Goal: Transaction & Acquisition: Download file/media

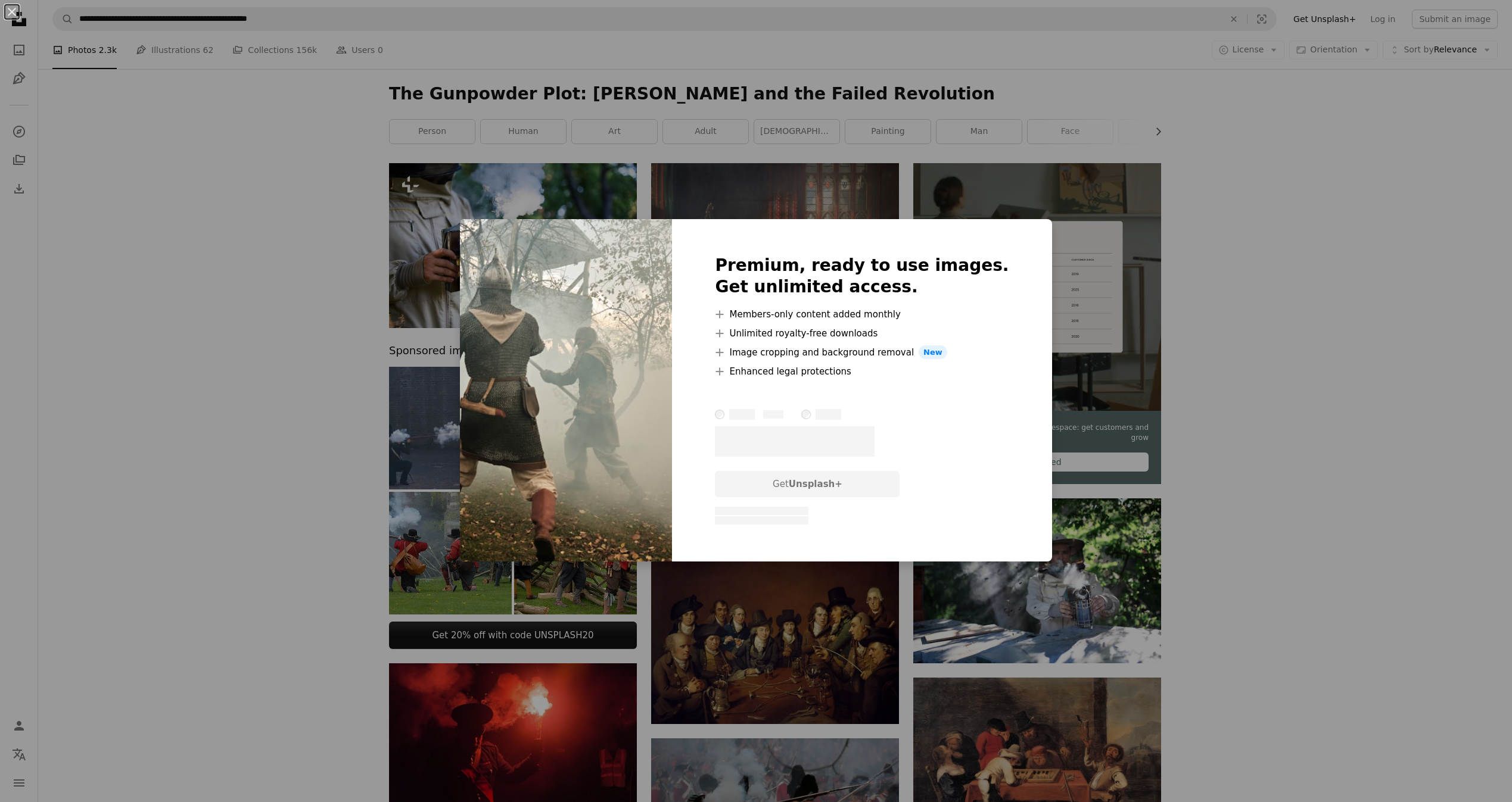
scroll to position [2760, 0]
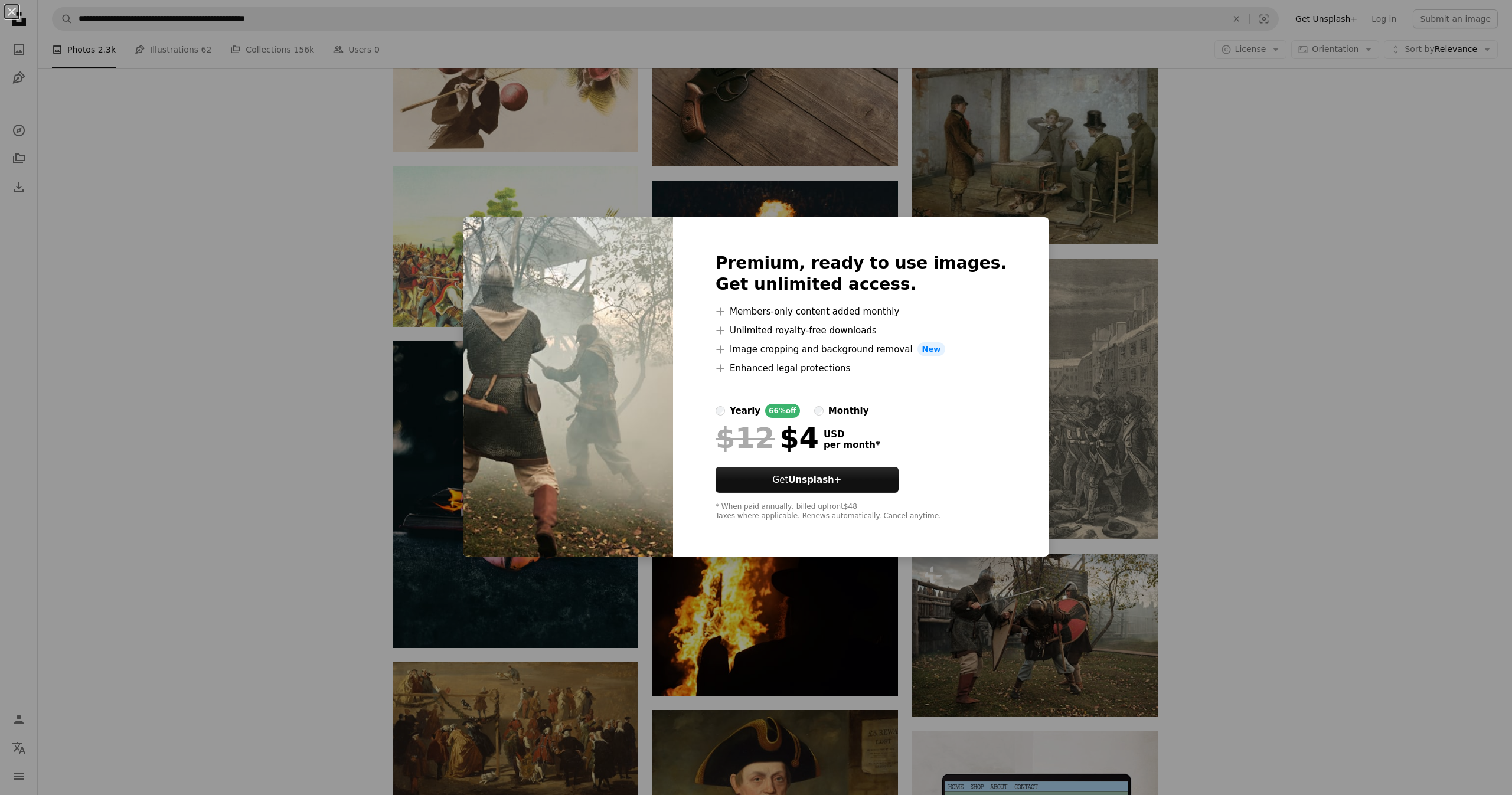
click at [1225, 285] on div "An X shape Premium, ready to use images. Get unlimited access. A plus sign Memb…" at bounding box center [756, 397] width 1512 height 795
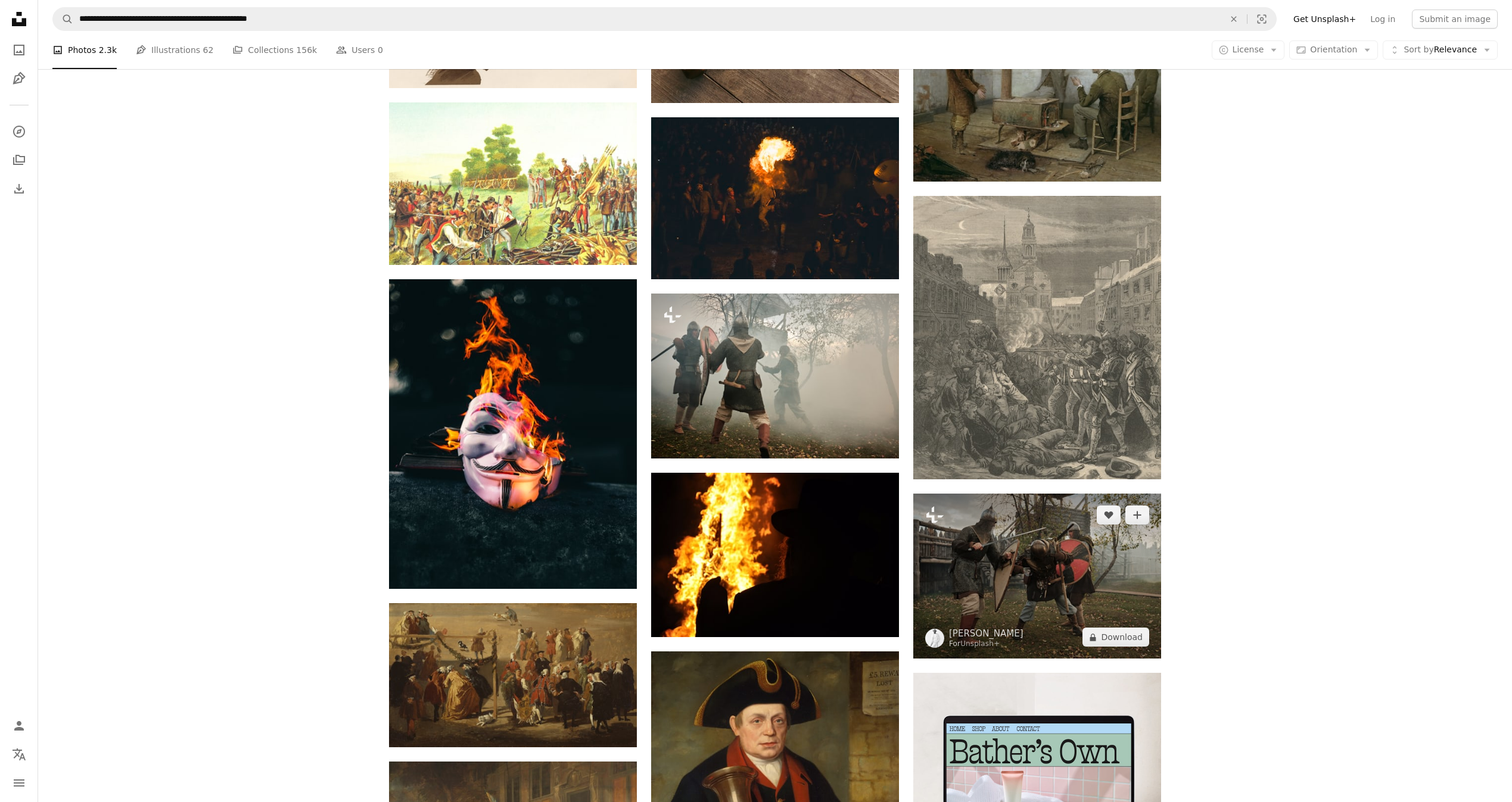
scroll to position [3027, 0]
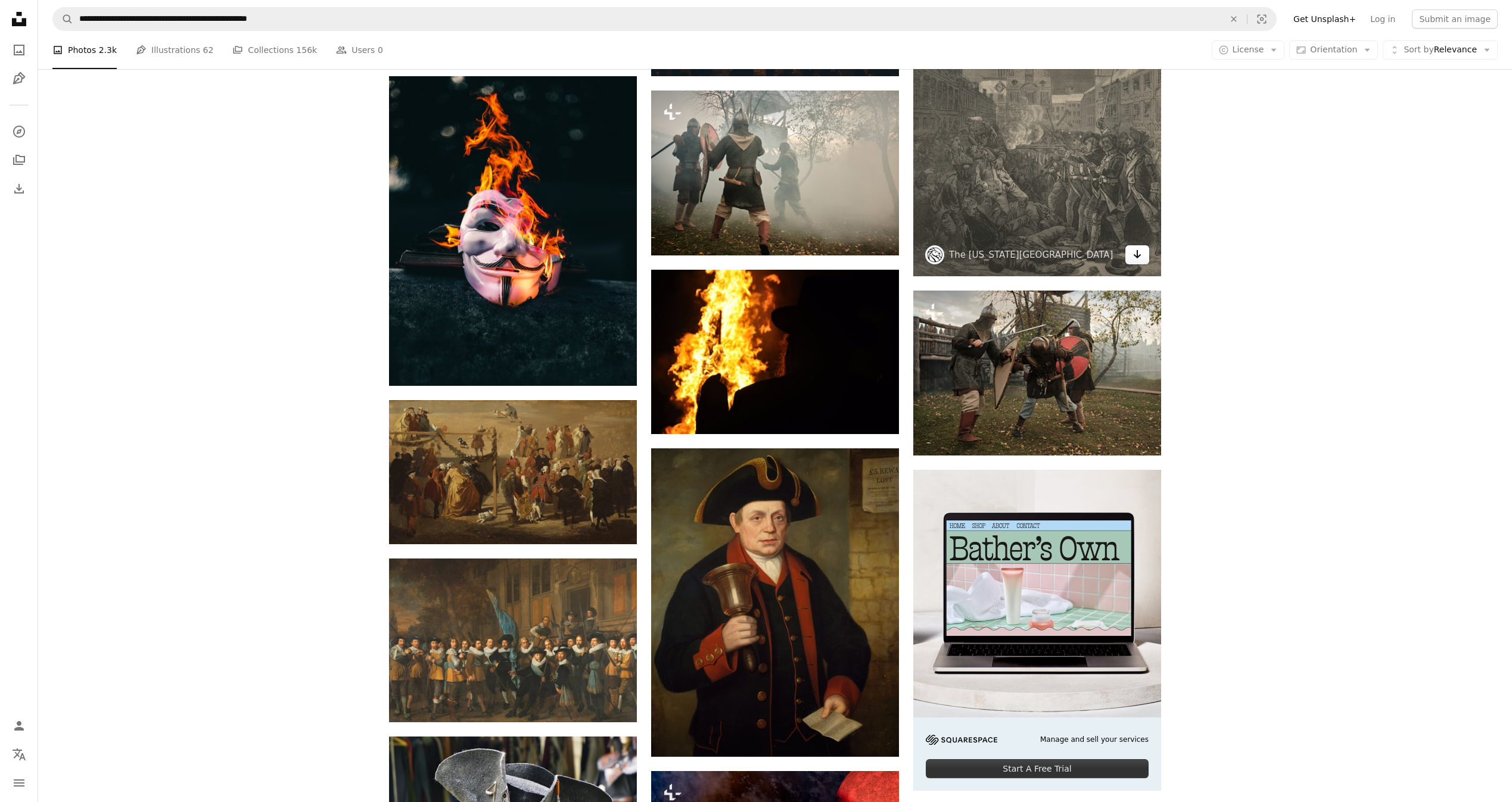
click at [1136, 251] on icon "Arrow pointing down" at bounding box center [1137, 254] width 10 height 14
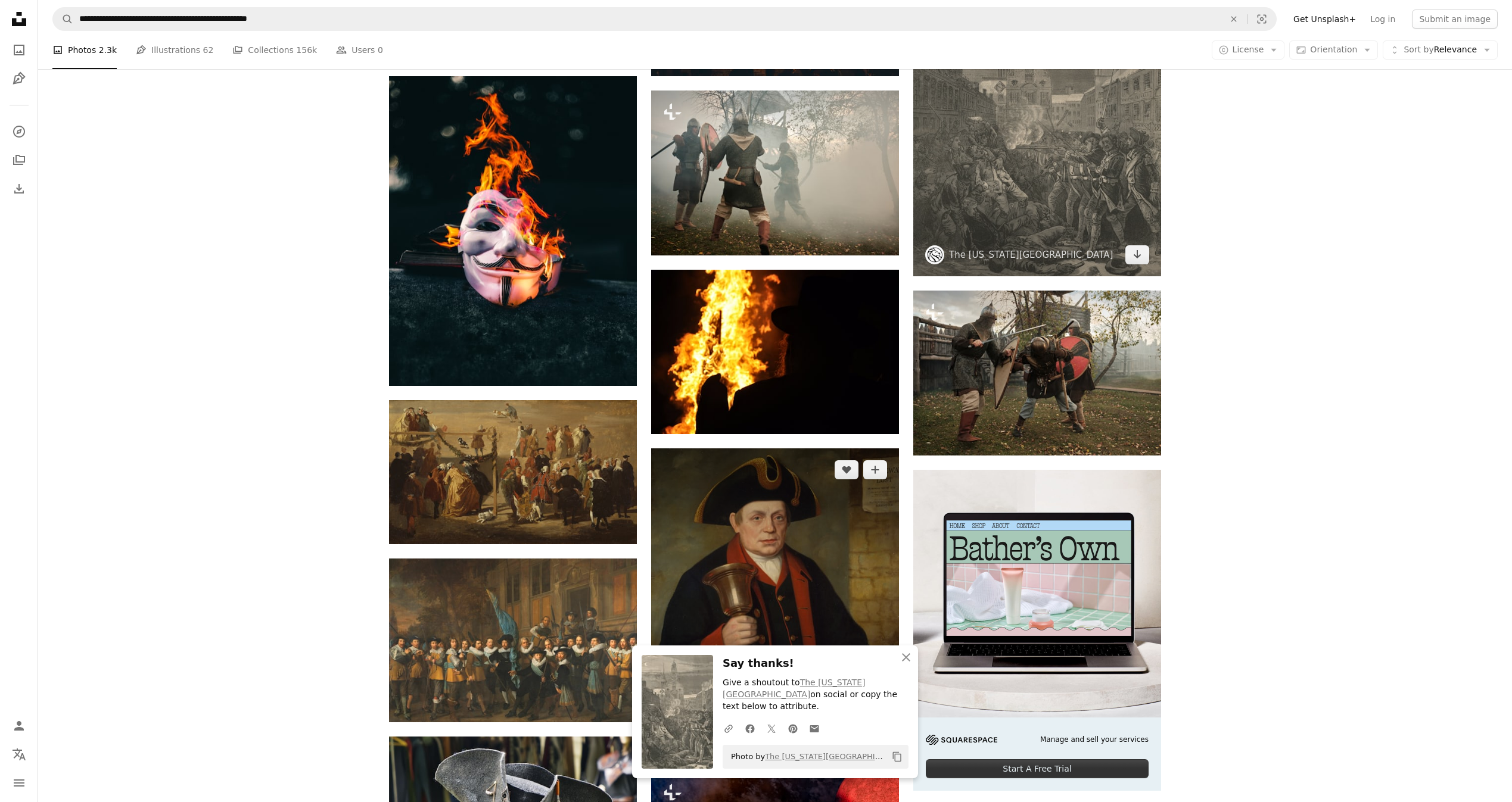
scroll to position [3295, 0]
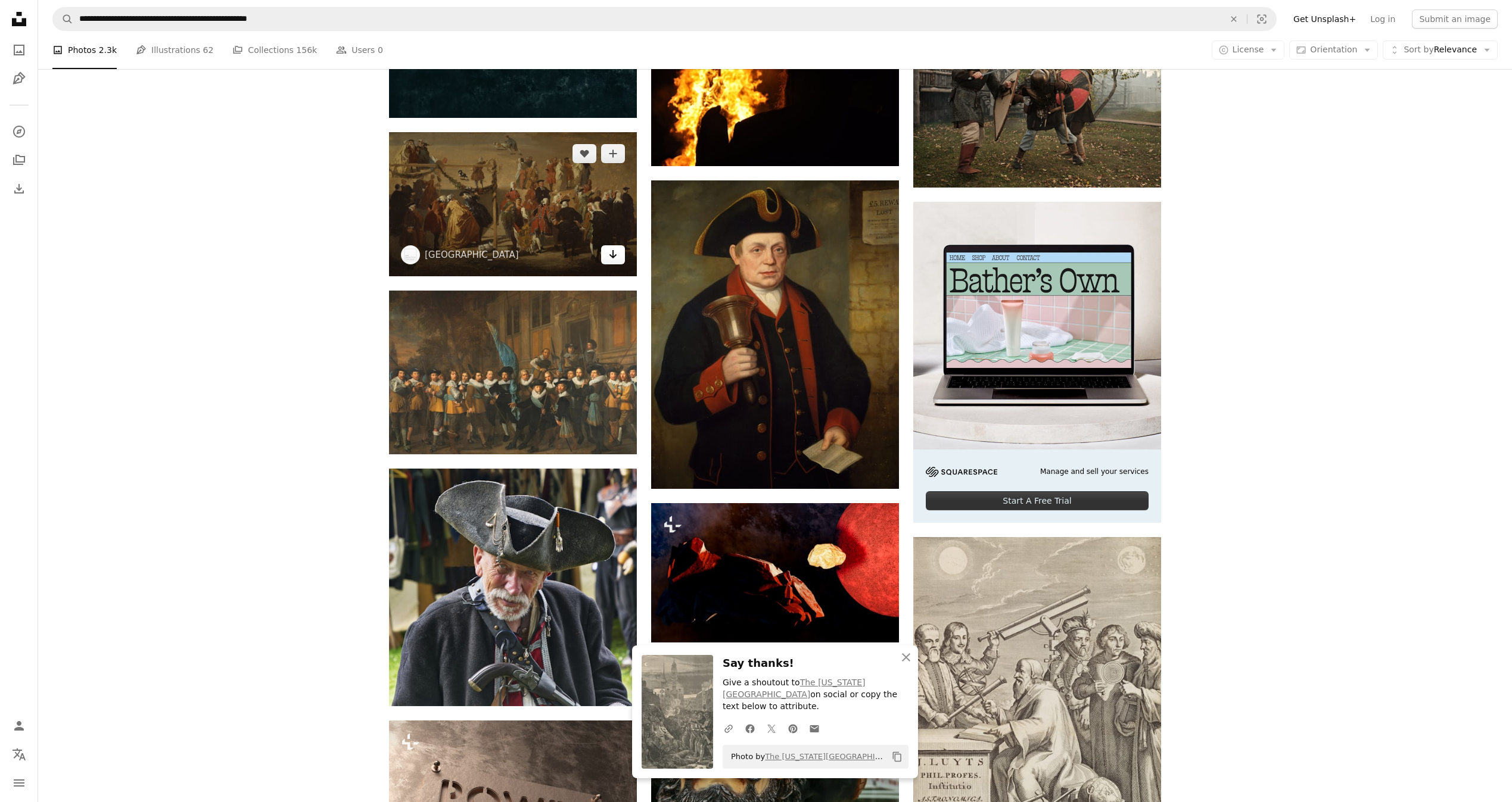
click at [615, 252] on icon "Arrow pointing down" at bounding box center [613, 254] width 10 height 14
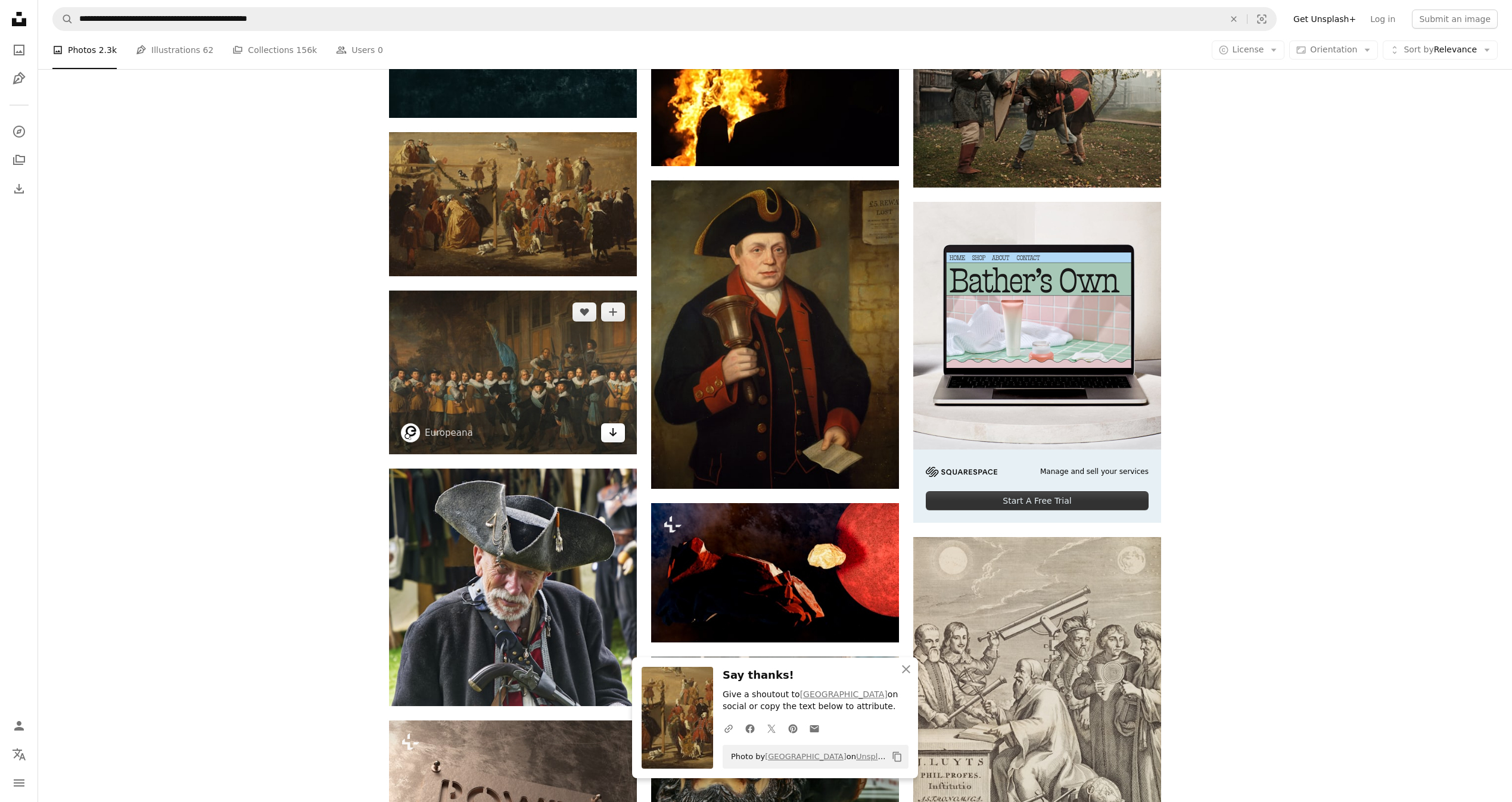
click at [608, 430] on icon "Arrow pointing down" at bounding box center [613, 432] width 10 height 14
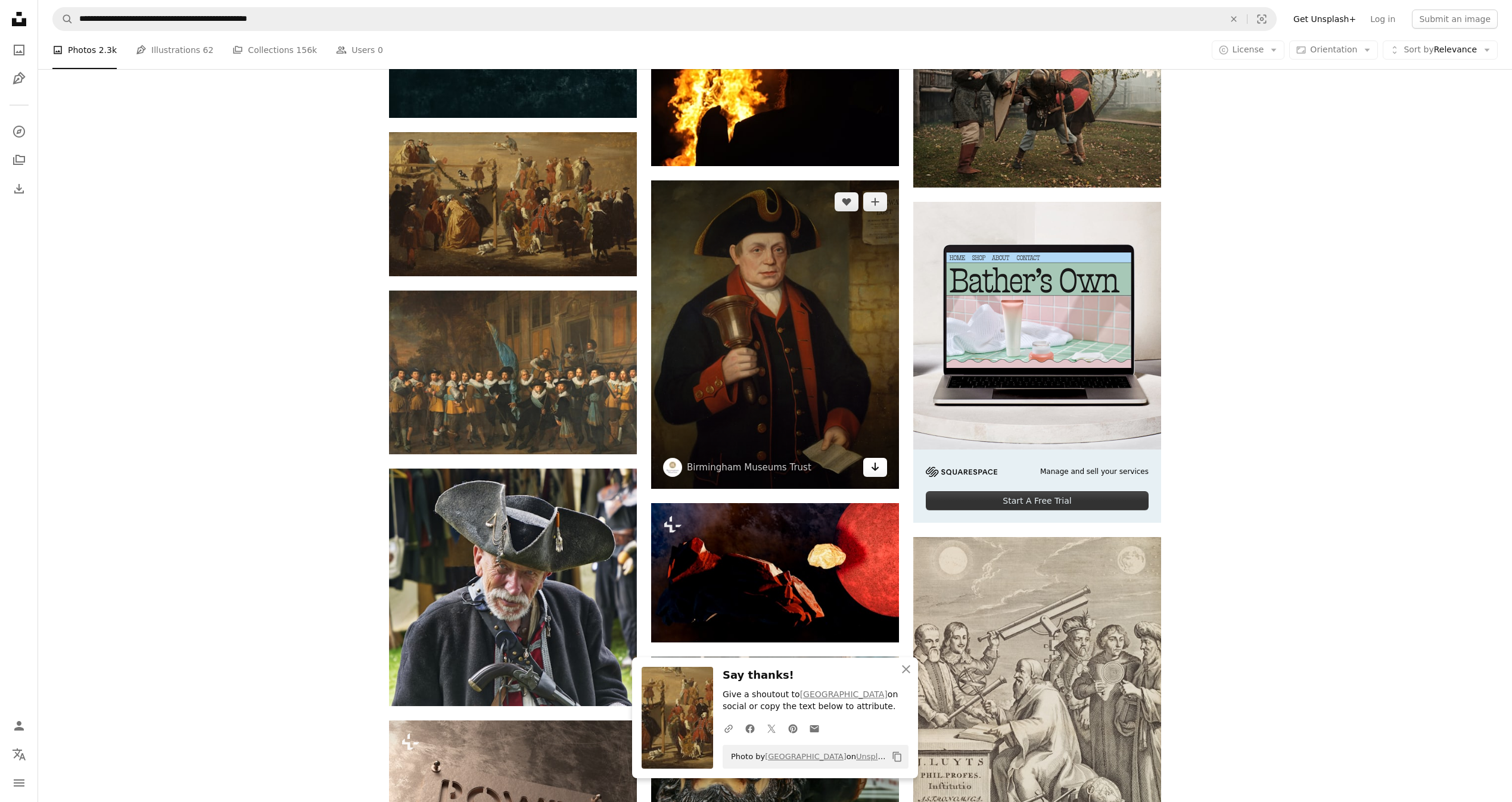
click at [879, 469] on icon "Arrow pointing down" at bounding box center [875, 466] width 10 height 14
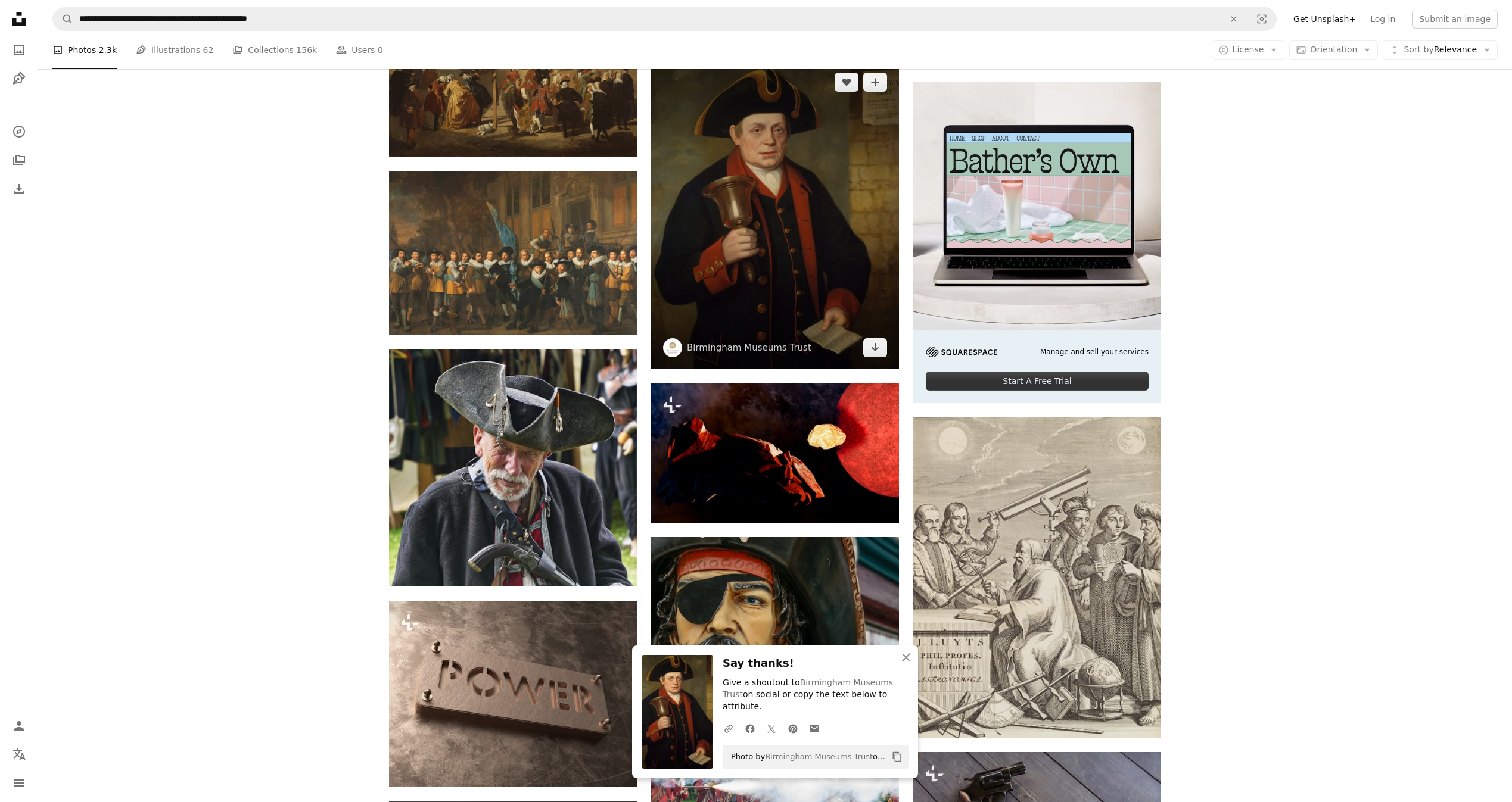
scroll to position [3563, 0]
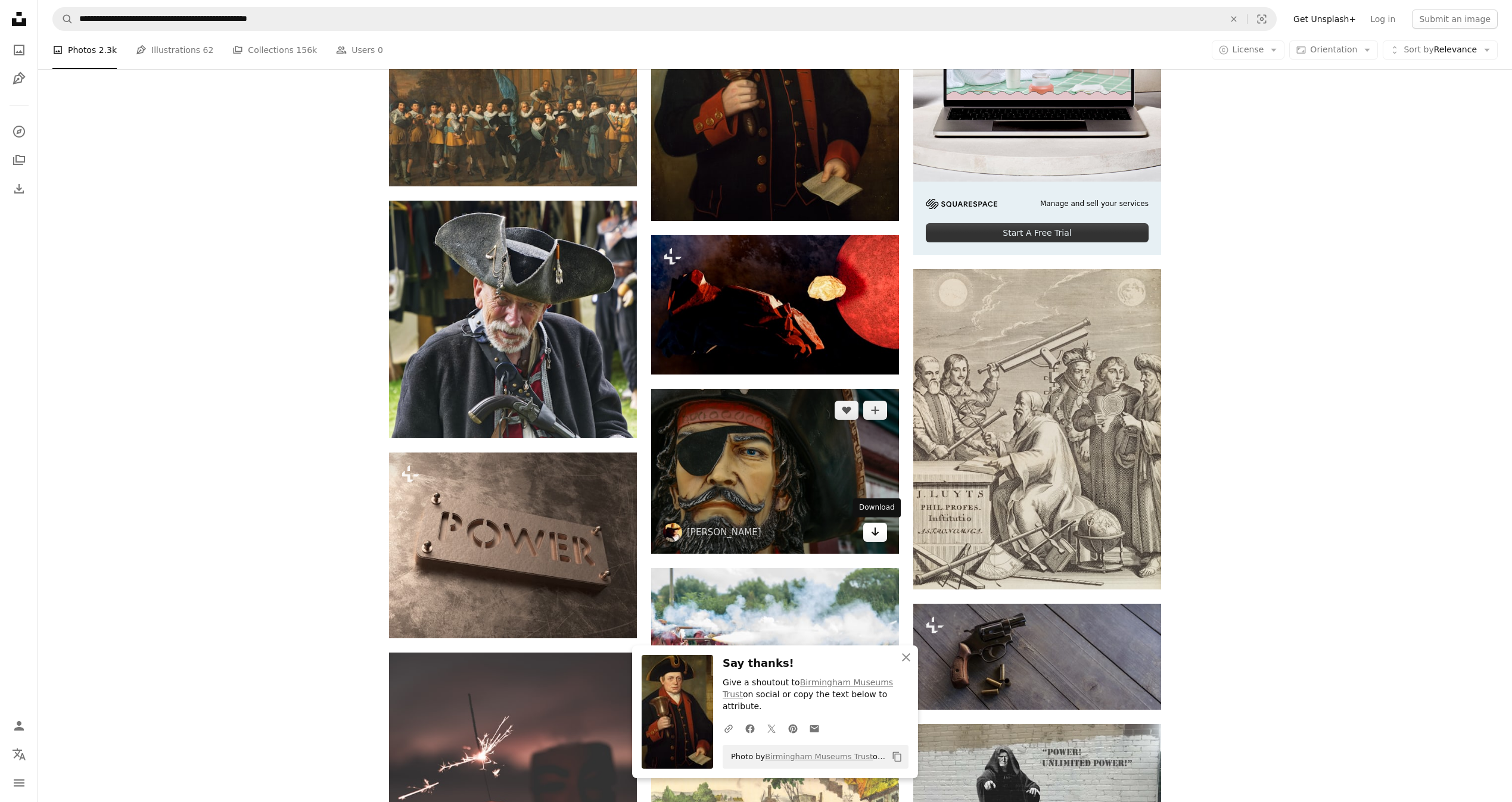
click at [877, 534] on icon "Arrow pointing down" at bounding box center [875, 532] width 10 height 14
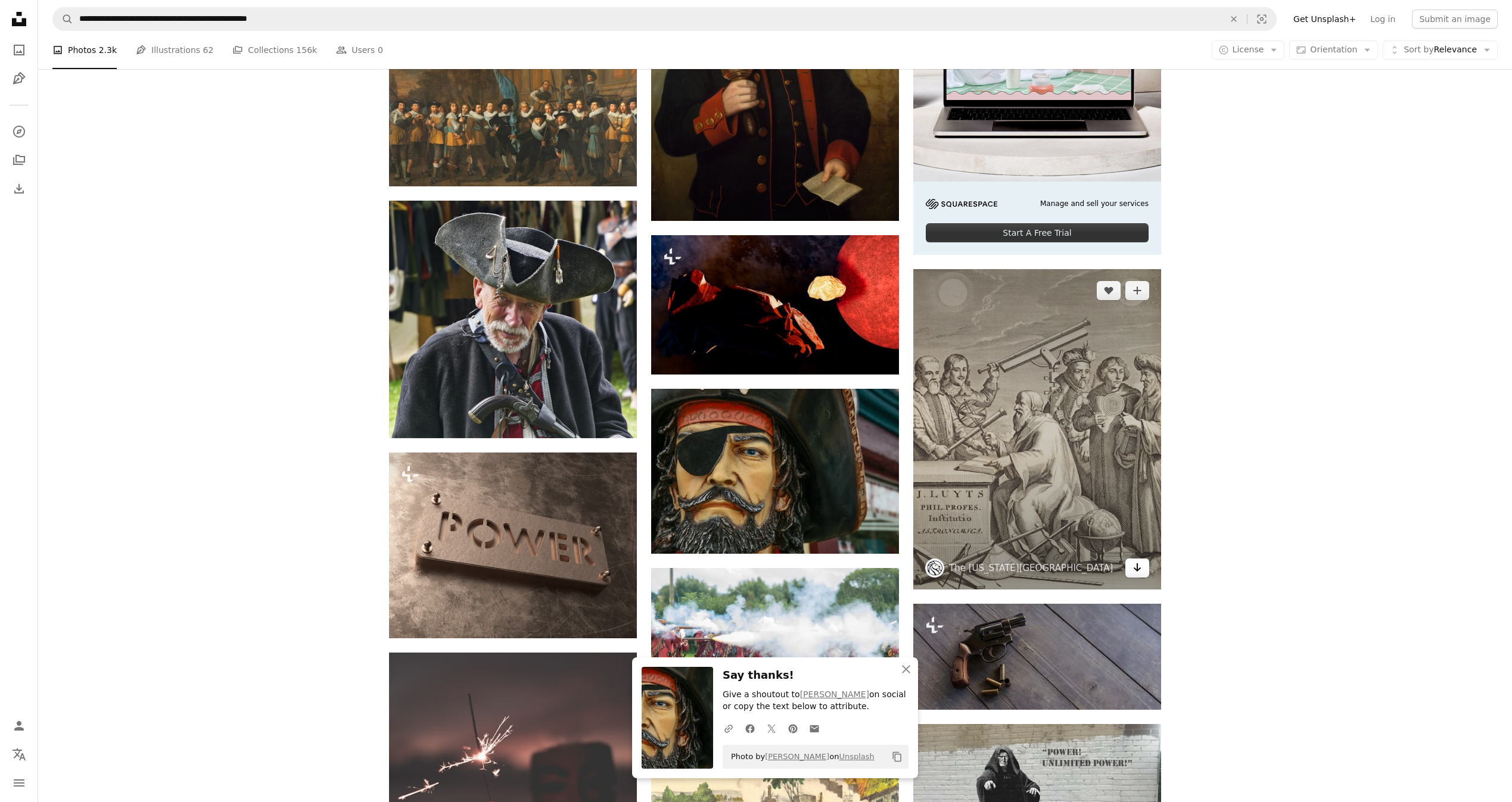
click at [1134, 571] on icon "Arrow pointing down" at bounding box center [1137, 567] width 10 height 14
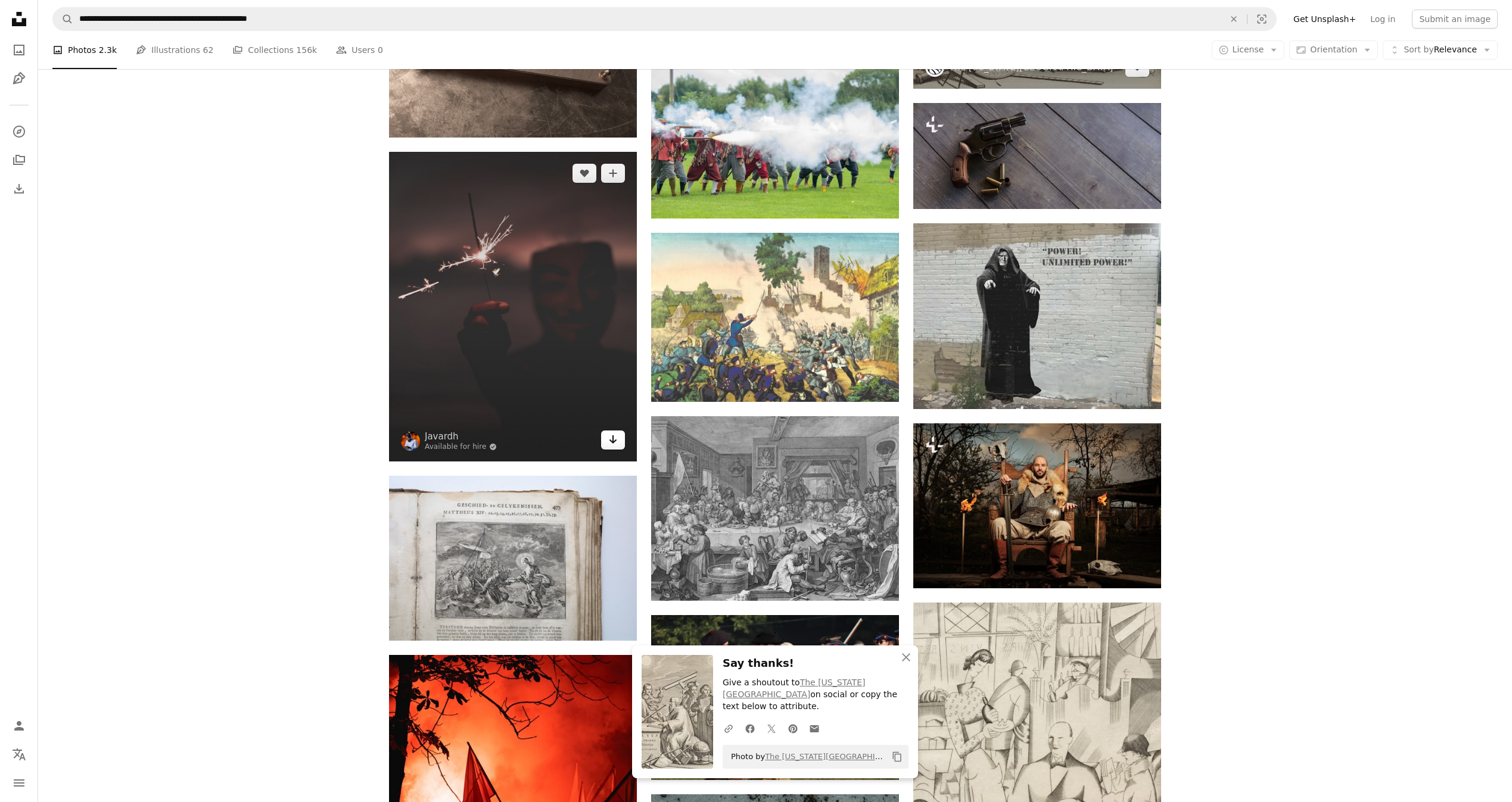
scroll to position [4099, 0]
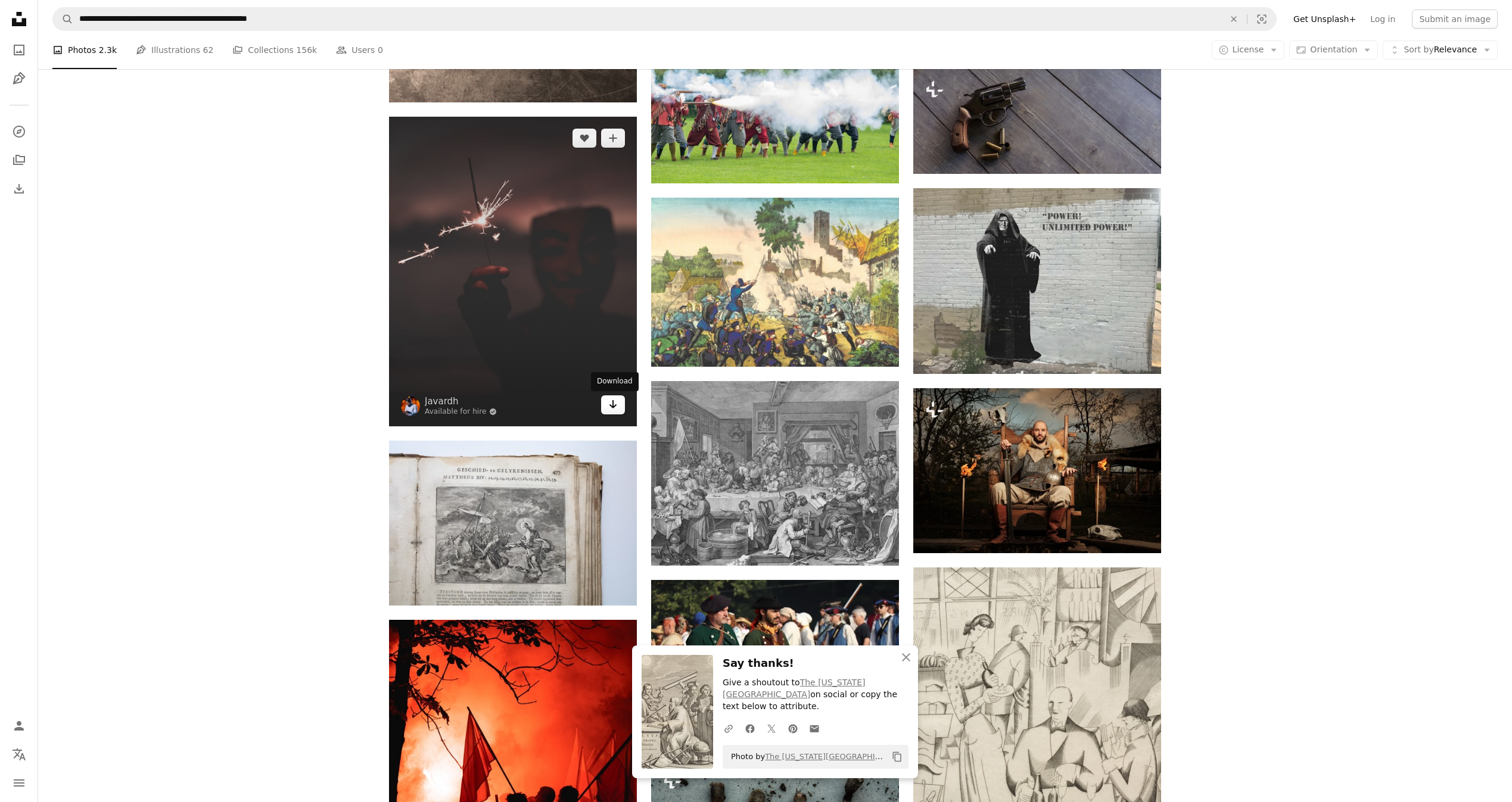
click at [622, 408] on link "Arrow pointing down" at bounding box center [613, 405] width 24 height 19
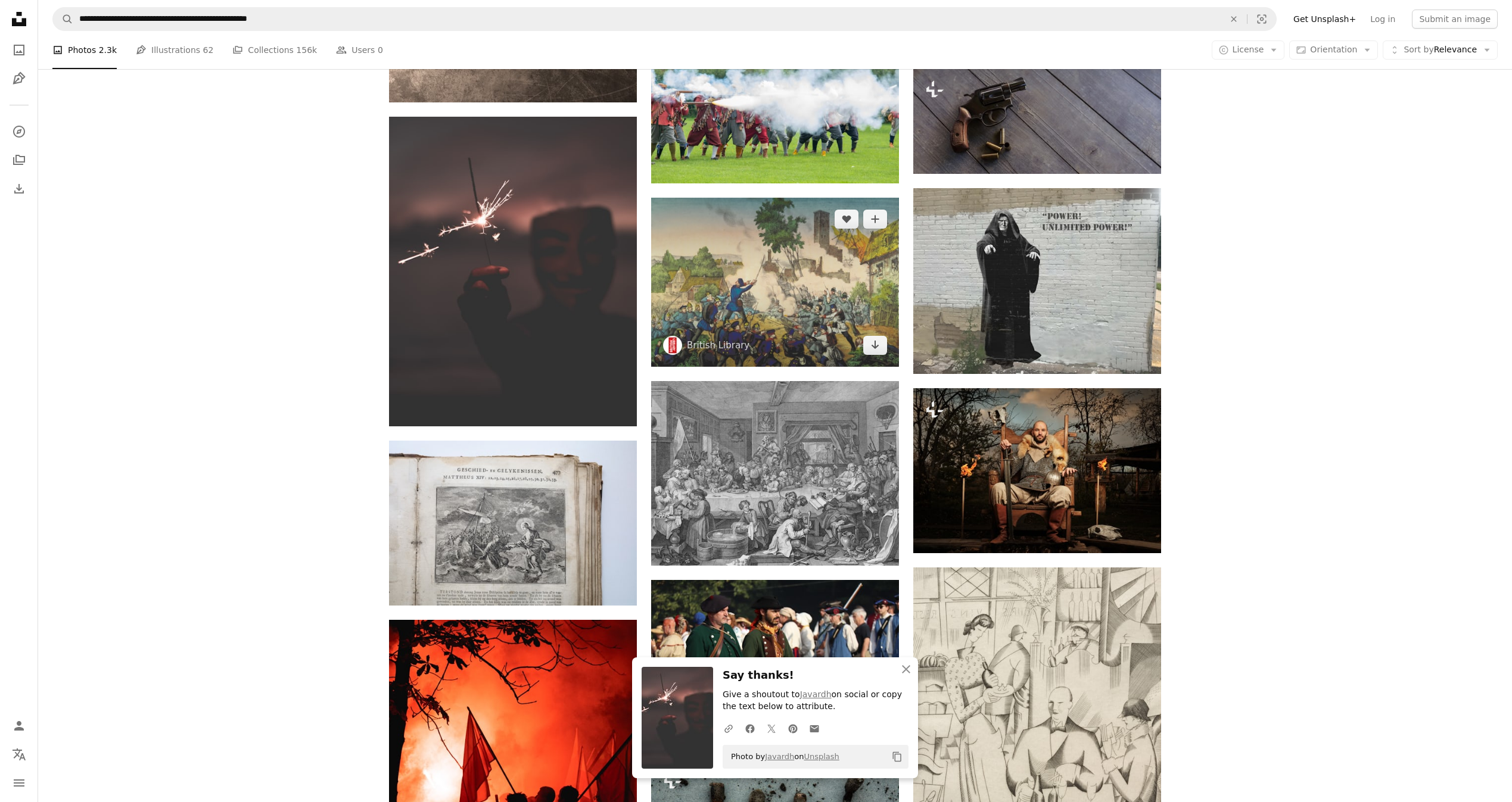
click at [872, 356] on img at bounding box center [775, 282] width 248 height 170
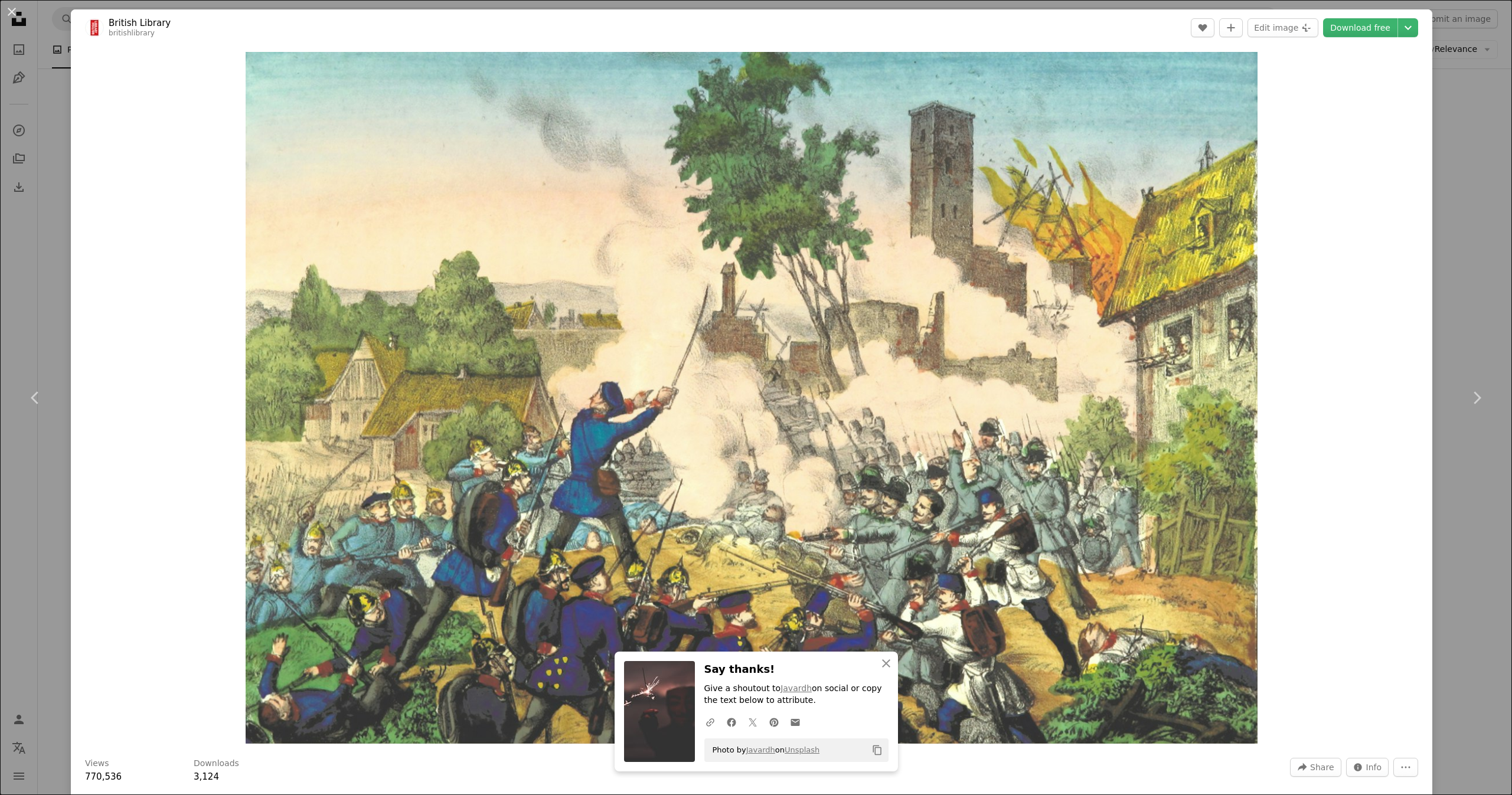
click at [1415, 206] on div "An X shape Chevron left Chevron right British Library britishlibrary A heart A …" at bounding box center [756, 397] width 1512 height 795
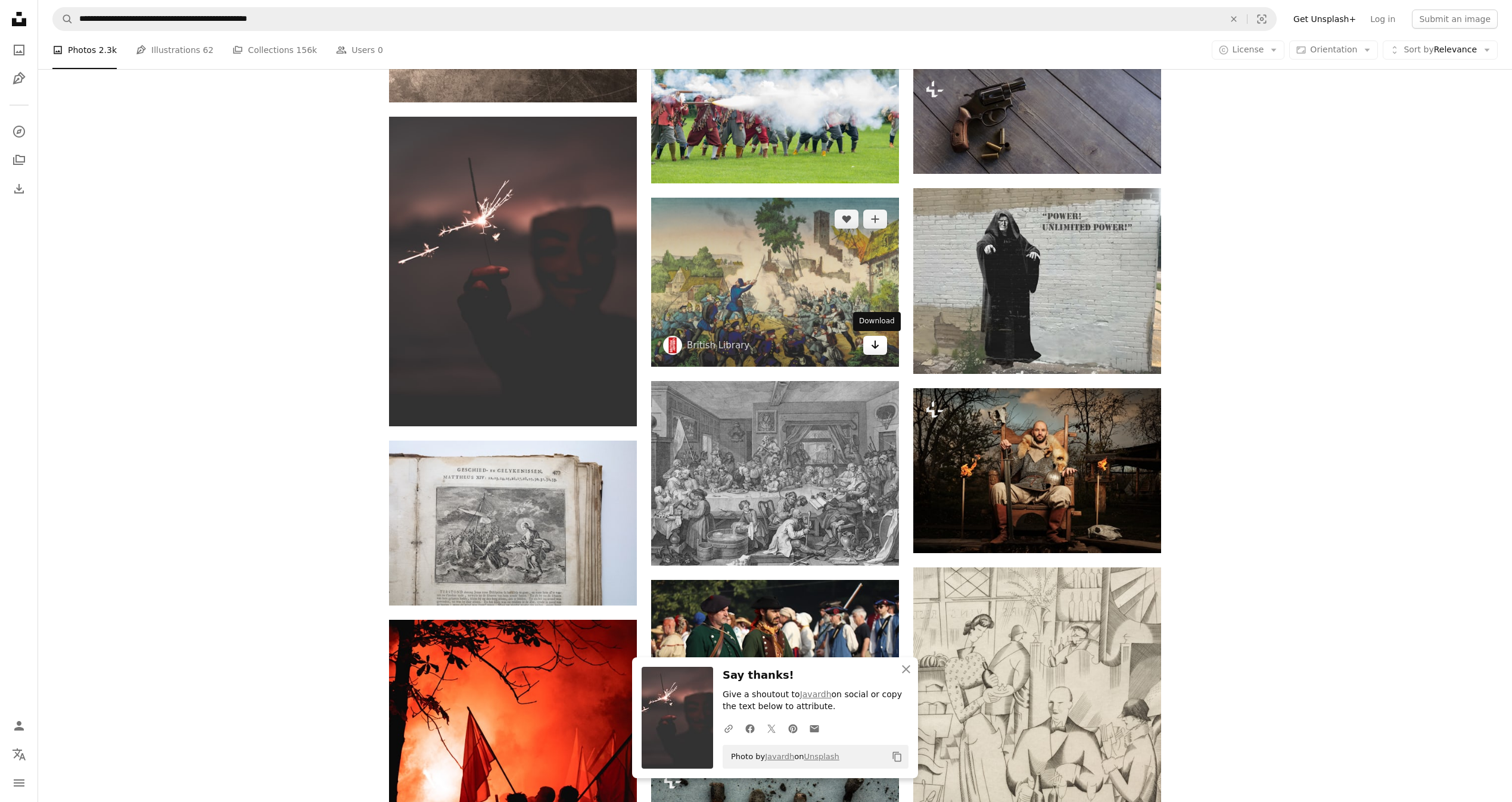
click at [874, 343] on icon "Arrow pointing down" at bounding box center [875, 345] width 10 height 14
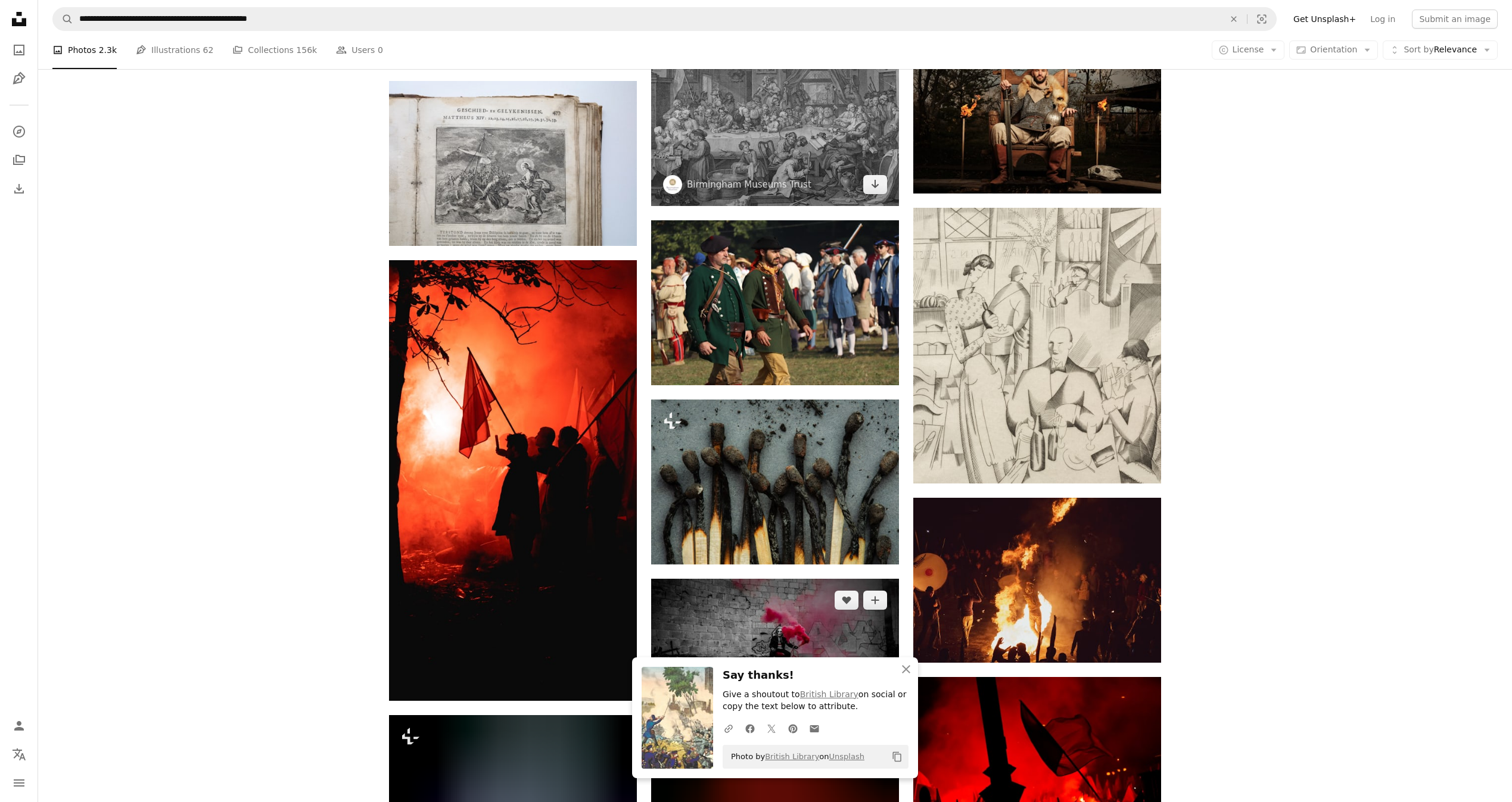
scroll to position [4635, 0]
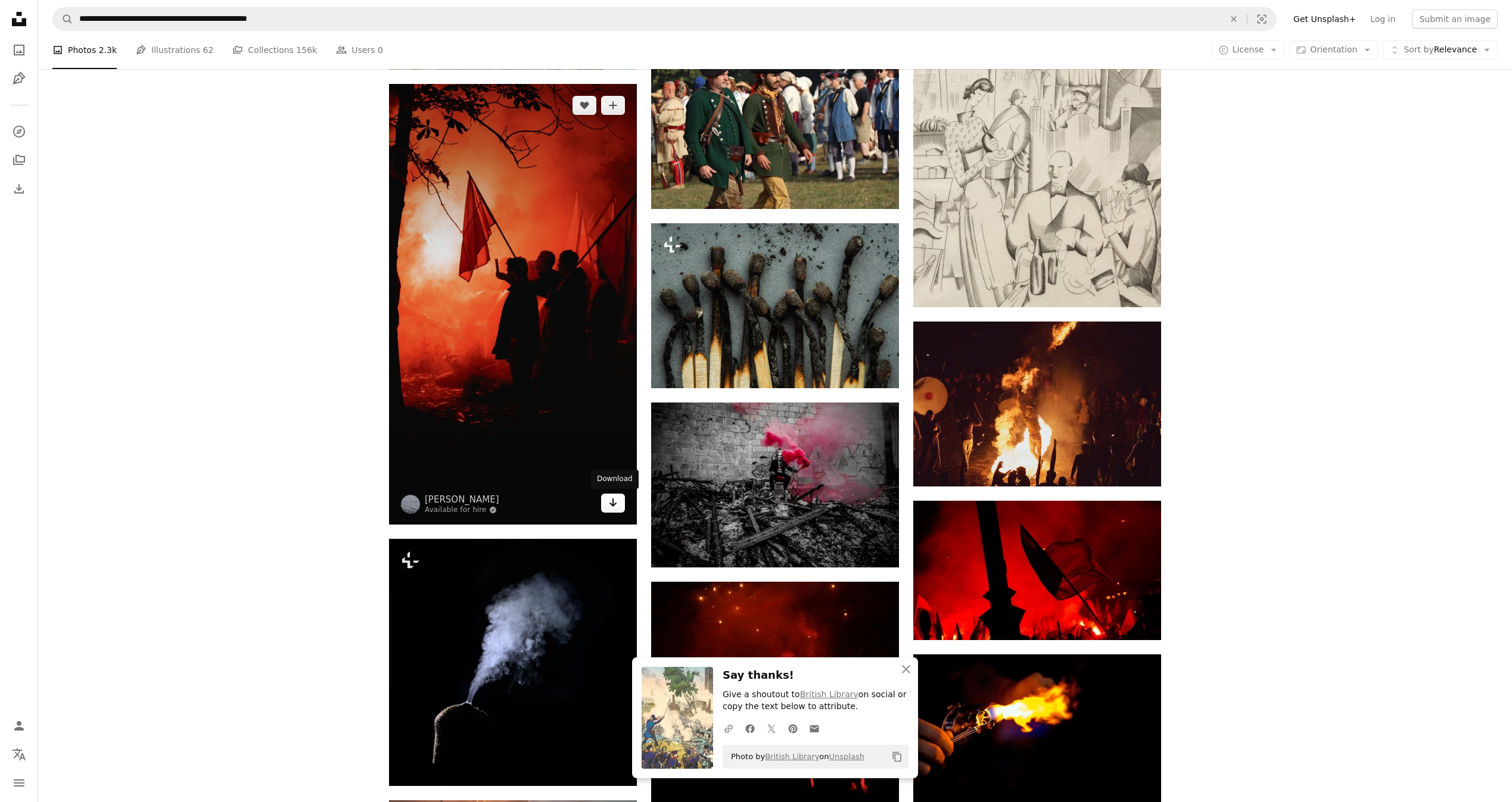
click at [609, 504] on icon "Arrow pointing down" at bounding box center [613, 503] width 10 height 14
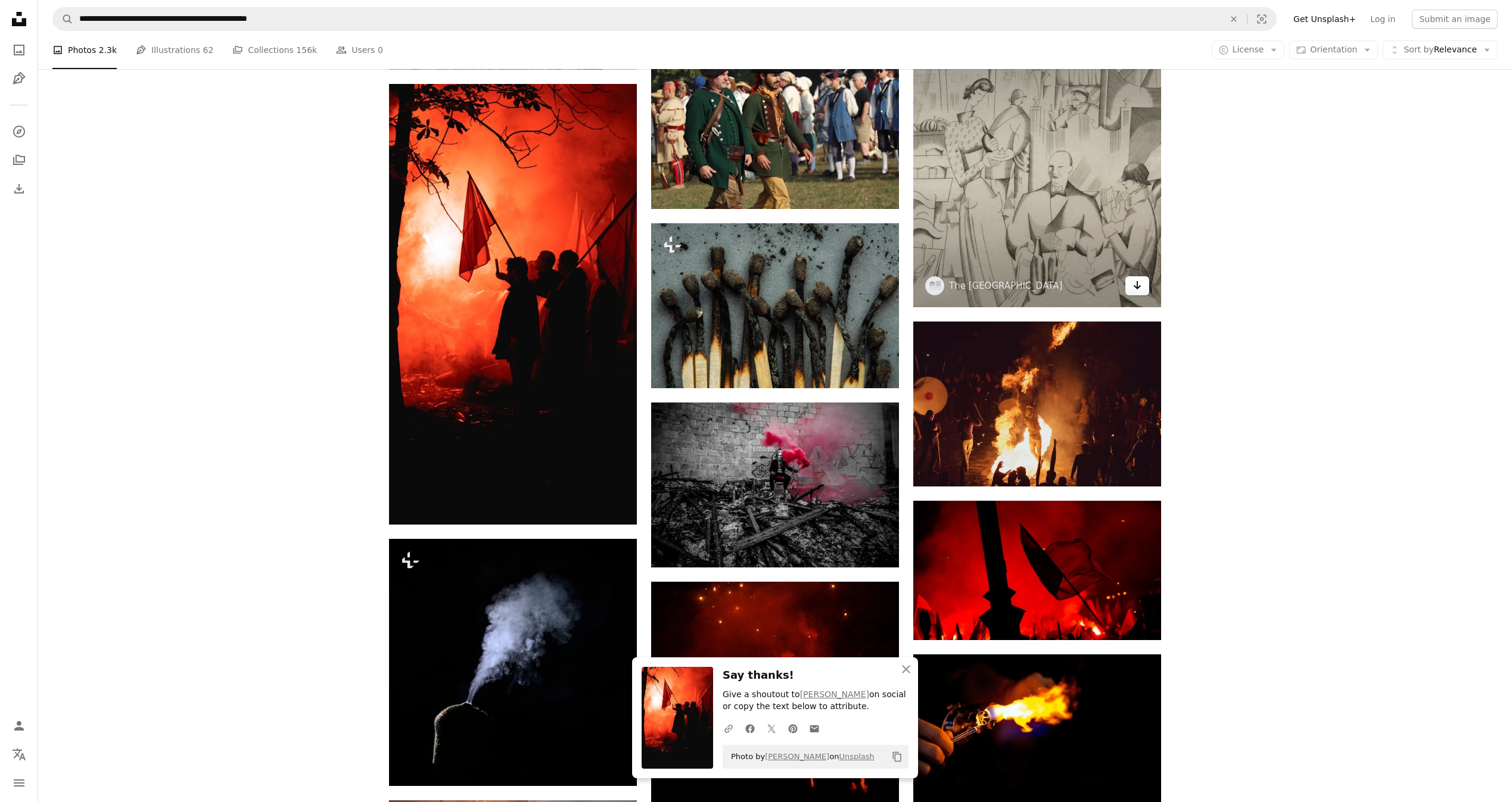
click at [1135, 286] on icon "Download" at bounding box center [1138, 285] width 8 height 8
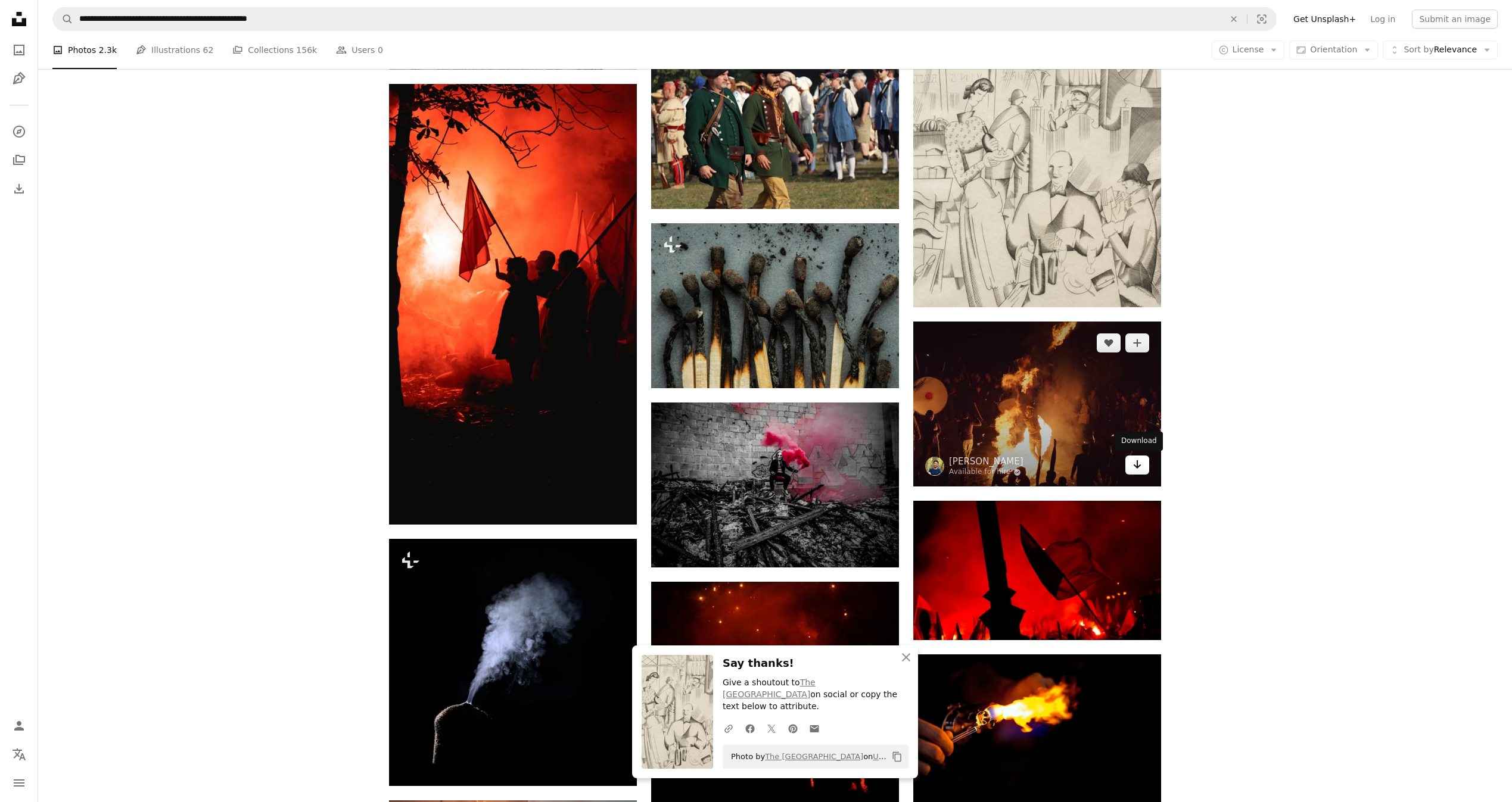
click at [1143, 464] on link "Arrow pointing down" at bounding box center [1137, 465] width 24 height 19
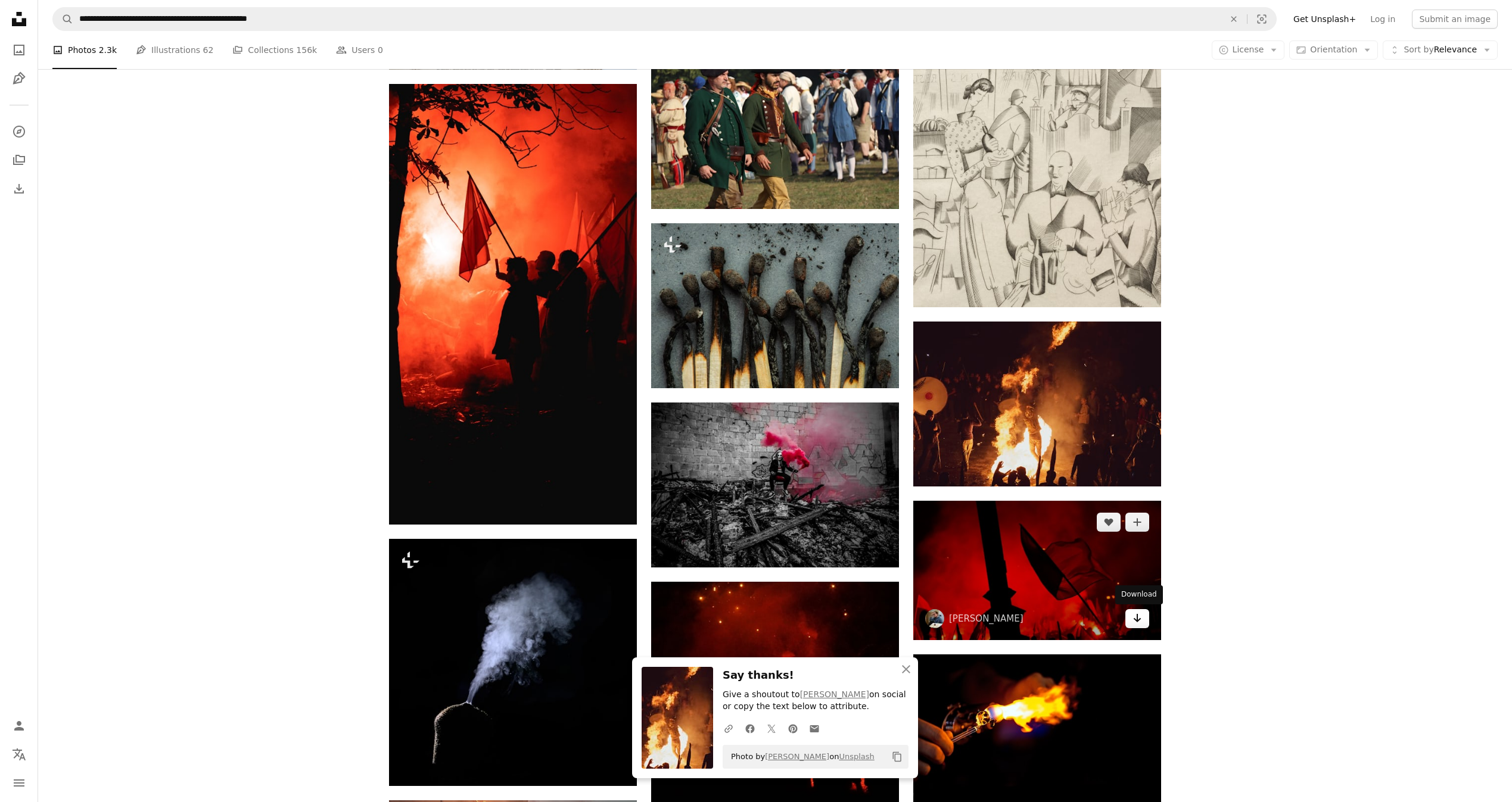
click at [1140, 618] on icon "Download" at bounding box center [1138, 617] width 8 height 8
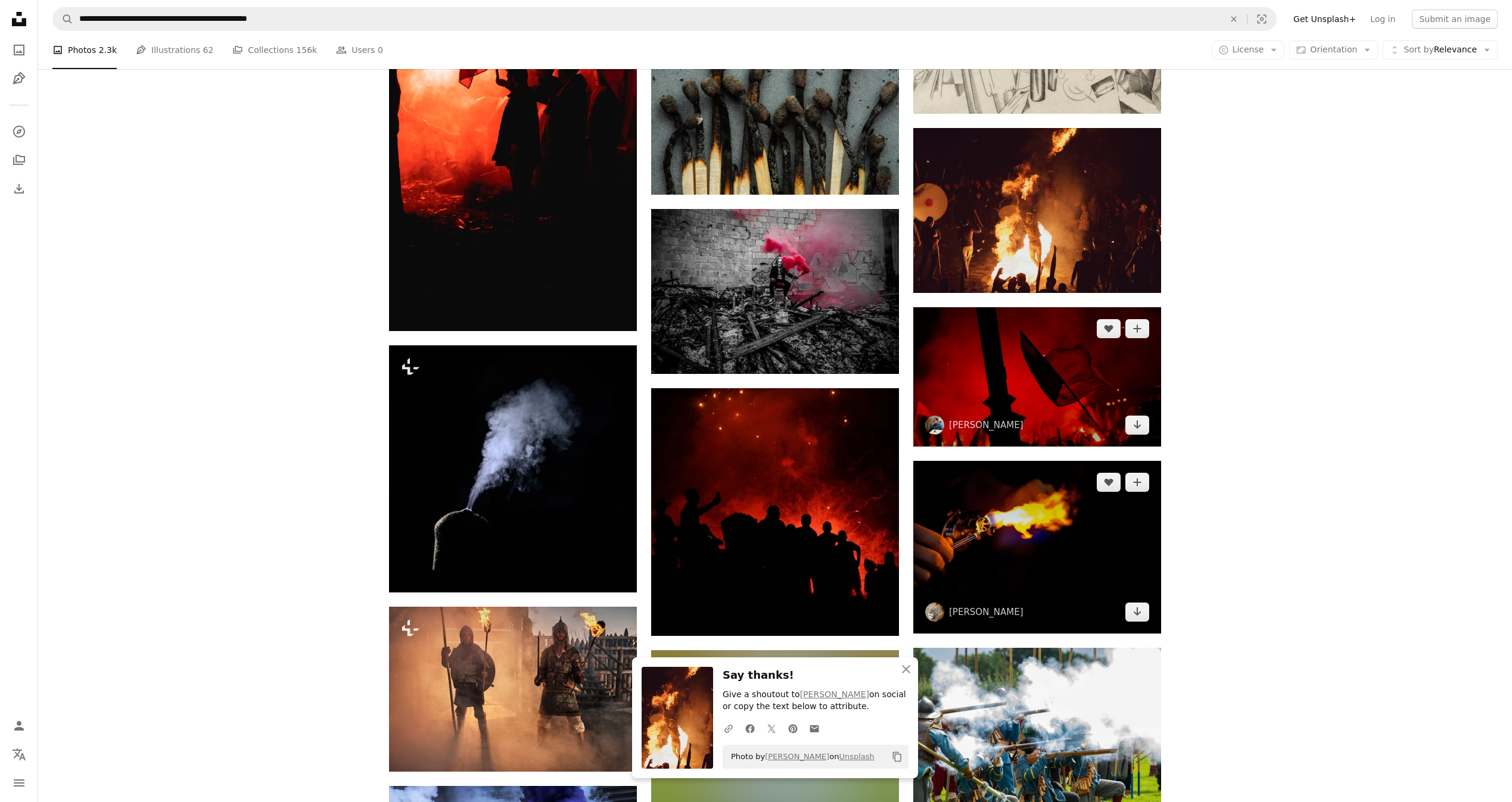
scroll to position [4992, 0]
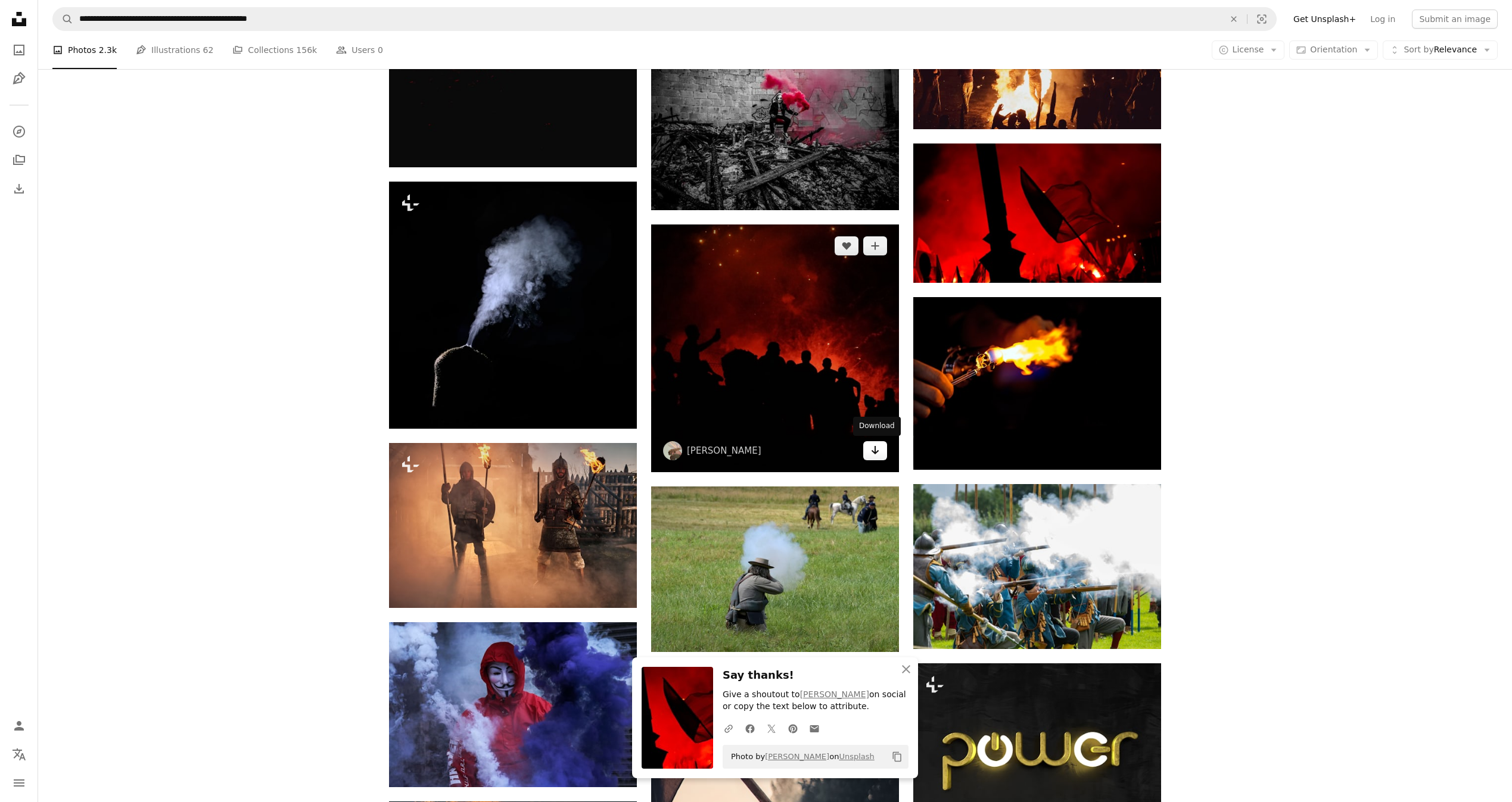
click at [870, 448] on link "Arrow pointing down" at bounding box center [875, 451] width 24 height 19
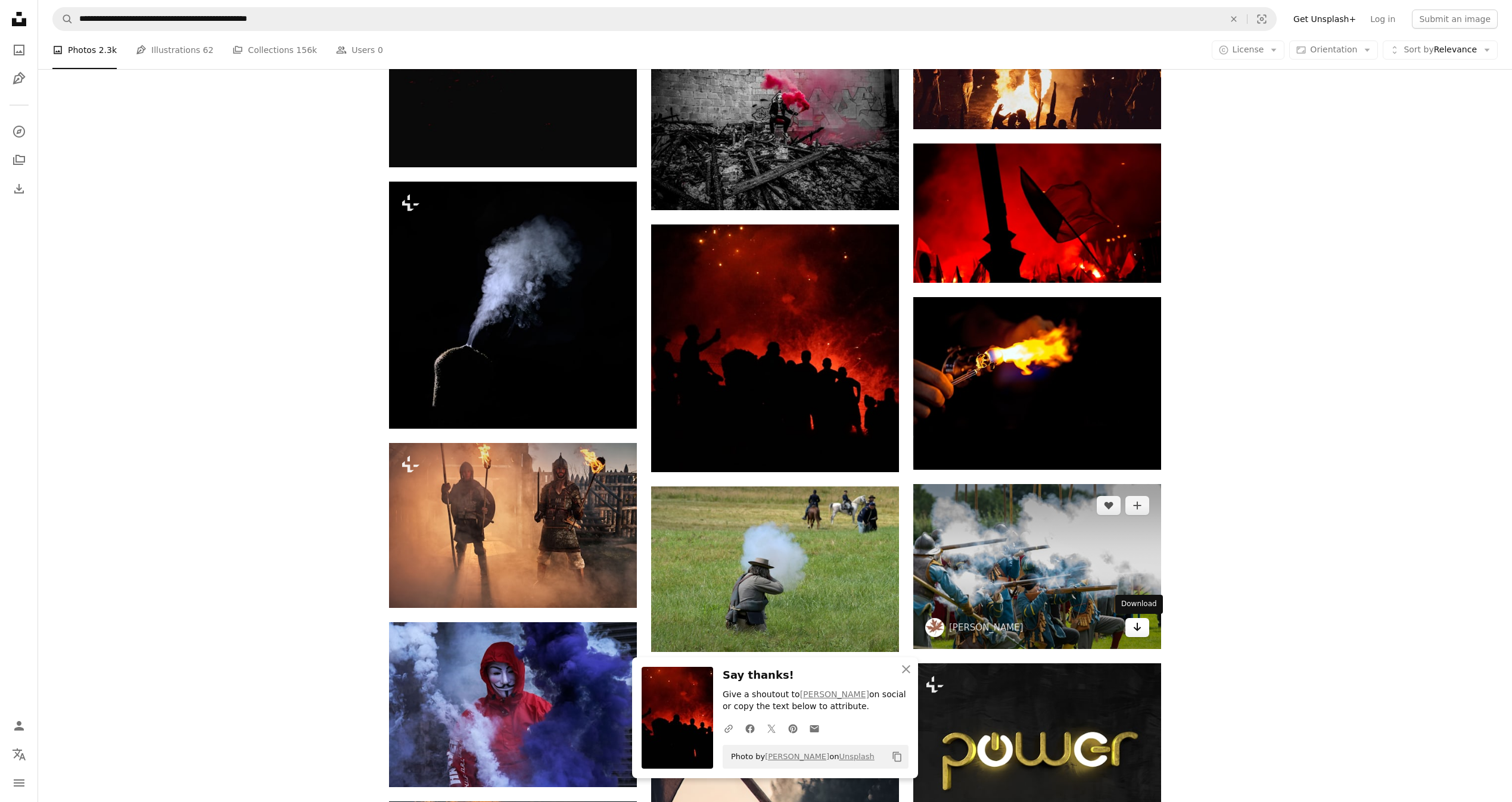
click at [1144, 628] on link "Arrow pointing down" at bounding box center [1137, 628] width 24 height 19
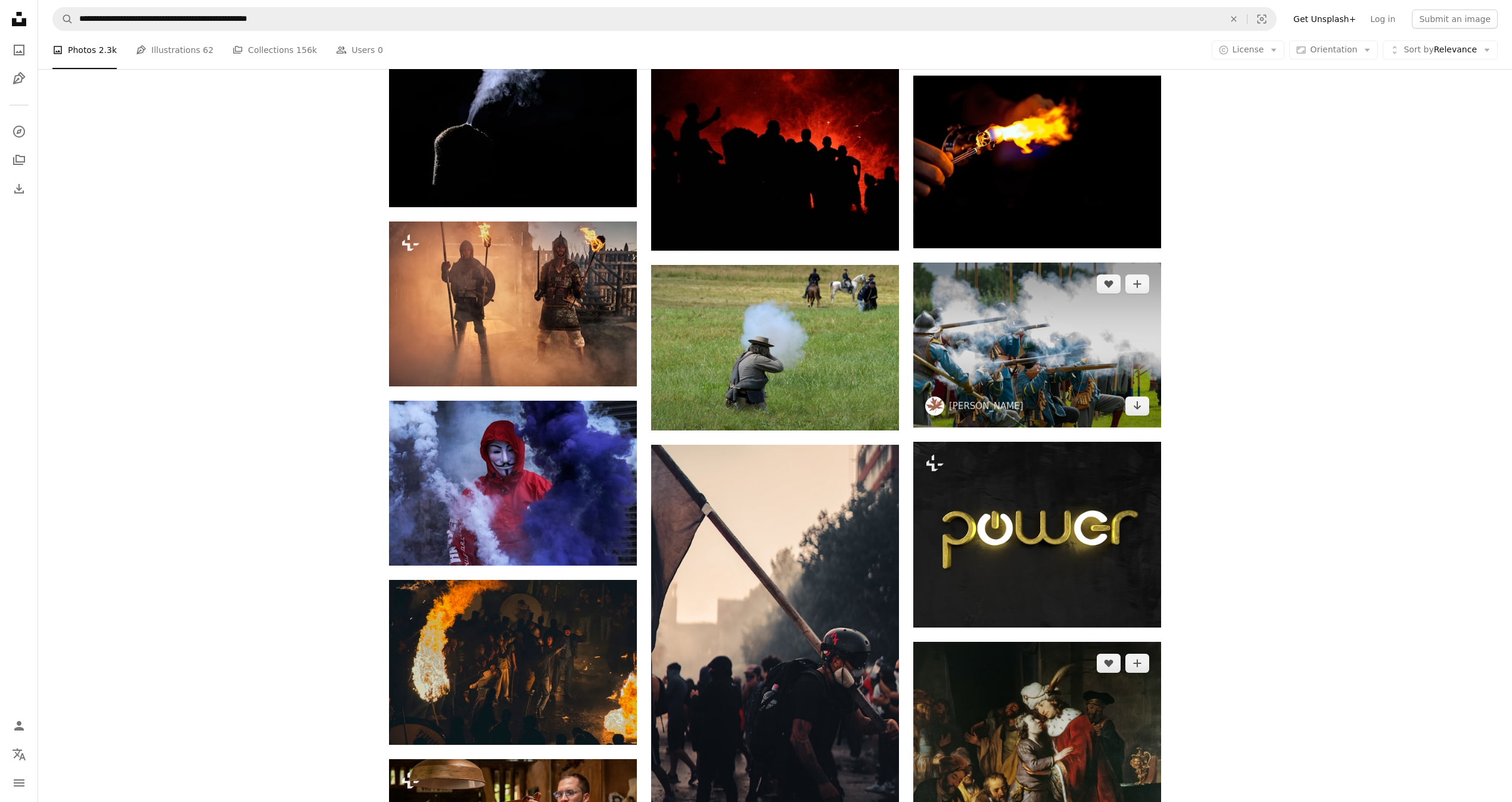
scroll to position [5439, 0]
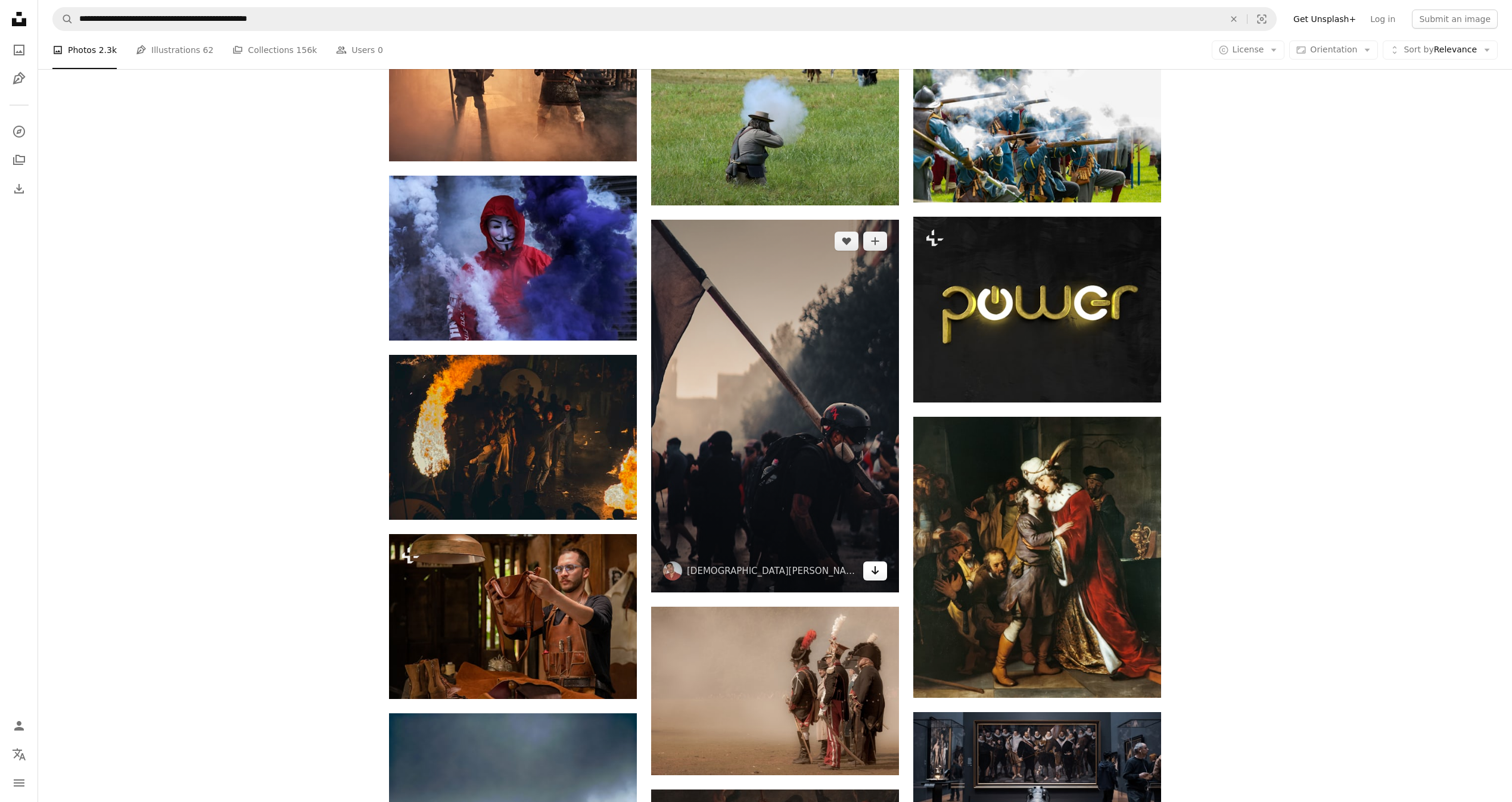
drag, startPoint x: 877, startPoint y: 574, endPoint x: 868, endPoint y: 570, distance: 9.8
click at [877, 574] on icon "Arrow pointing down" at bounding box center [875, 570] width 10 height 14
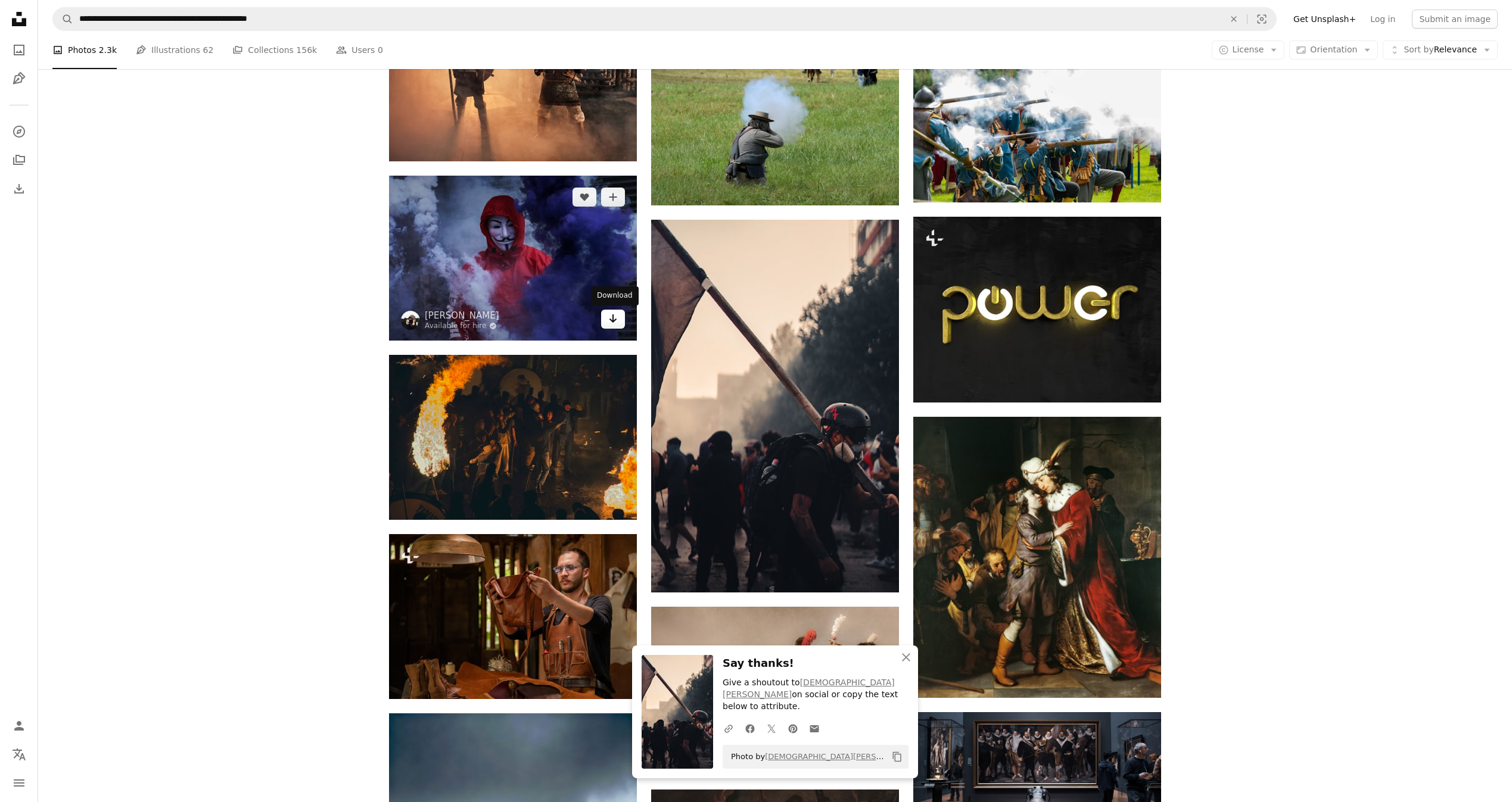
click at [614, 323] on icon "Arrow pointing down" at bounding box center [613, 319] width 10 height 14
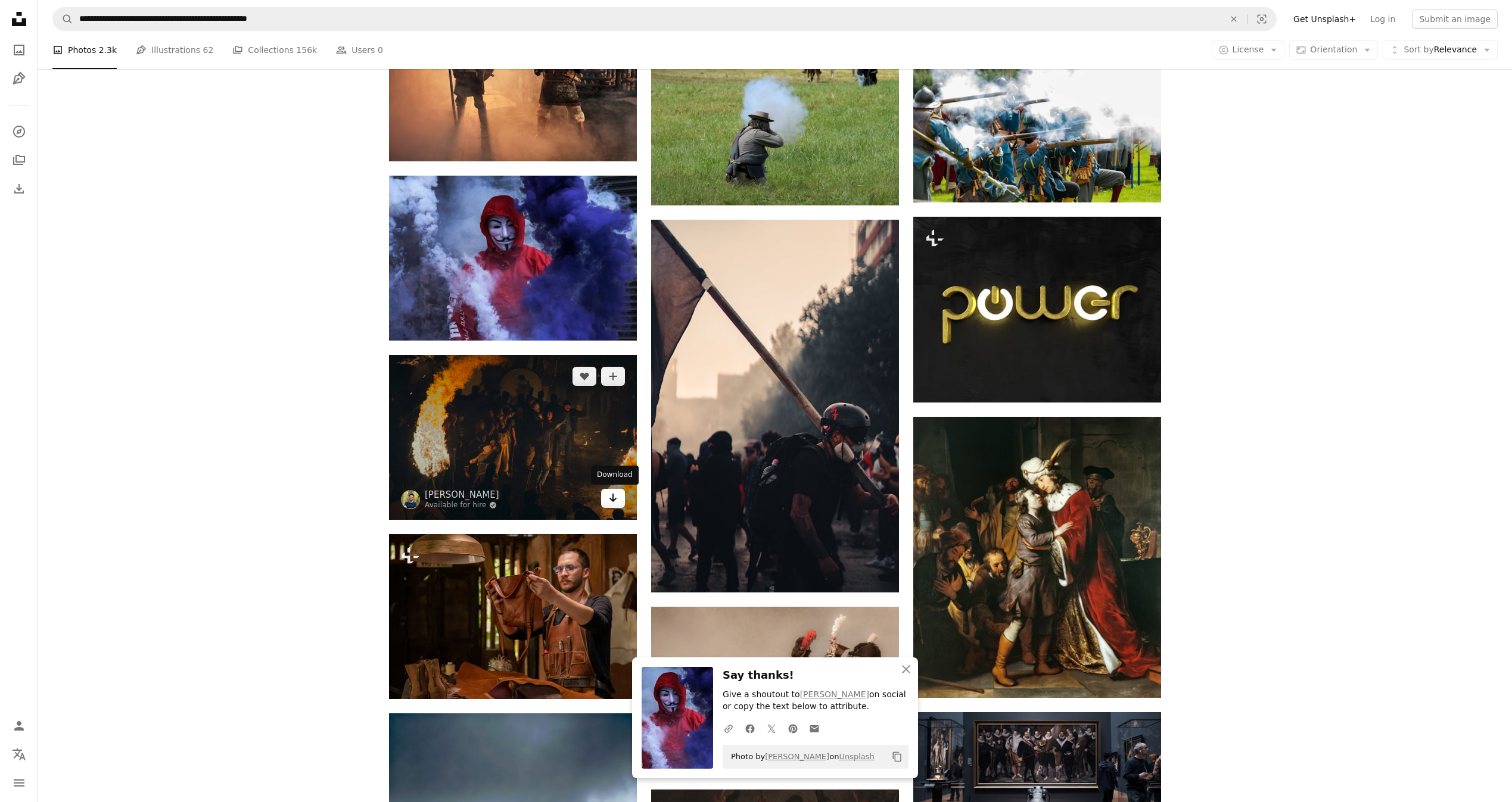
click at [613, 497] on icon "Download" at bounding box center [613, 497] width 8 height 8
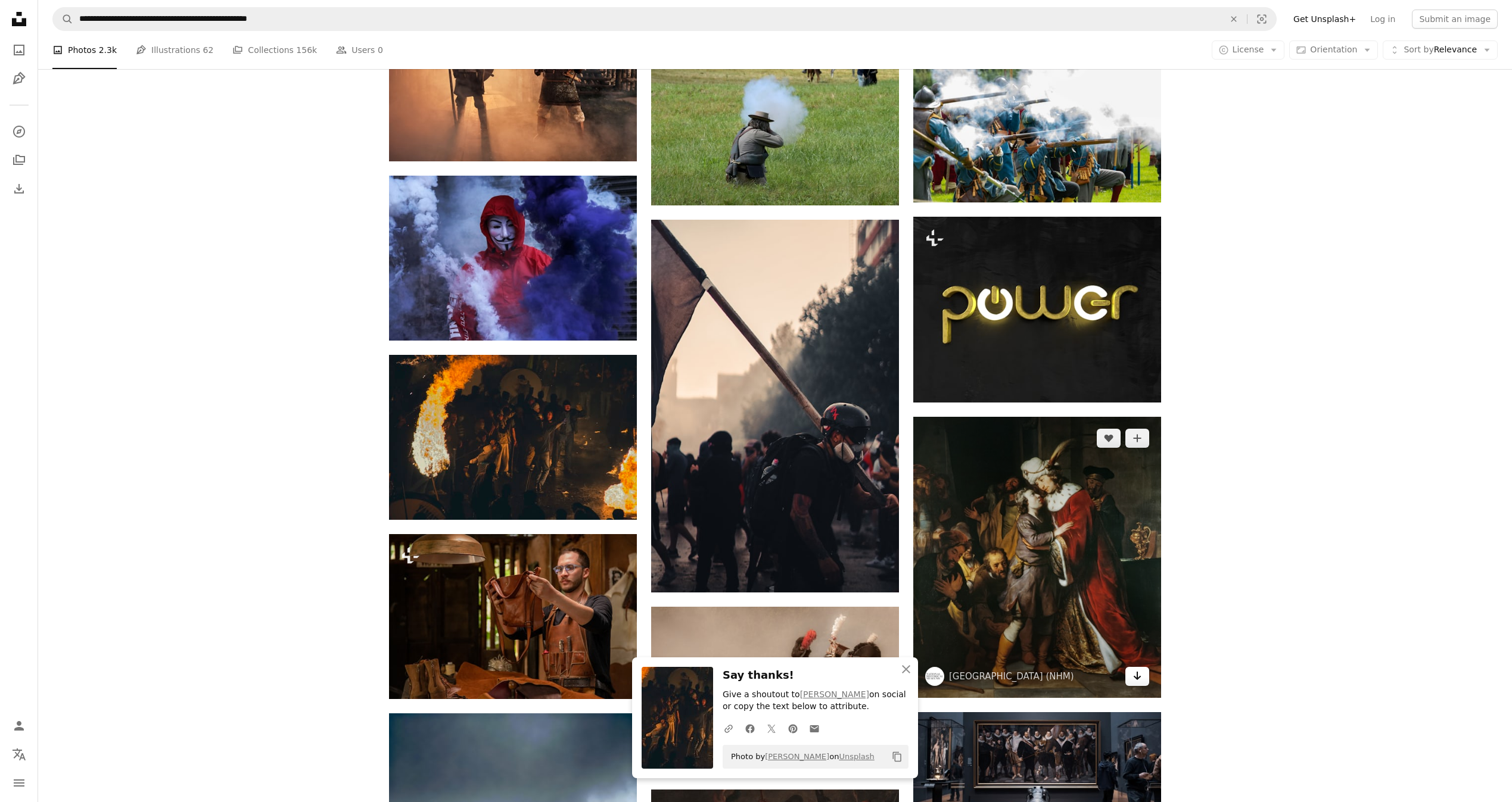
click at [1139, 673] on icon "Arrow pointing down" at bounding box center [1137, 676] width 10 height 14
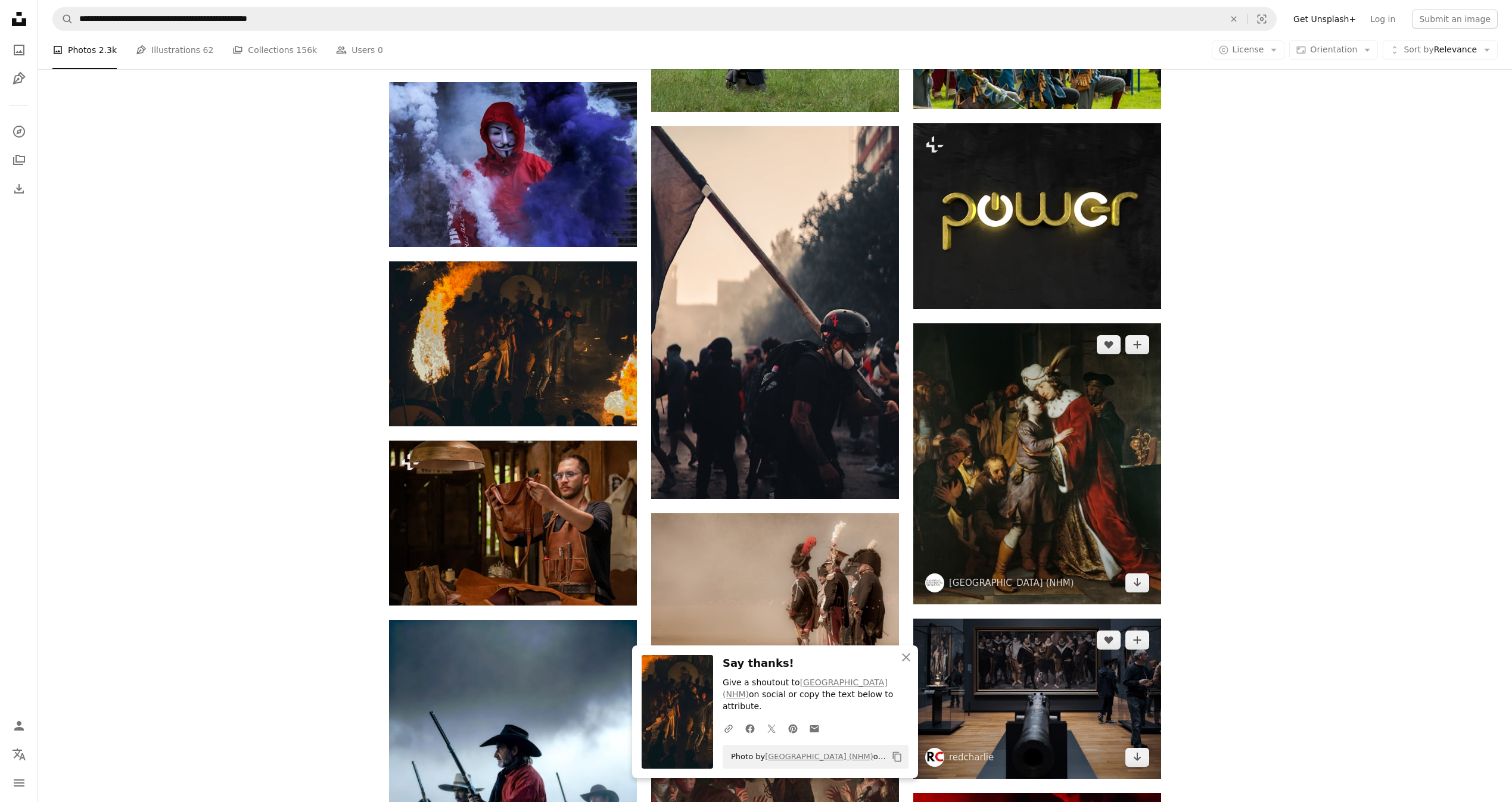
scroll to position [5706, 0]
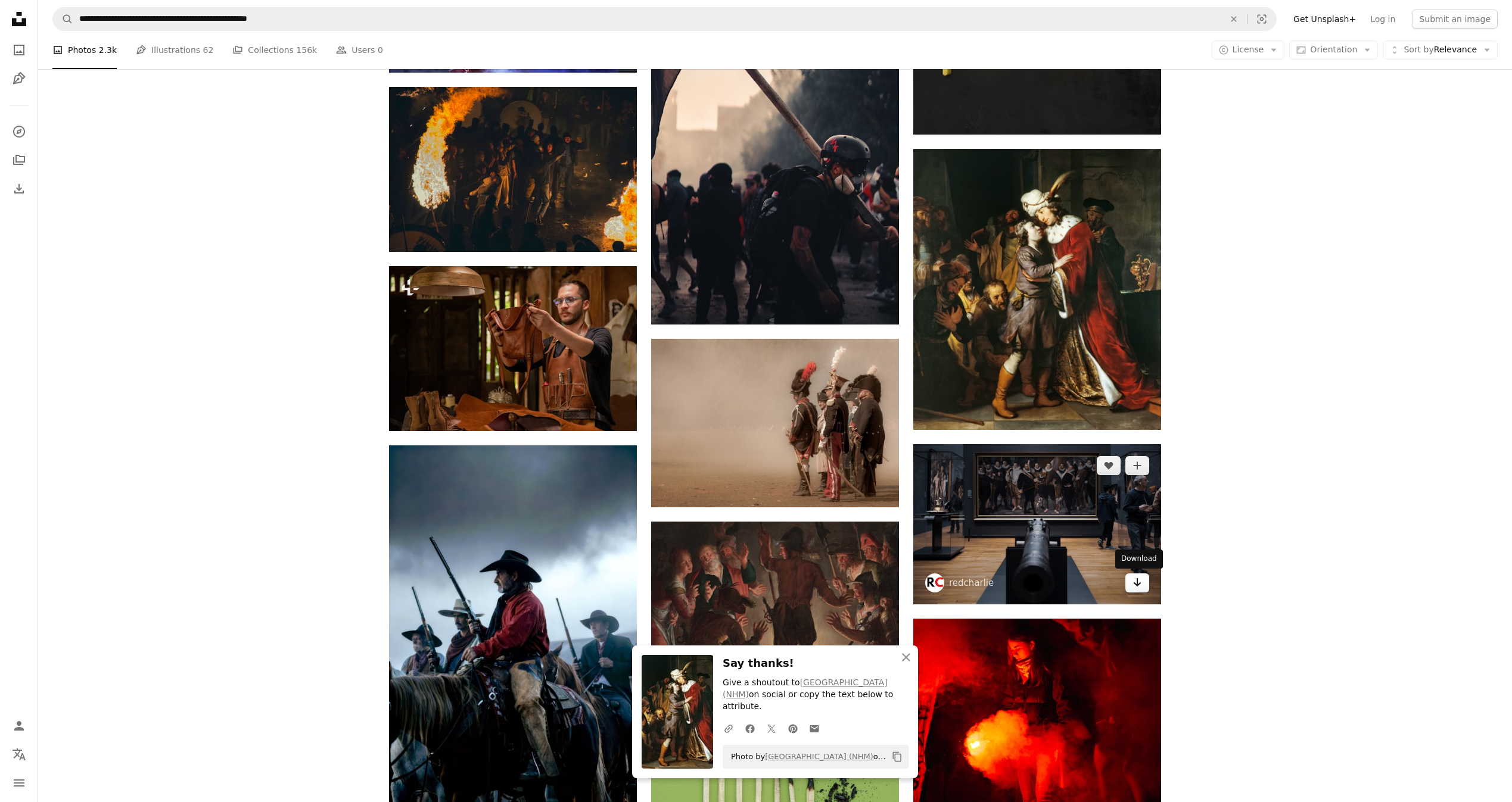
click at [1140, 585] on icon "Arrow pointing down" at bounding box center [1137, 582] width 10 height 14
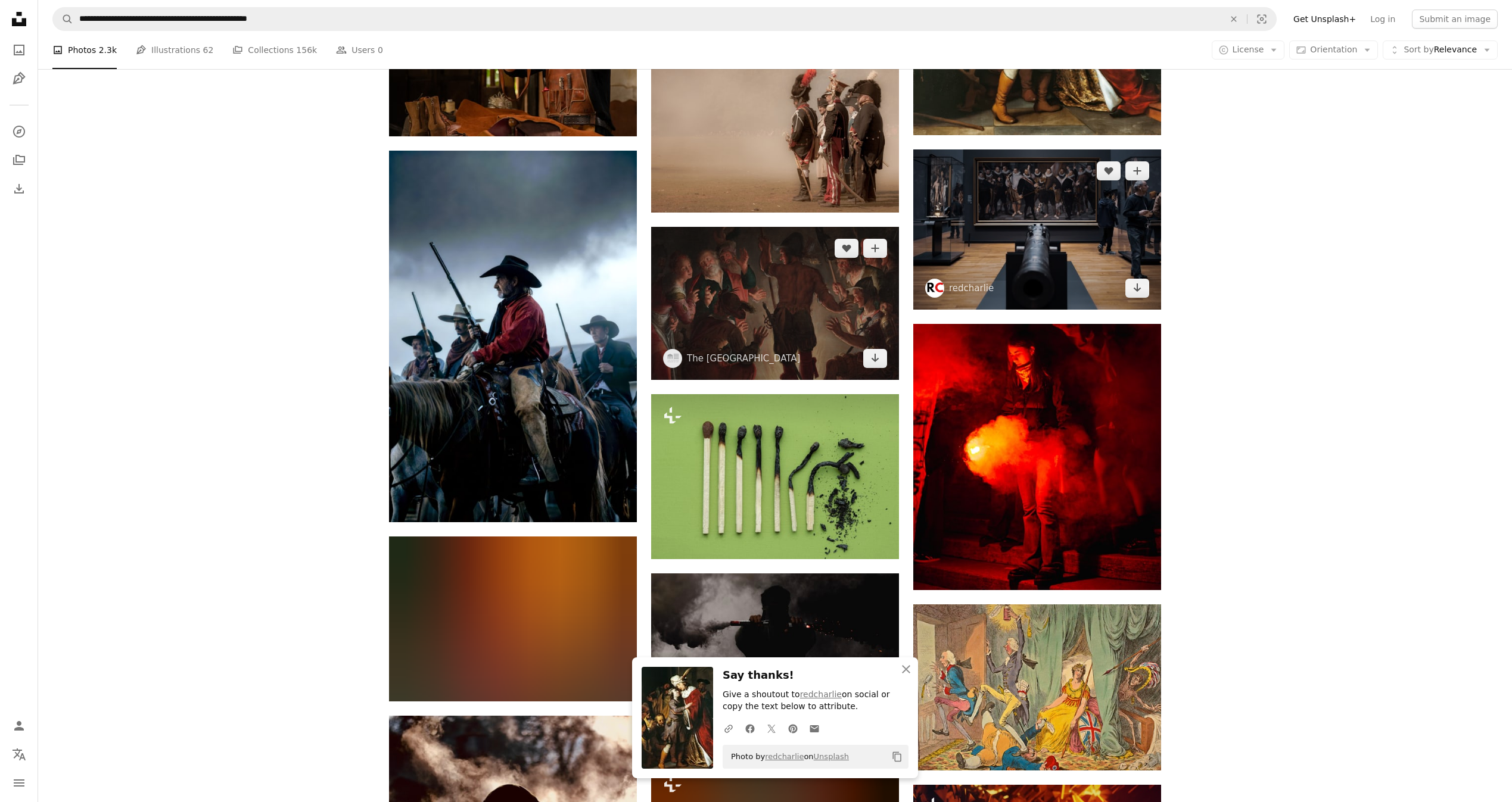
scroll to position [6064, 0]
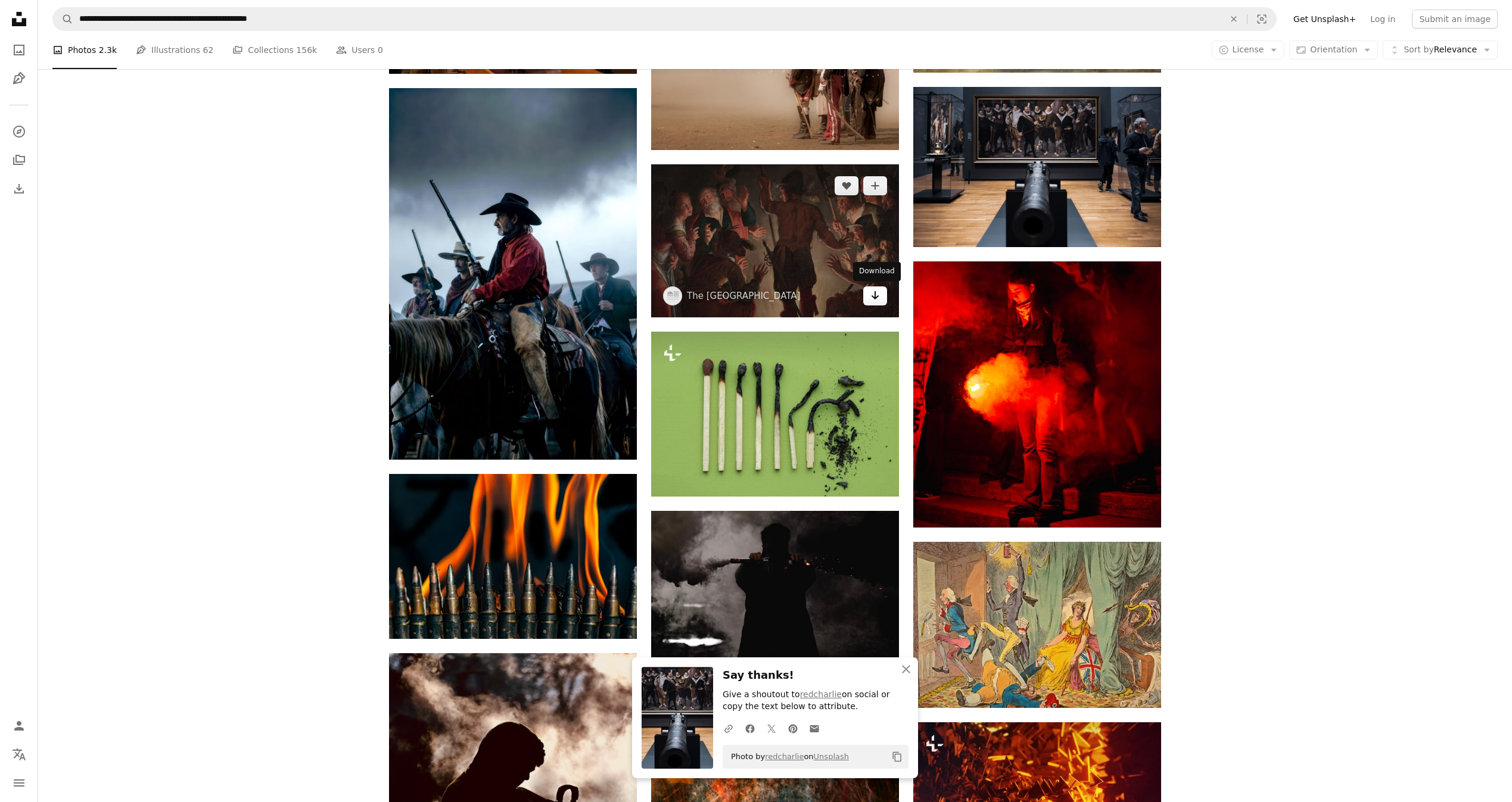
click at [875, 294] on icon "Download" at bounding box center [875, 295] width 8 height 8
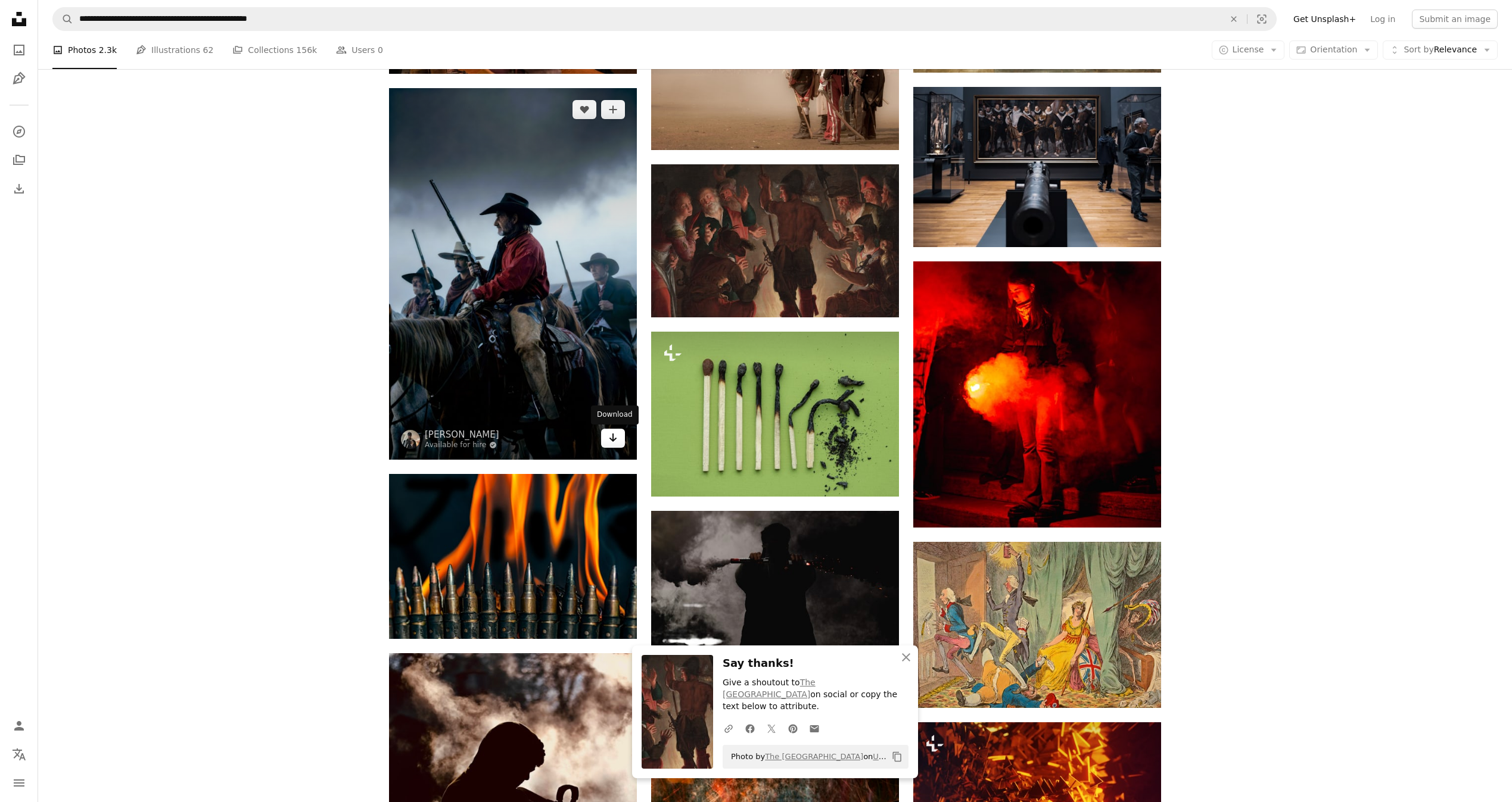
click at [615, 438] on icon "Arrow pointing down" at bounding box center [613, 437] width 10 height 14
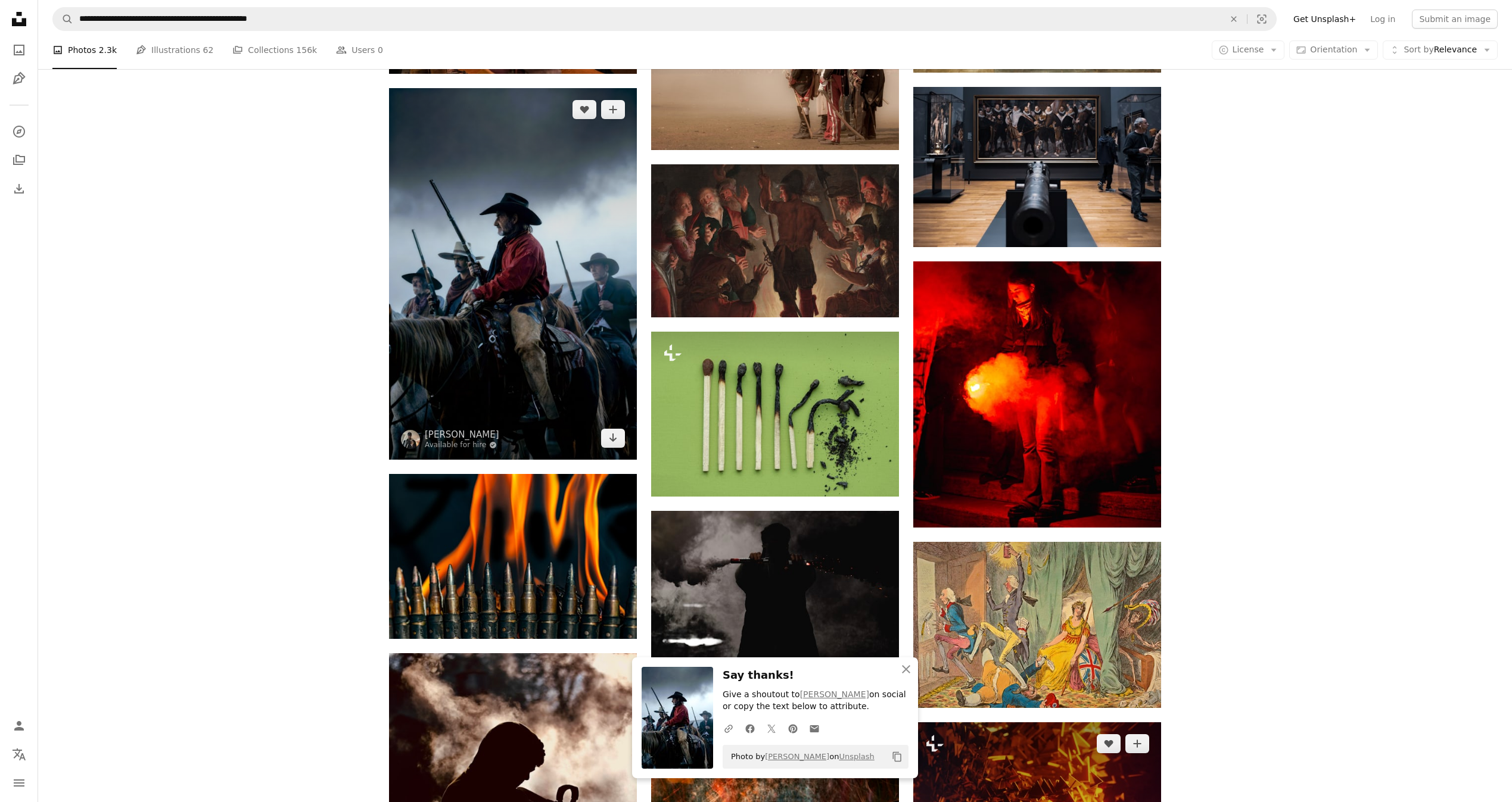
scroll to position [6331, 0]
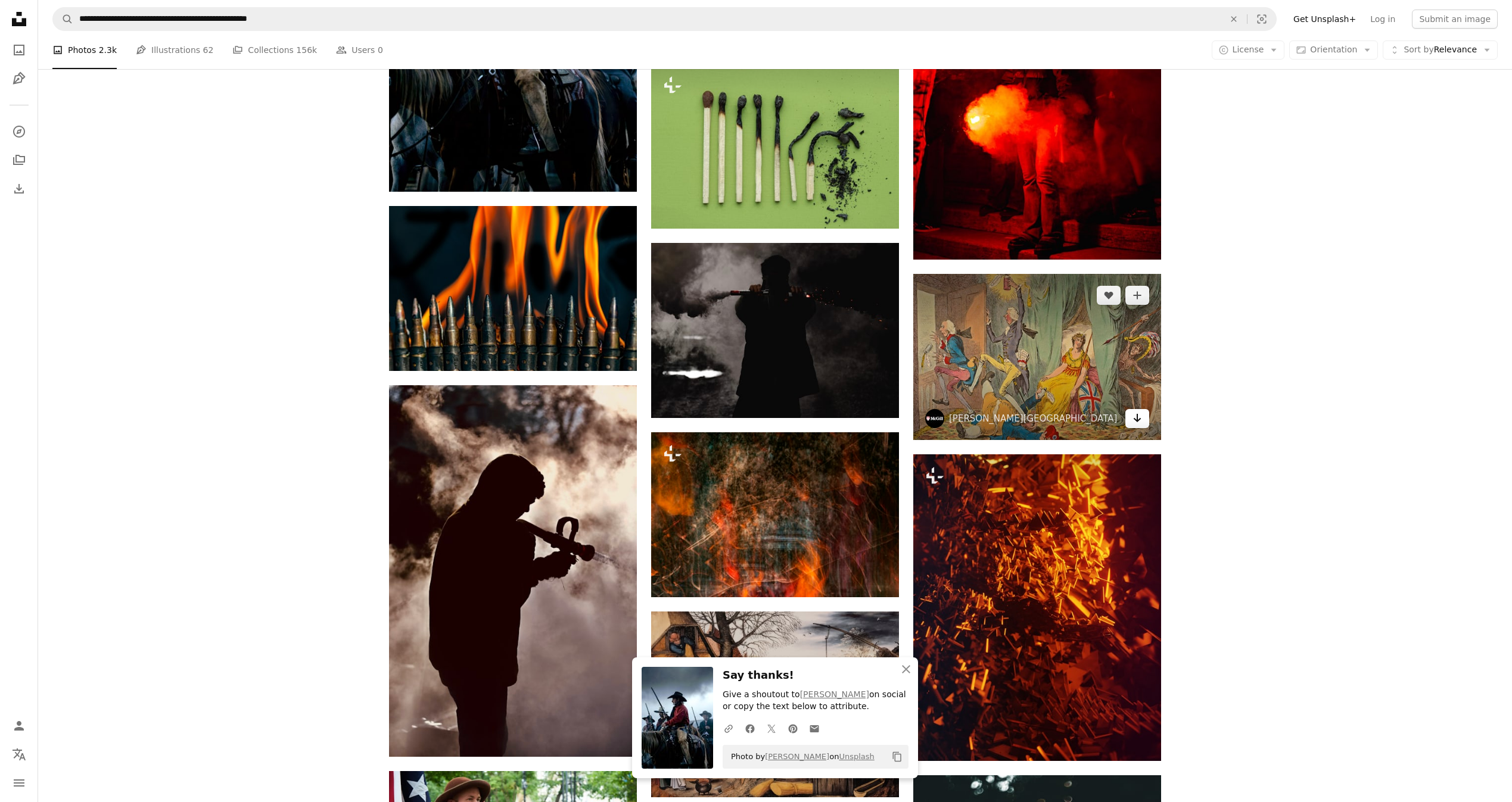
click at [1137, 424] on icon "Arrow pointing down" at bounding box center [1137, 418] width 10 height 14
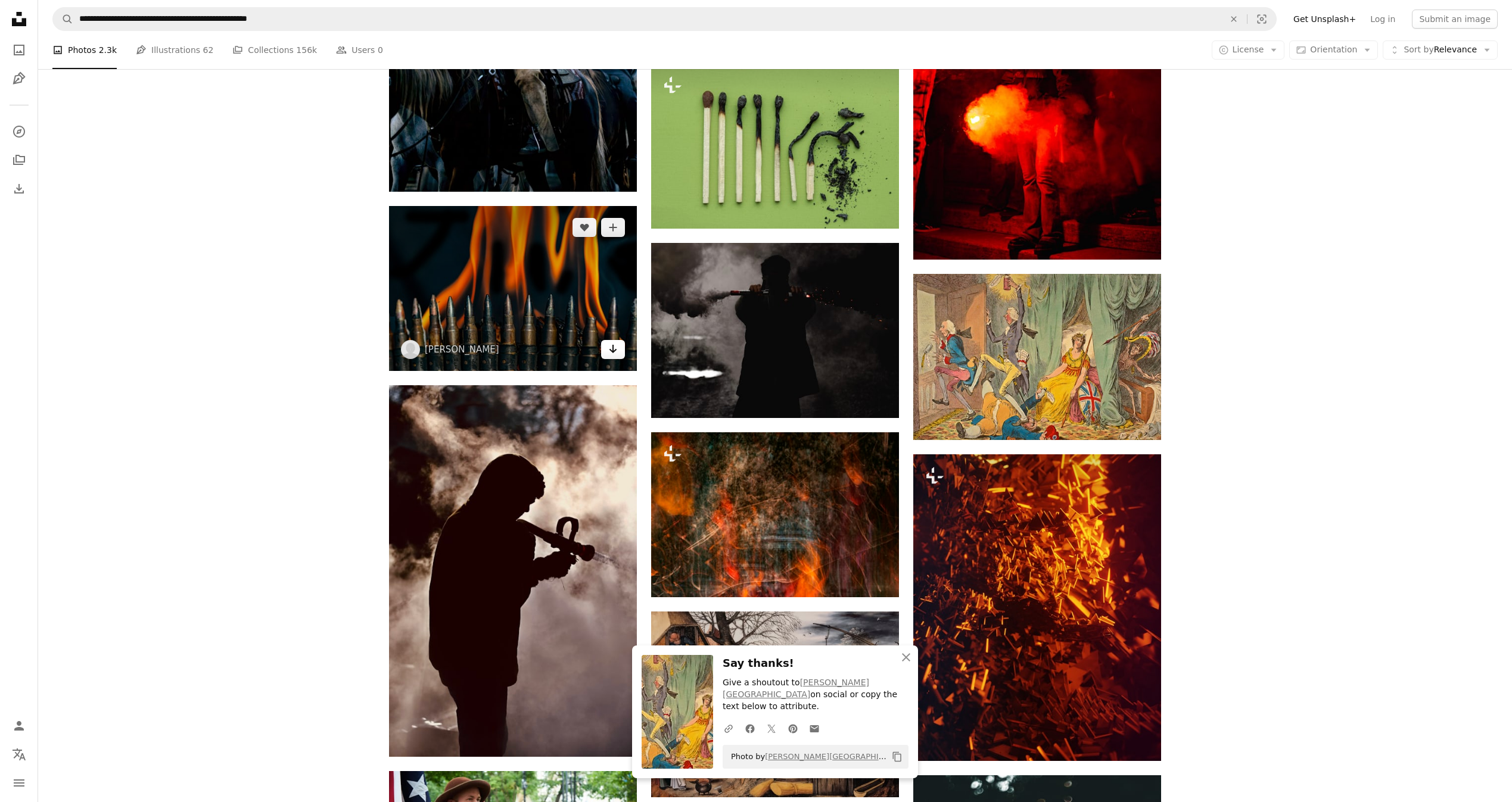
click at [611, 350] on icon "Download" at bounding box center [613, 348] width 8 height 8
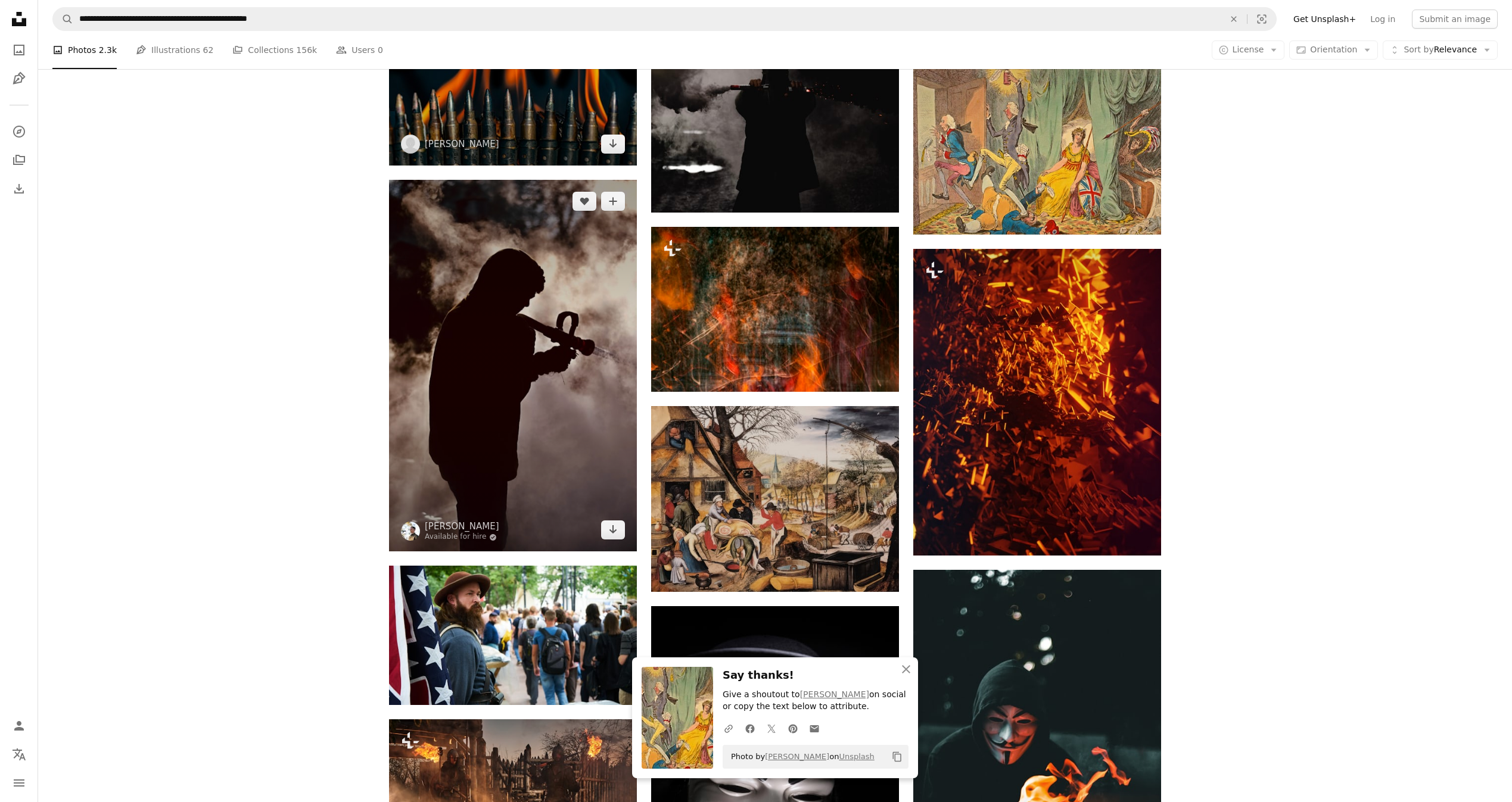
scroll to position [6689, 0]
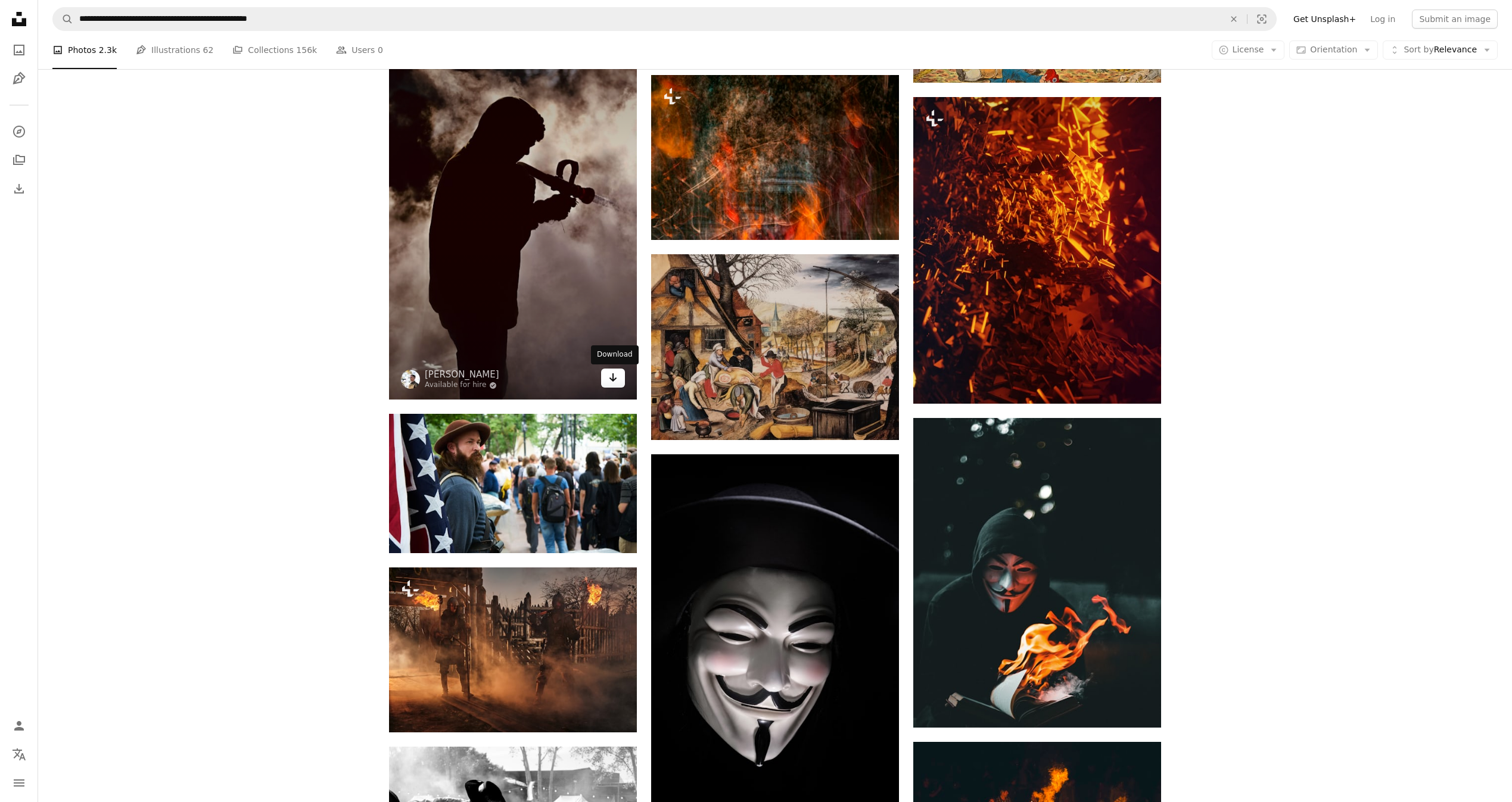
click at [609, 380] on icon "Arrow pointing down" at bounding box center [613, 377] width 10 height 14
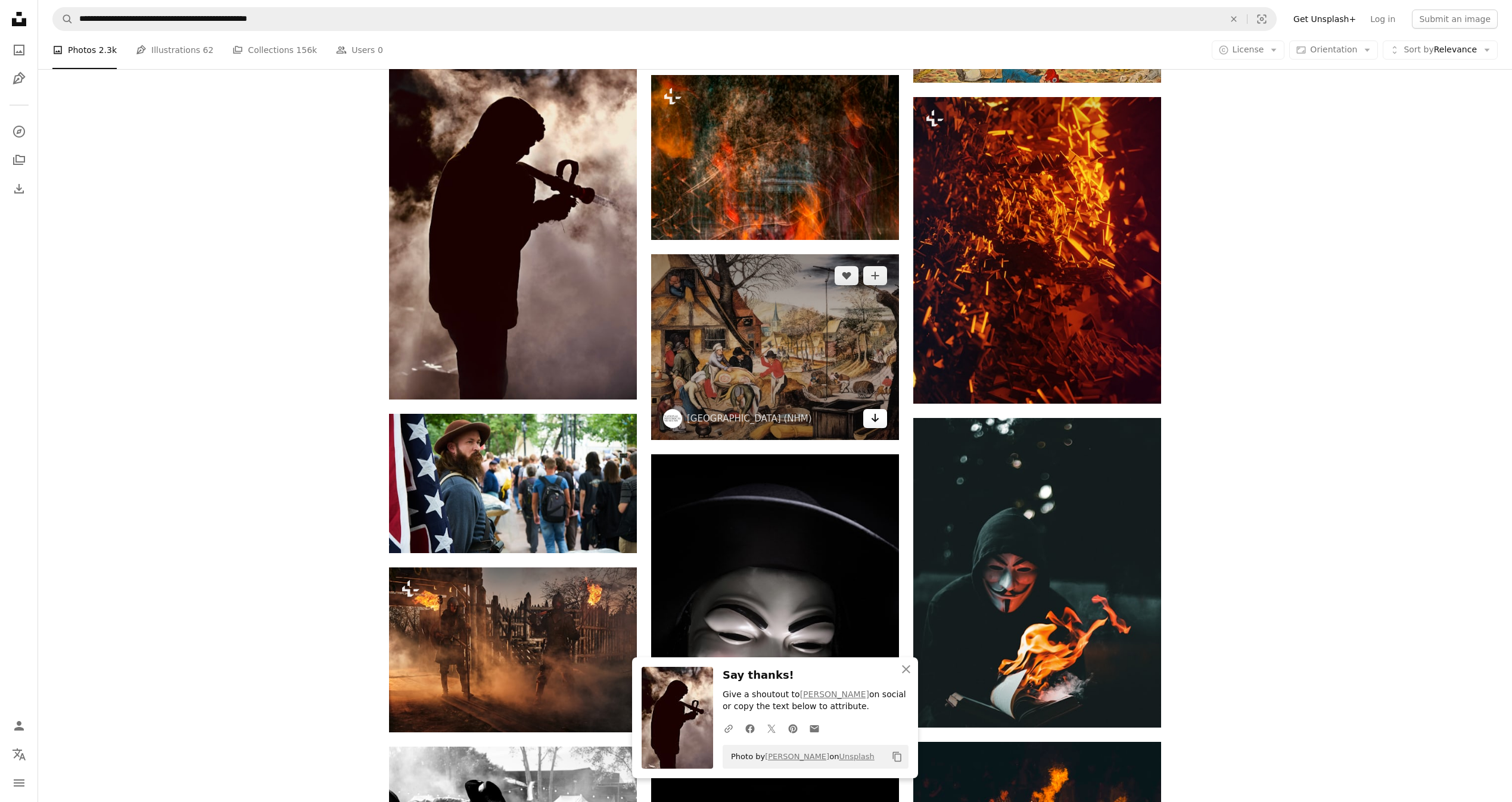
drag, startPoint x: 876, startPoint y: 420, endPoint x: 884, endPoint y: 420, distance: 8.0
click at [876, 420] on icon "Download" at bounding box center [875, 417] width 8 height 8
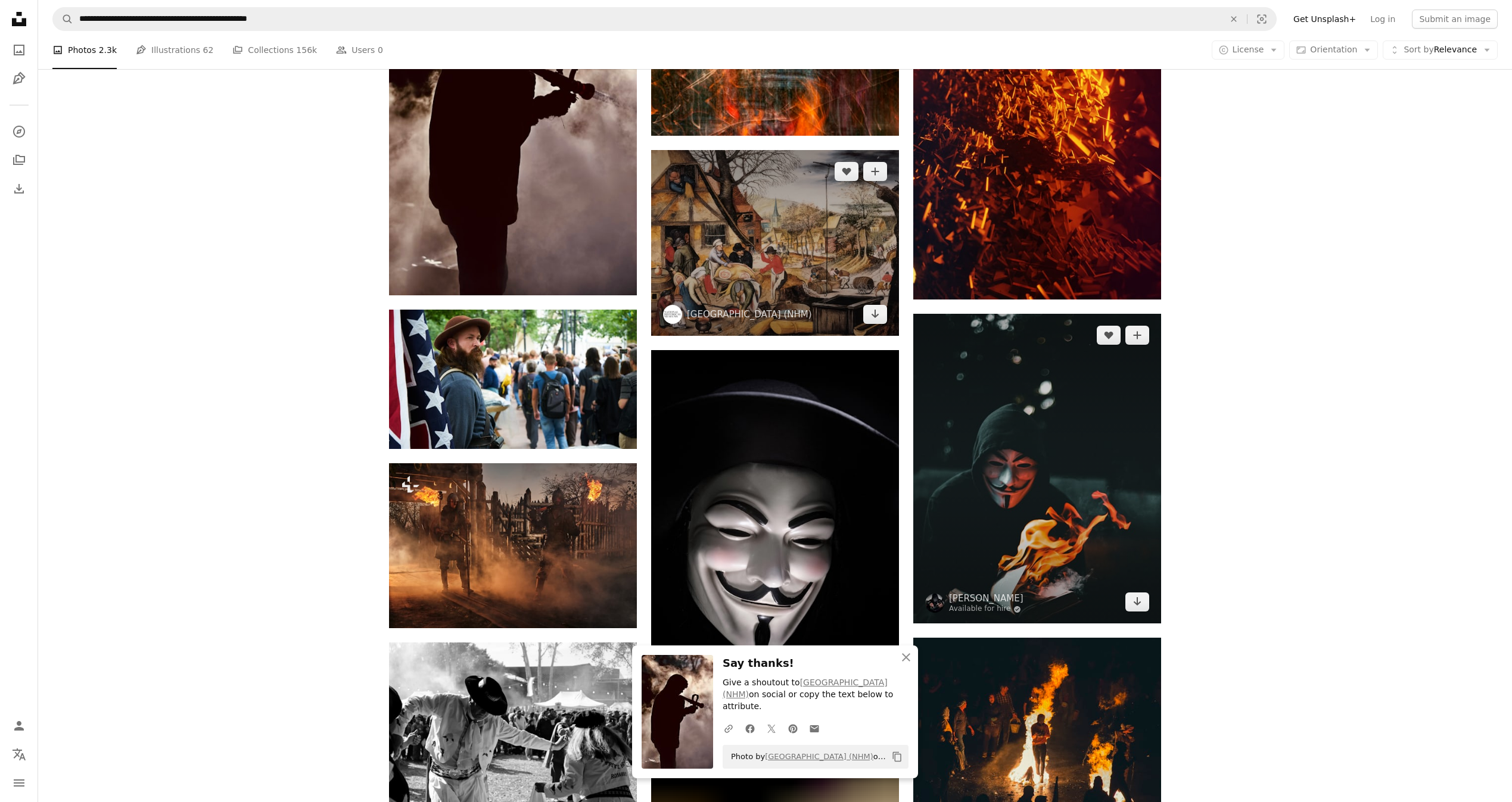
scroll to position [6957, 0]
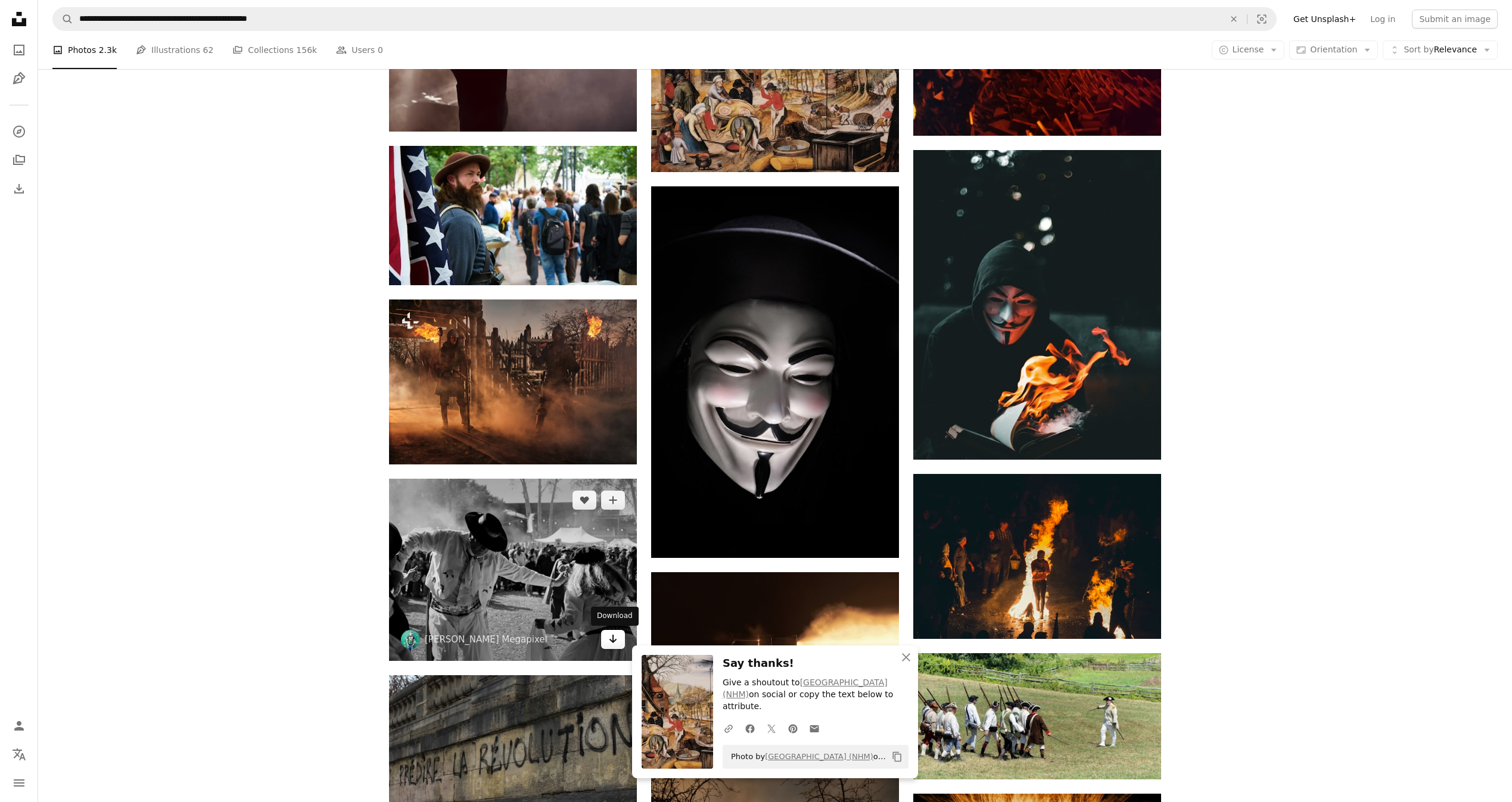
click at [611, 634] on icon "Arrow pointing down" at bounding box center [613, 639] width 10 height 14
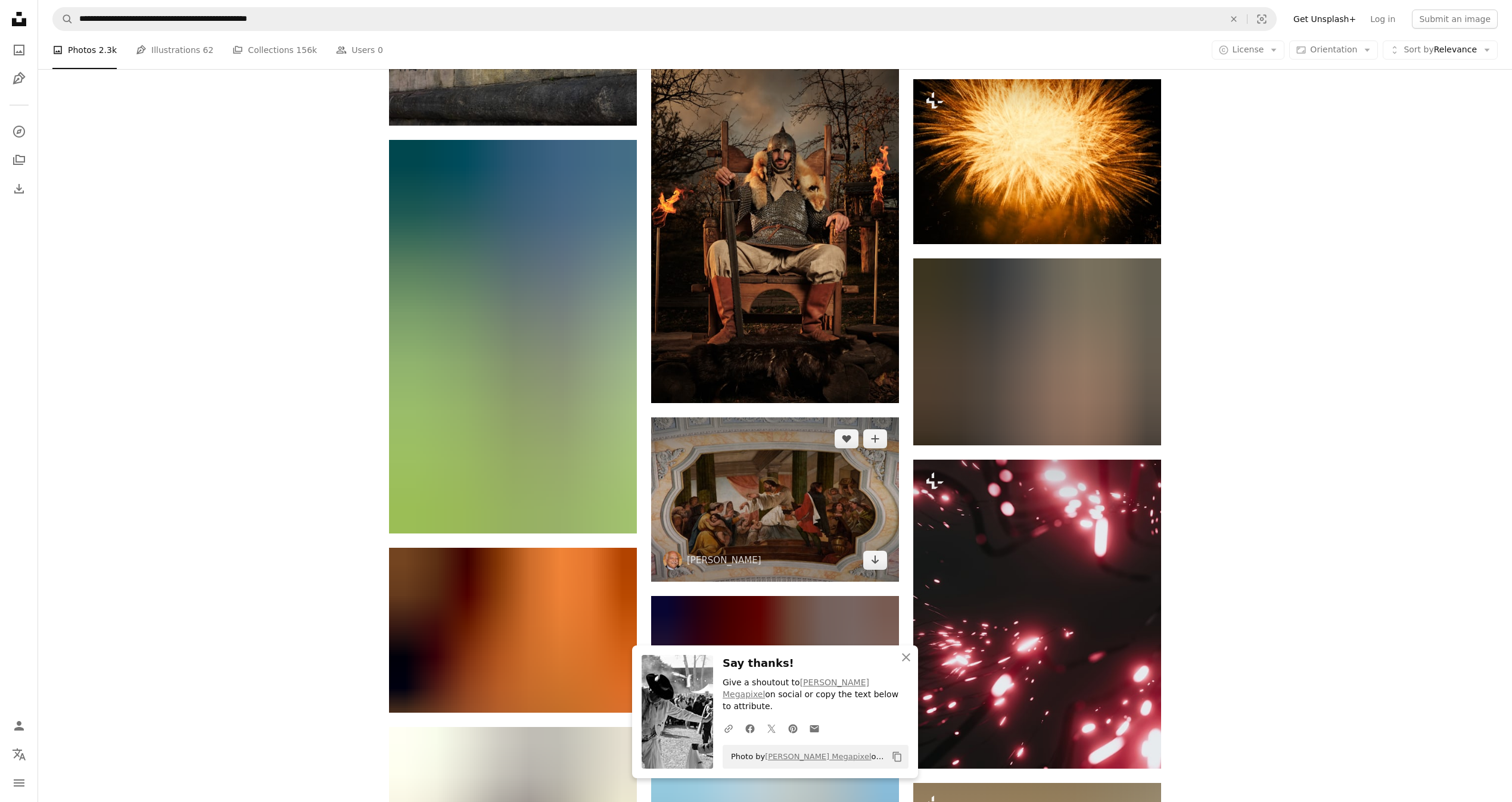
scroll to position [7761, 0]
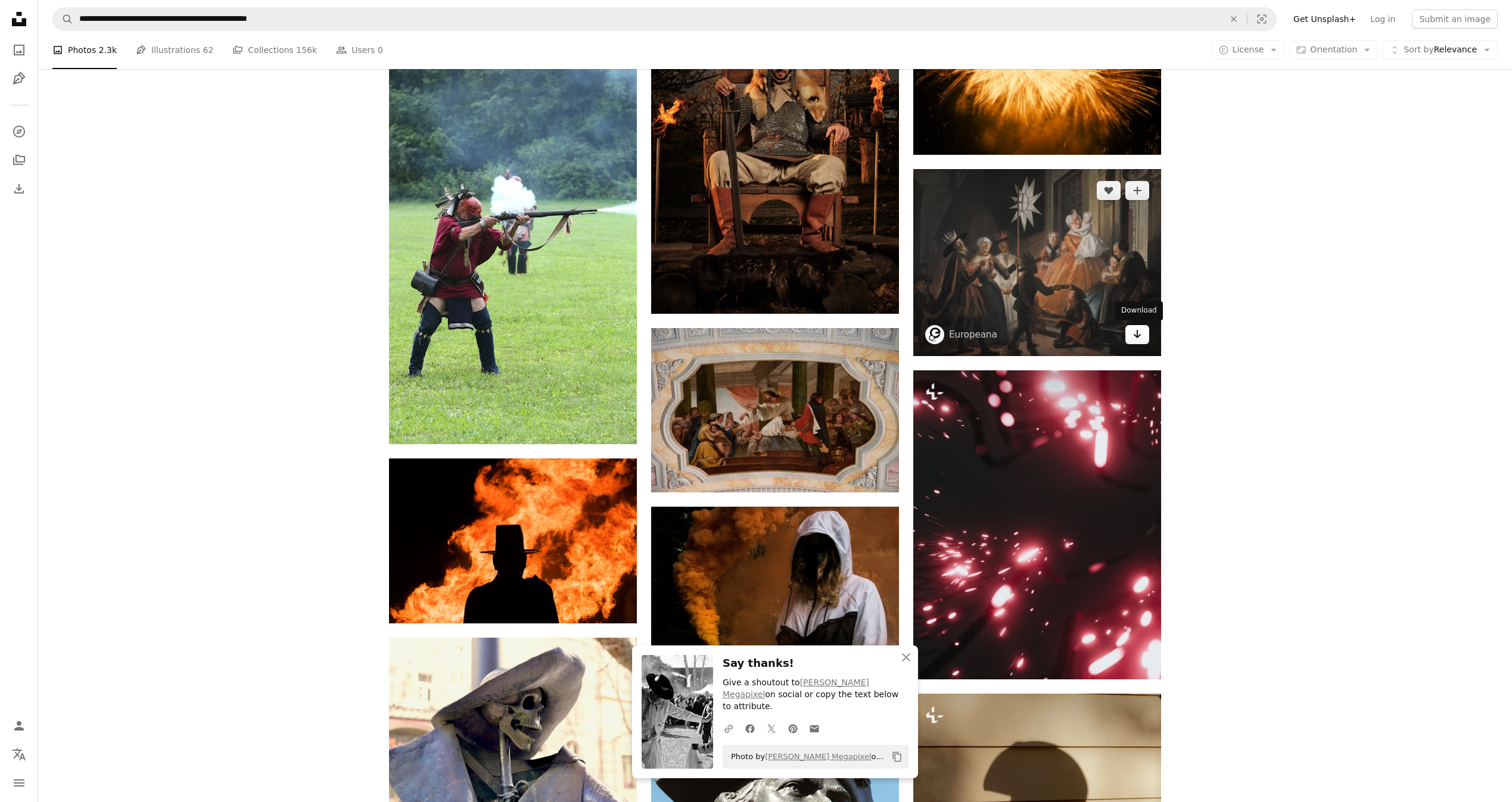
click at [1140, 329] on icon "Arrow pointing down" at bounding box center [1137, 334] width 10 height 14
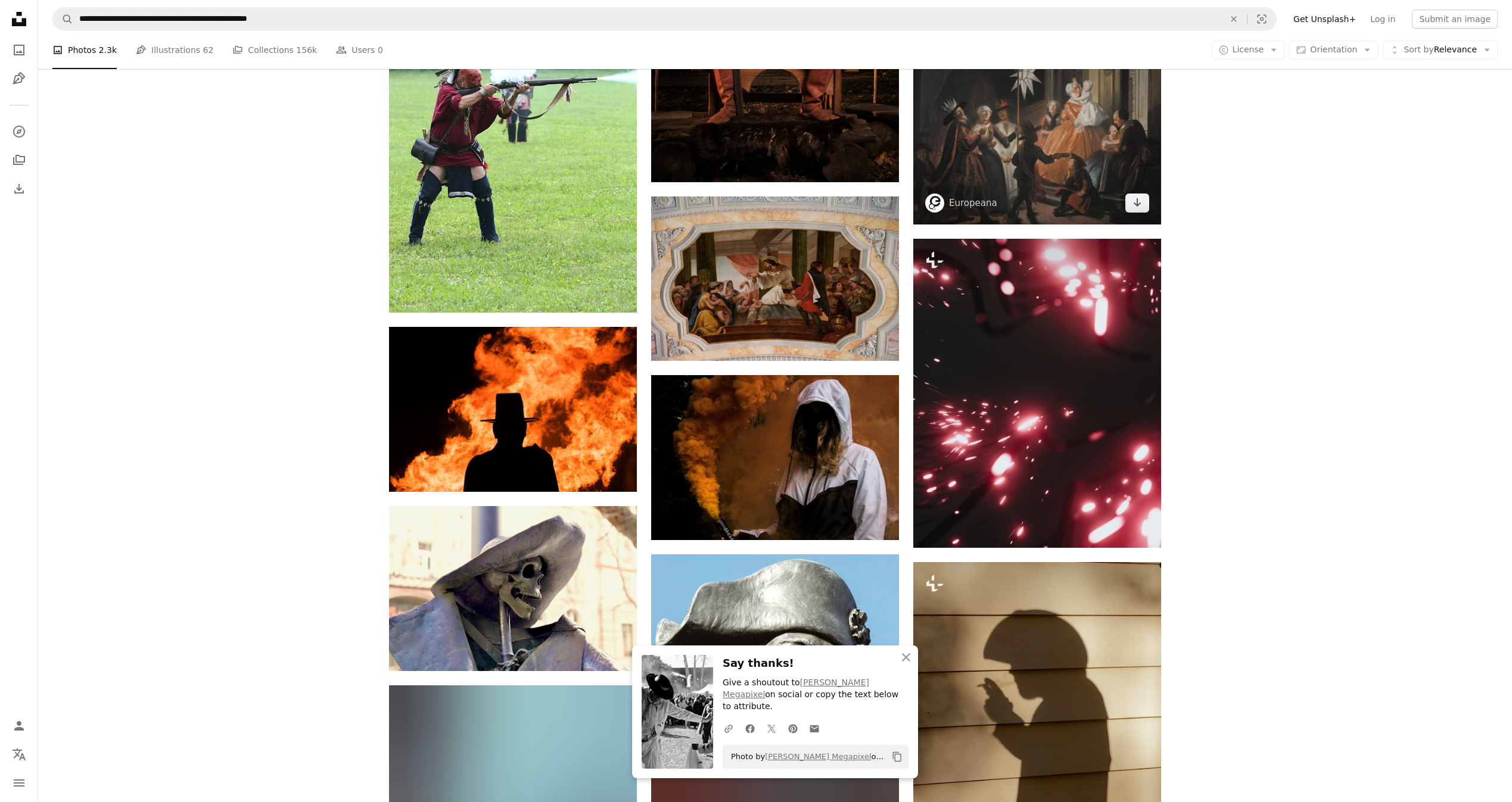
scroll to position [8207, 0]
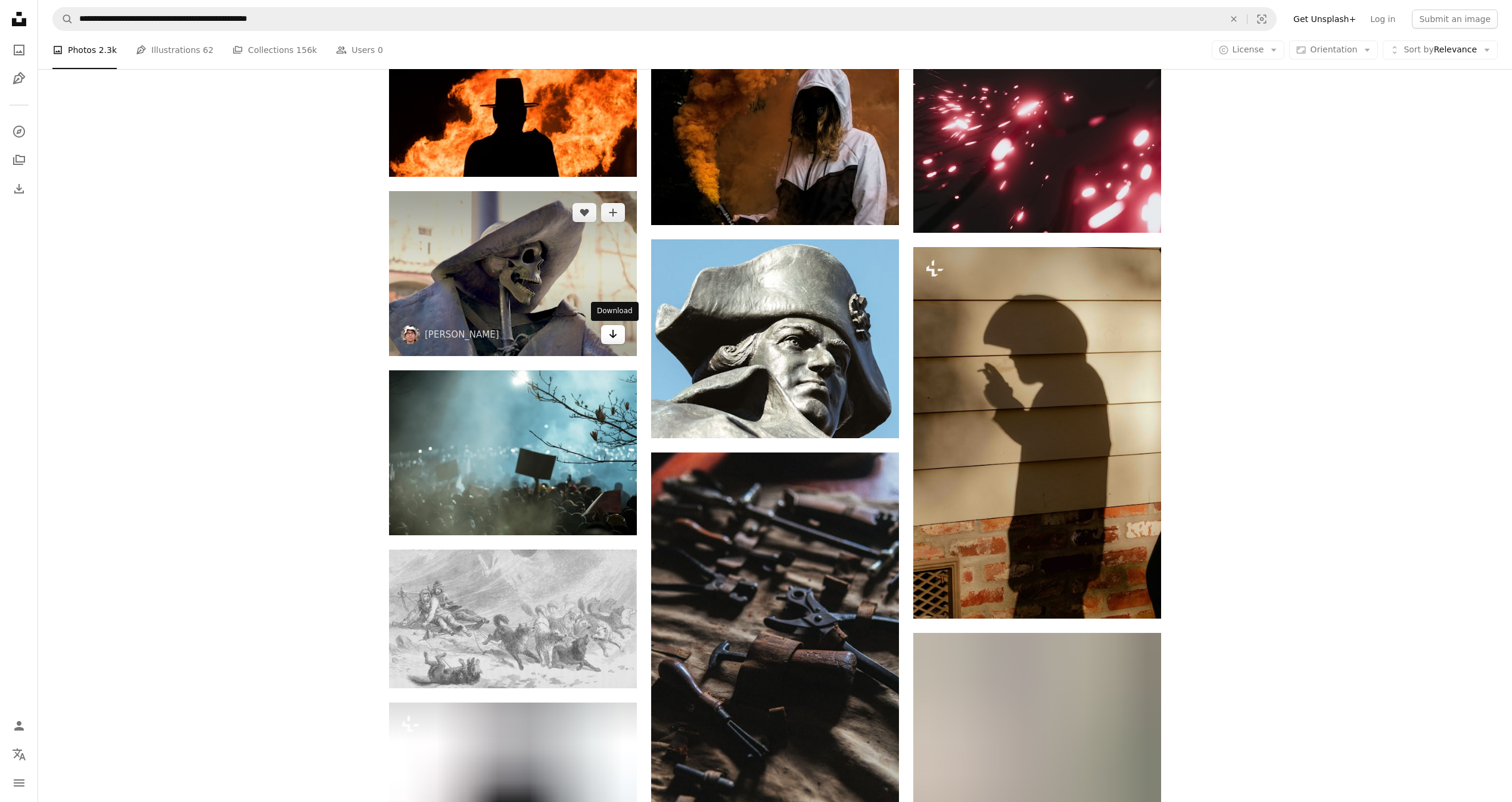
click at [611, 337] on icon "Arrow pointing down" at bounding box center [613, 334] width 10 height 14
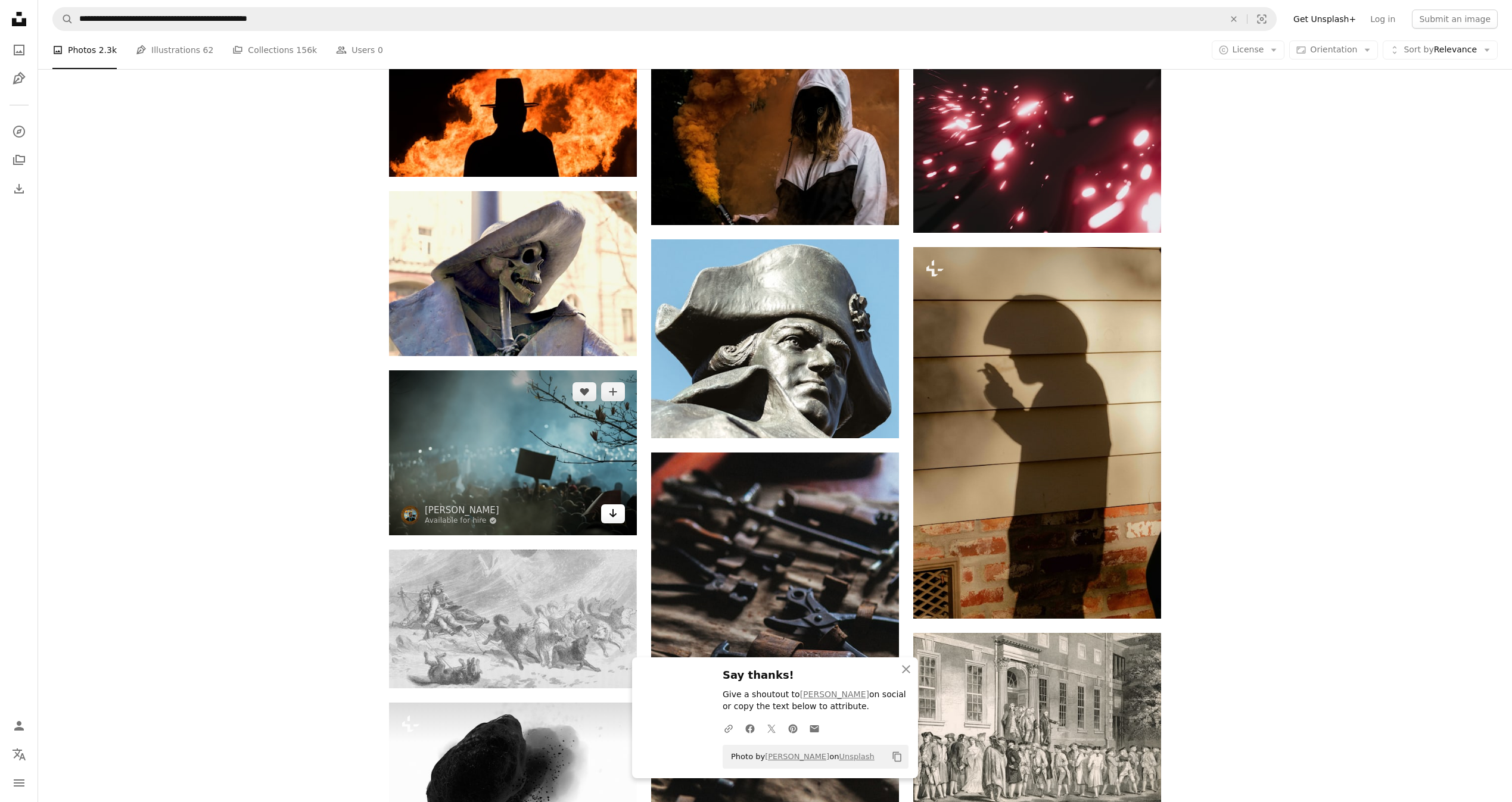
click at [613, 514] on icon "Download" at bounding box center [613, 513] width 8 height 8
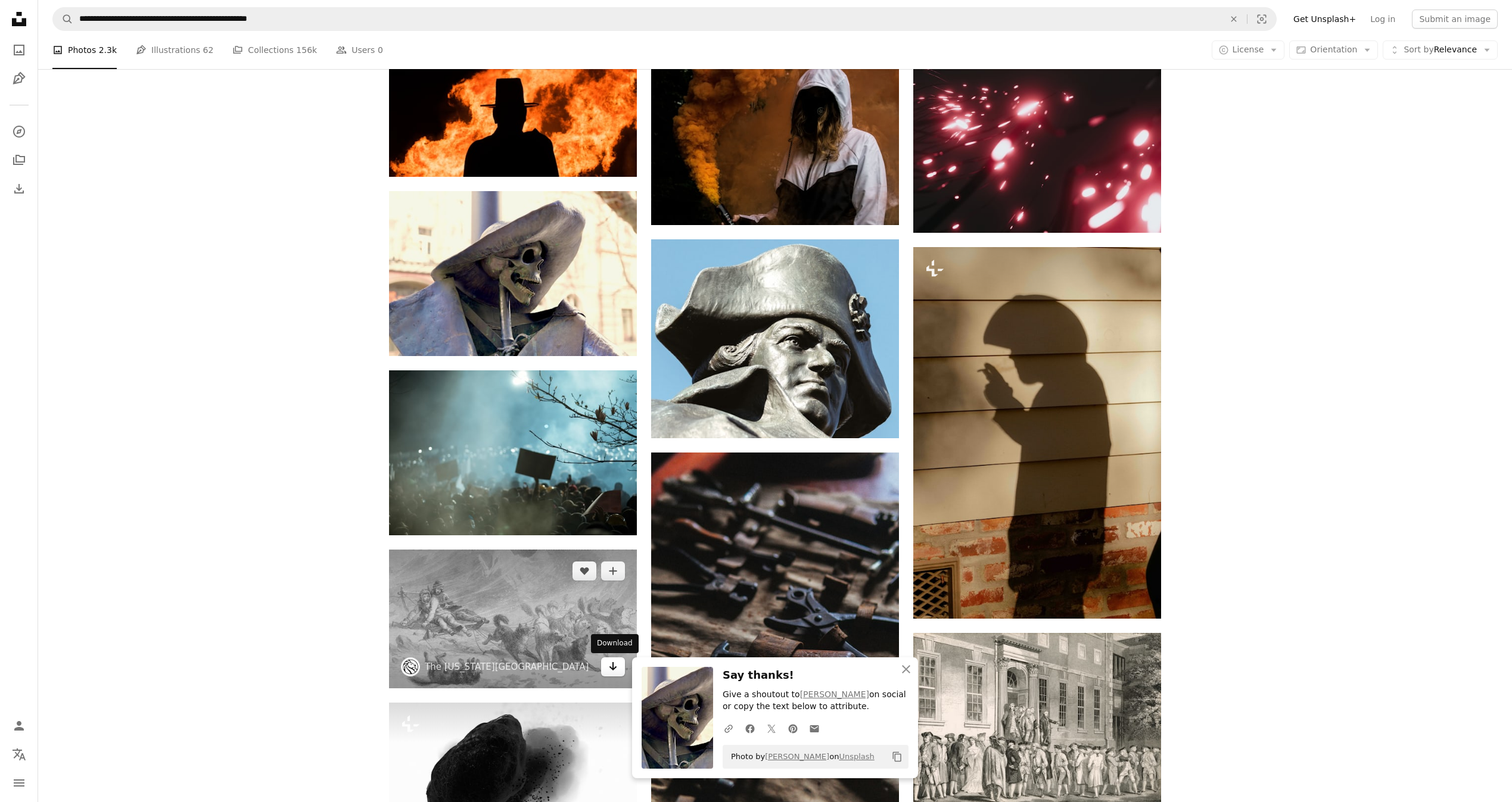
click at [613, 665] on icon "Download" at bounding box center [613, 666] width 8 height 8
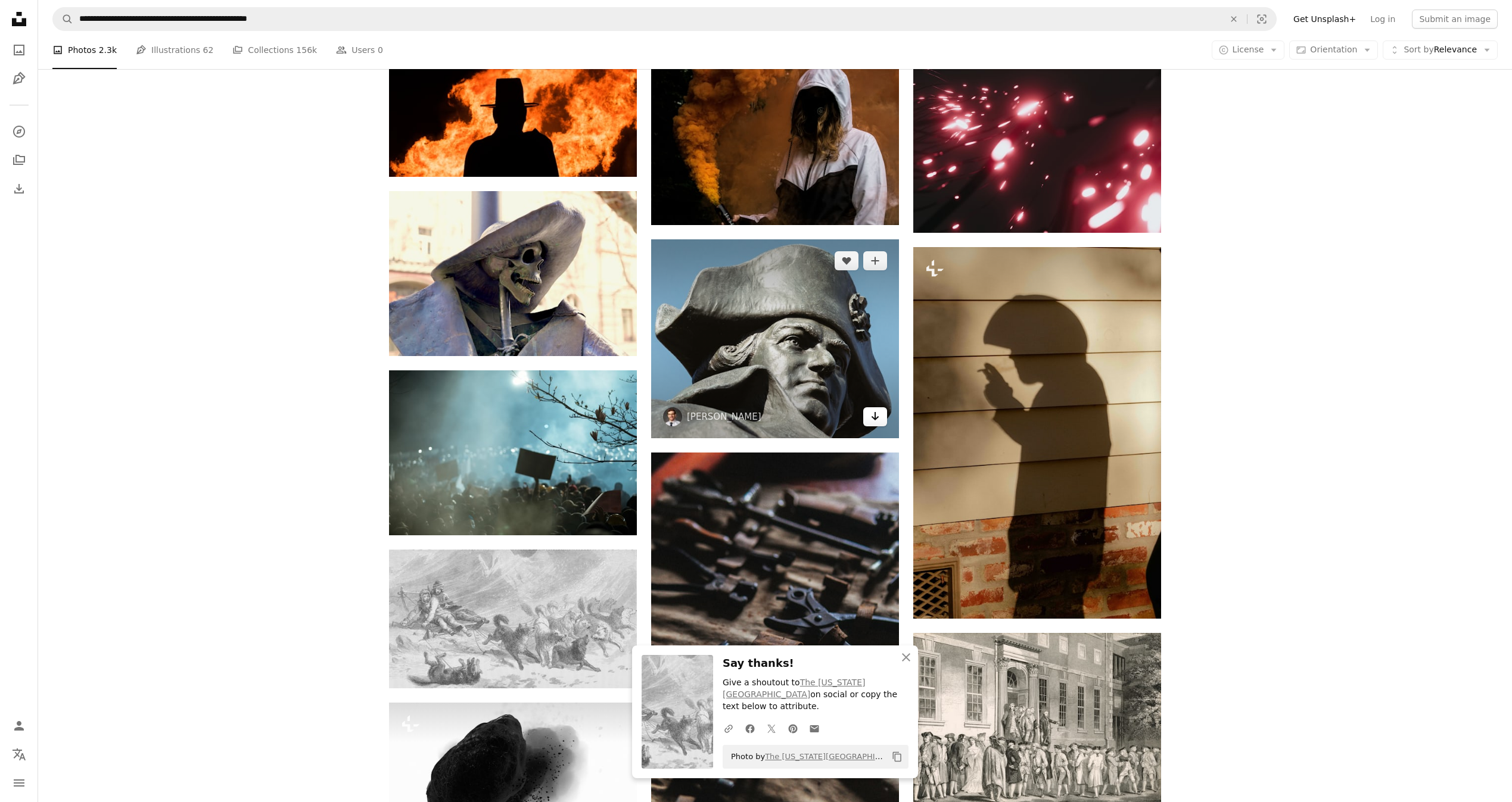
click at [866, 413] on link "Arrow pointing down" at bounding box center [875, 417] width 24 height 19
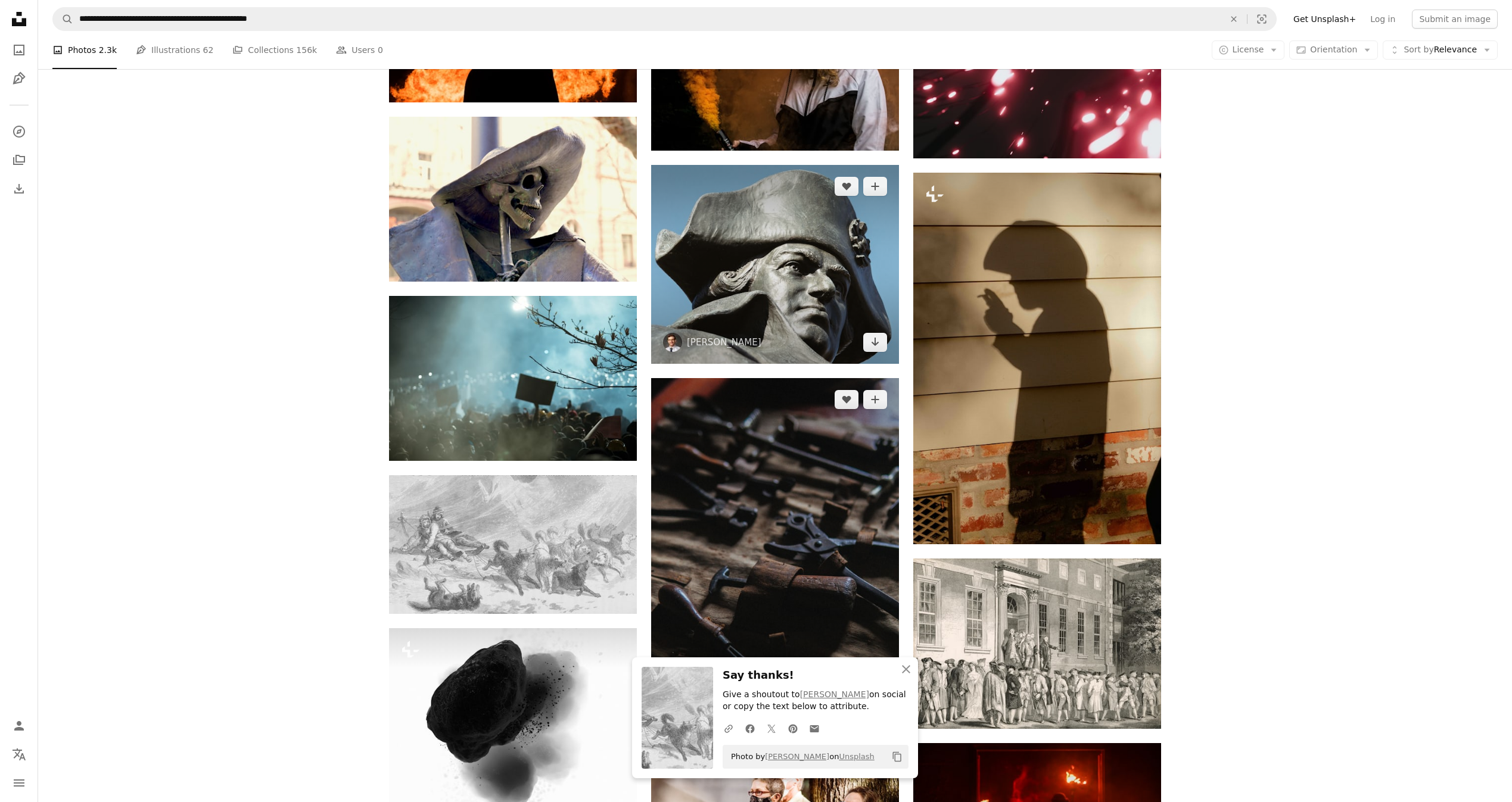
scroll to position [8385, 0]
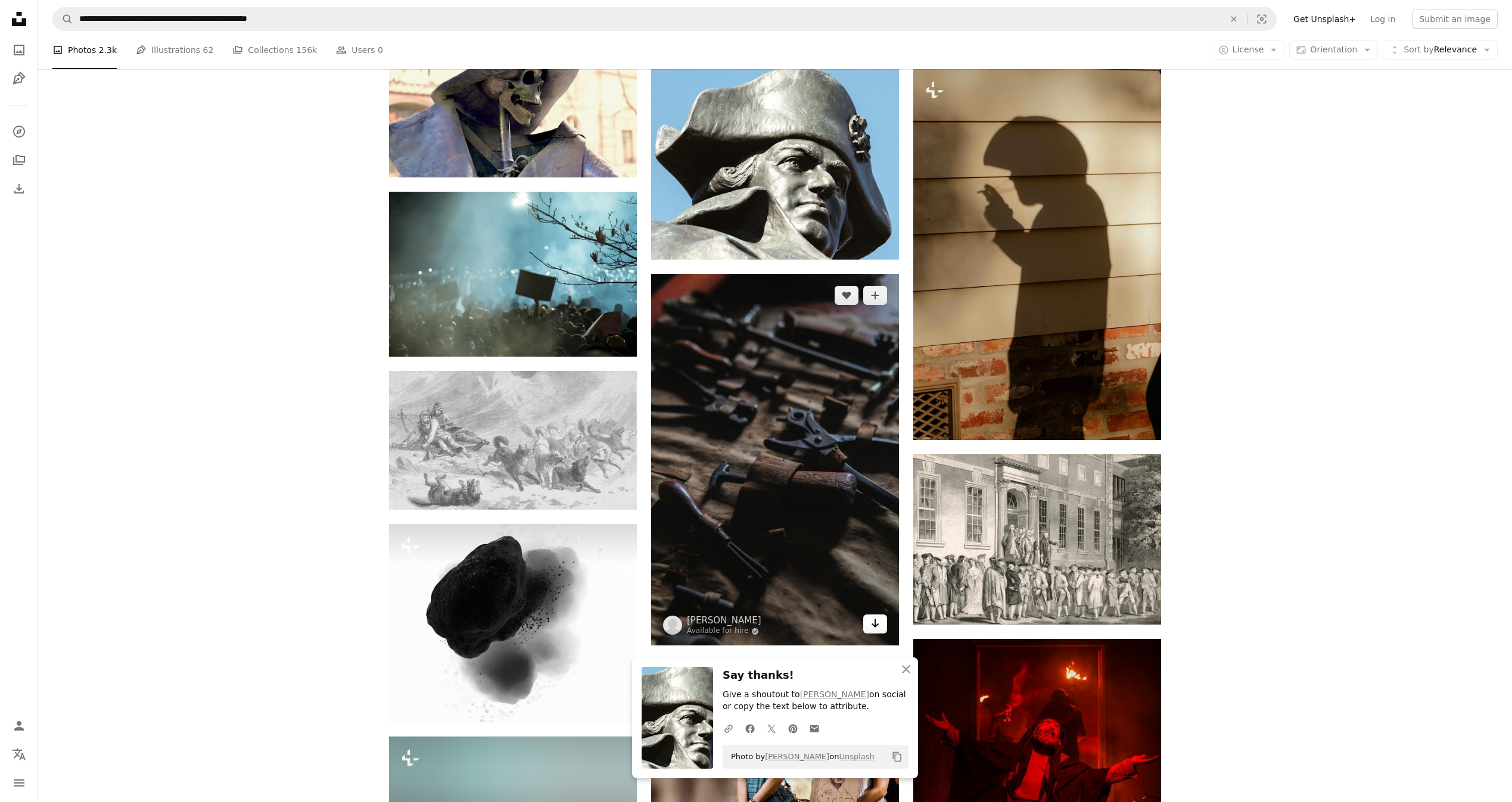
drag, startPoint x: 872, startPoint y: 622, endPoint x: 885, endPoint y: 623, distance: 13.0
click at [872, 622] on icon "Arrow pointing down" at bounding box center [875, 623] width 10 height 14
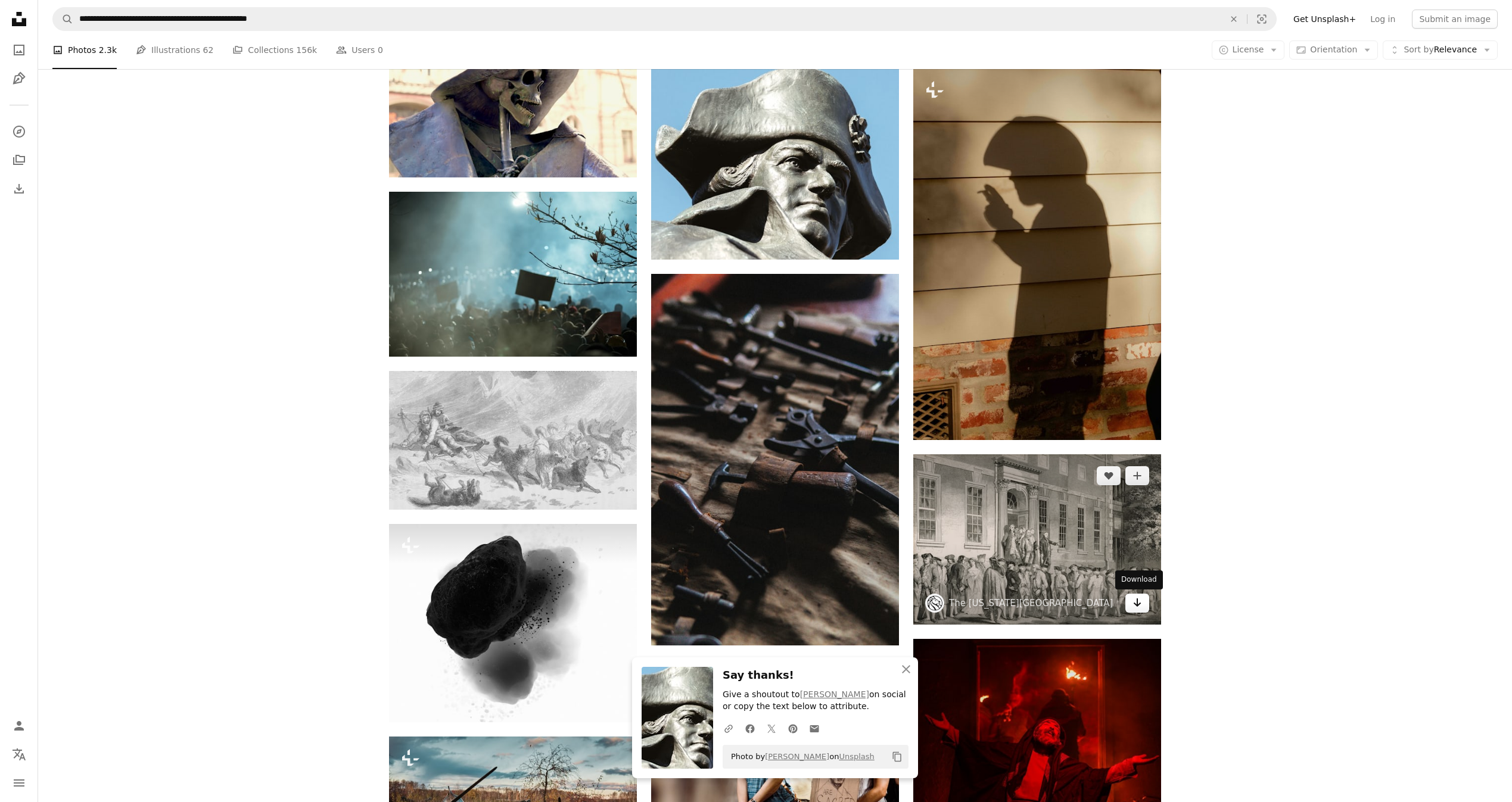
click at [1128, 606] on link "Arrow pointing down" at bounding box center [1137, 603] width 24 height 19
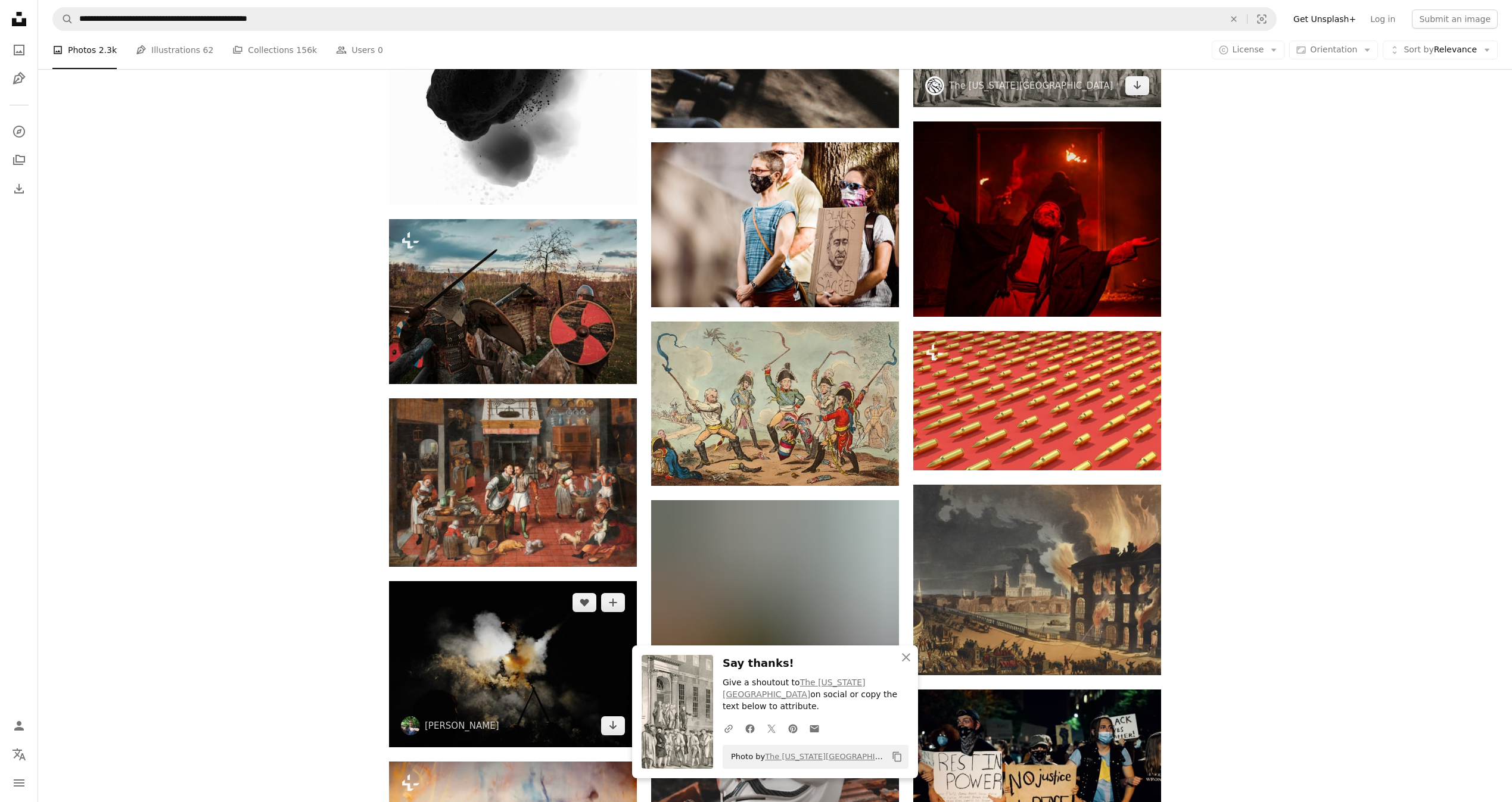
scroll to position [9010, 0]
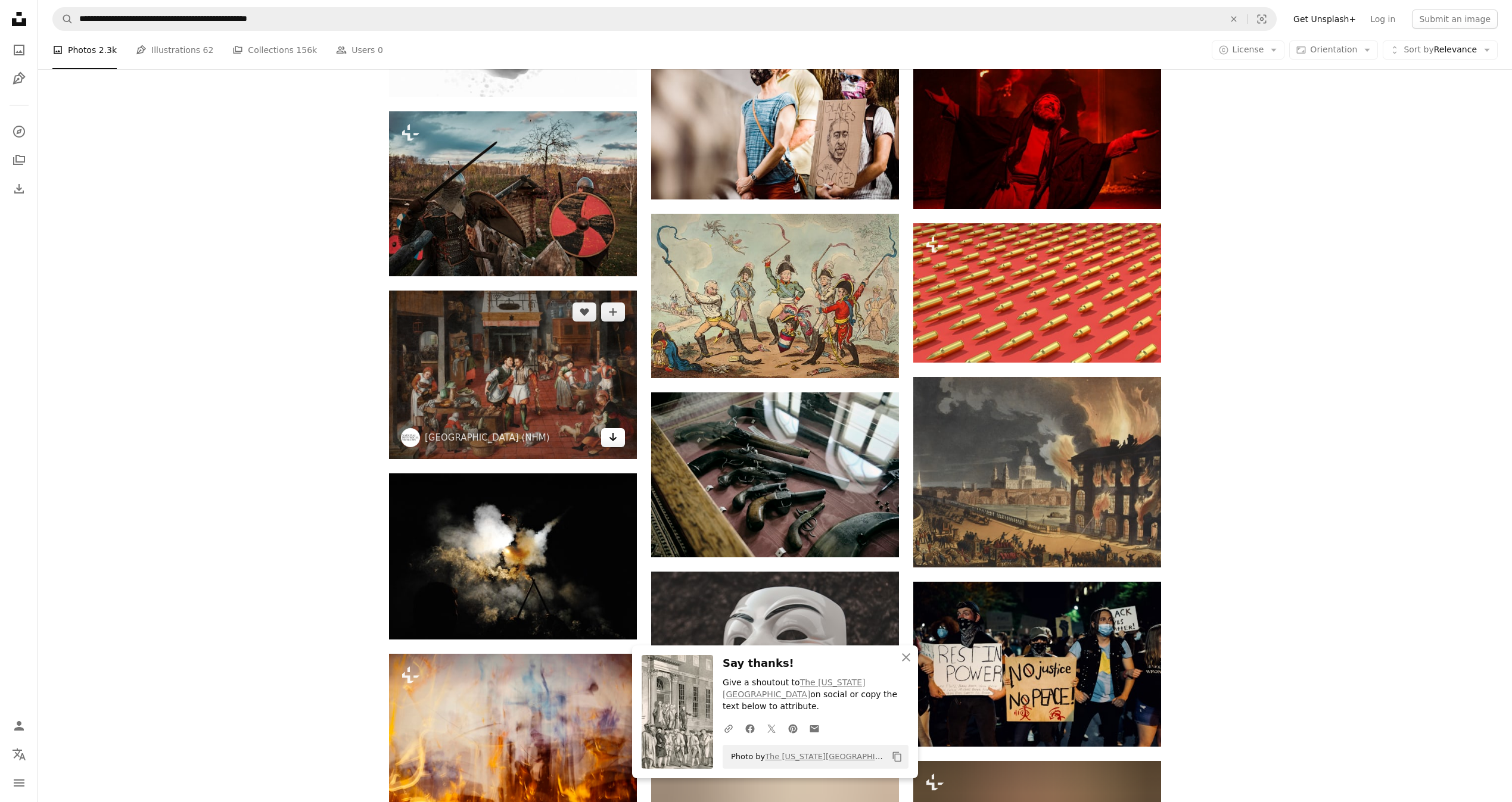
click at [612, 436] on icon "Arrow pointing down" at bounding box center [613, 437] width 10 height 14
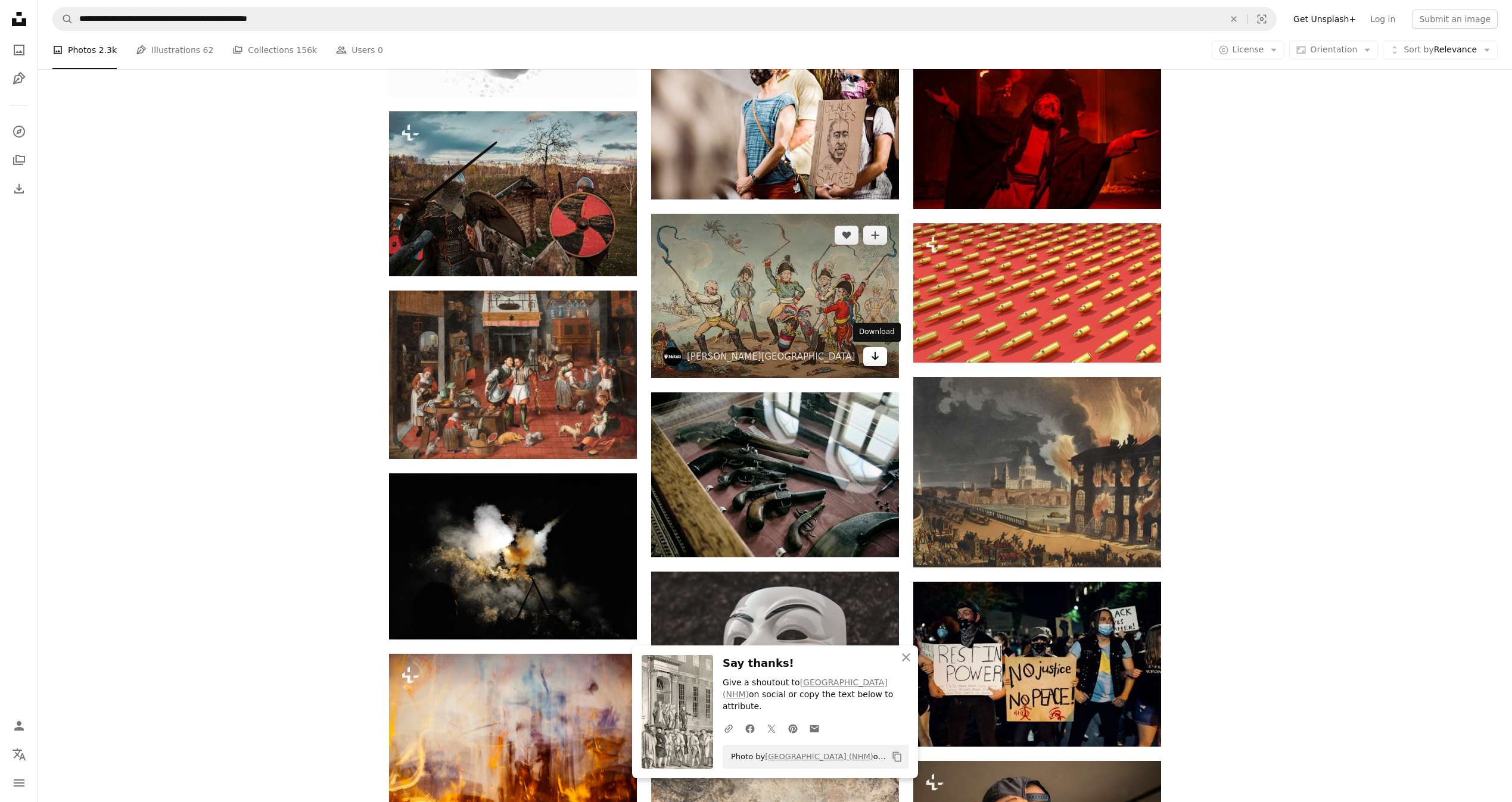
click at [881, 358] on link "Arrow pointing down" at bounding box center [875, 357] width 24 height 19
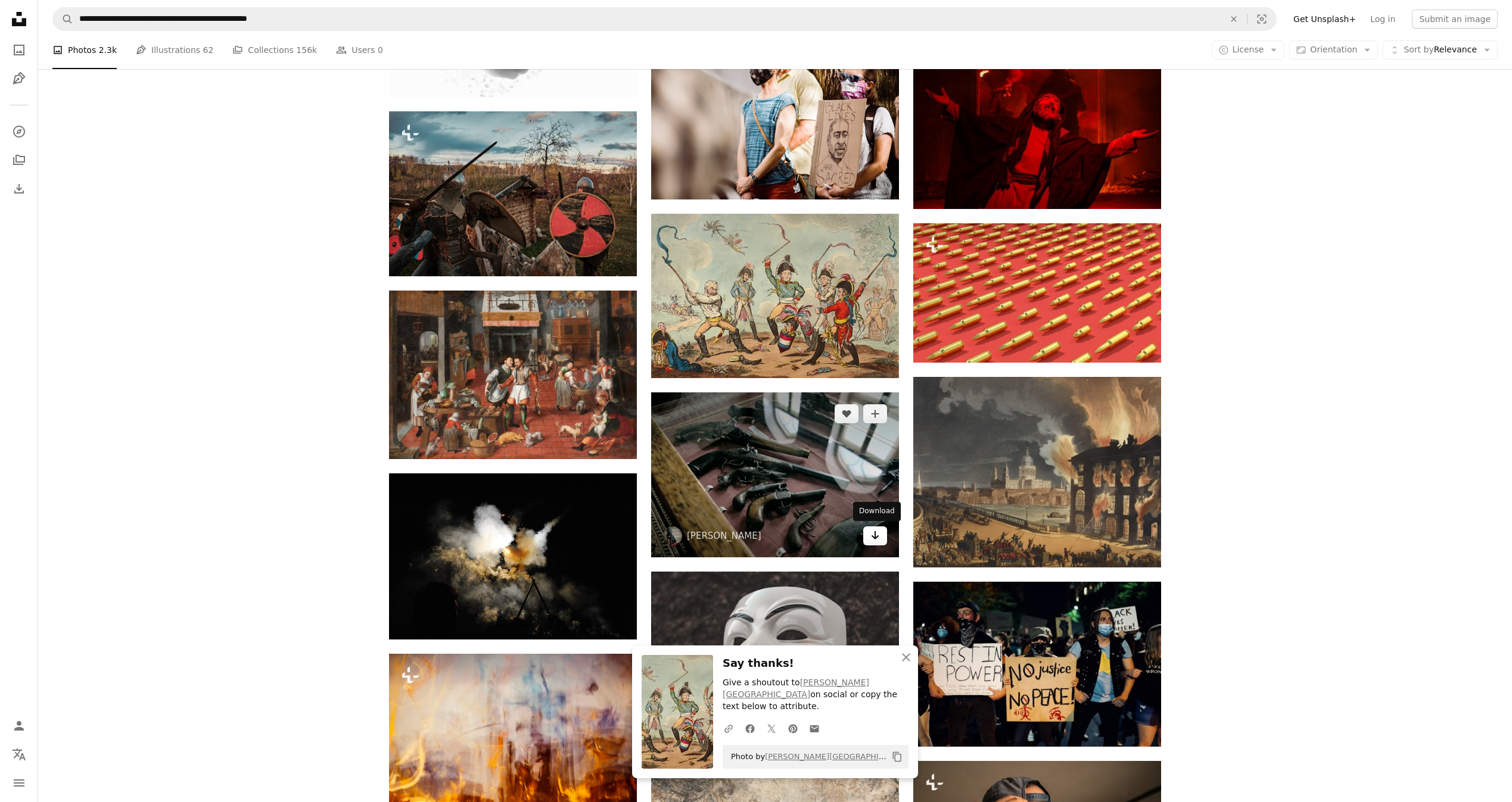
click at [879, 533] on icon "Arrow pointing down" at bounding box center [875, 535] width 10 height 14
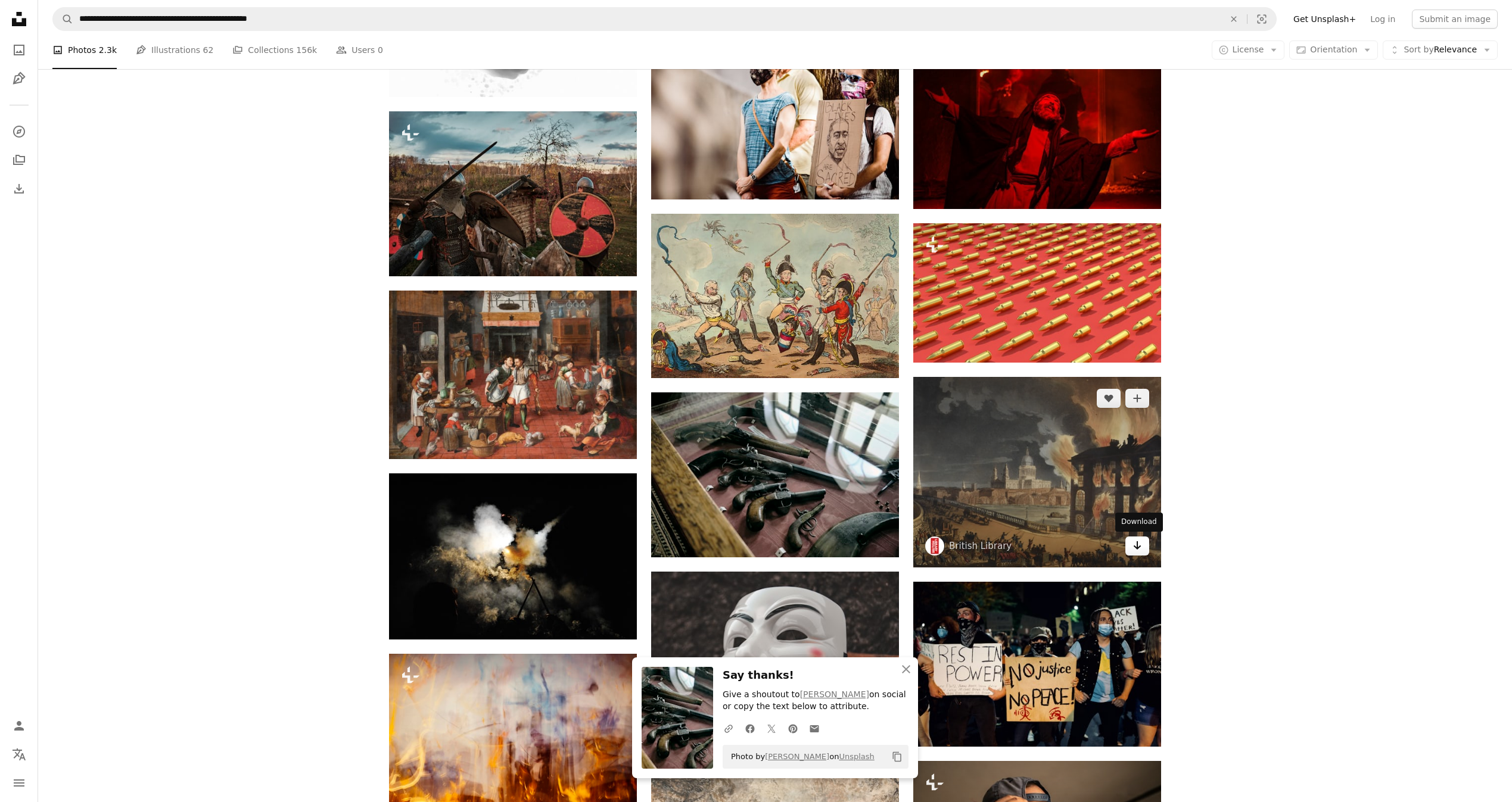
click at [1141, 543] on icon "Arrow pointing down" at bounding box center [1137, 545] width 10 height 14
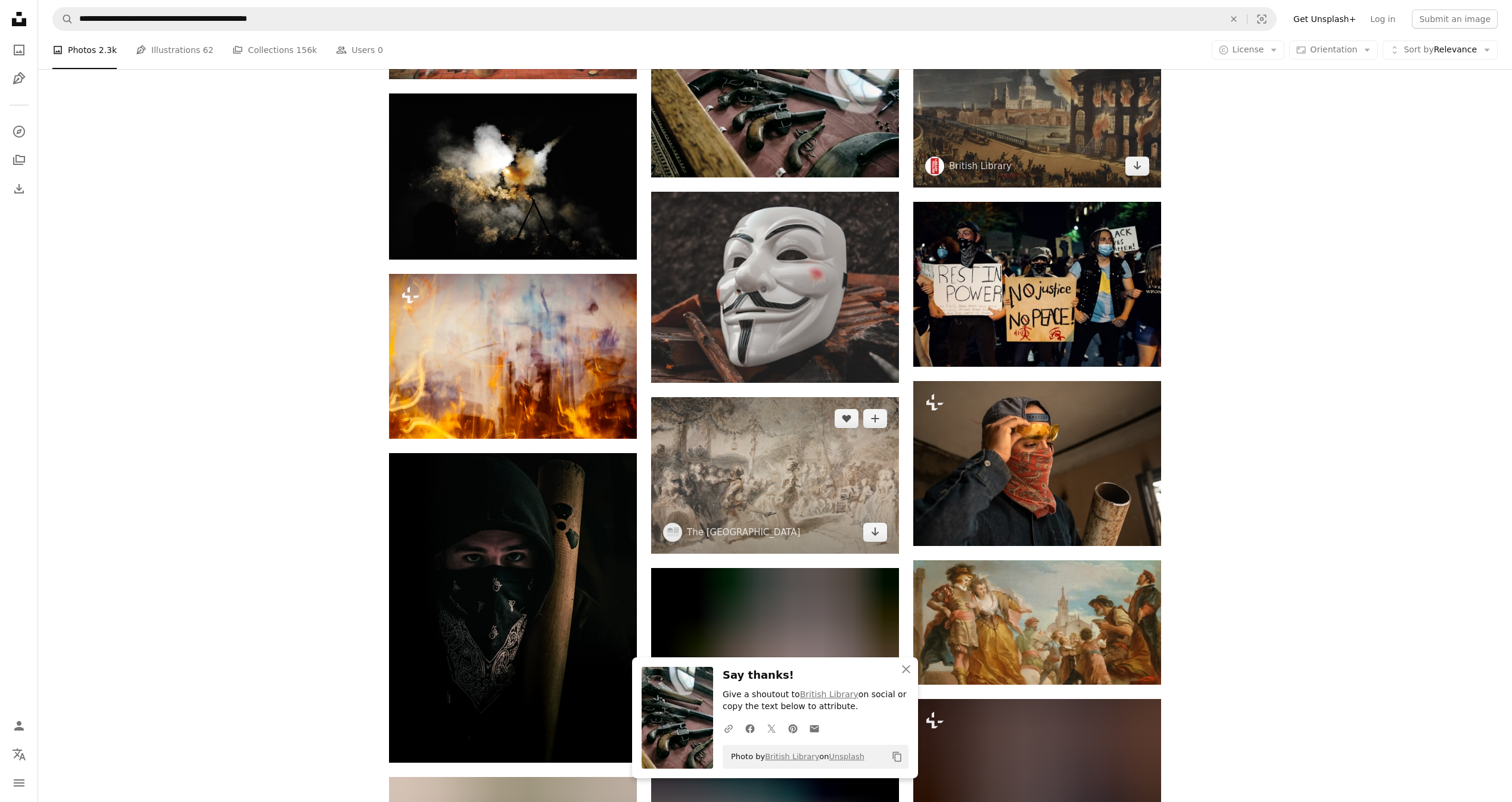
scroll to position [9457, 0]
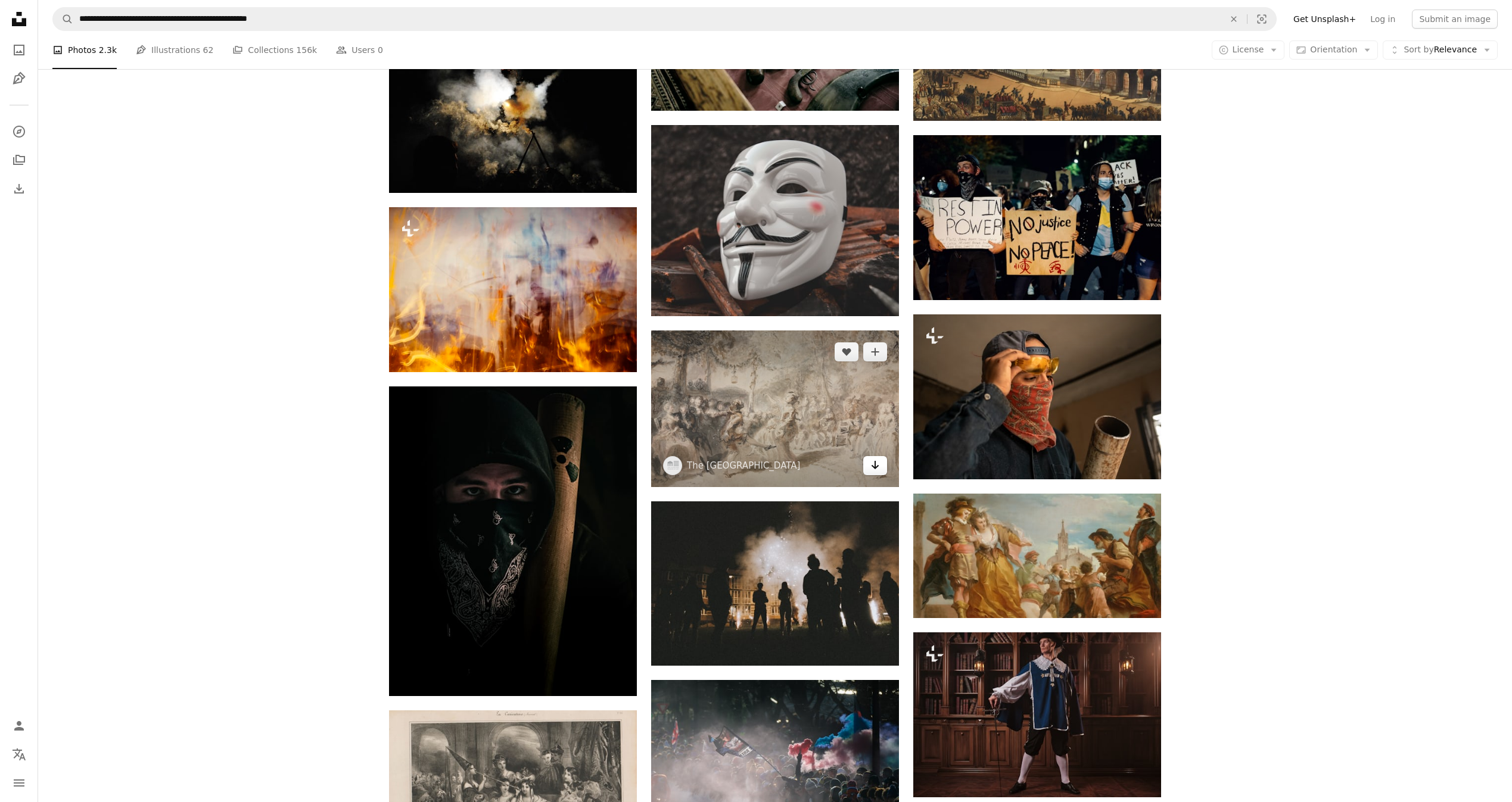
click at [879, 458] on icon "Arrow pointing down" at bounding box center [875, 465] width 10 height 14
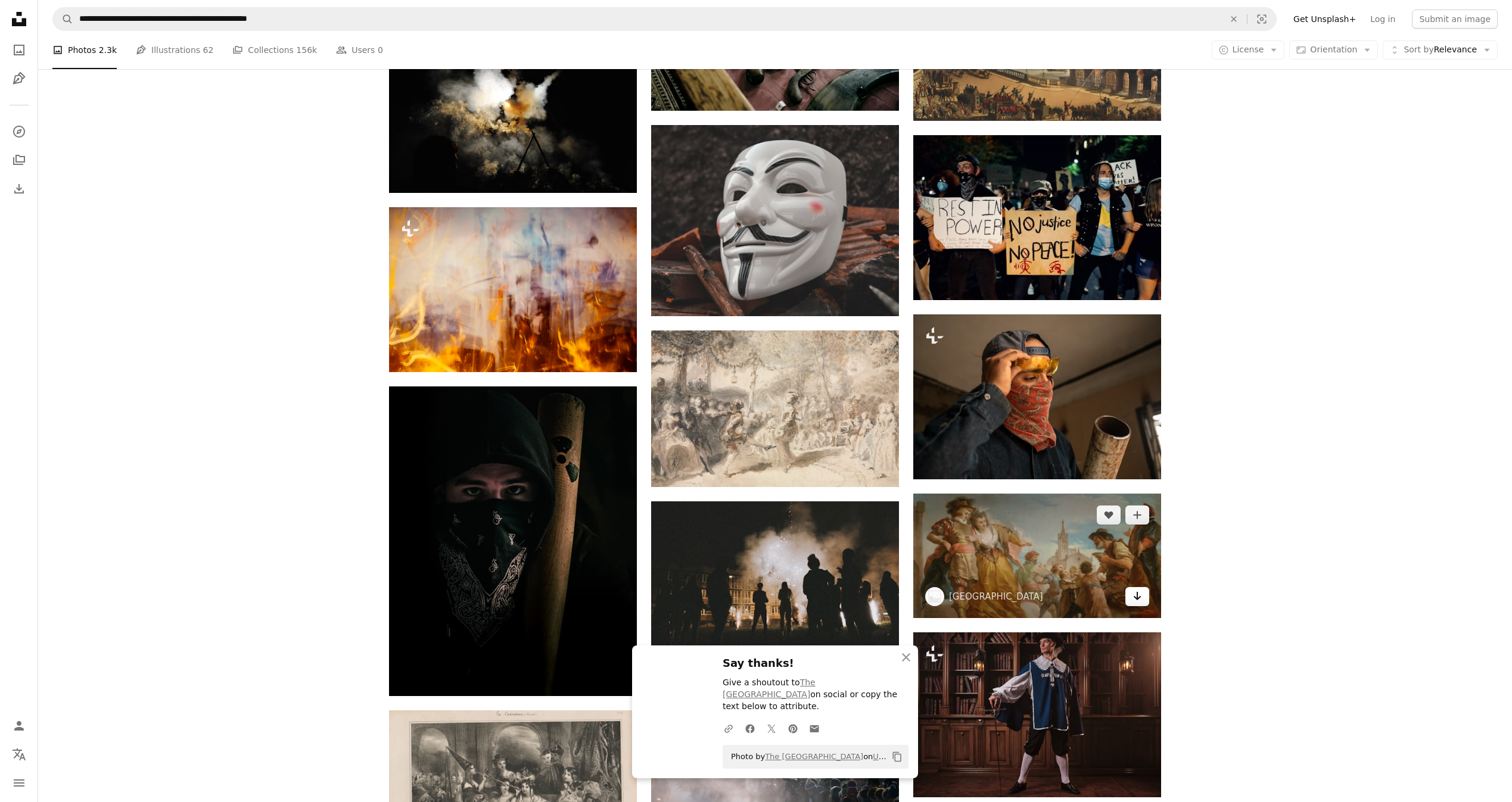
click at [1135, 594] on icon "Arrow pointing down" at bounding box center [1137, 596] width 10 height 14
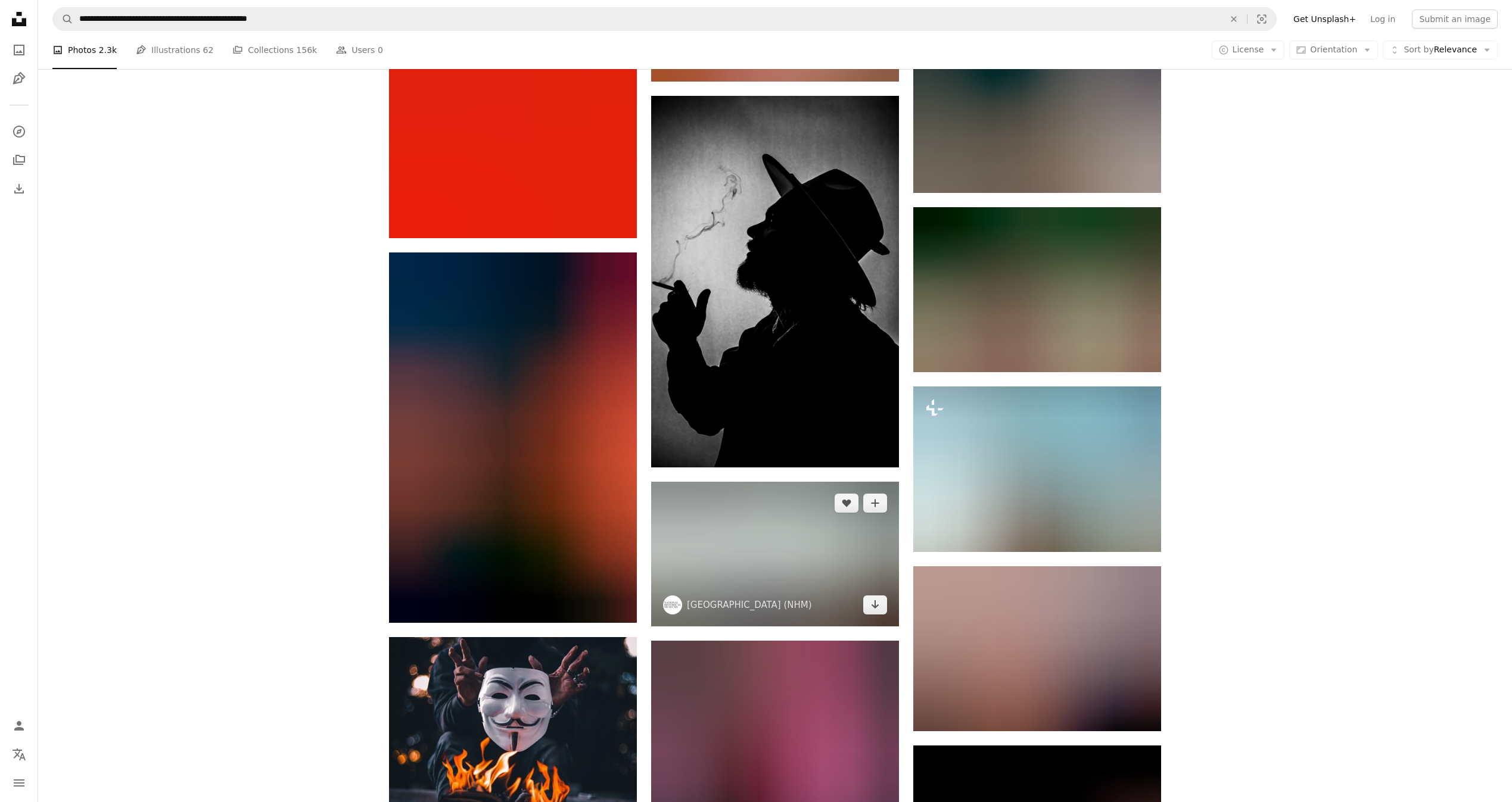
scroll to position [10707, 0]
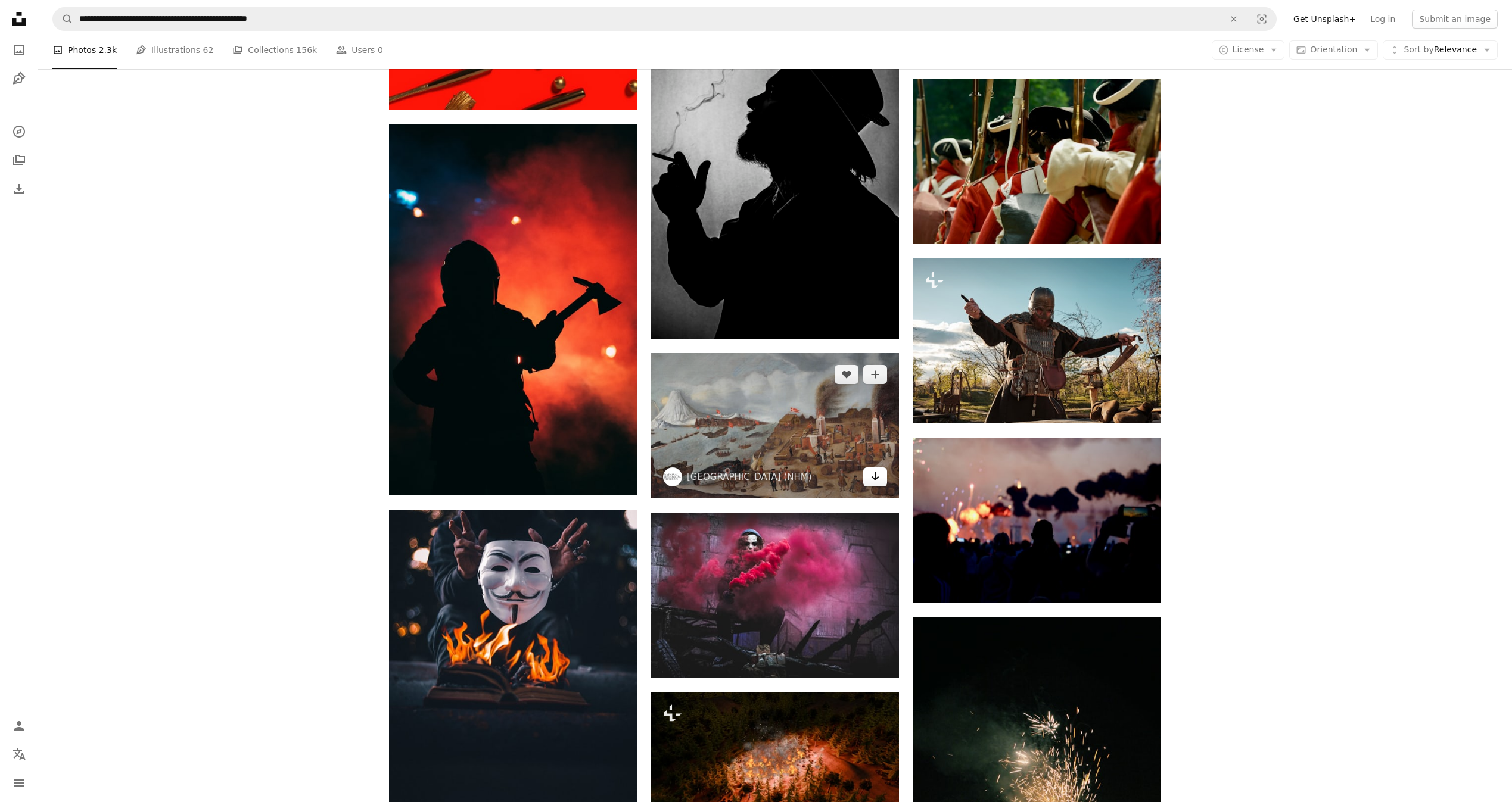
click at [872, 475] on icon "Arrow pointing down" at bounding box center [875, 476] width 10 height 14
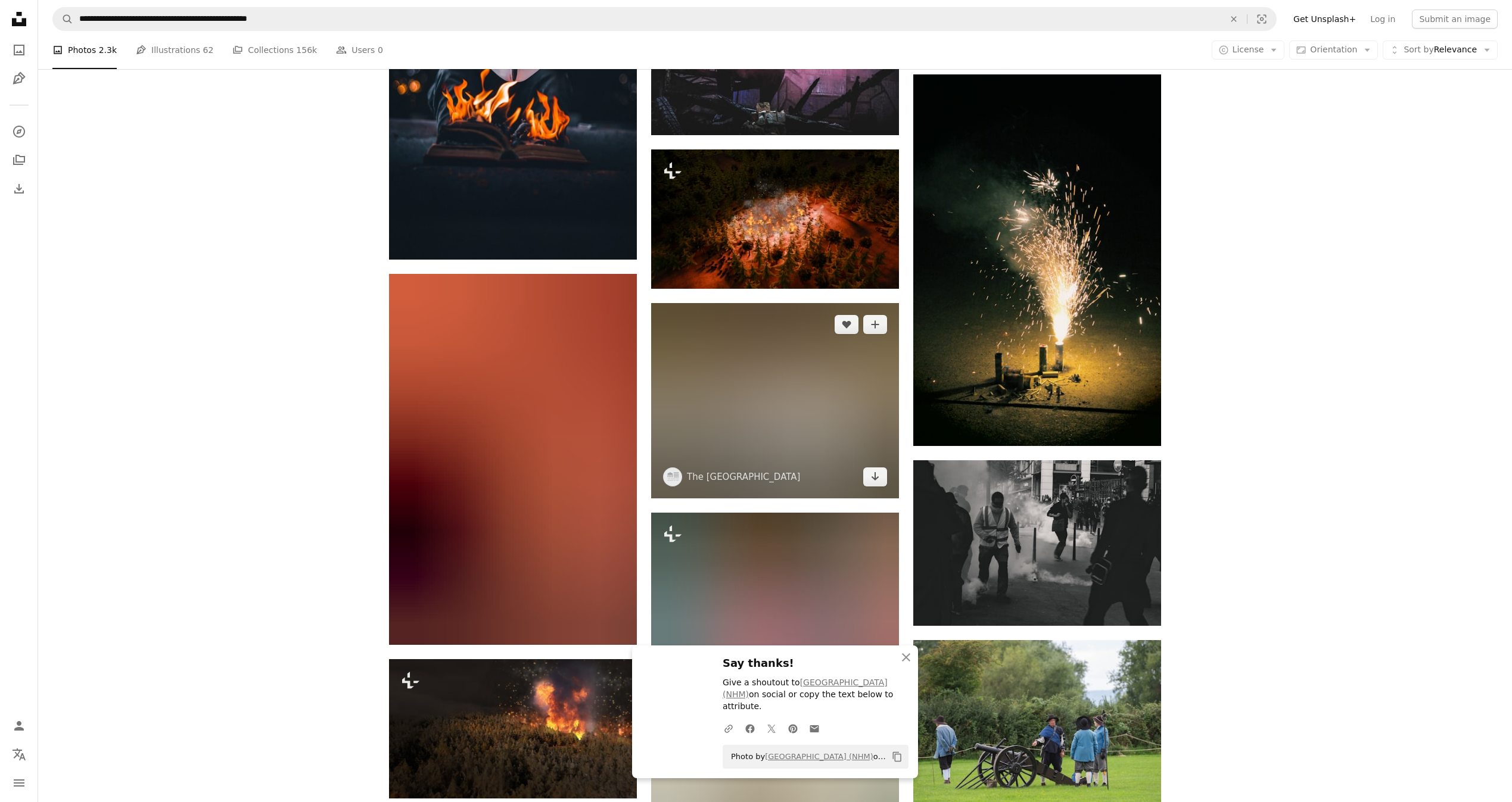
scroll to position [11333, 0]
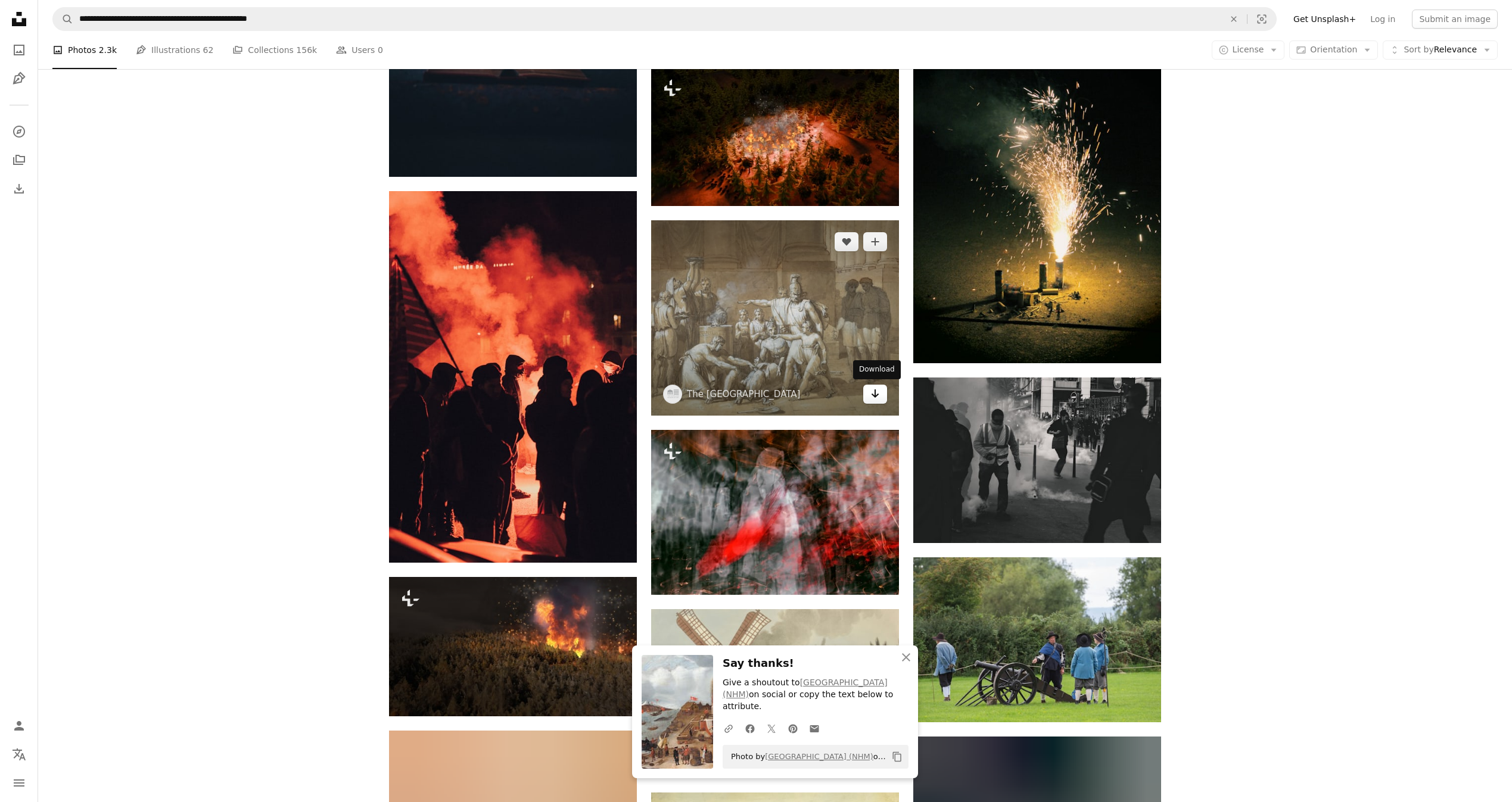
click at [875, 385] on link "Arrow pointing down" at bounding box center [875, 394] width 24 height 19
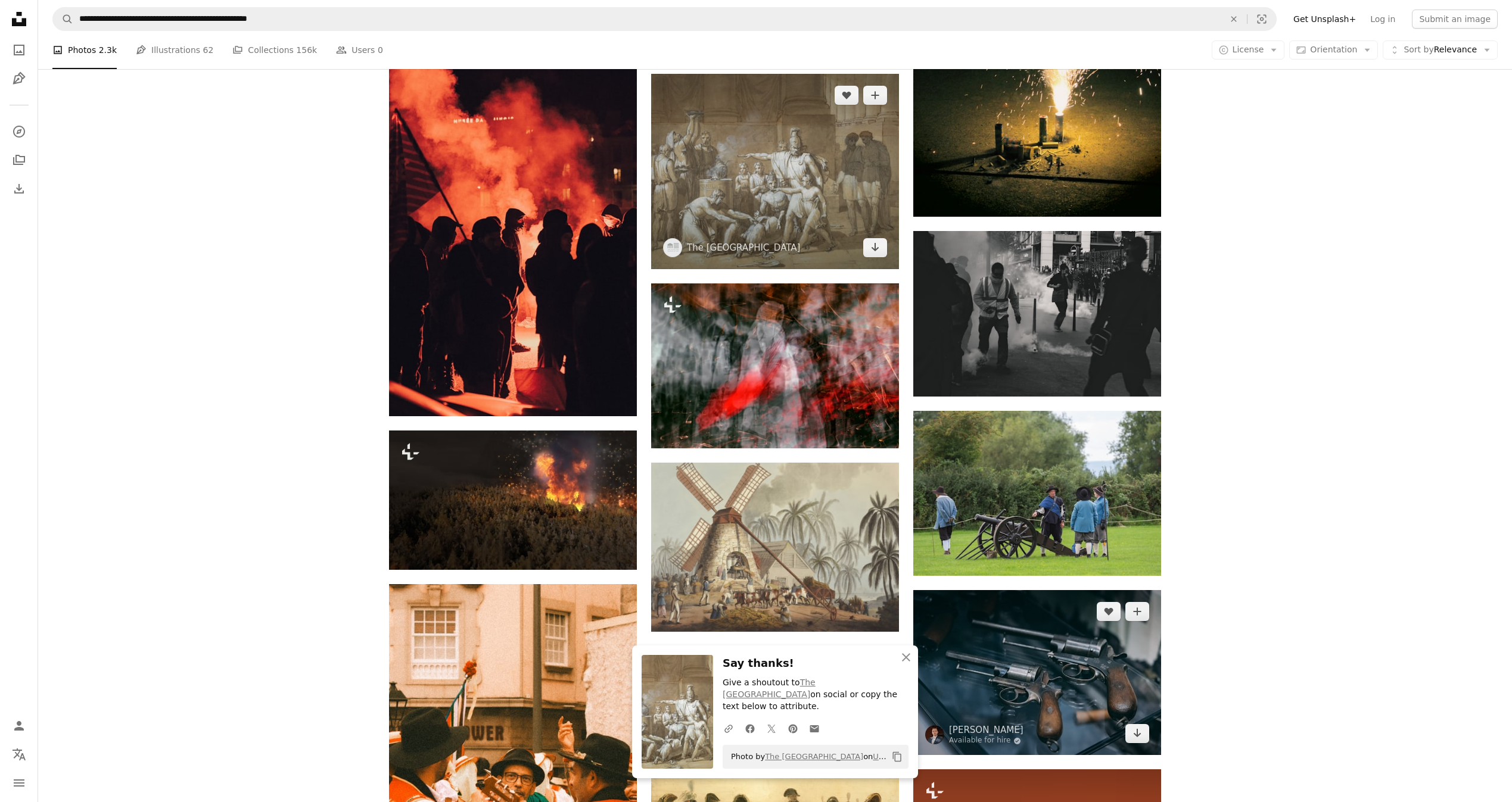
scroll to position [11689, 0]
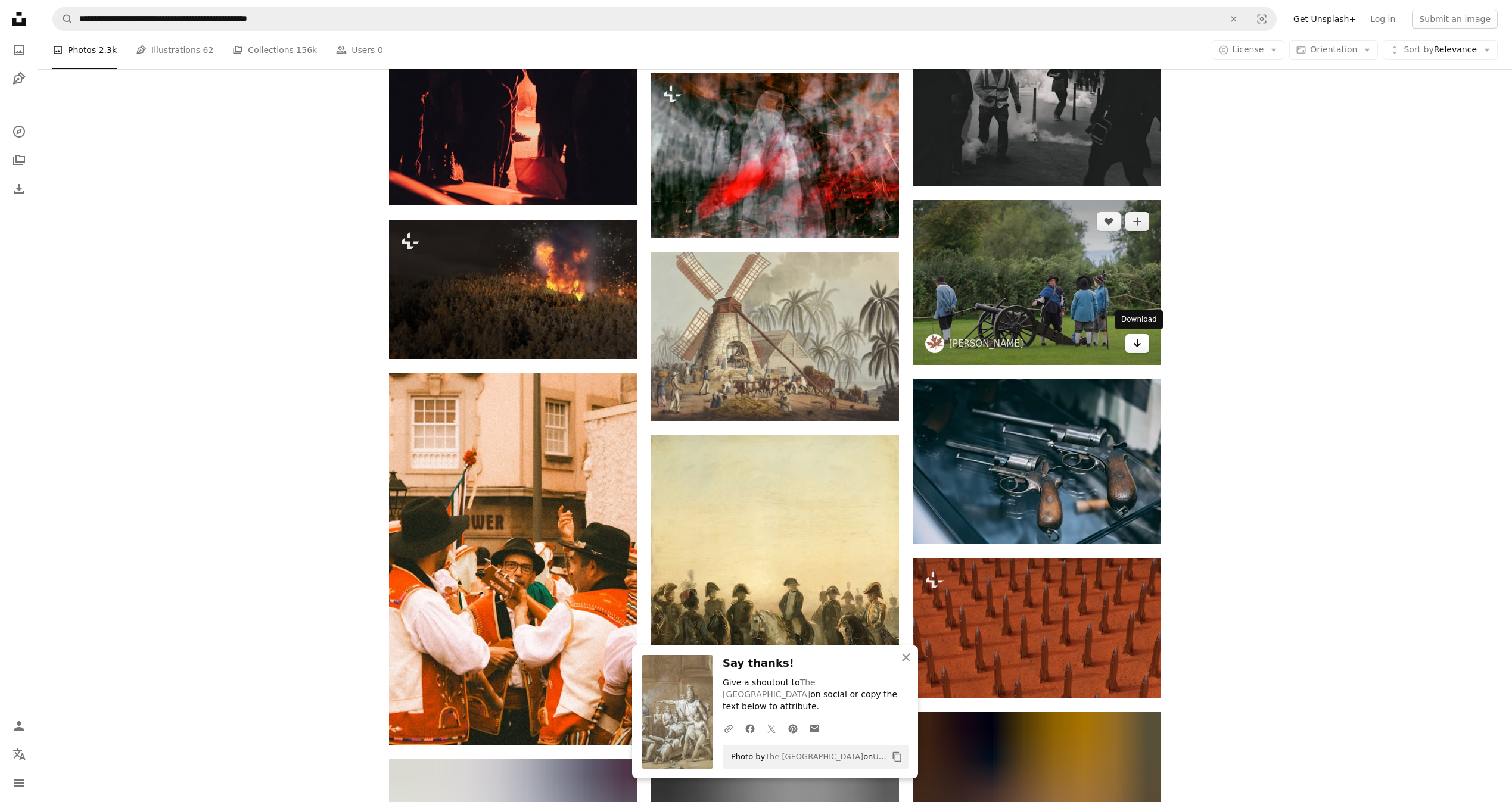
click at [1139, 337] on icon "Arrow pointing down" at bounding box center [1137, 343] width 10 height 14
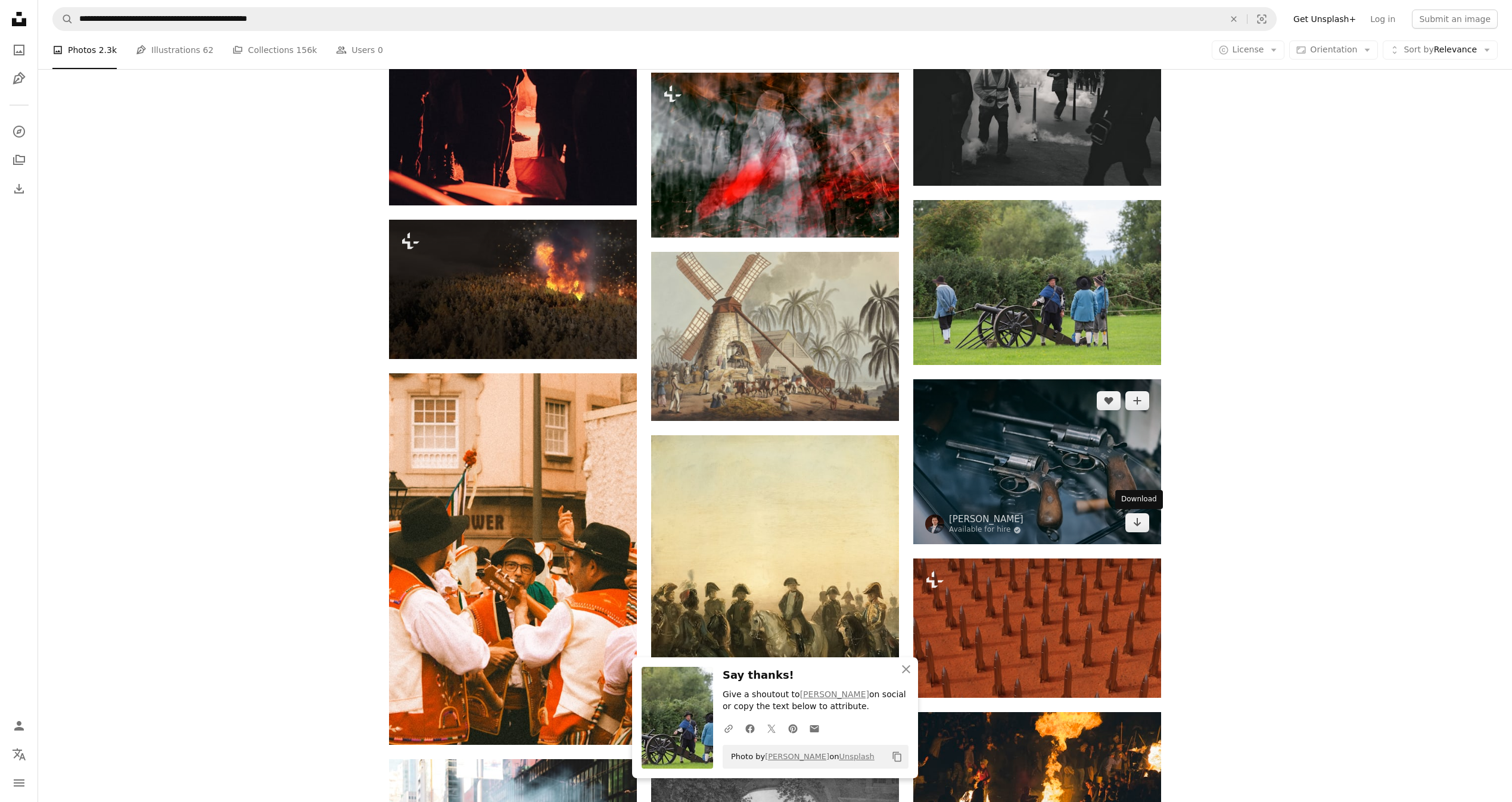
drag, startPoint x: 1143, startPoint y: 523, endPoint x: 1065, endPoint y: 534, distance: 78.8
click at [1142, 523] on link "Arrow pointing down" at bounding box center [1137, 523] width 24 height 19
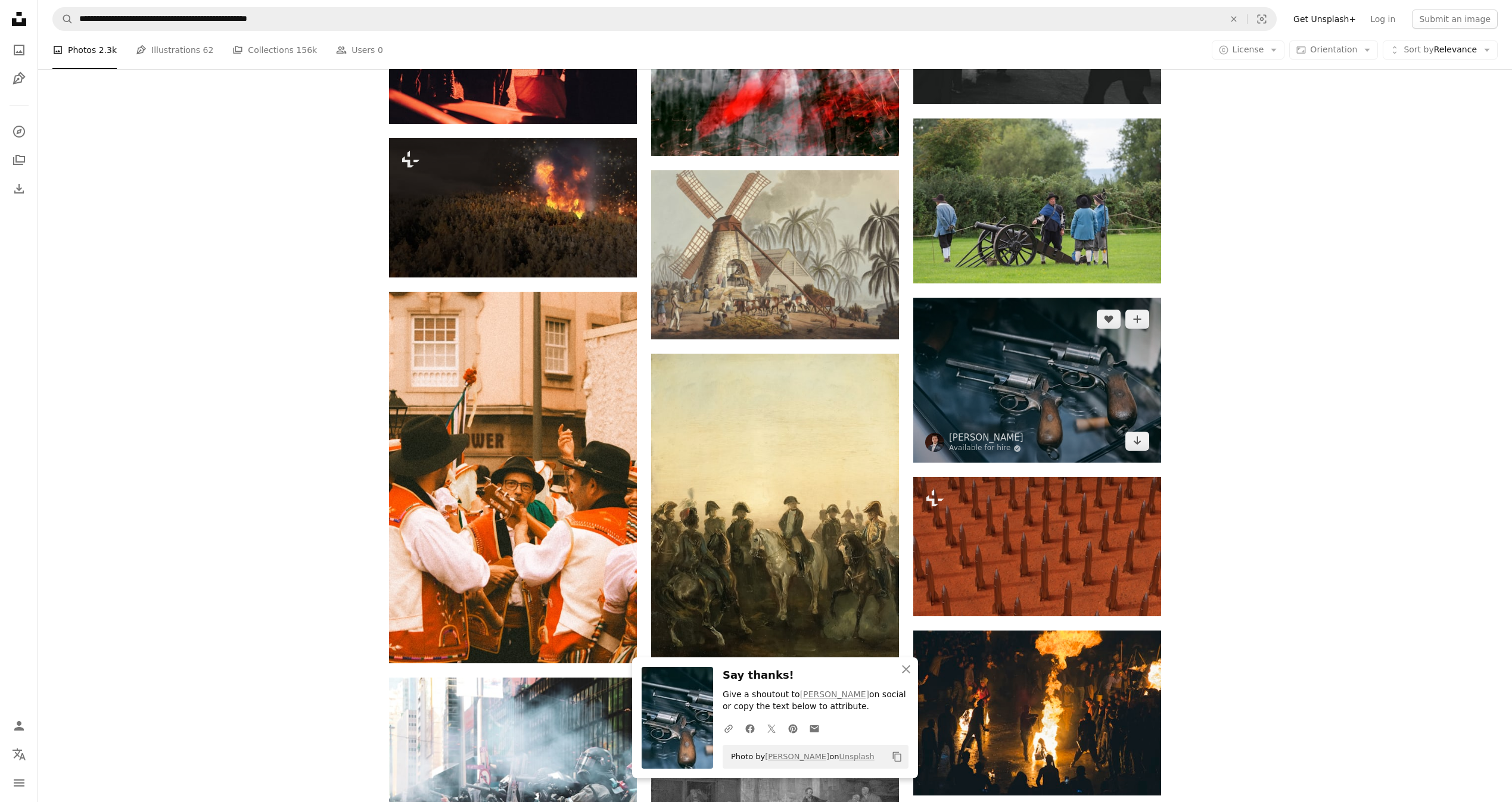
scroll to position [11958, 0]
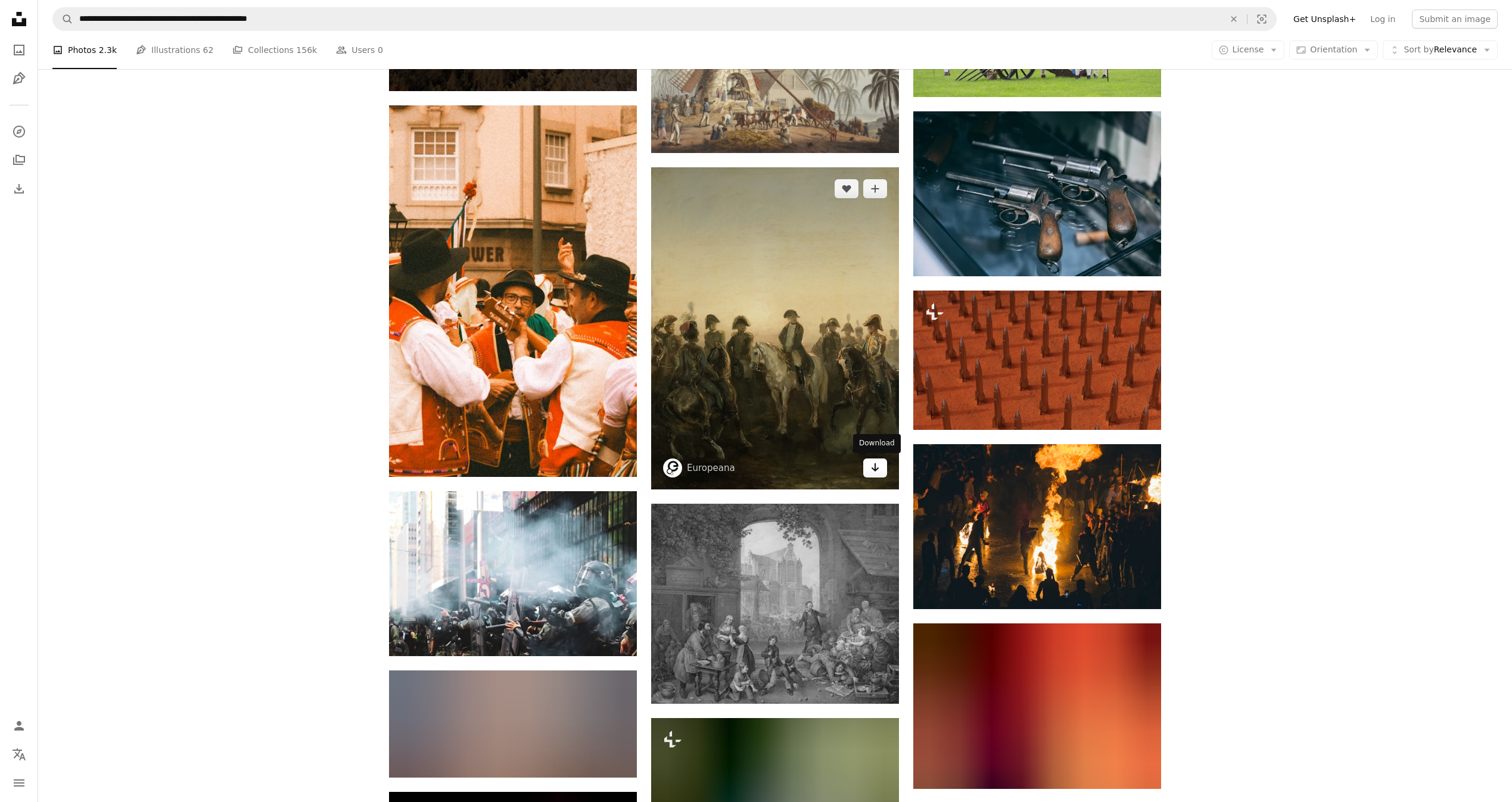
click at [884, 468] on link "Arrow pointing down" at bounding box center [875, 468] width 24 height 19
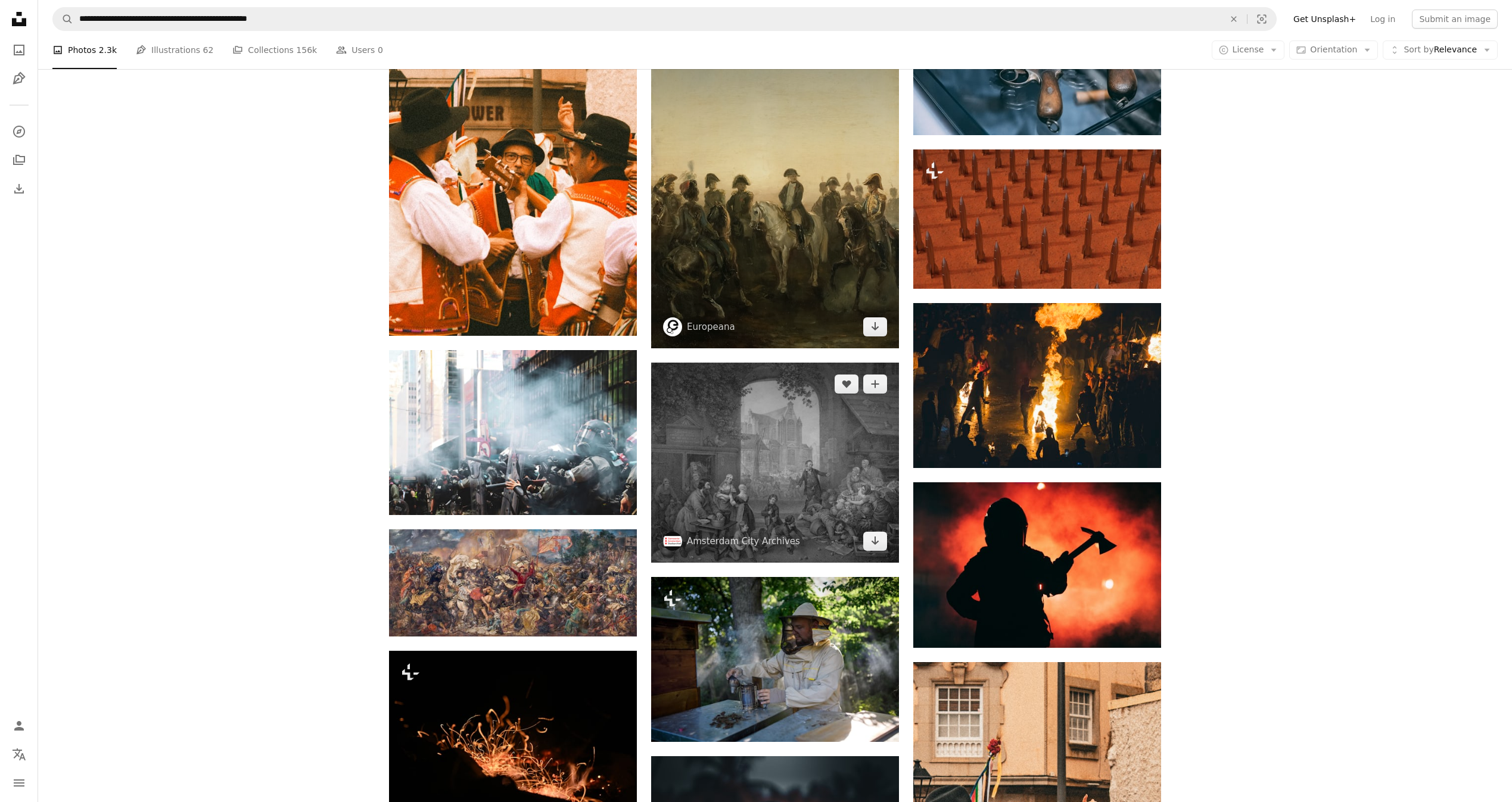
scroll to position [12136, 0]
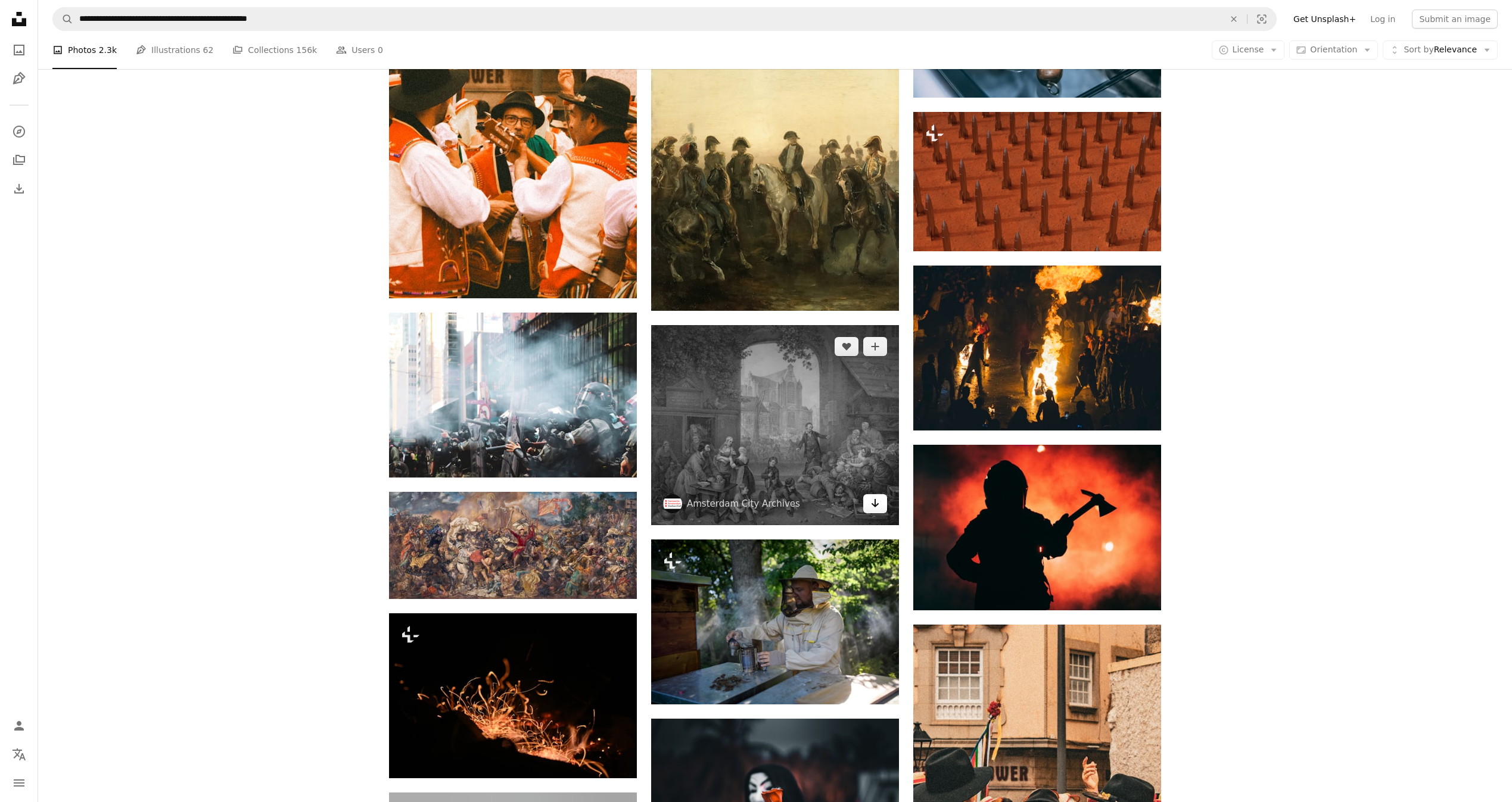
click at [875, 503] on icon "Download" at bounding box center [875, 503] width 8 height 8
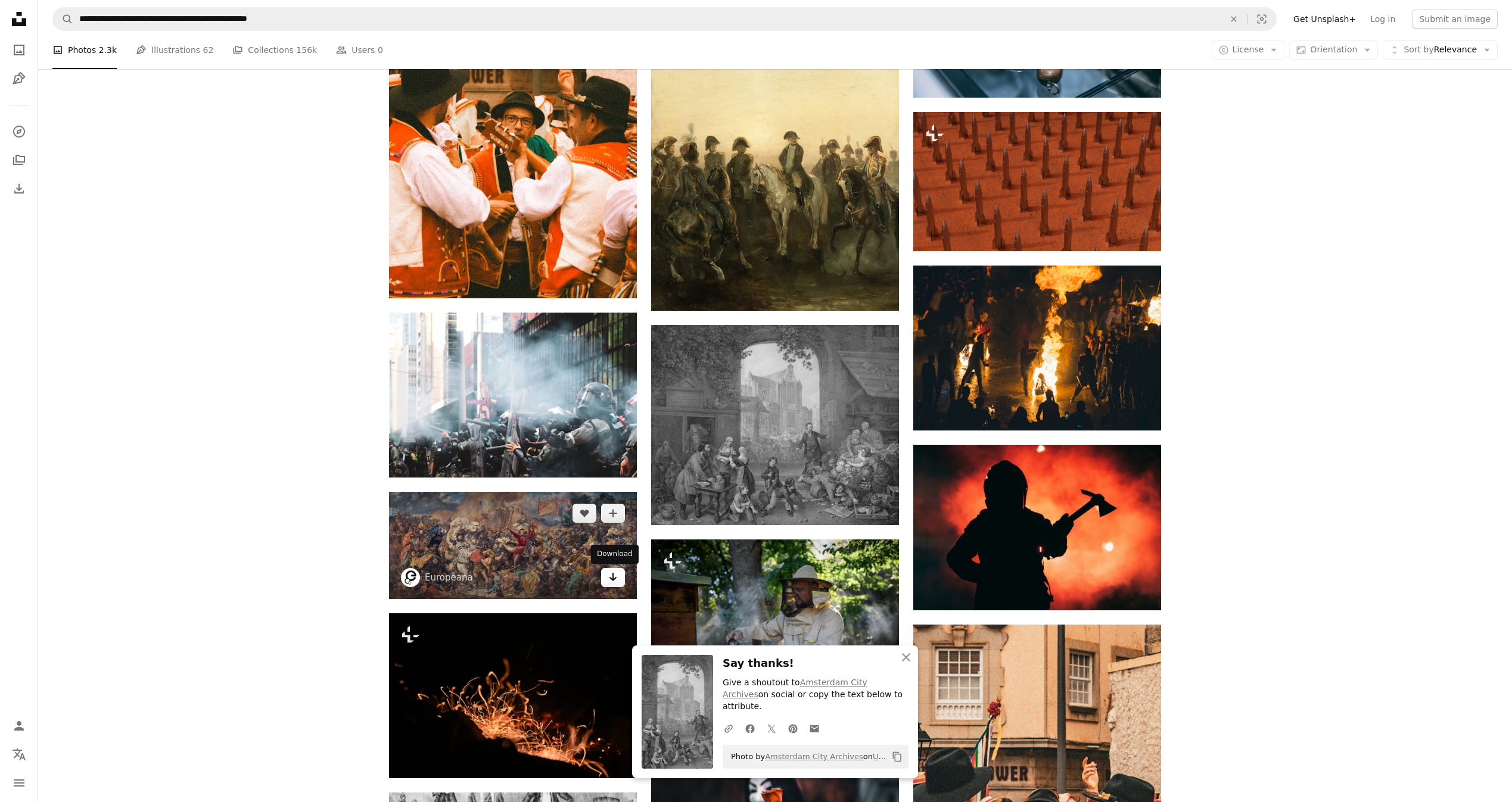
click at [620, 575] on link "Arrow pointing down" at bounding box center [613, 577] width 24 height 19
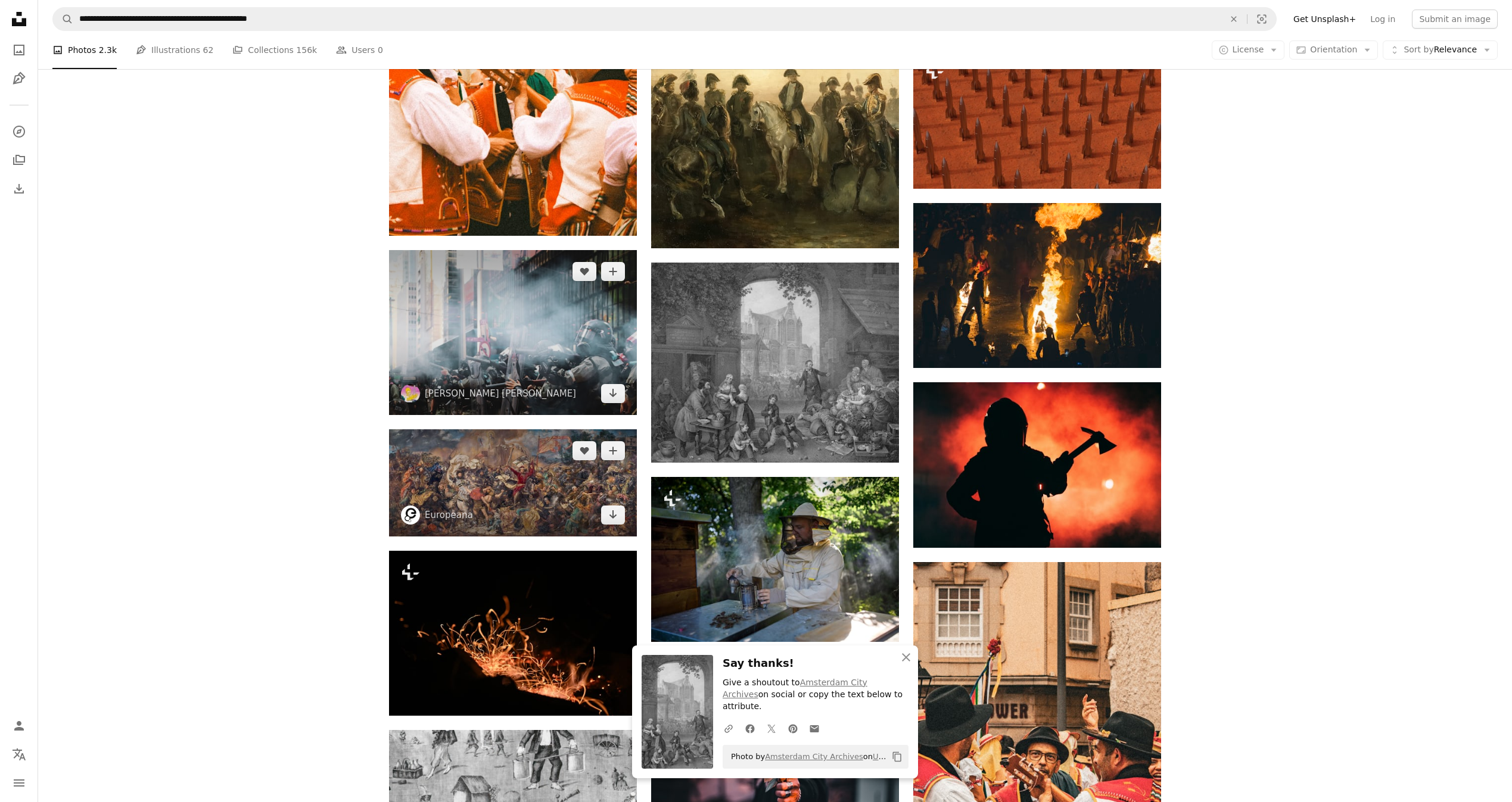
scroll to position [12225, 0]
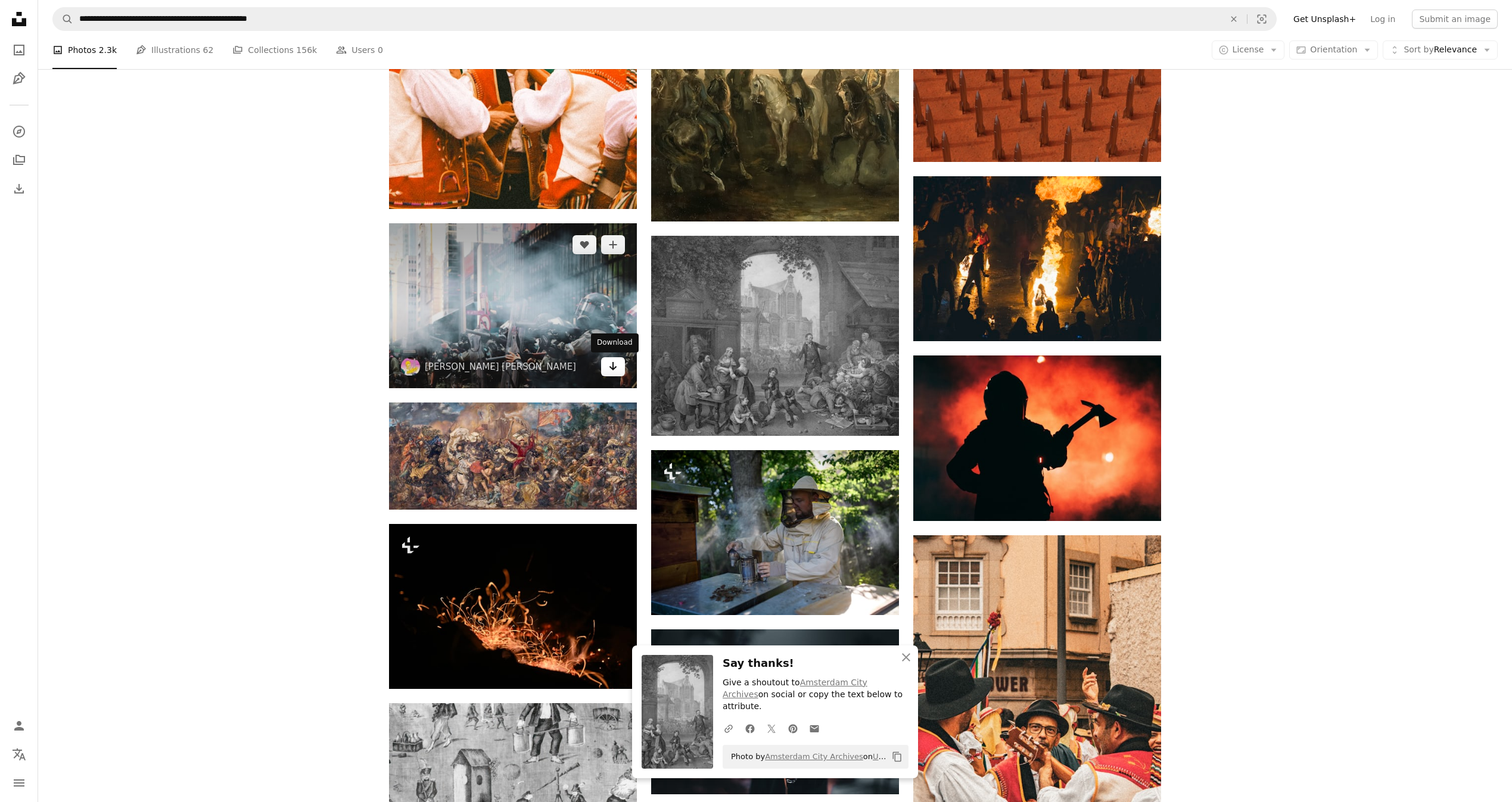
click at [615, 363] on icon "Arrow pointing down" at bounding box center [613, 366] width 10 height 14
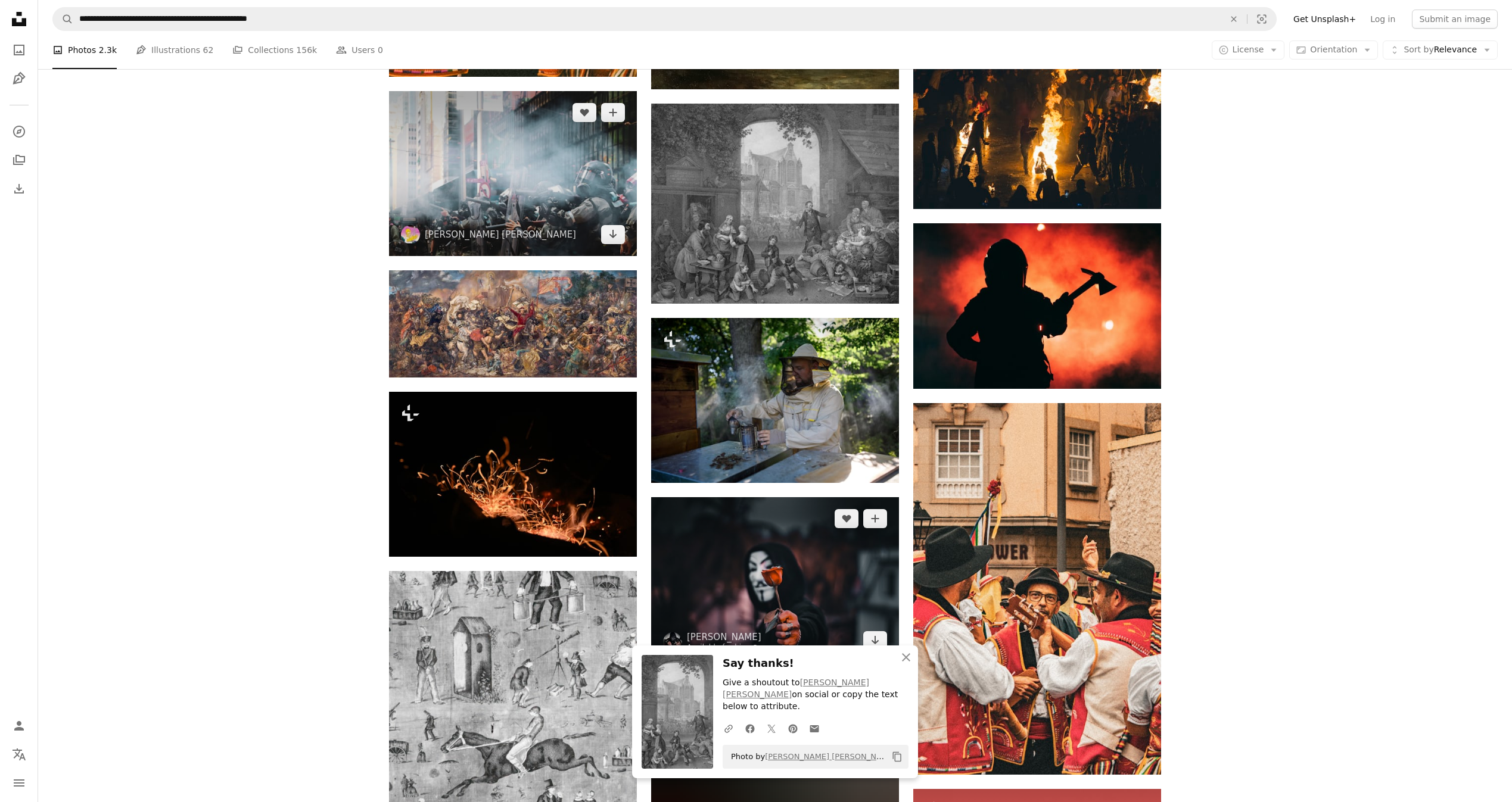
scroll to position [12582, 0]
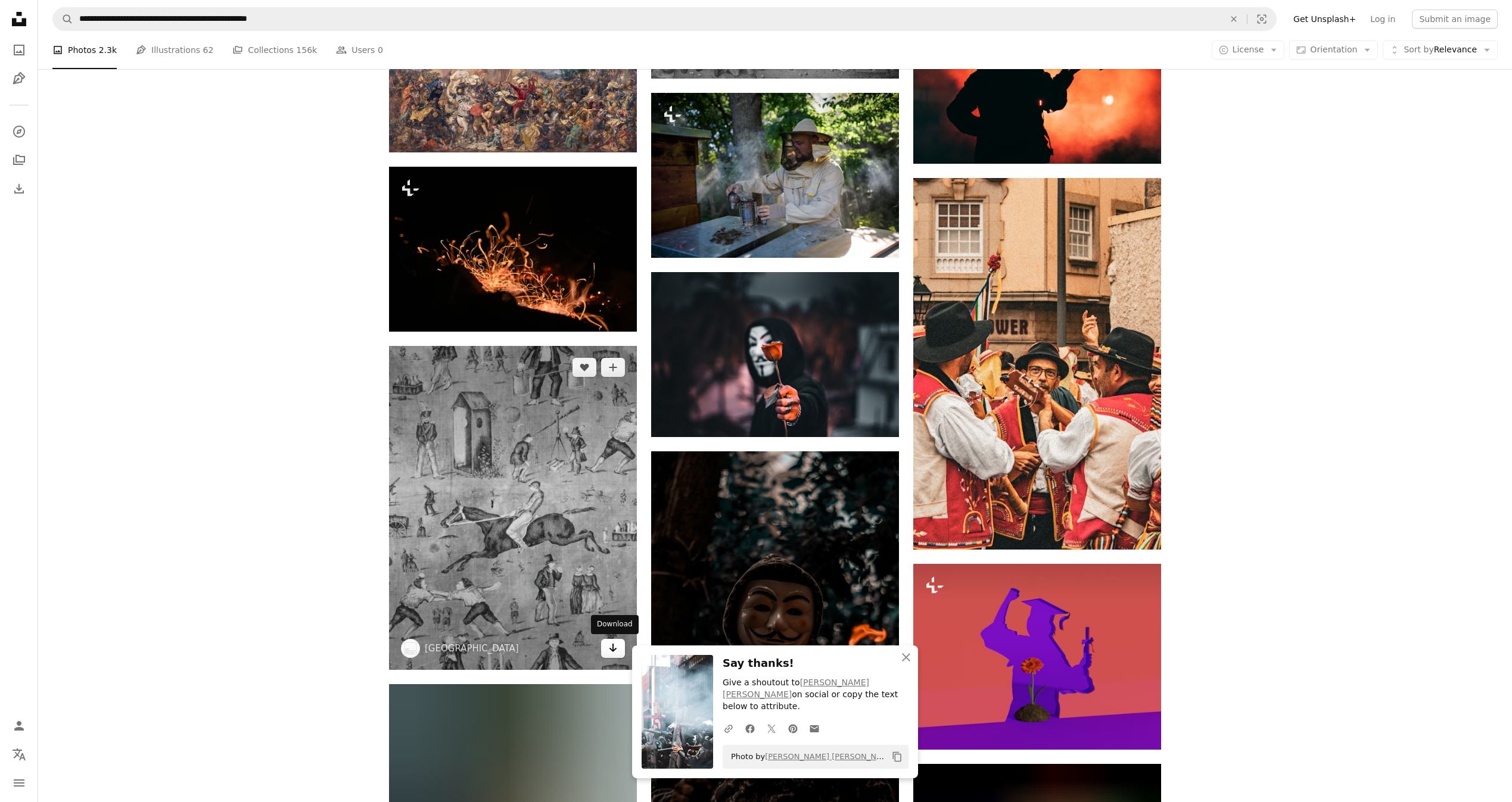
click at [612, 645] on icon "Arrow pointing down" at bounding box center [613, 648] width 10 height 14
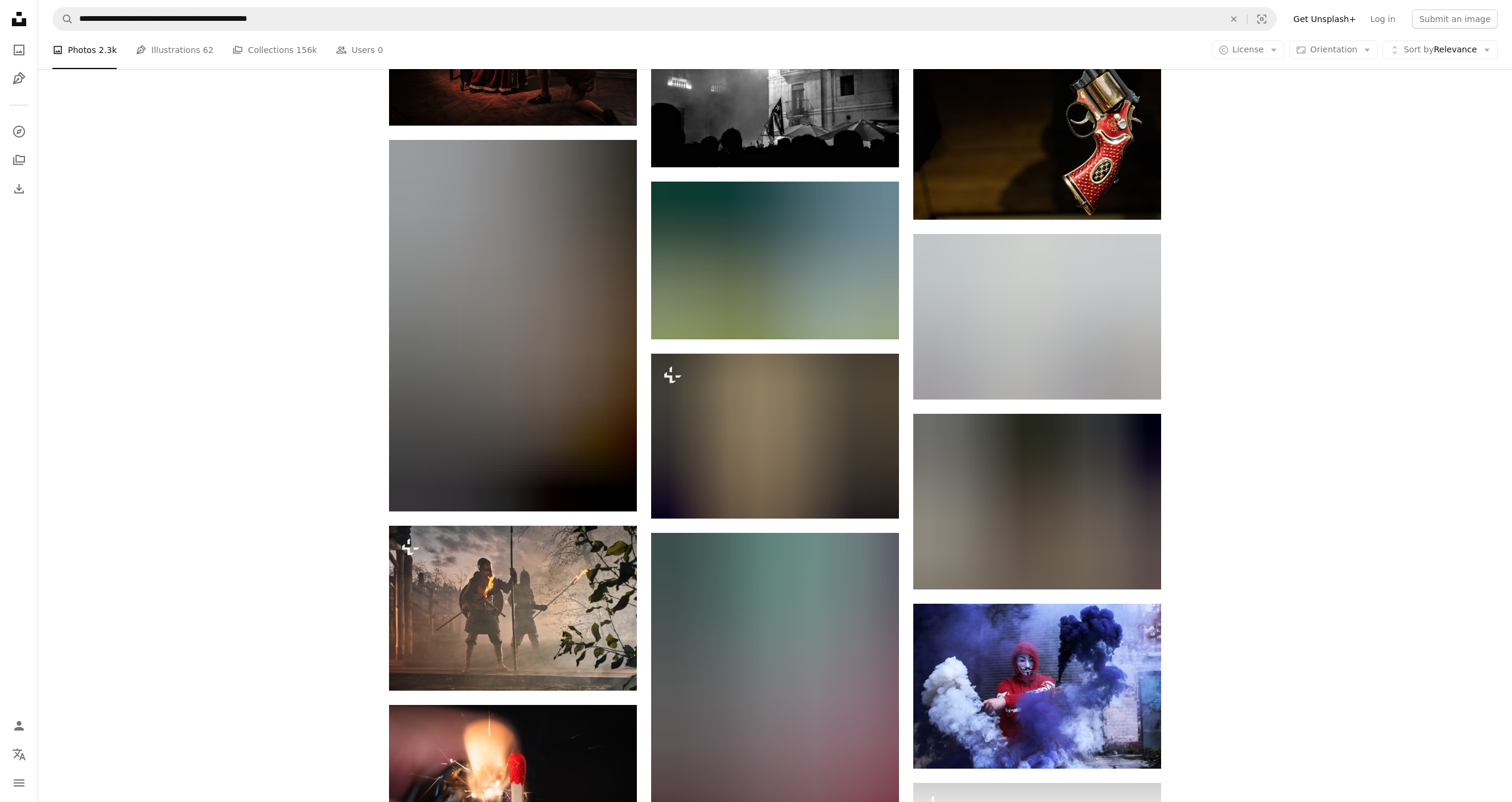
scroll to position [14637, 0]
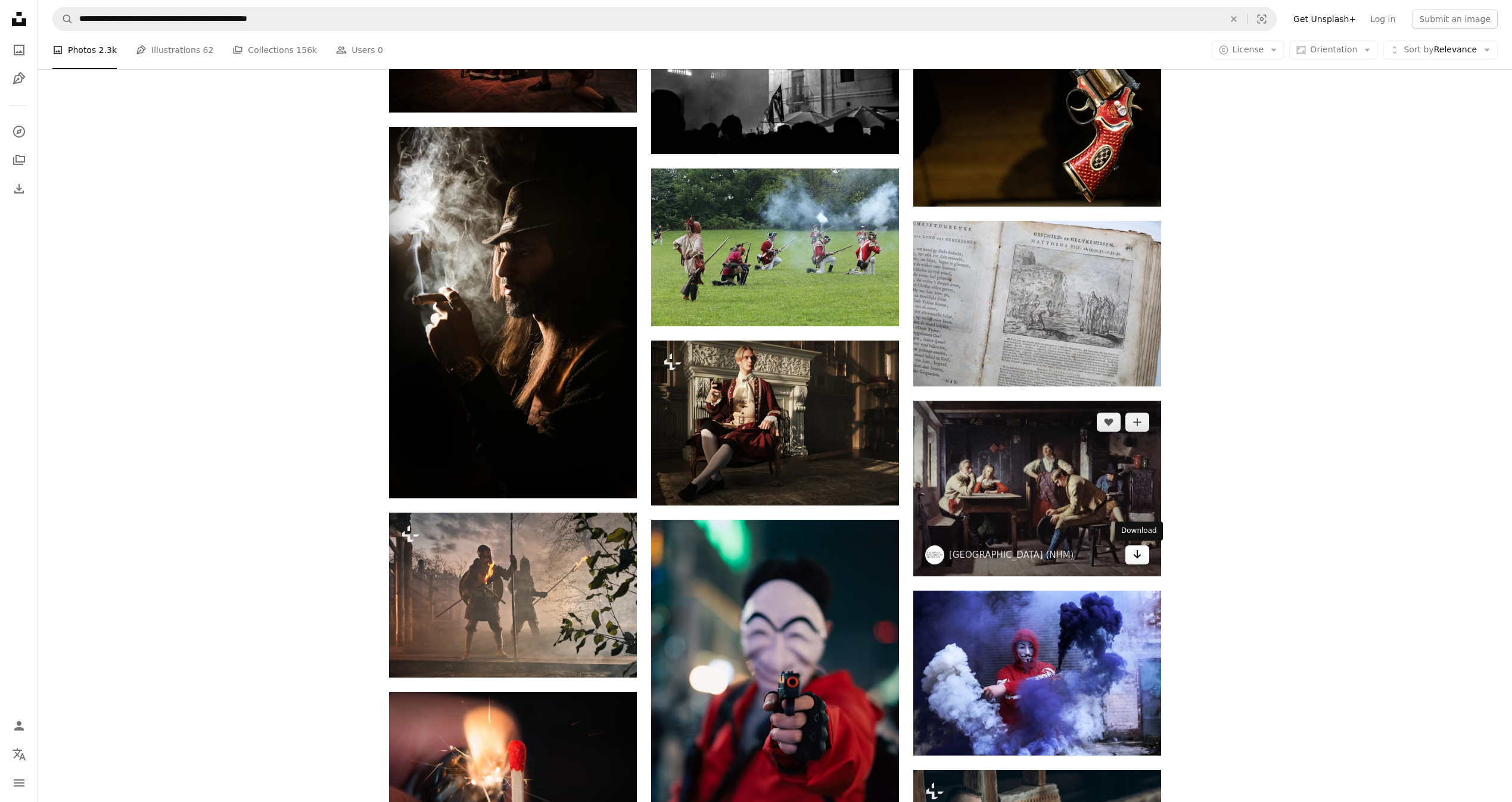
click at [1138, 555] on icon "Arrow pointing down" at bounding box center [1137, 554] width 10 height 14
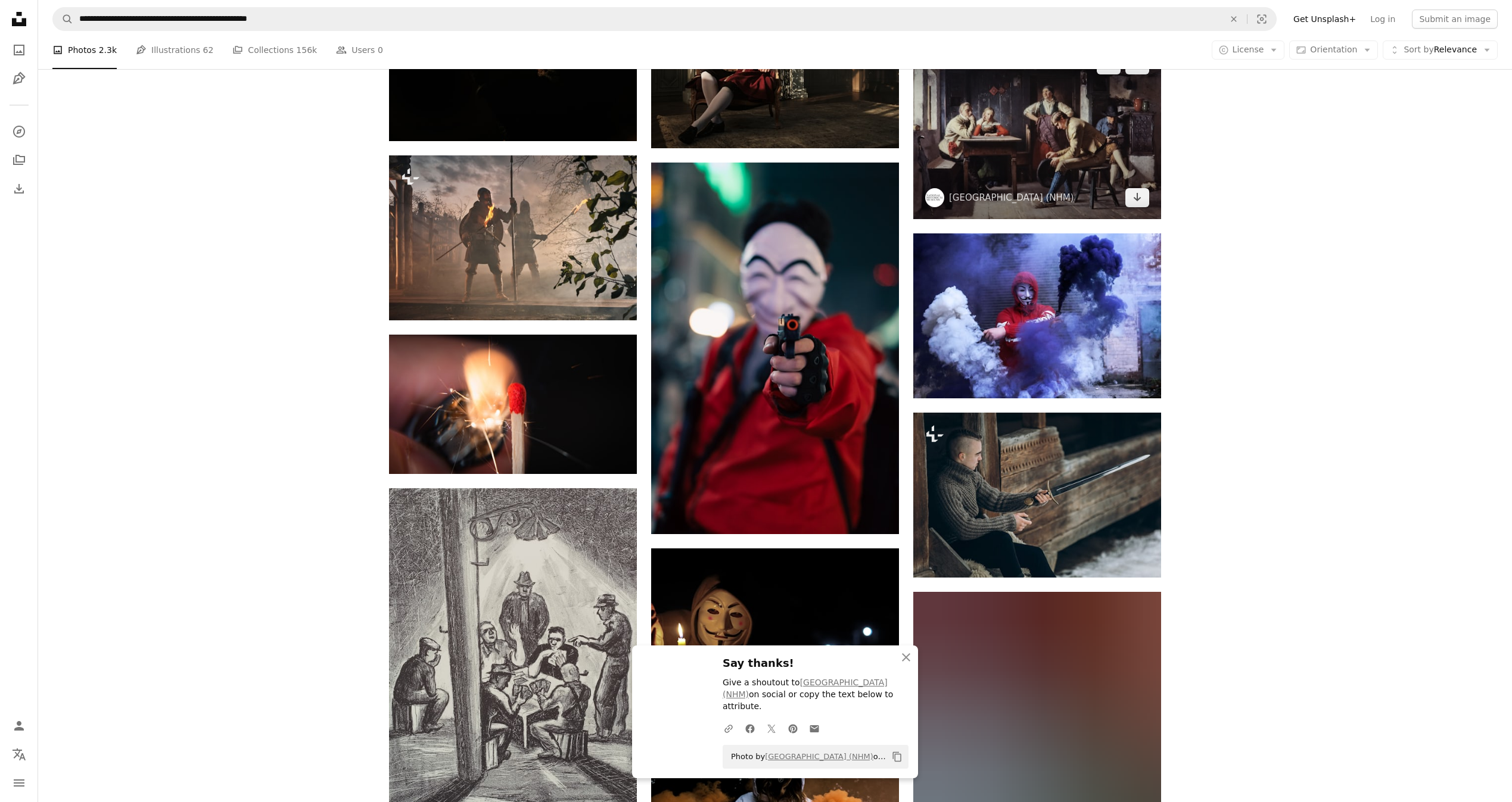
scroll to position [15351, 0]
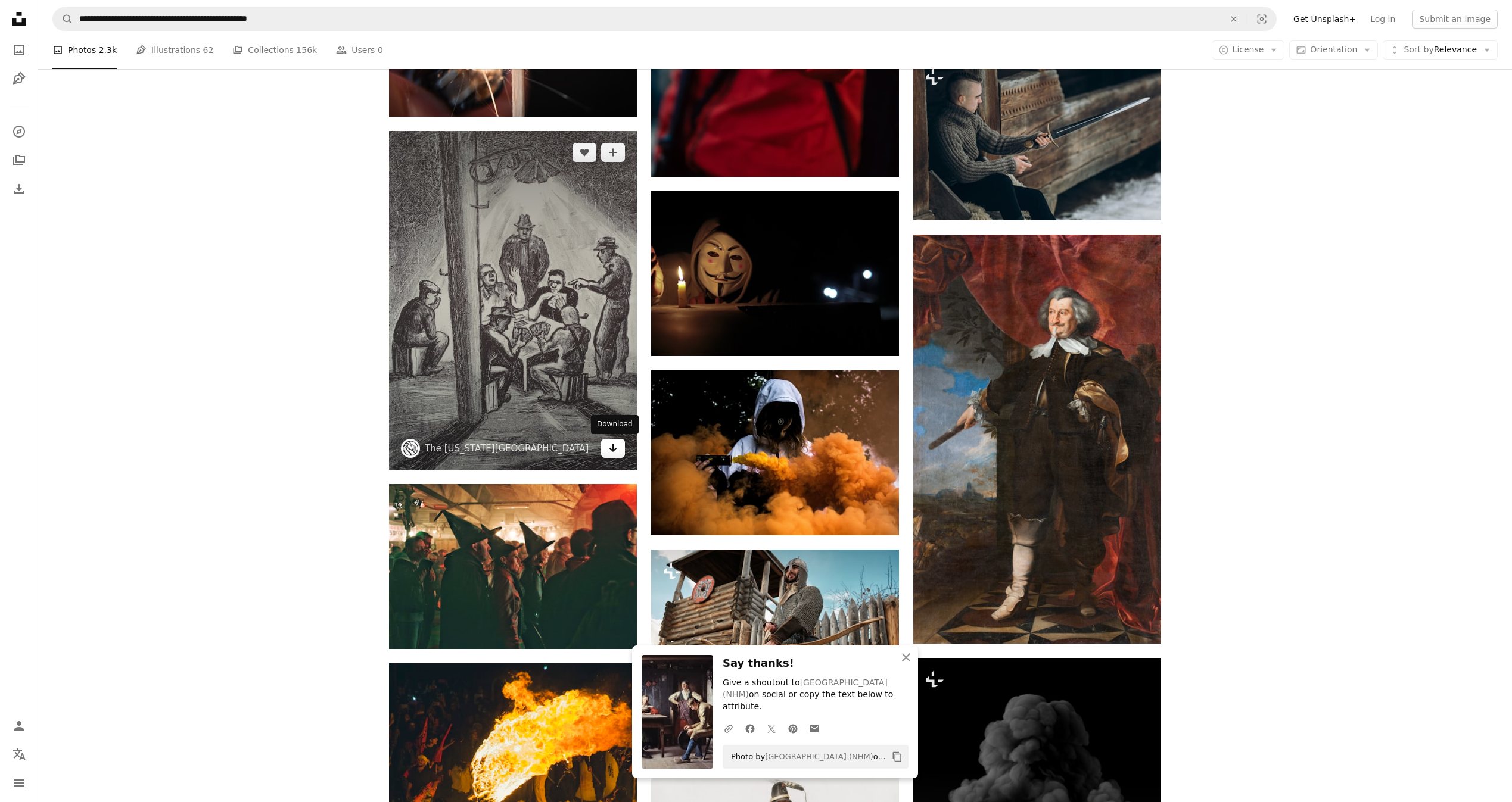
click at [609, 456] on link "Arrow pointing down" at bounding box center [613, 448] width 24 height 19
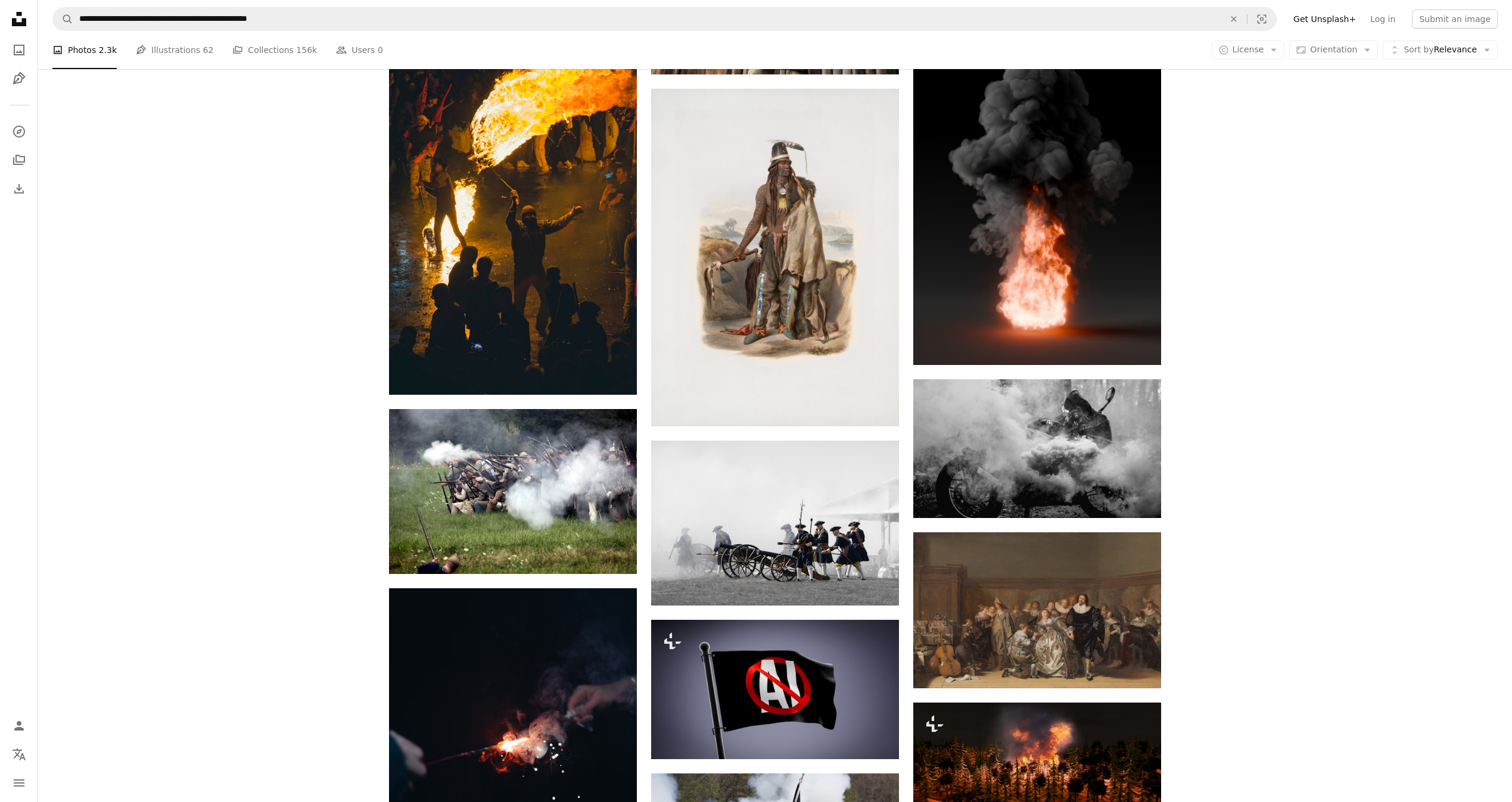
scroll to position [16155, 0]
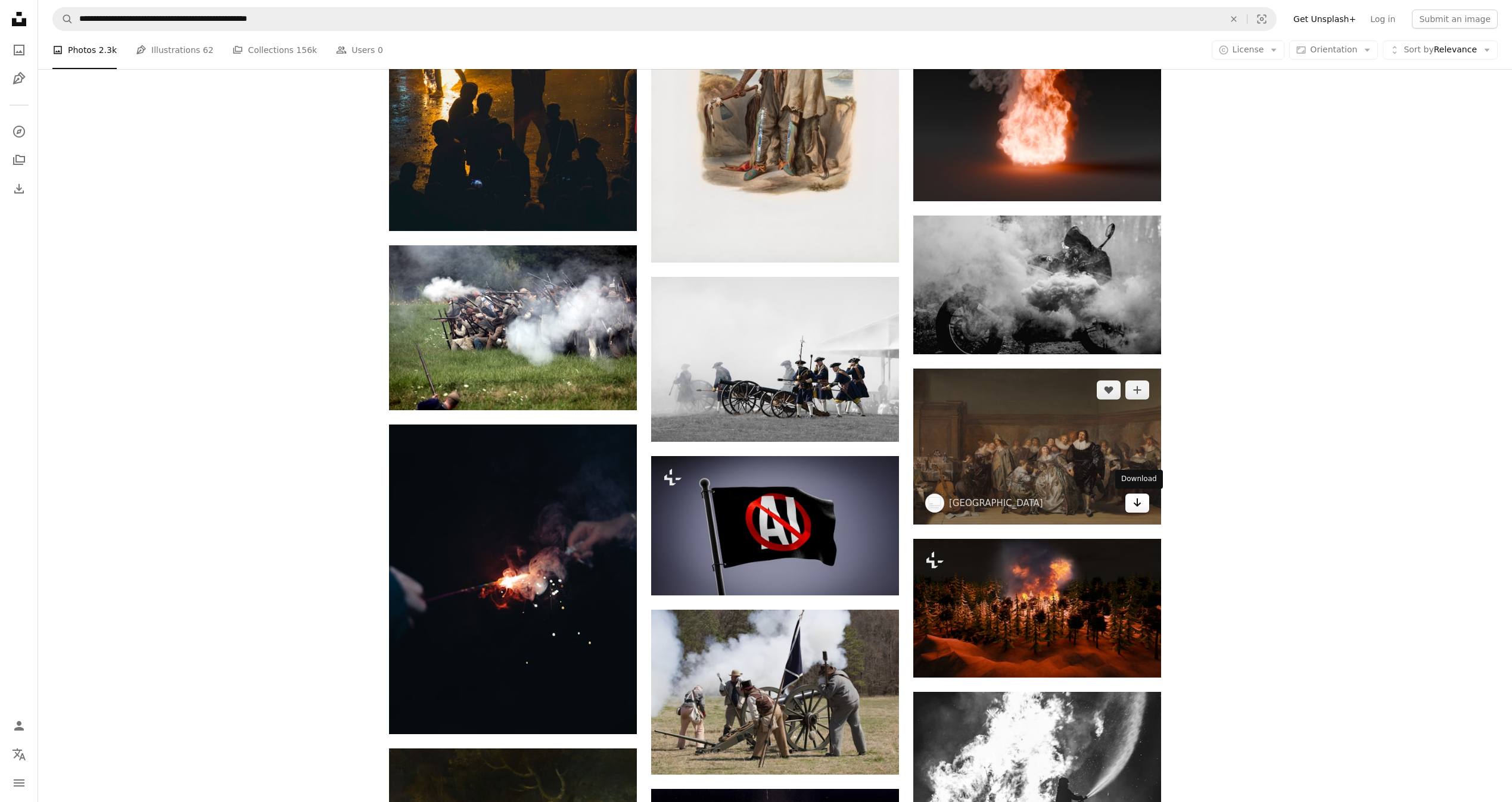
click at [1135, 500] on icon "Arrow pointing down" at bounding box center [1137, 503] width 10 height 14
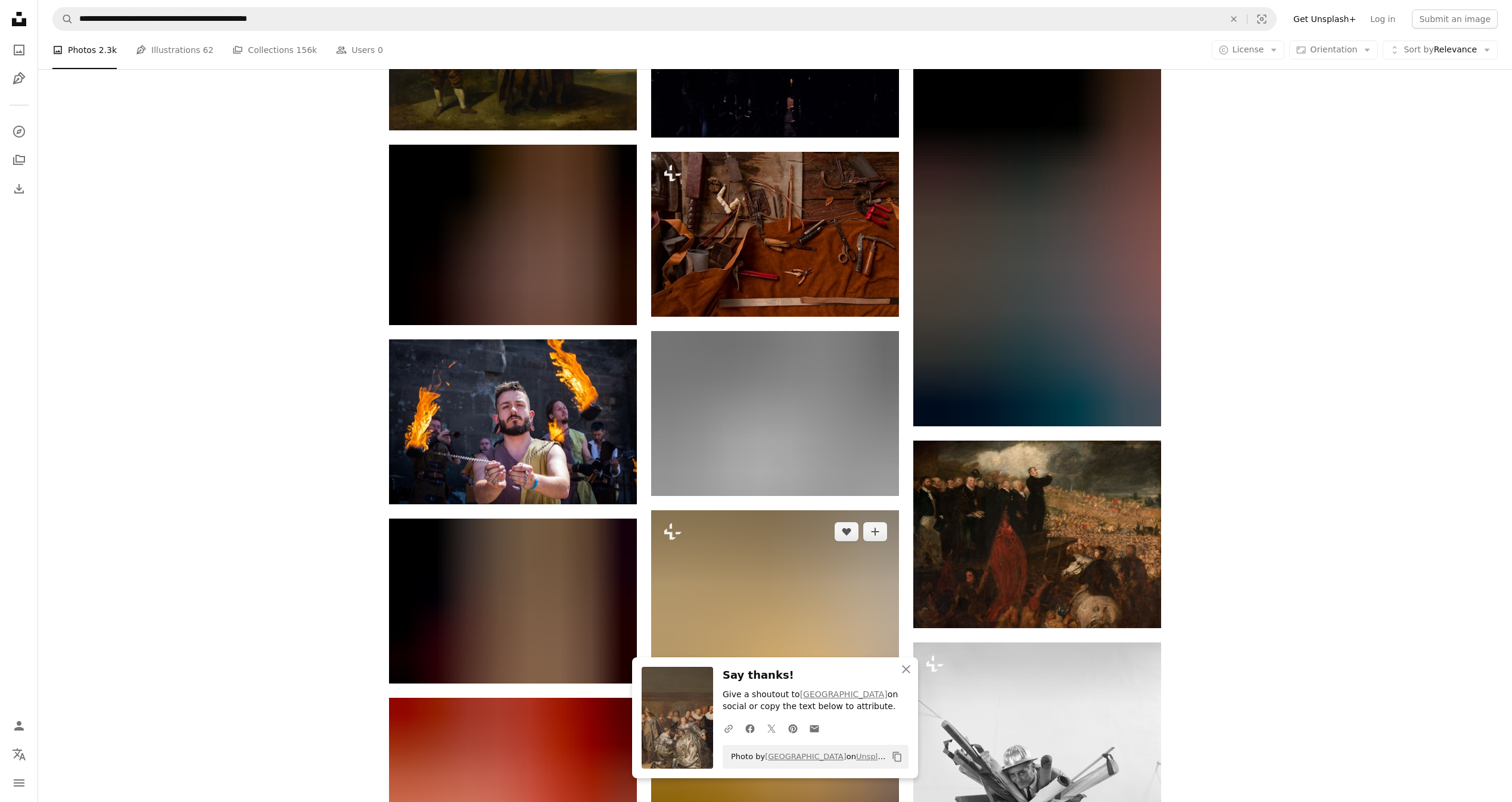
scroll to position [17137, 0]
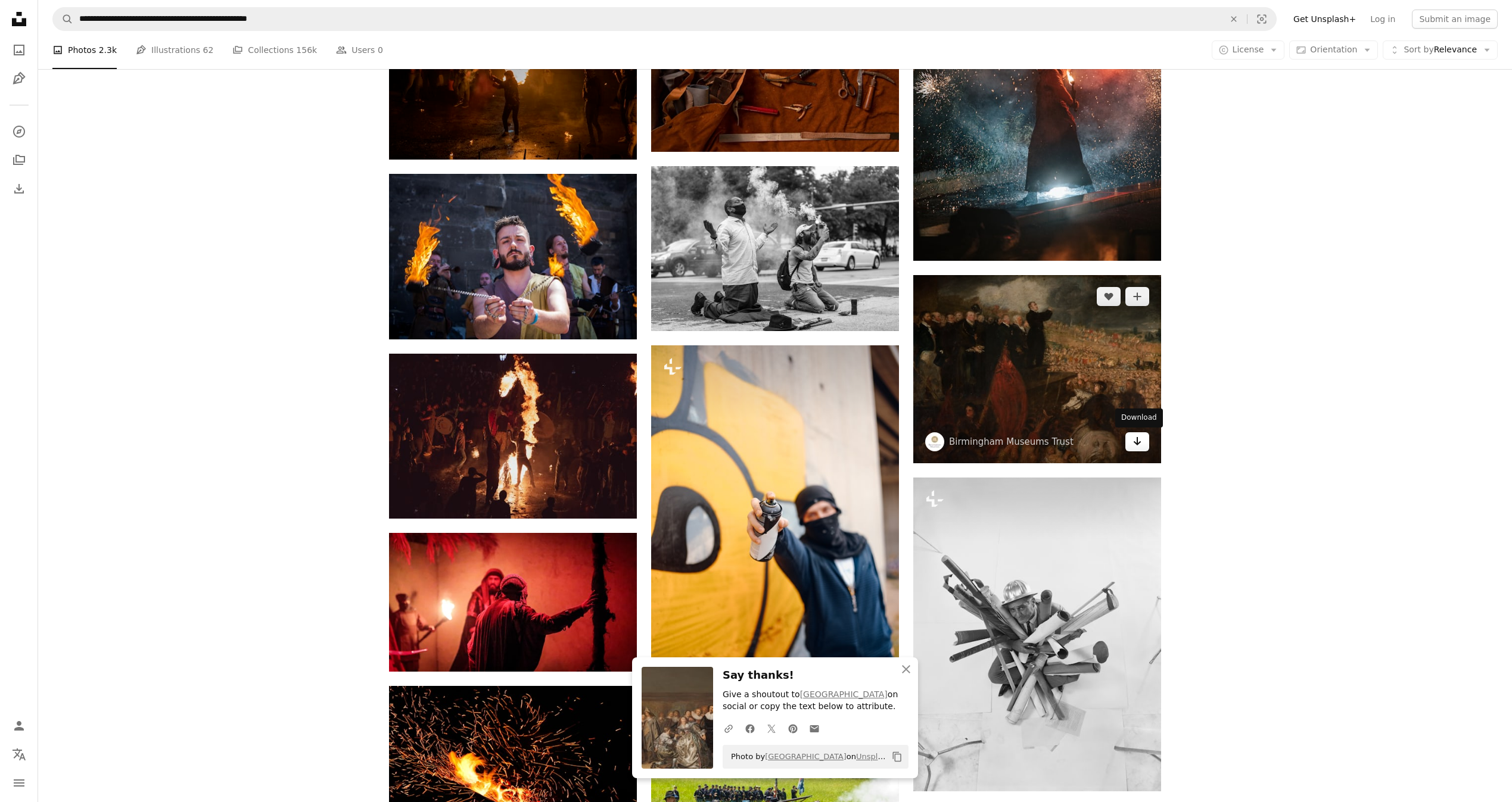
click at [1132, 445] on link "Arrow pointing down" at bounding box center [1137, 442] width 24 height 19
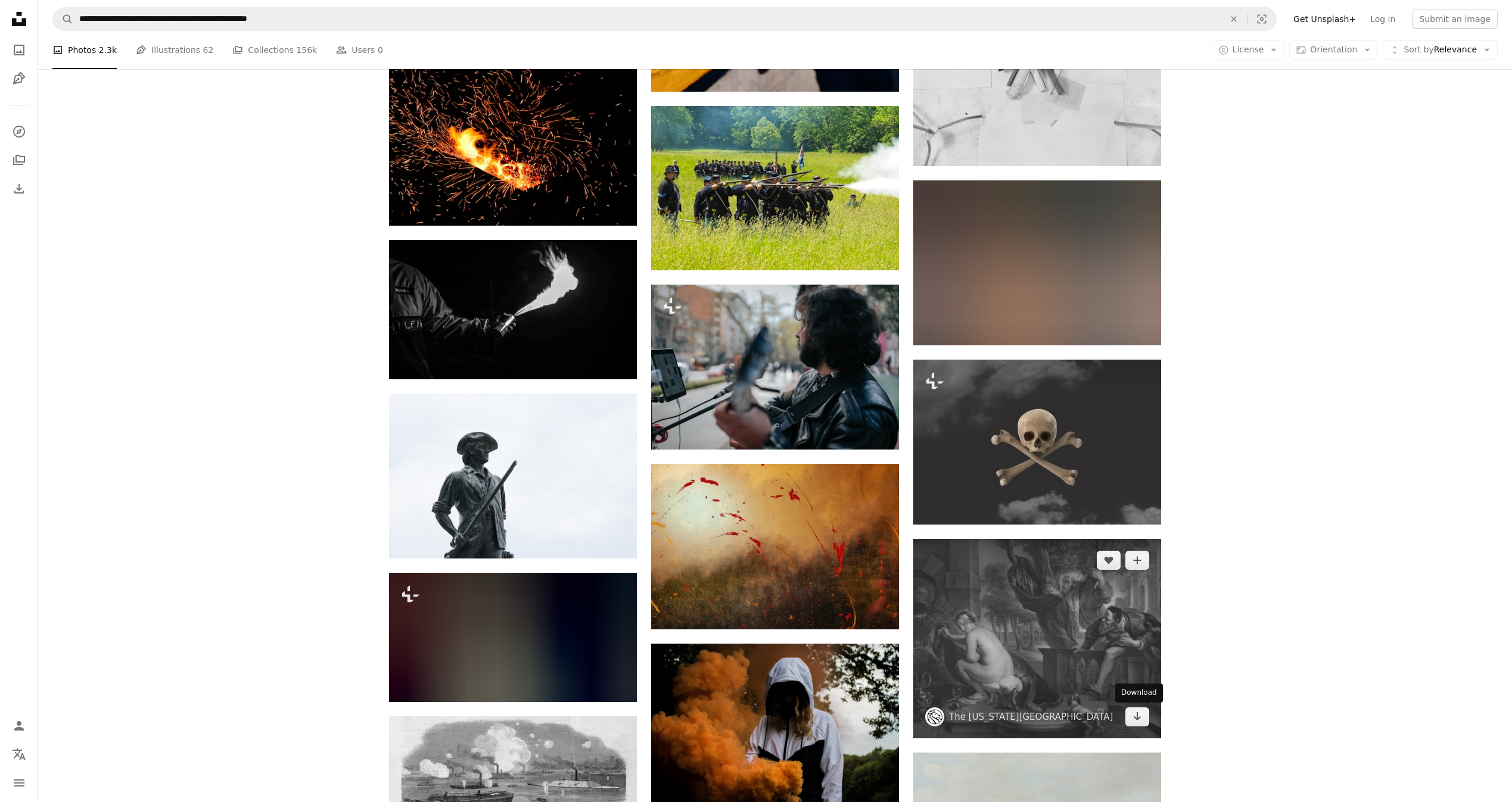
scroll to position [17851, 0]
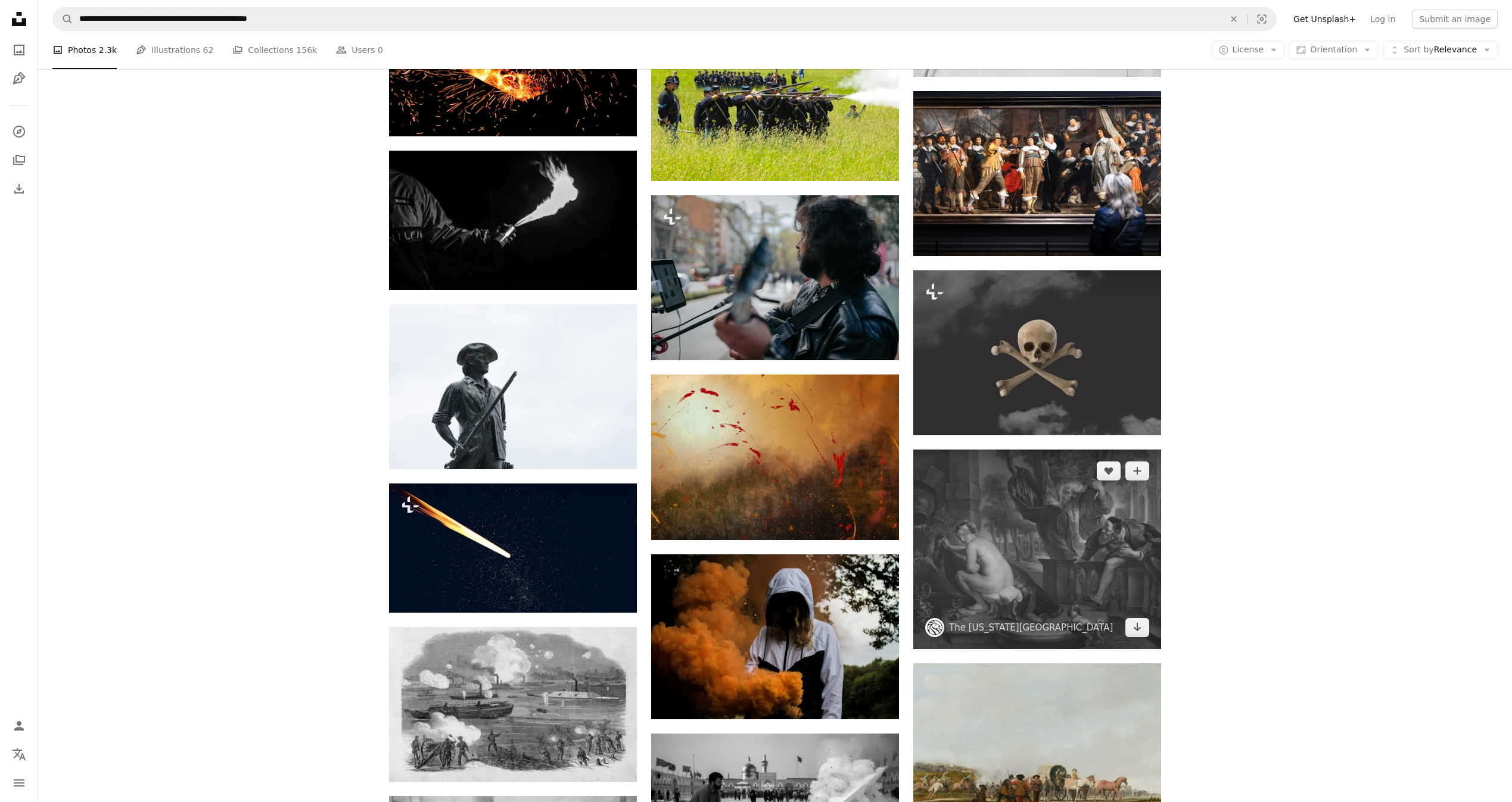
click at [1137, 629] on icon "Download" at bounding box center [1138, 627] width 8 height 8
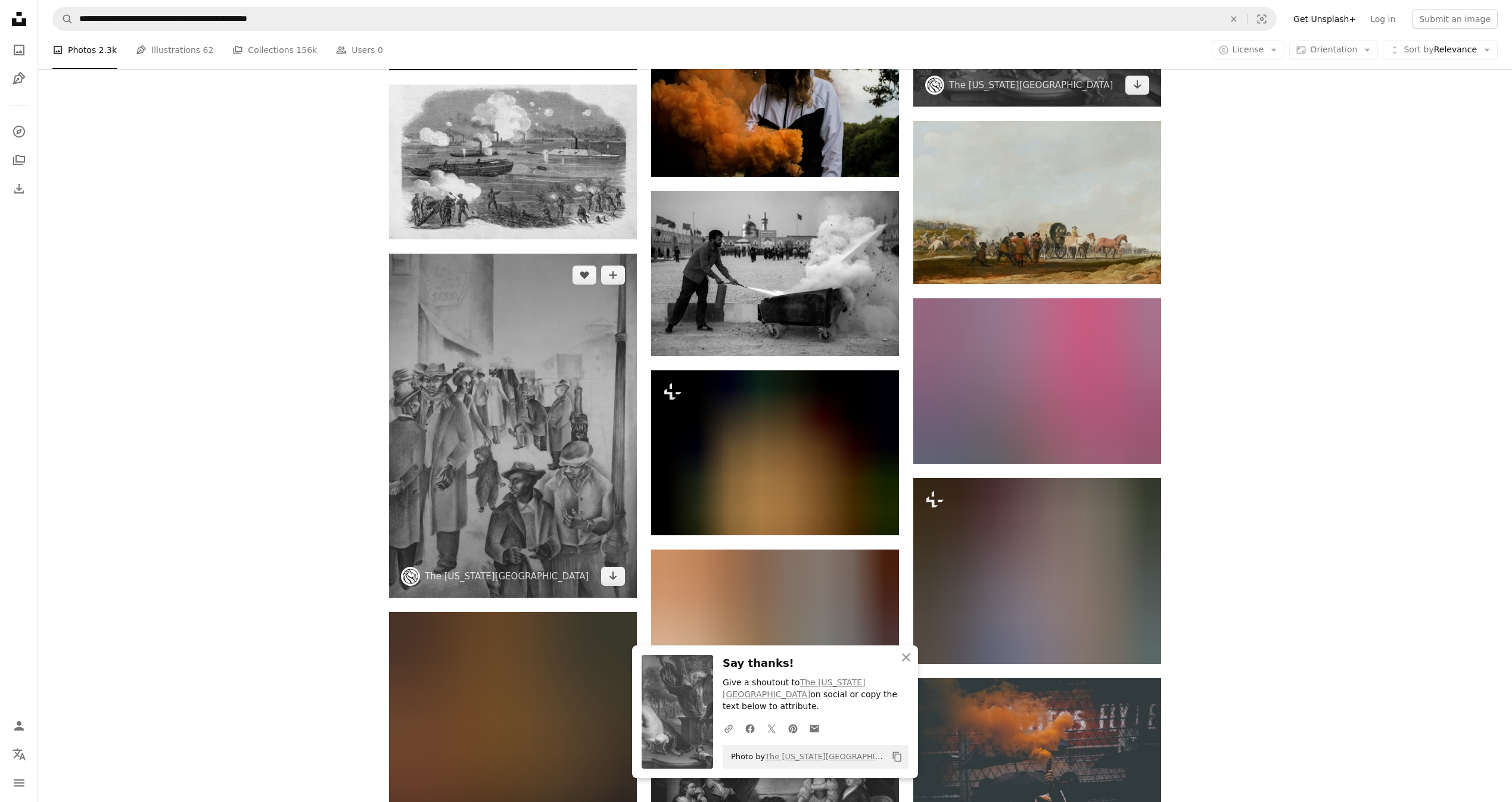
scroll to position [18476, 0]
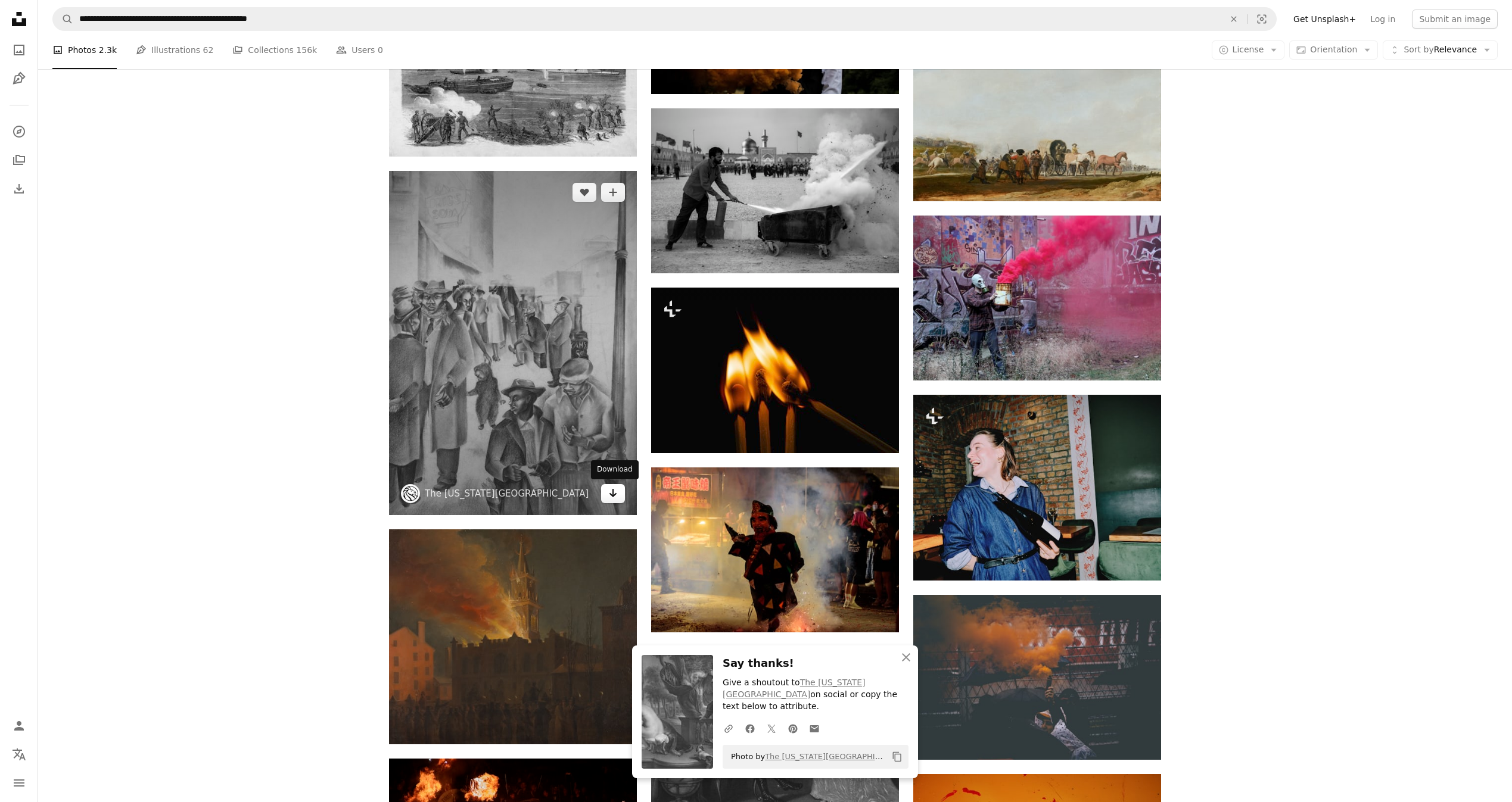
click at [613, 493] on icon "Download" at bounding box center [613, 493] width 8 height 8
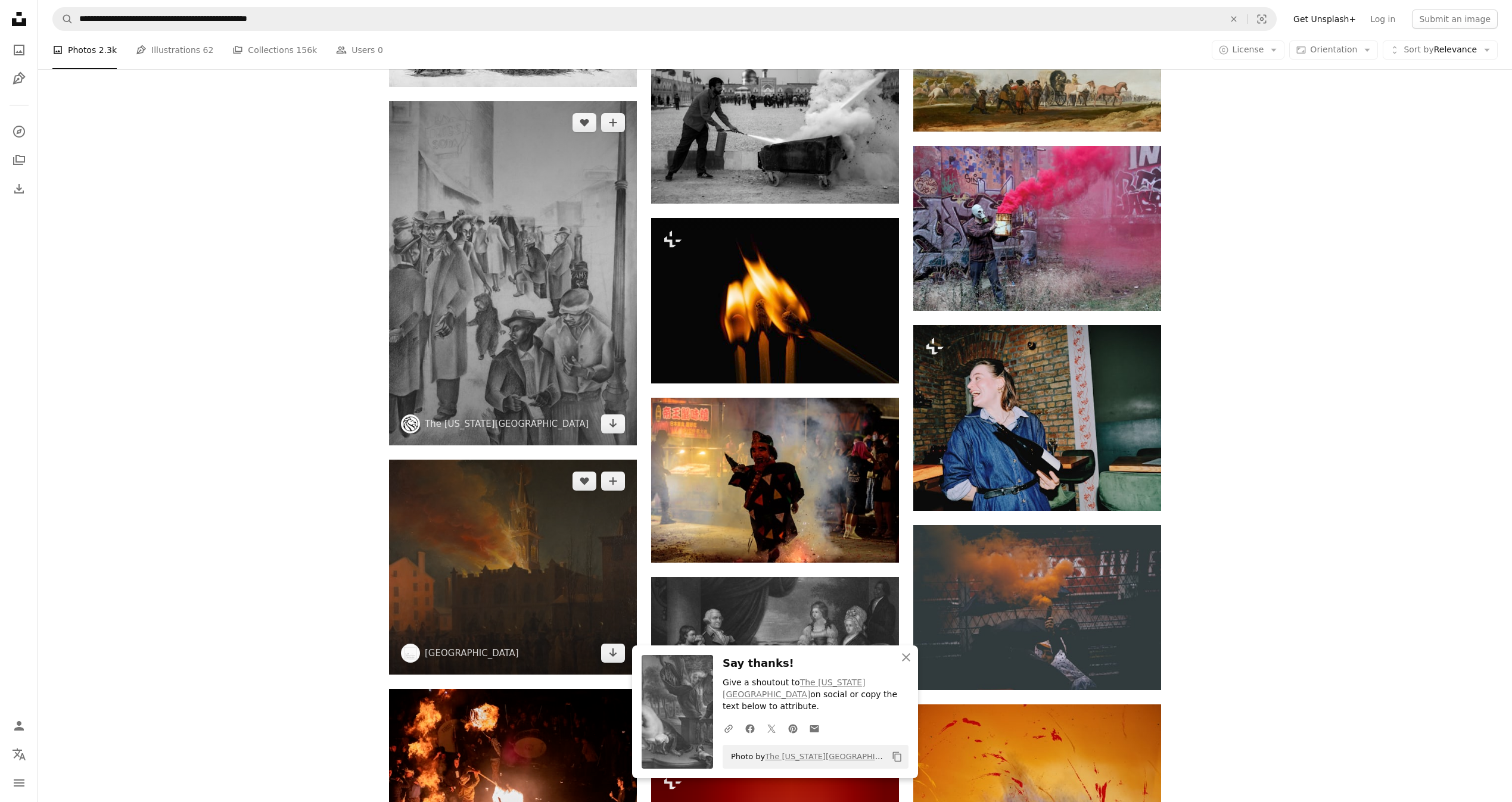
scroll to position [18745, 0]
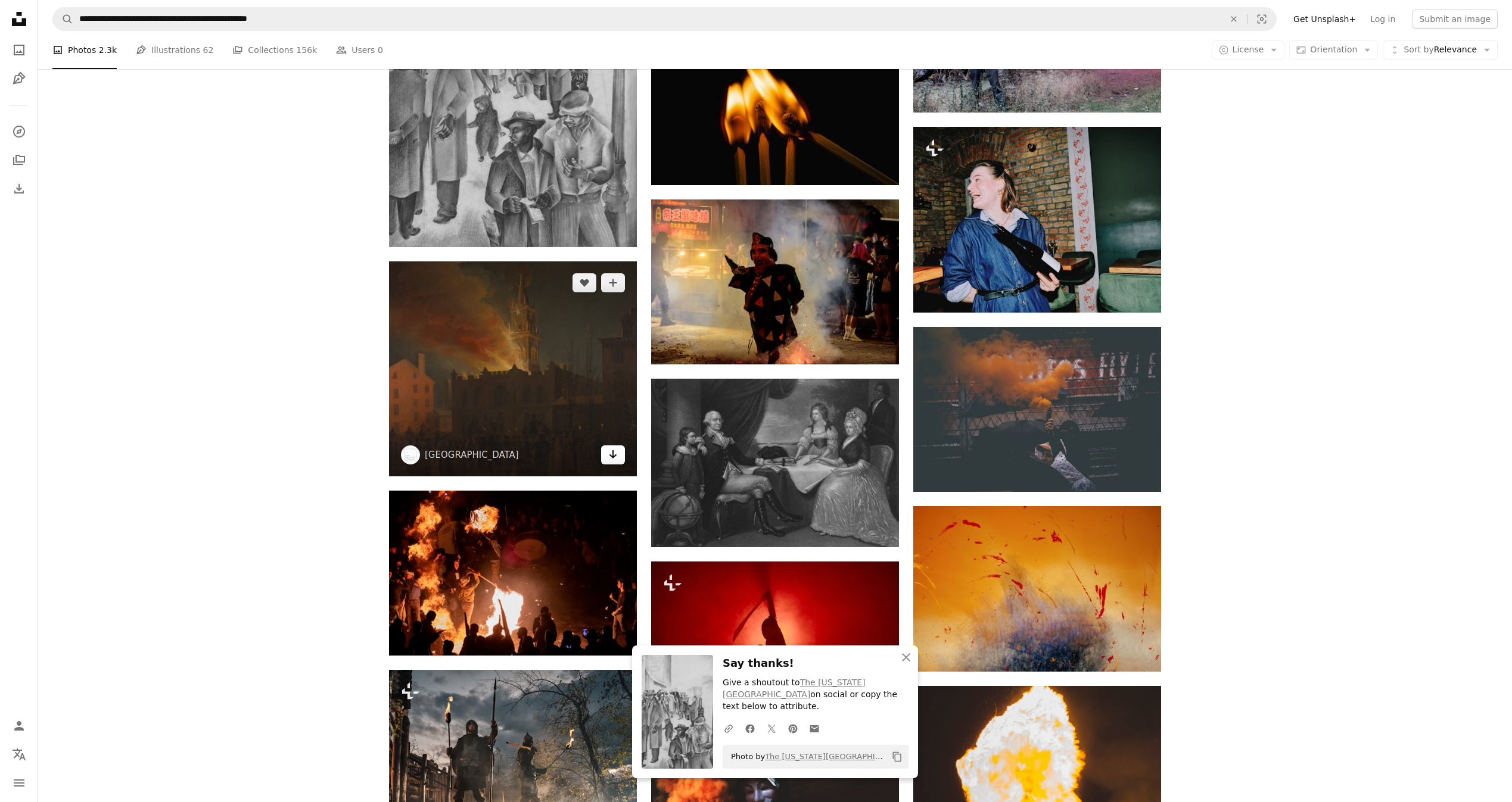
click at [608, 460] on icon "Arrow pointing down" at bounding box center [613, 454] width 10 height 14
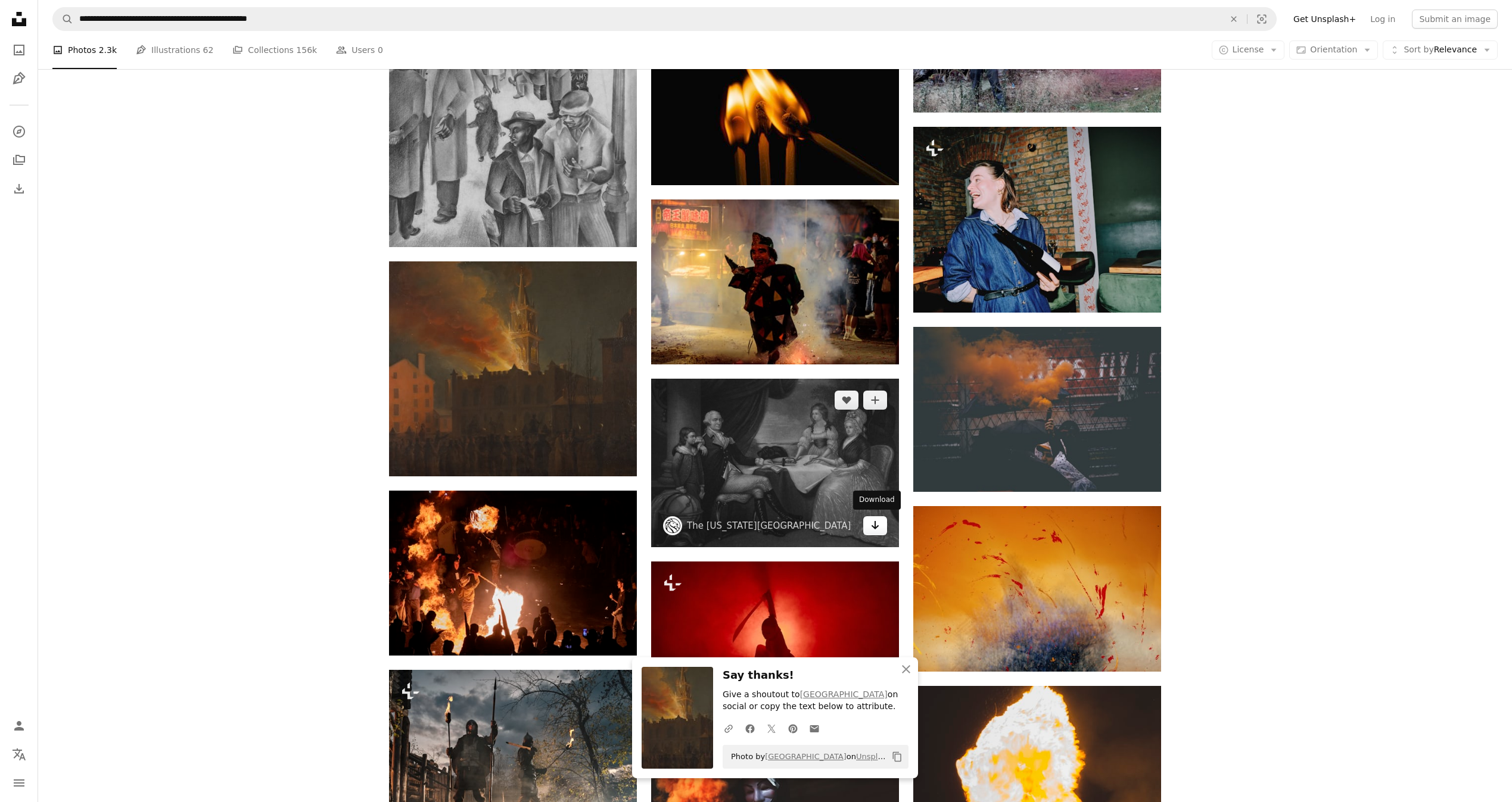
click at [872, 523] on icon "Arrow pointing down" at bounding box center [875, 525] width 10 height 14
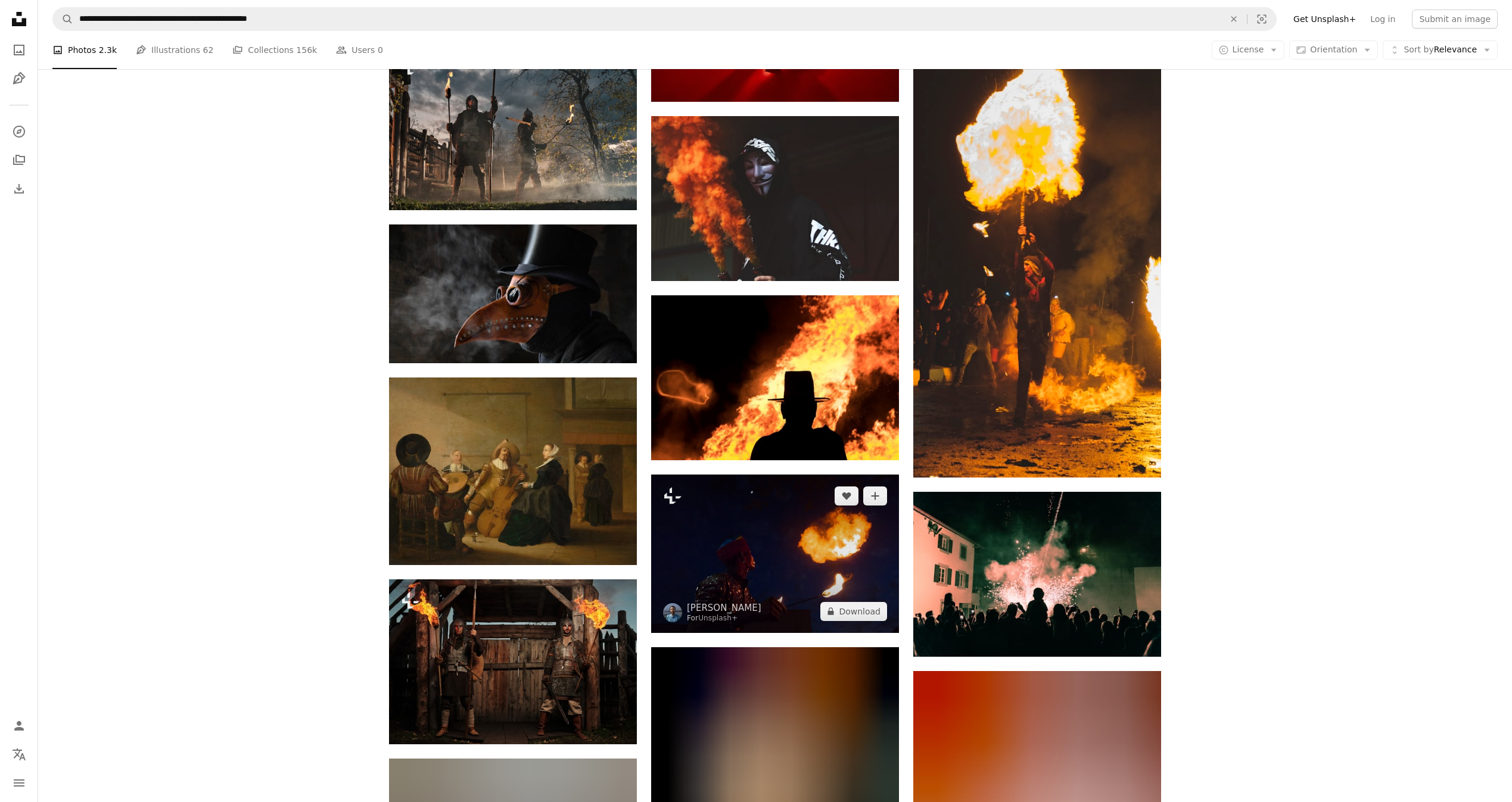
scroll to position [19369, 0]
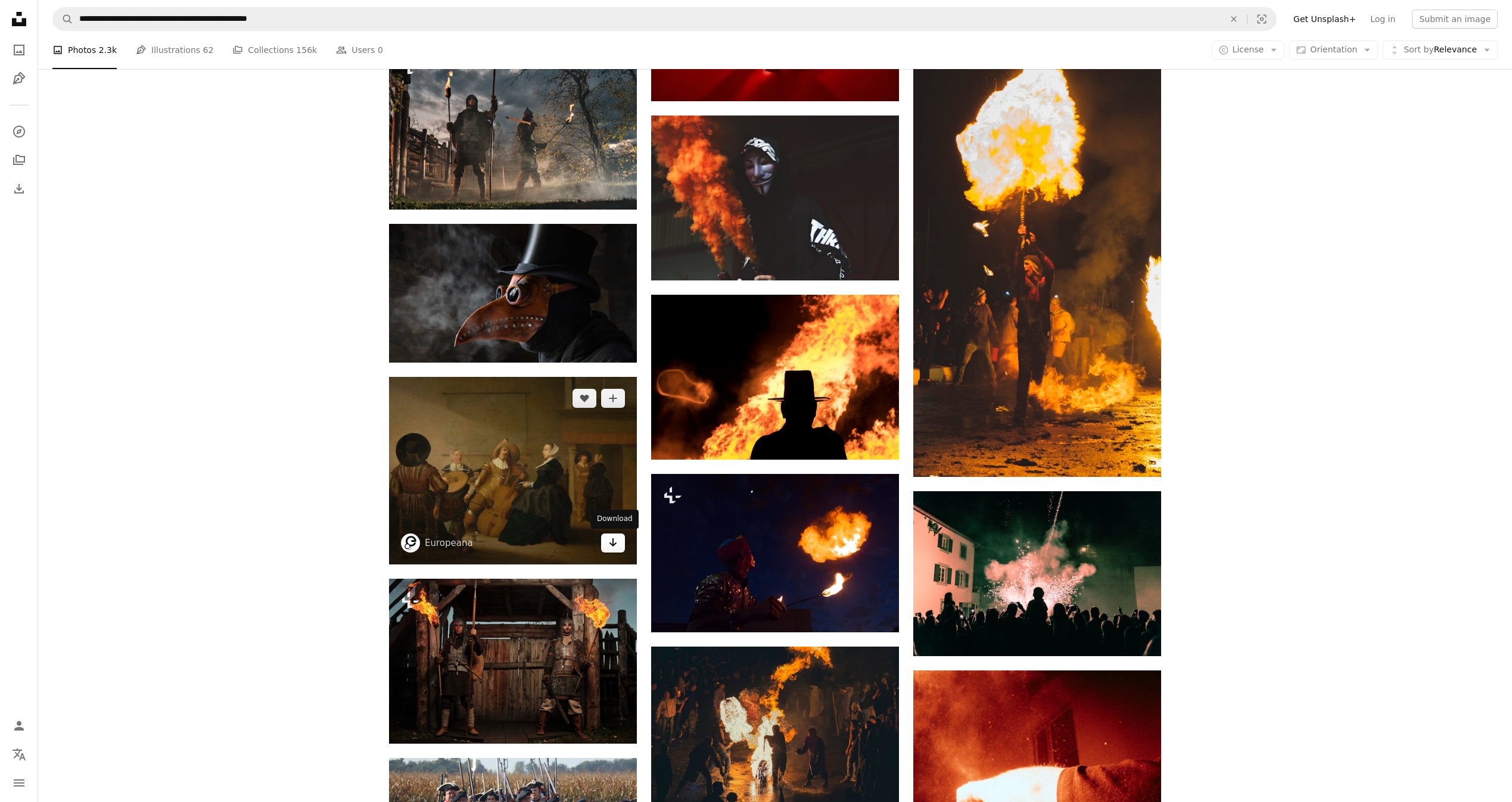
click at [608, 543] on icon "Arrow pointing down" at bounding box center [613, 543] width 10 height 14
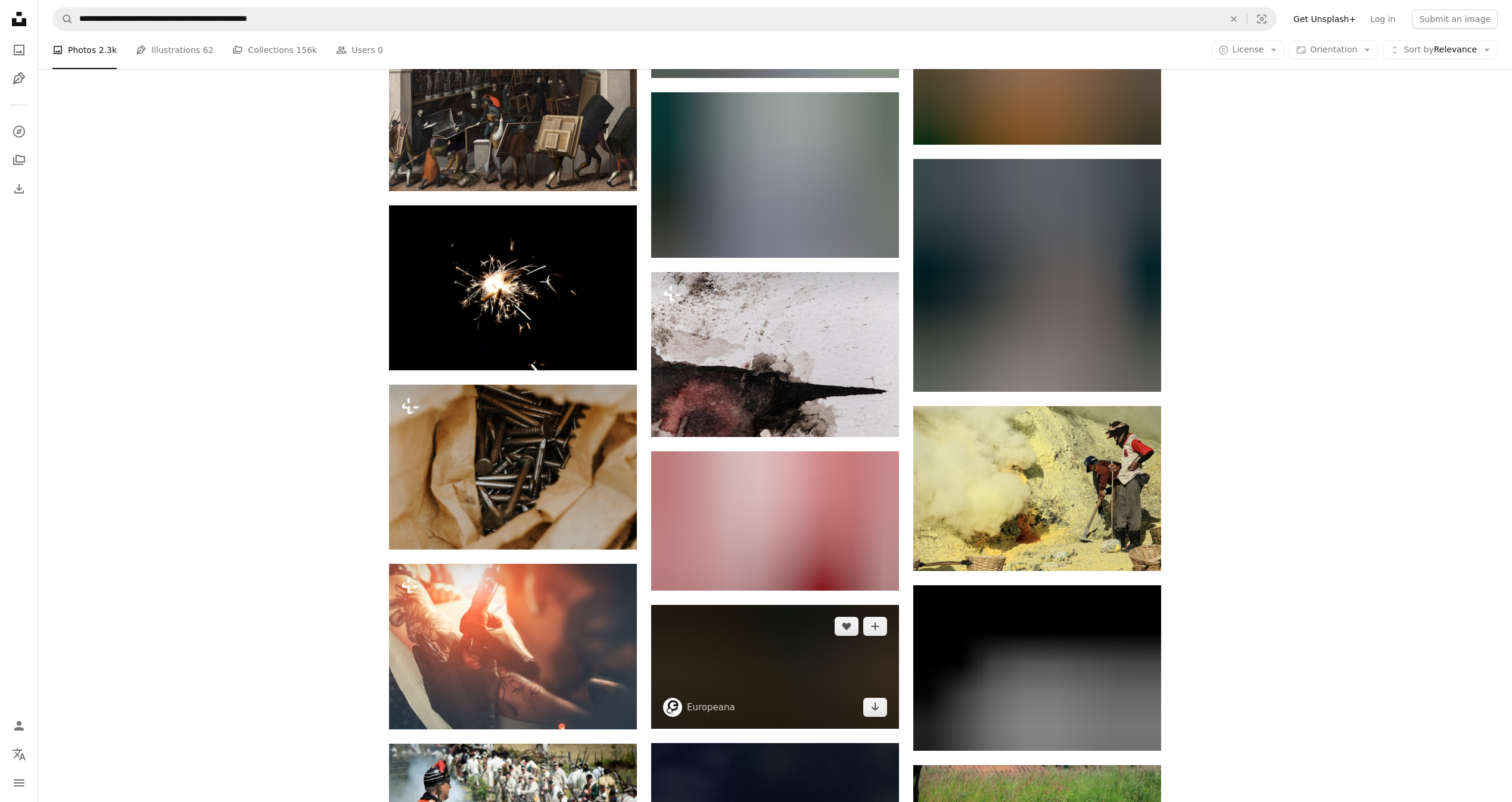
scroll to position [20798, 0]
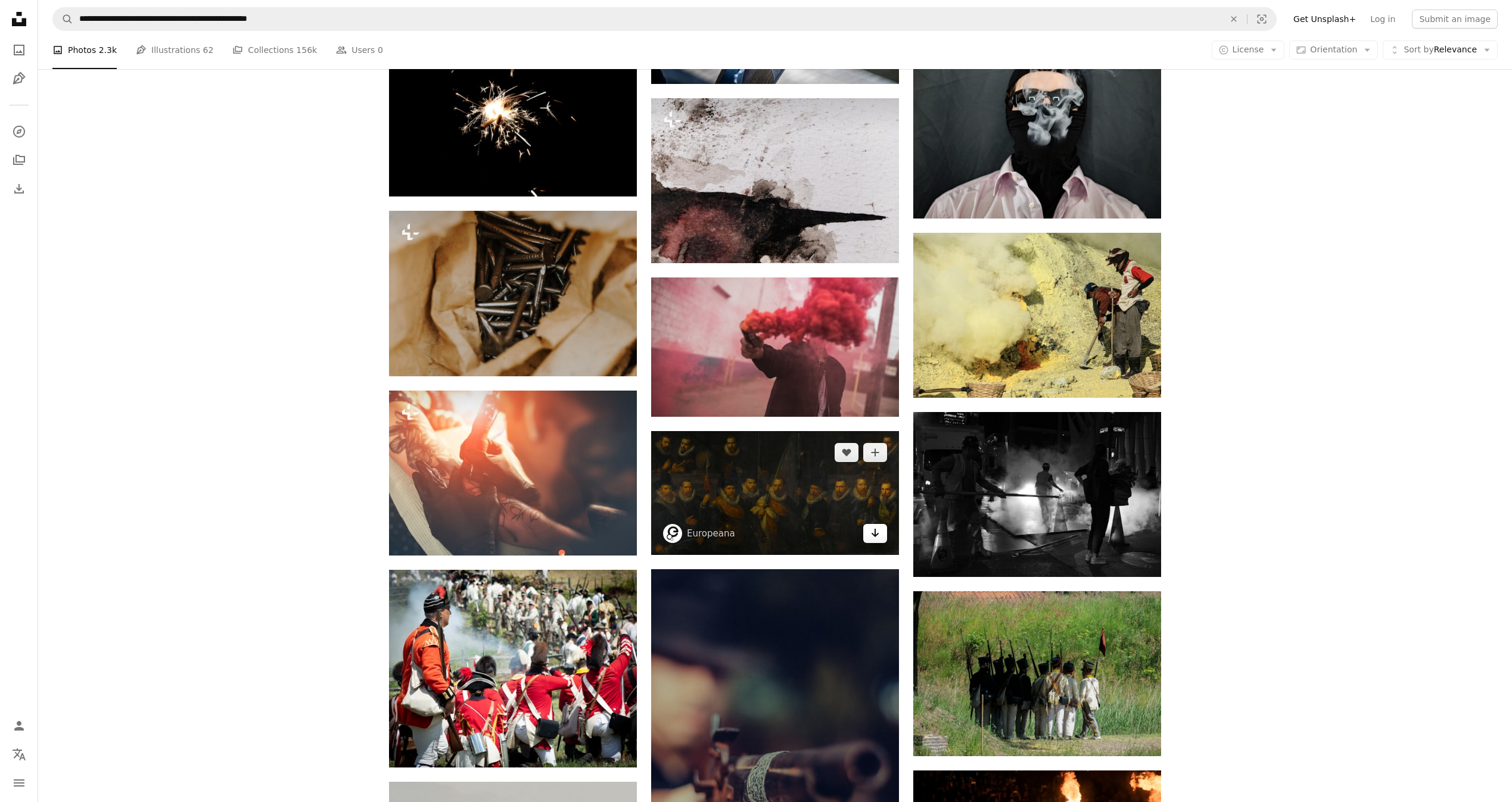
click at [877, 531] on icon "Arrow pointing down" at bounding box center [875, 533] width 10 height 14
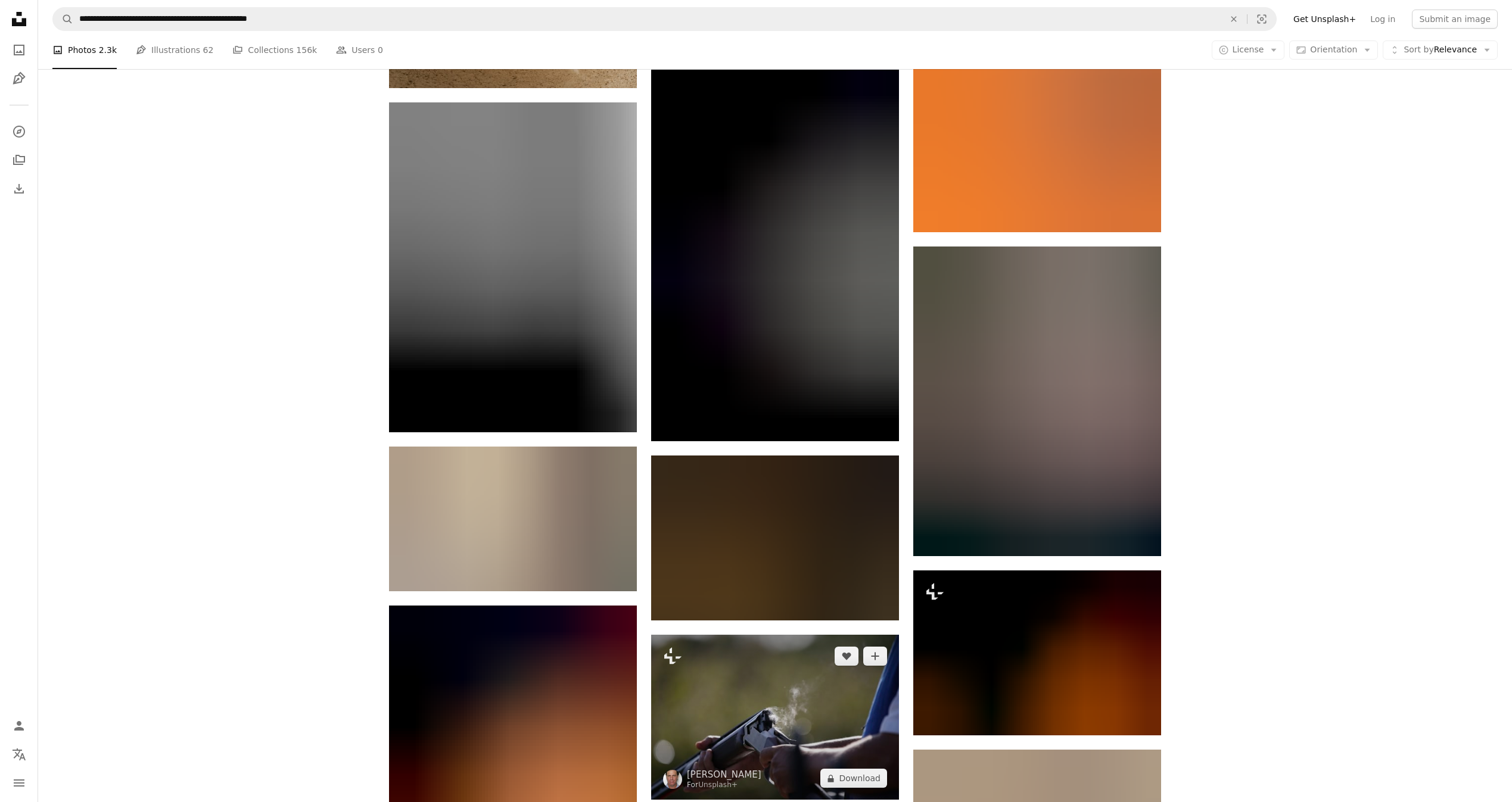
scroll to position [21959, 0]
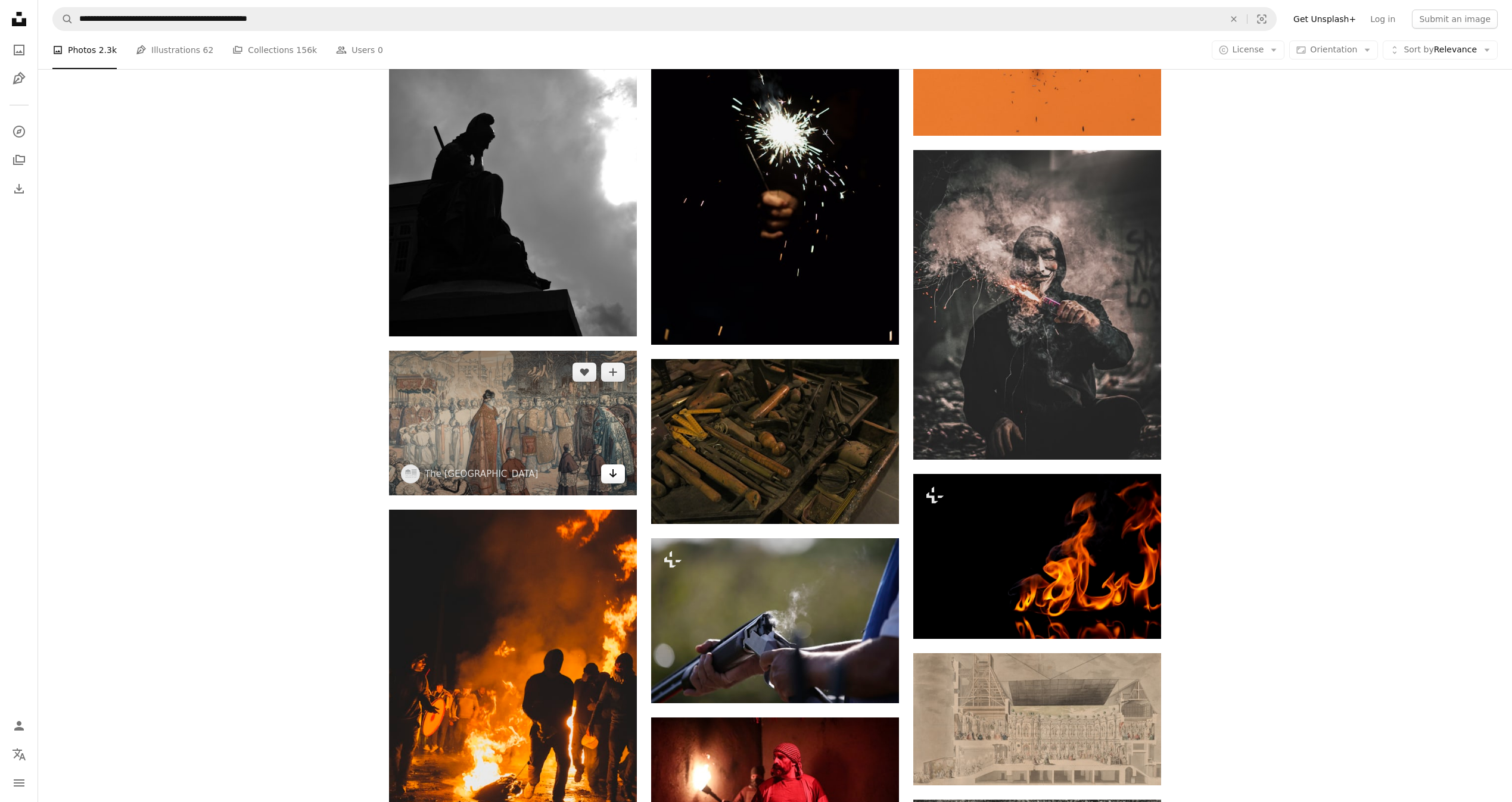
click at [621, 475] on link "Arrow pointing down" at bounding box center [613, 474] width 24 height 19
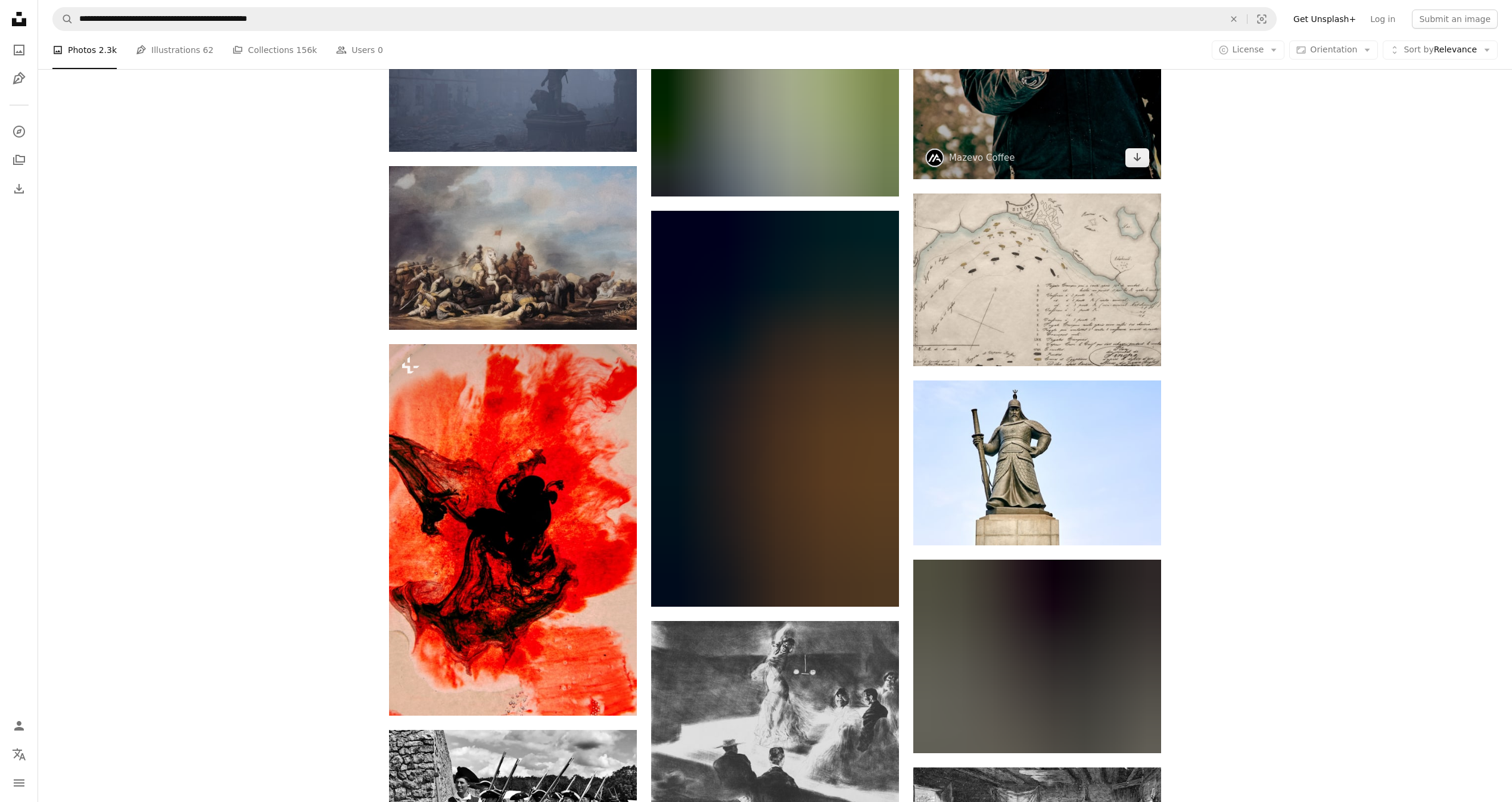
scroll to position [25710, 0]
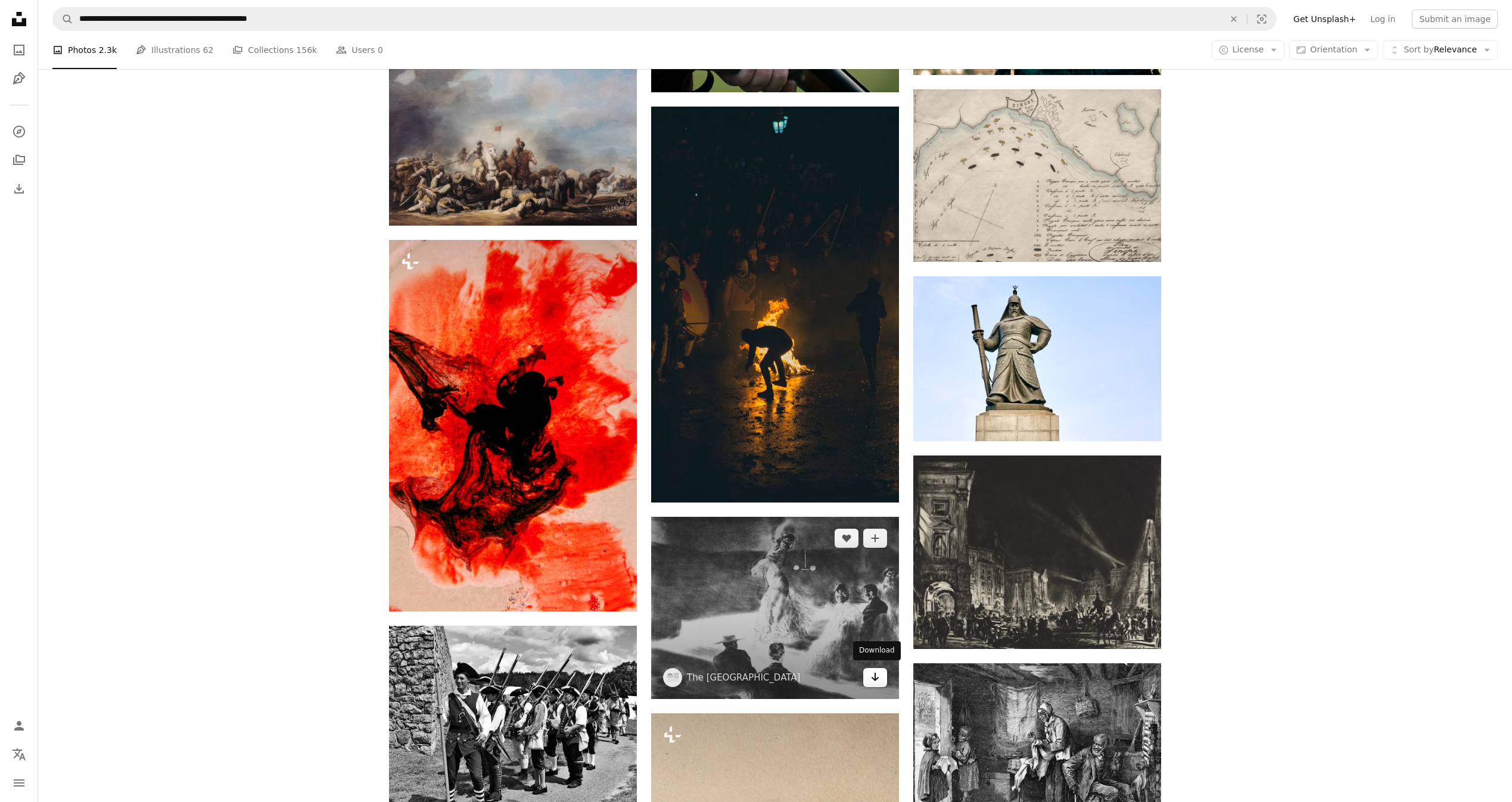
click at [875, 673] on icon "Download" at bounding box center [875, 677] width 8 height 8
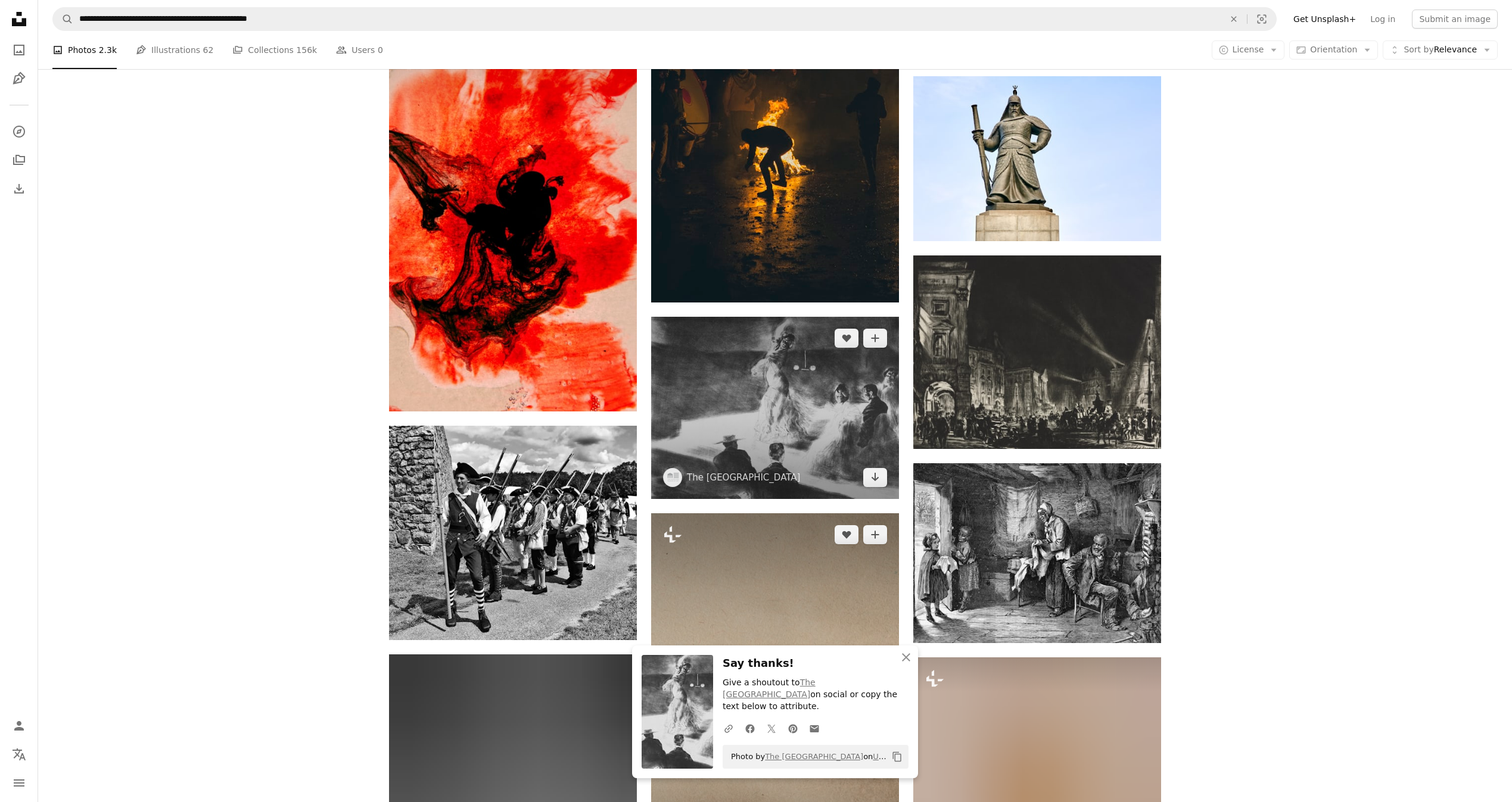
scroll to position [26067, 0]
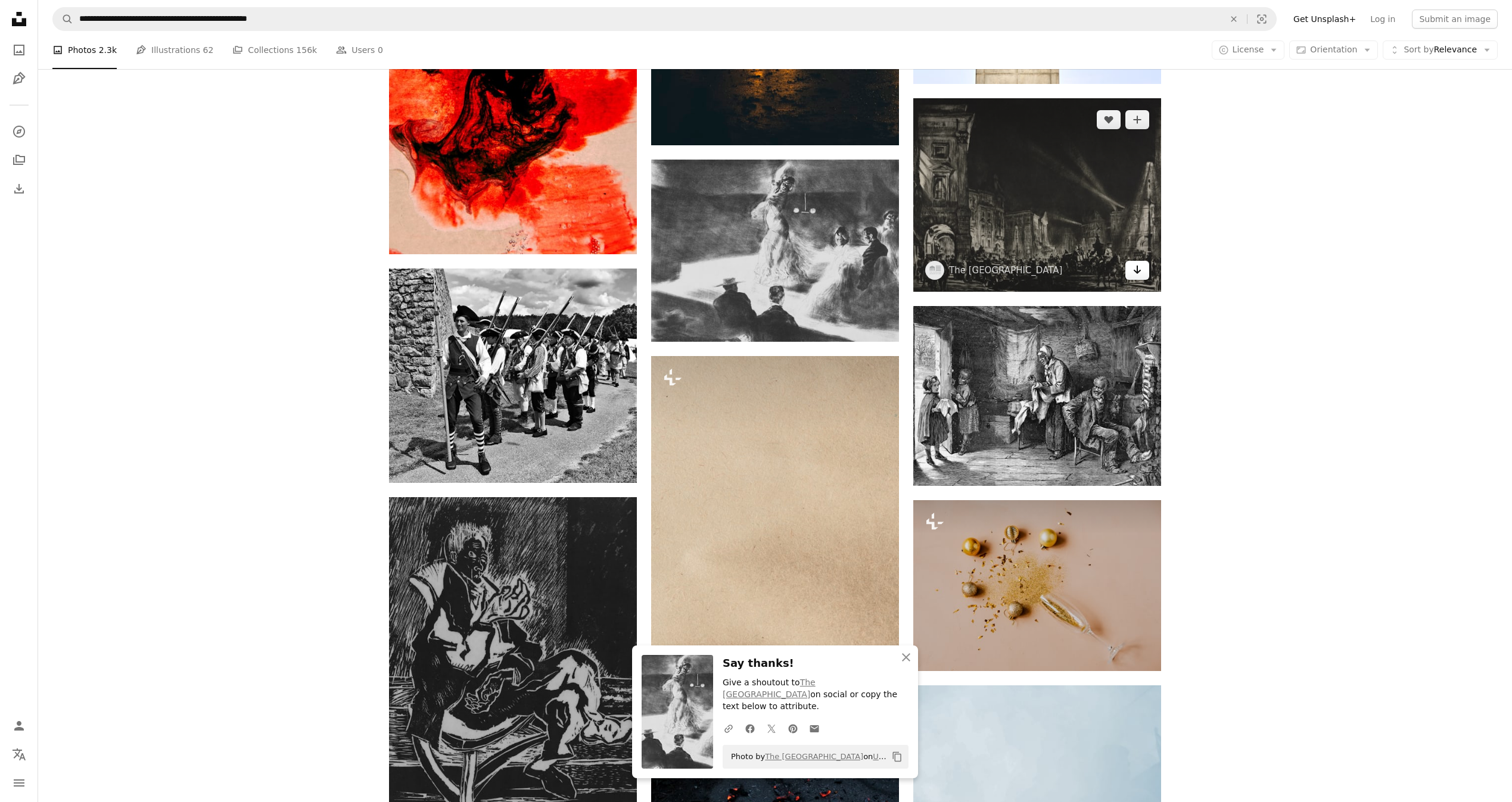
click at [1134, 266] on icon "Arrow pointing down" at bounding box center [1137, 270] width 10 height 14
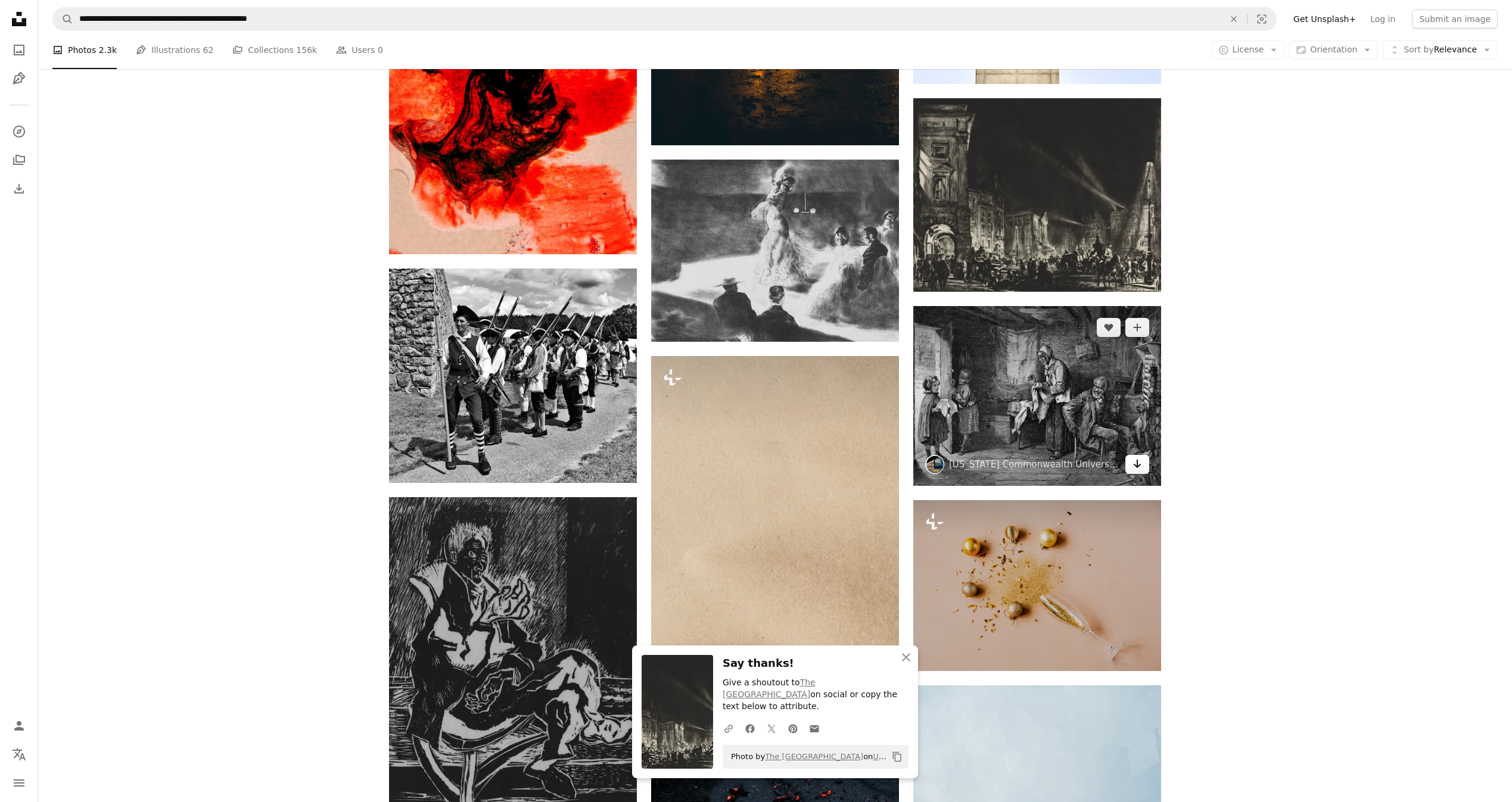
click at [1139, 458] on icon "Arrow pointing down" at bounding box center [1137, 464] width 10 height 14
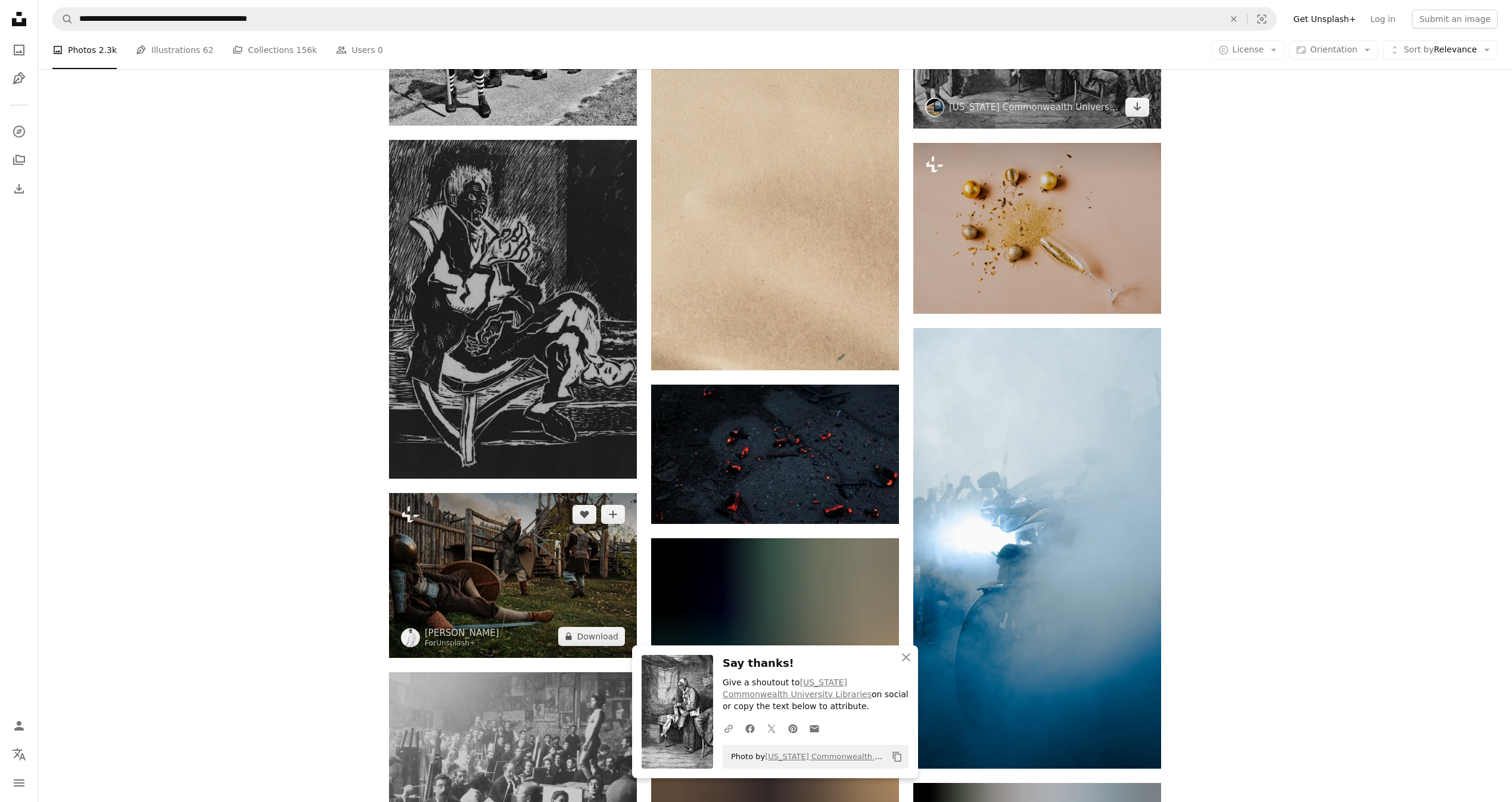
scroll to position [26871, 0]
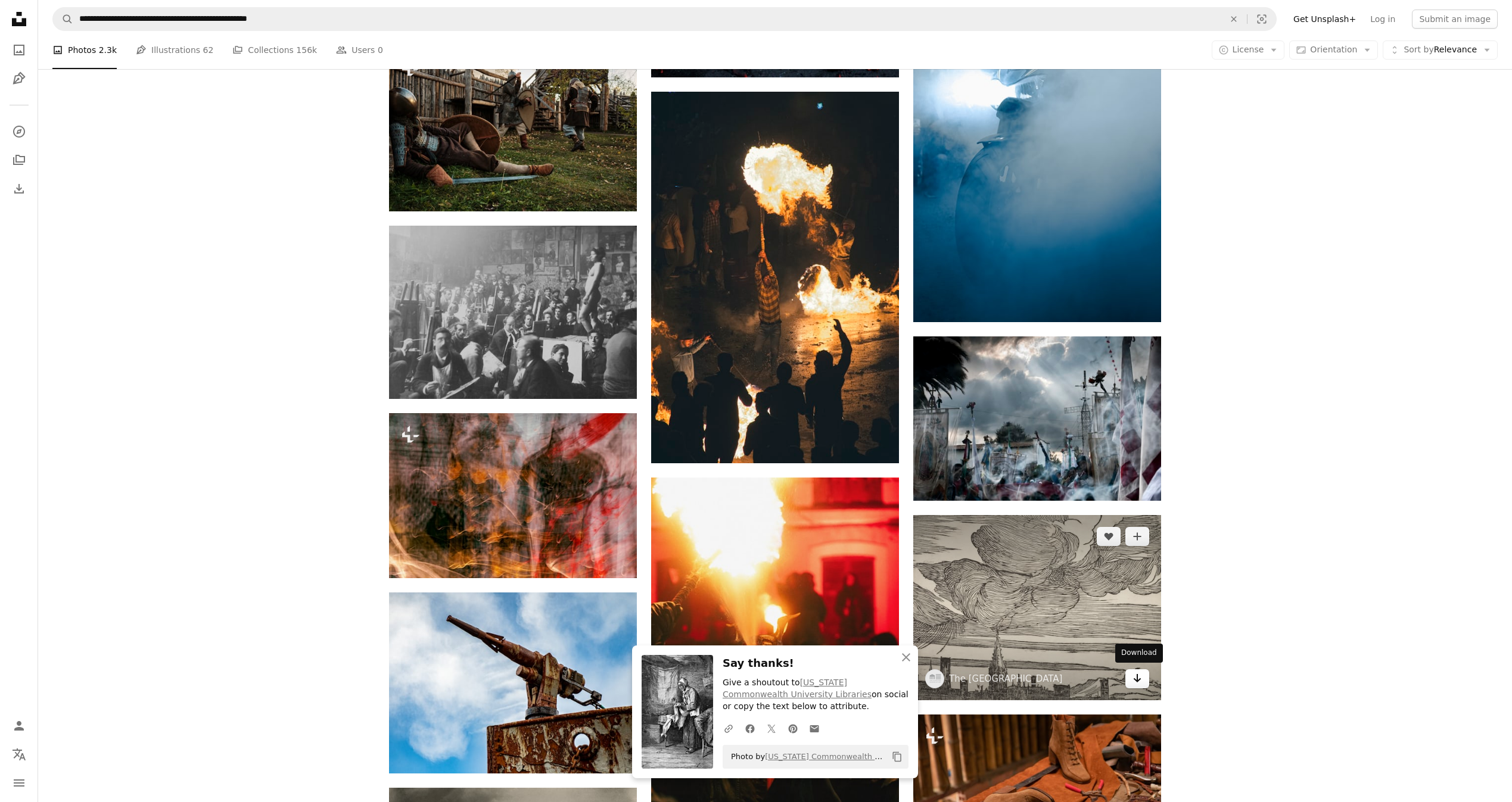
click at [1138, 679] on icon "Arrow pointing down" at bounding box center [1137, 678] width 10 height 14
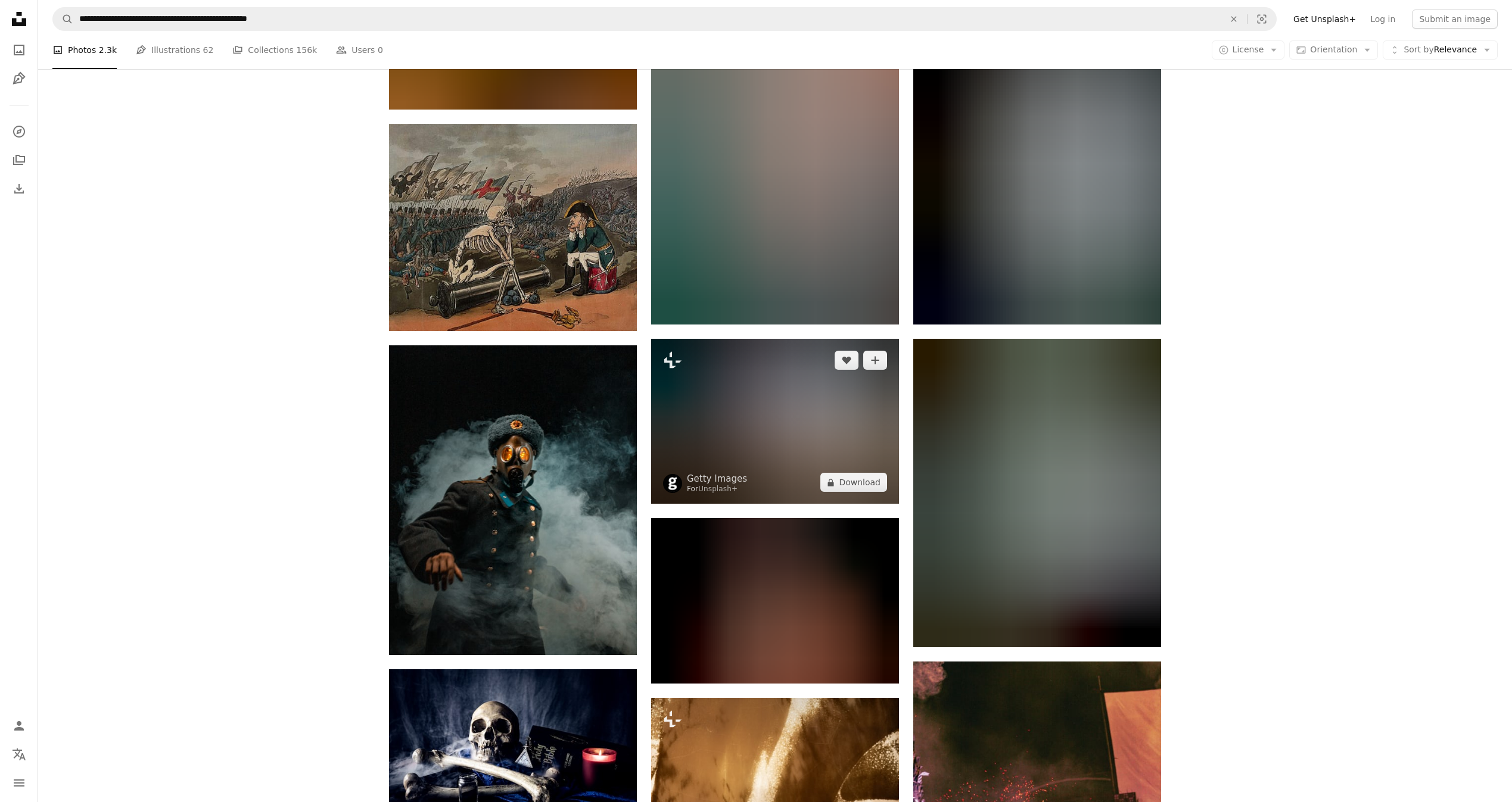
scroll to position [30622, 0]
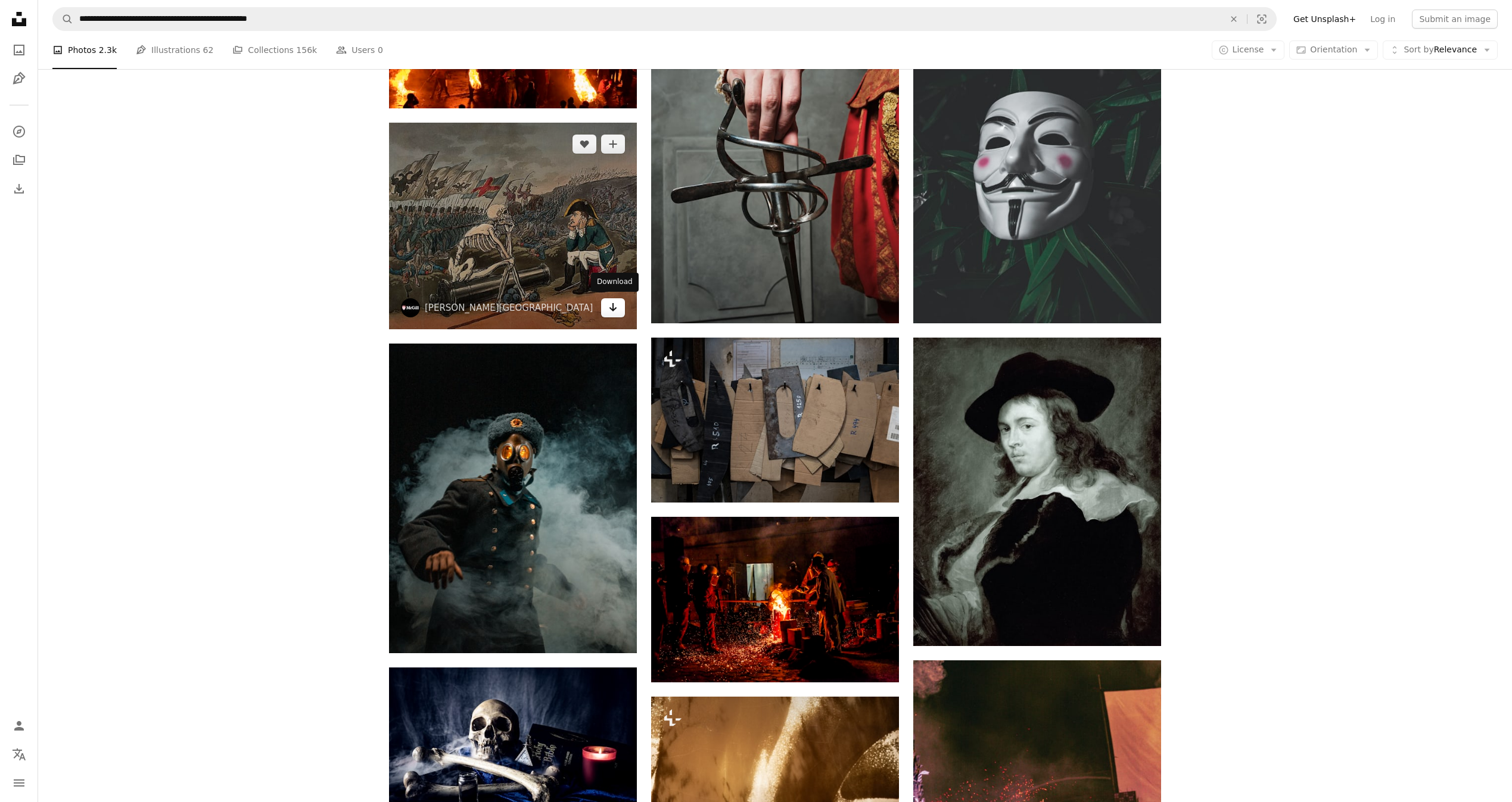
click at [613, 308] on icon "Download" at bounding box center [613, 307] width 8 height 8
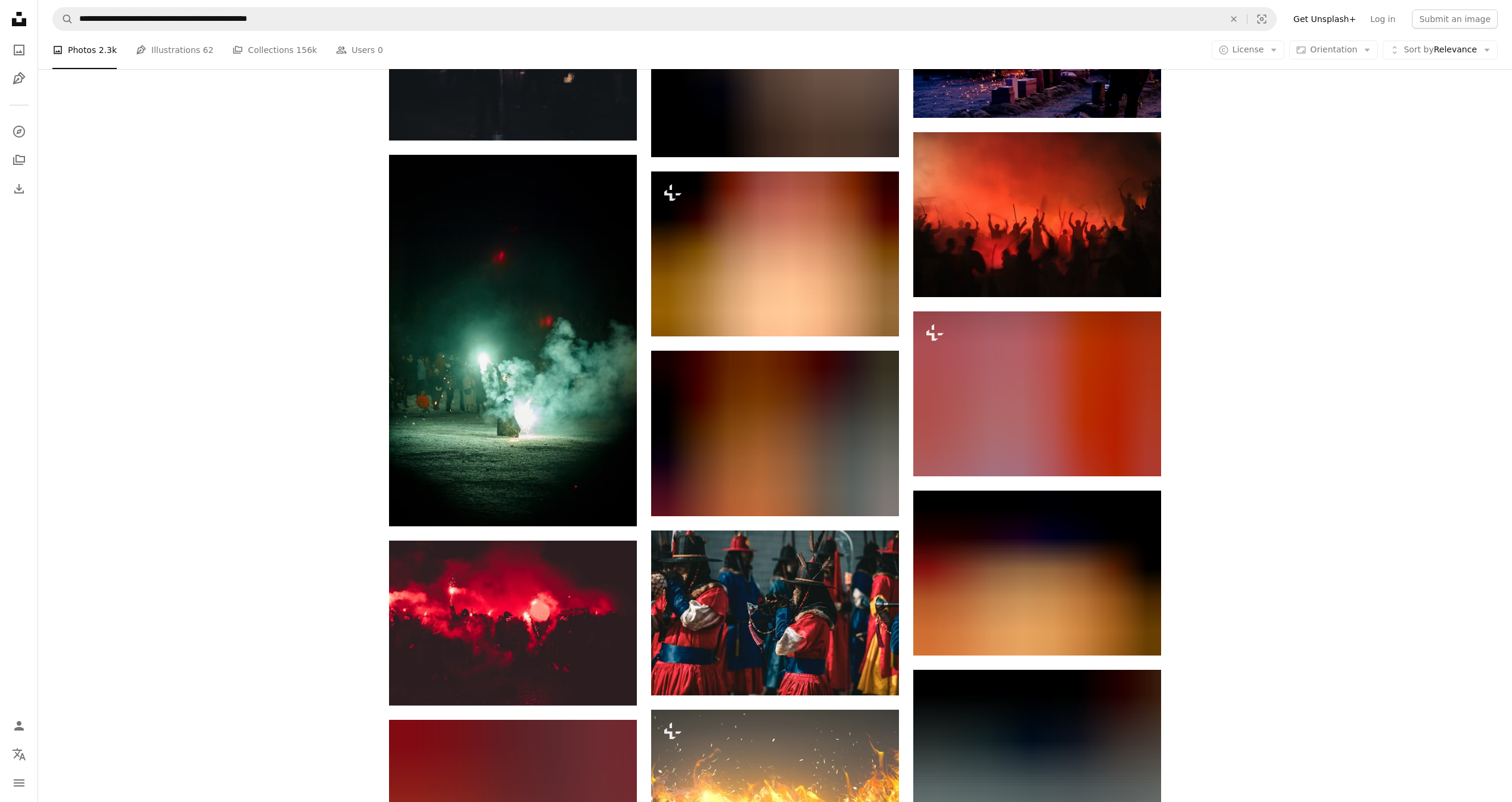
scroll to position [33836, 0]
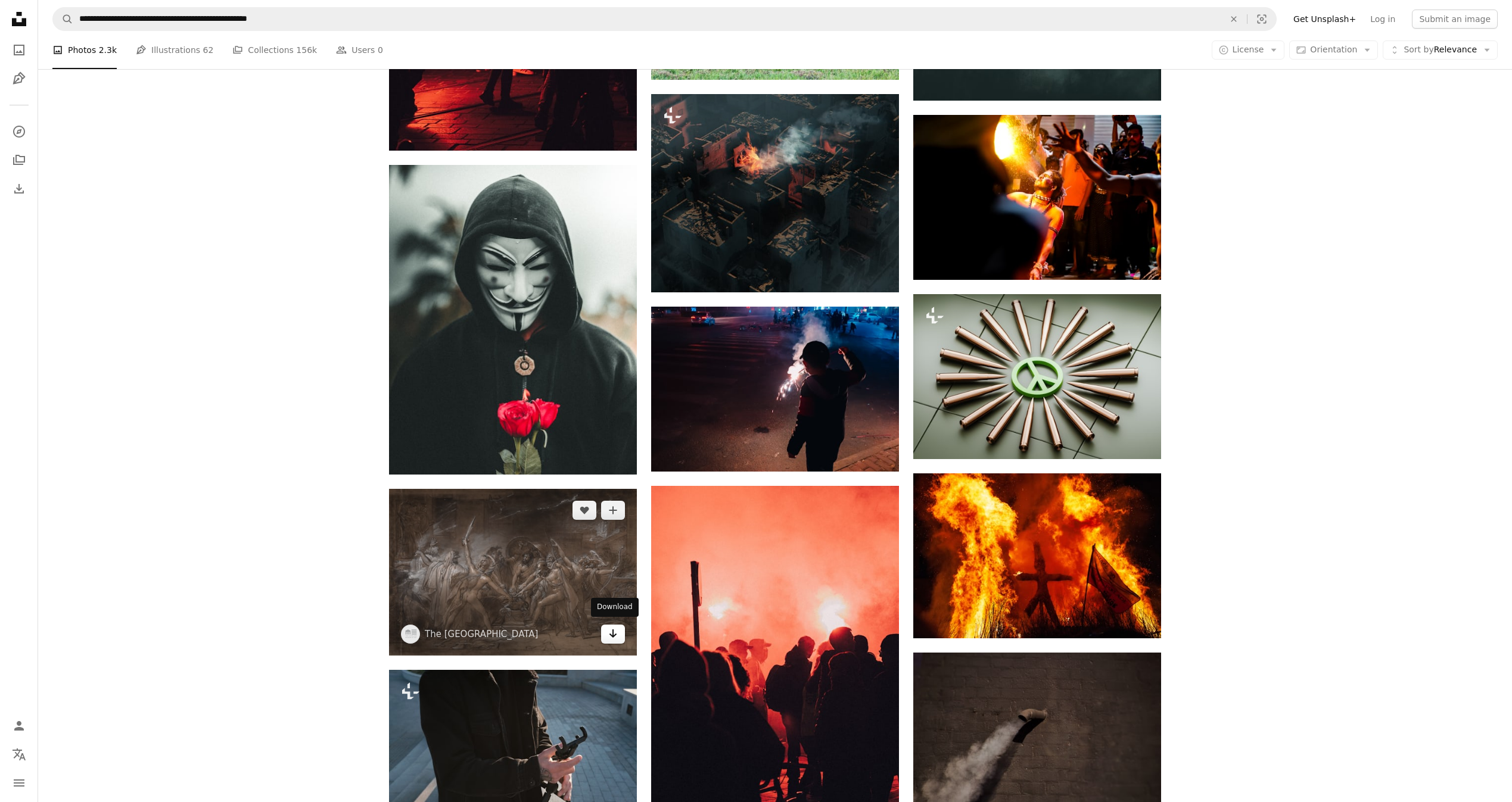
click at [617, 629] on icon "Arrow pointing down" at bounding box center [613, 634] width 10 height 14
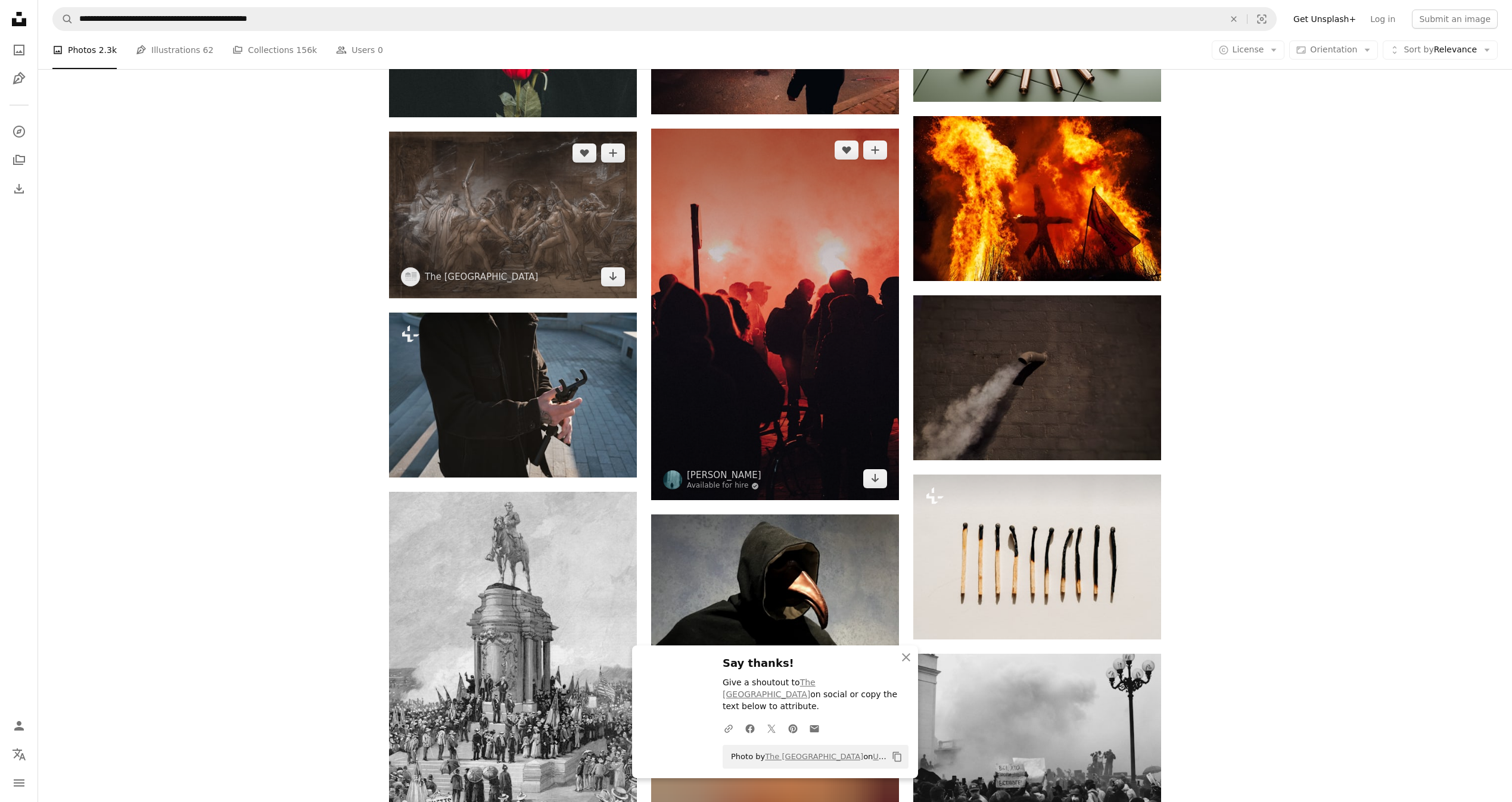
scroll to position [34551, 0]
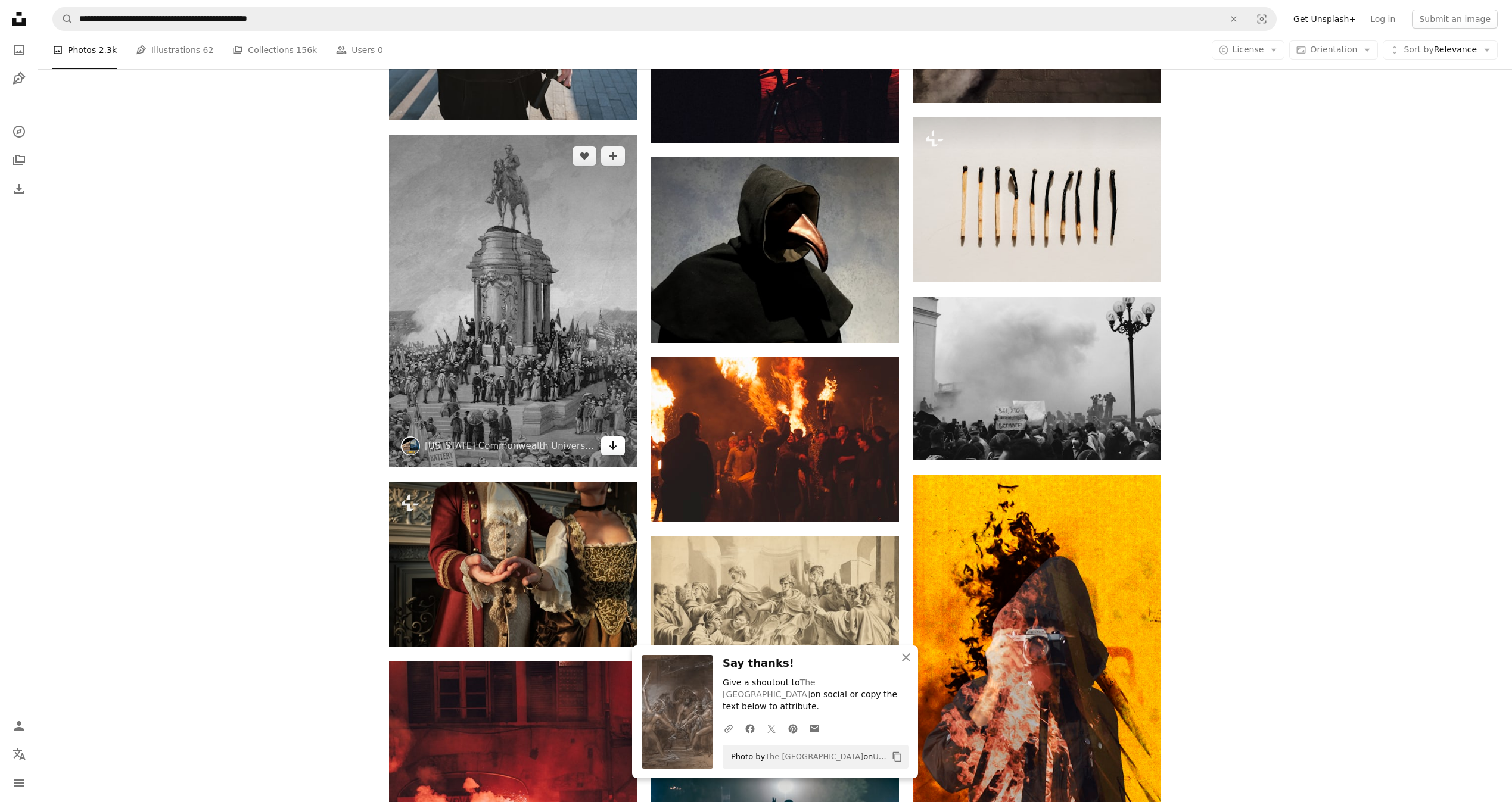
click at [606, 441] on link "Arrow pointing down" at bounding box center [613, 446] width 24 height 19
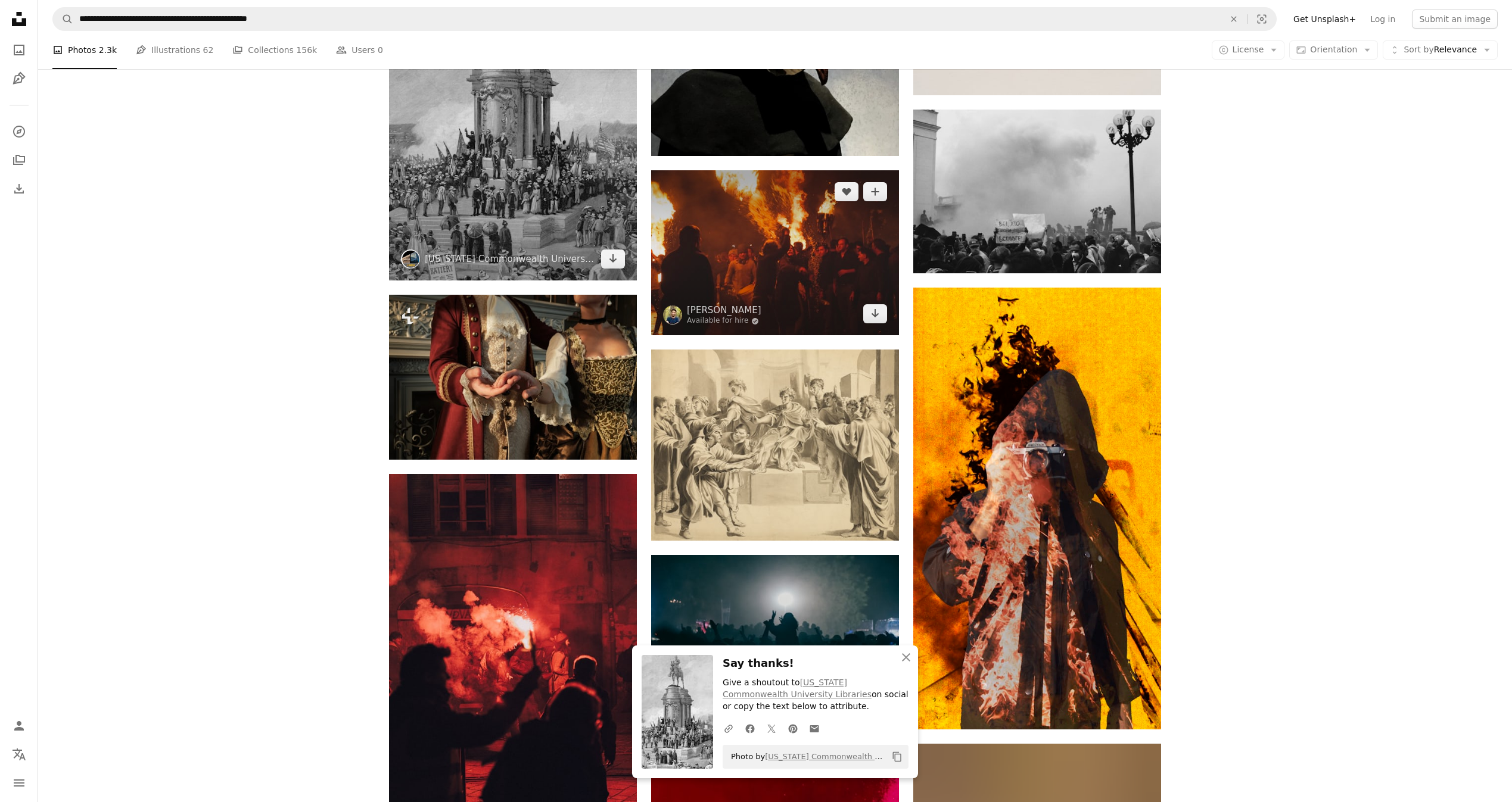
scroll to position [34908, 0]
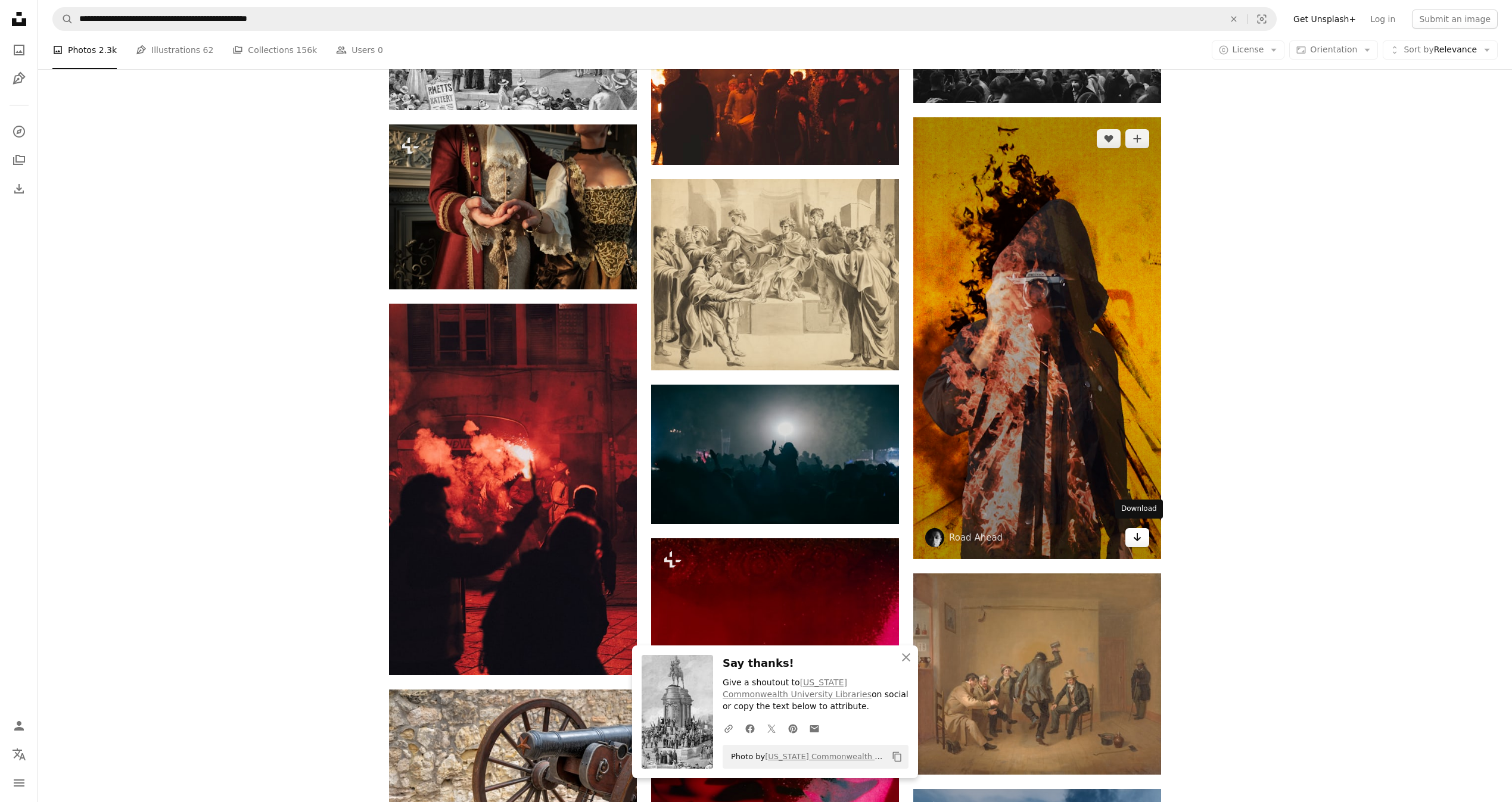
click at [1139, 530] on icon "Arrow pointing down" at bounding box center [1137, 537] width 10 height 14
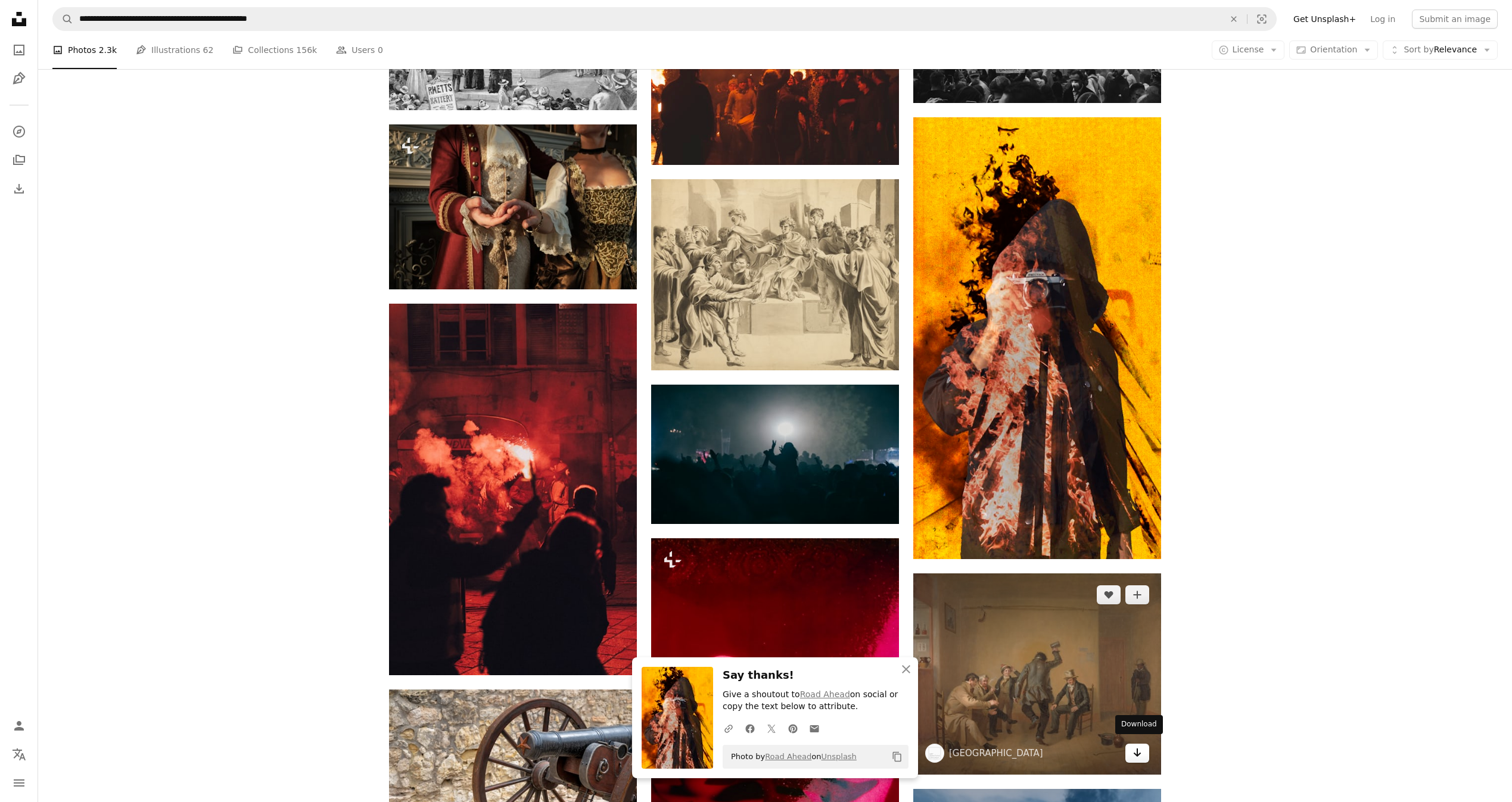
click at [1141, 748] on icon "Arrow pointing down" at bounding box center [1137, 752] width 10 height 14
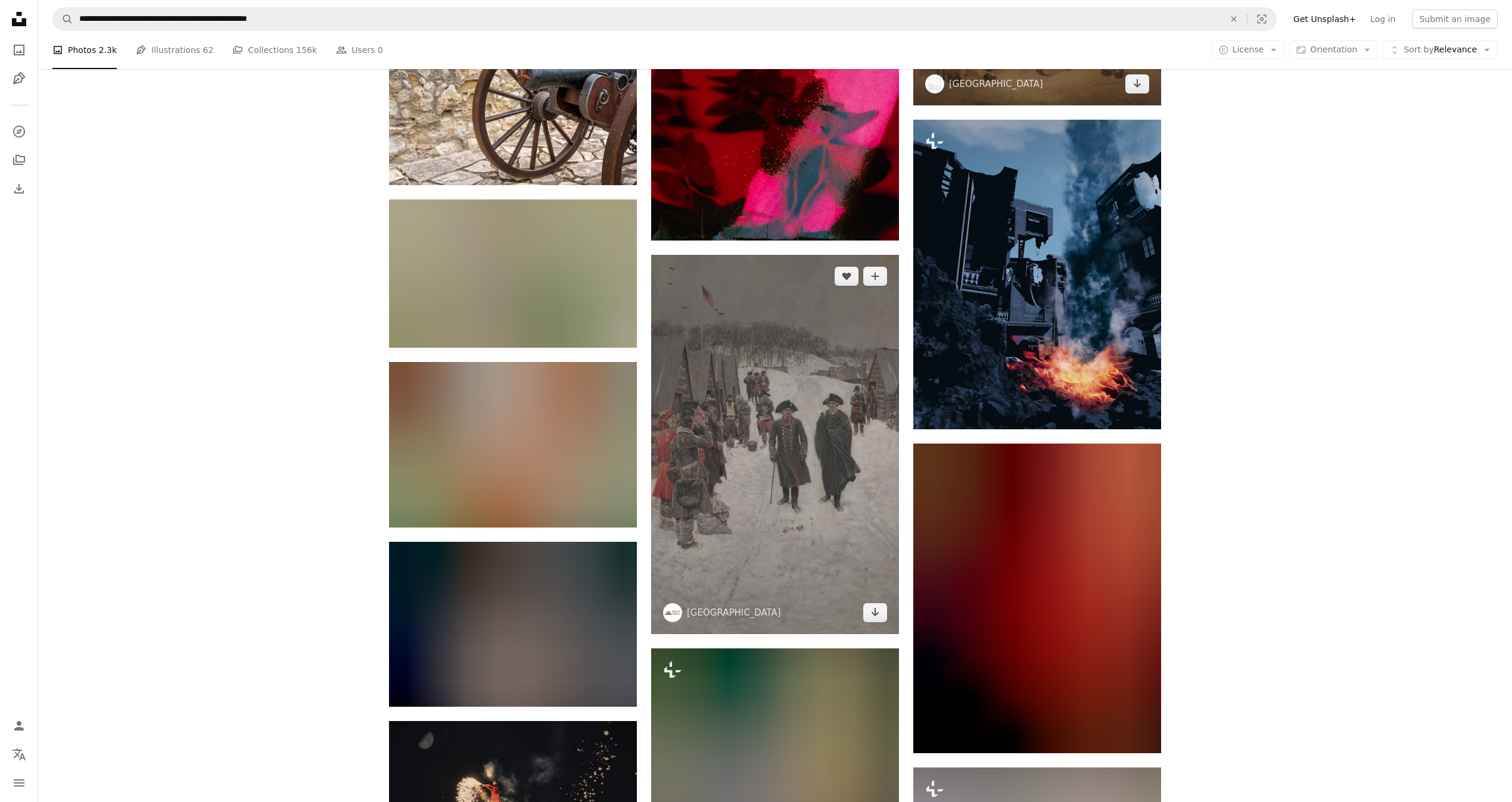
scroll to position [35712, 0]
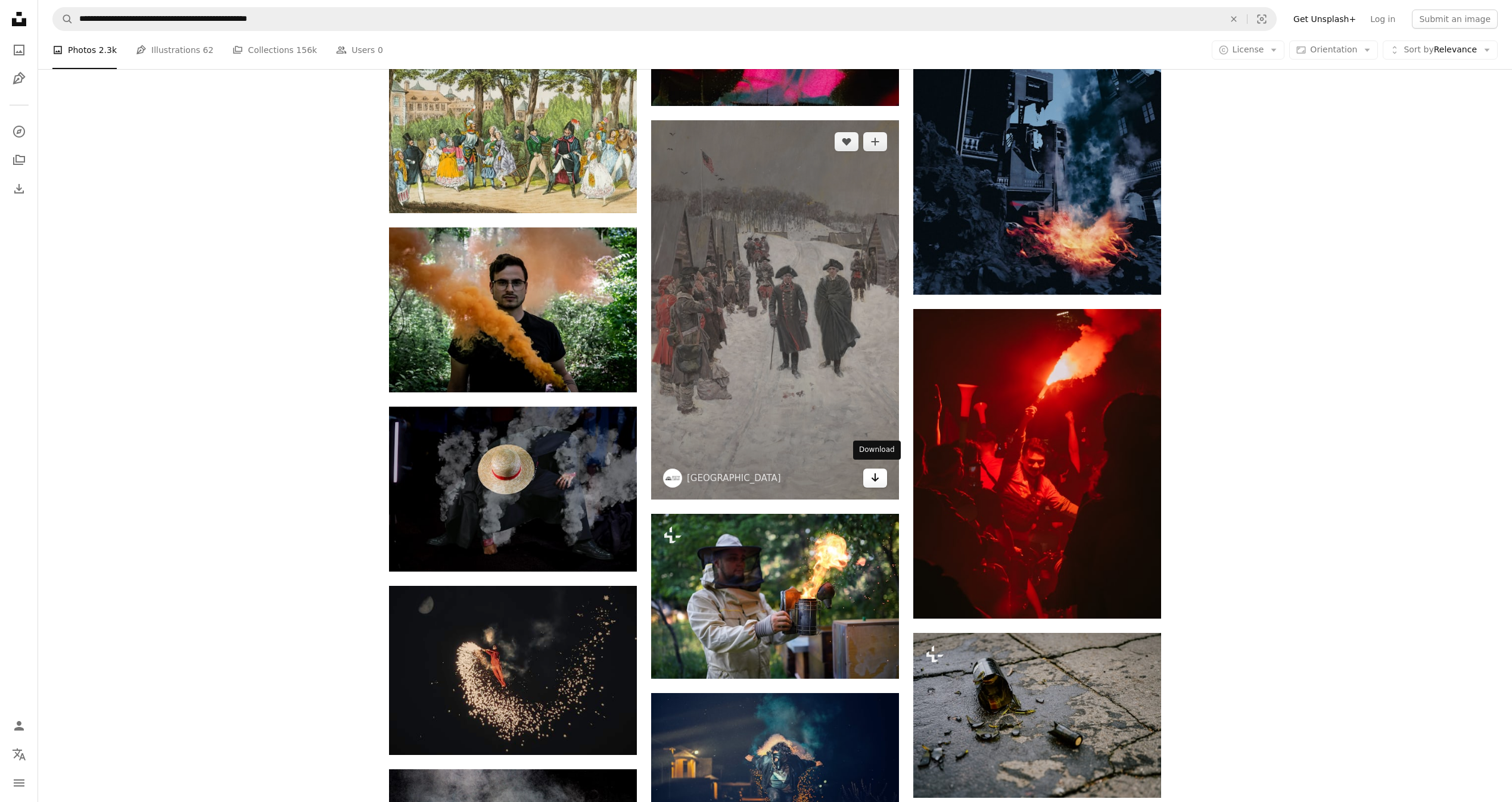
click at [873, 472] on icon "Arrow pointing down" at bounding box center [875, 477] width 10 height 14
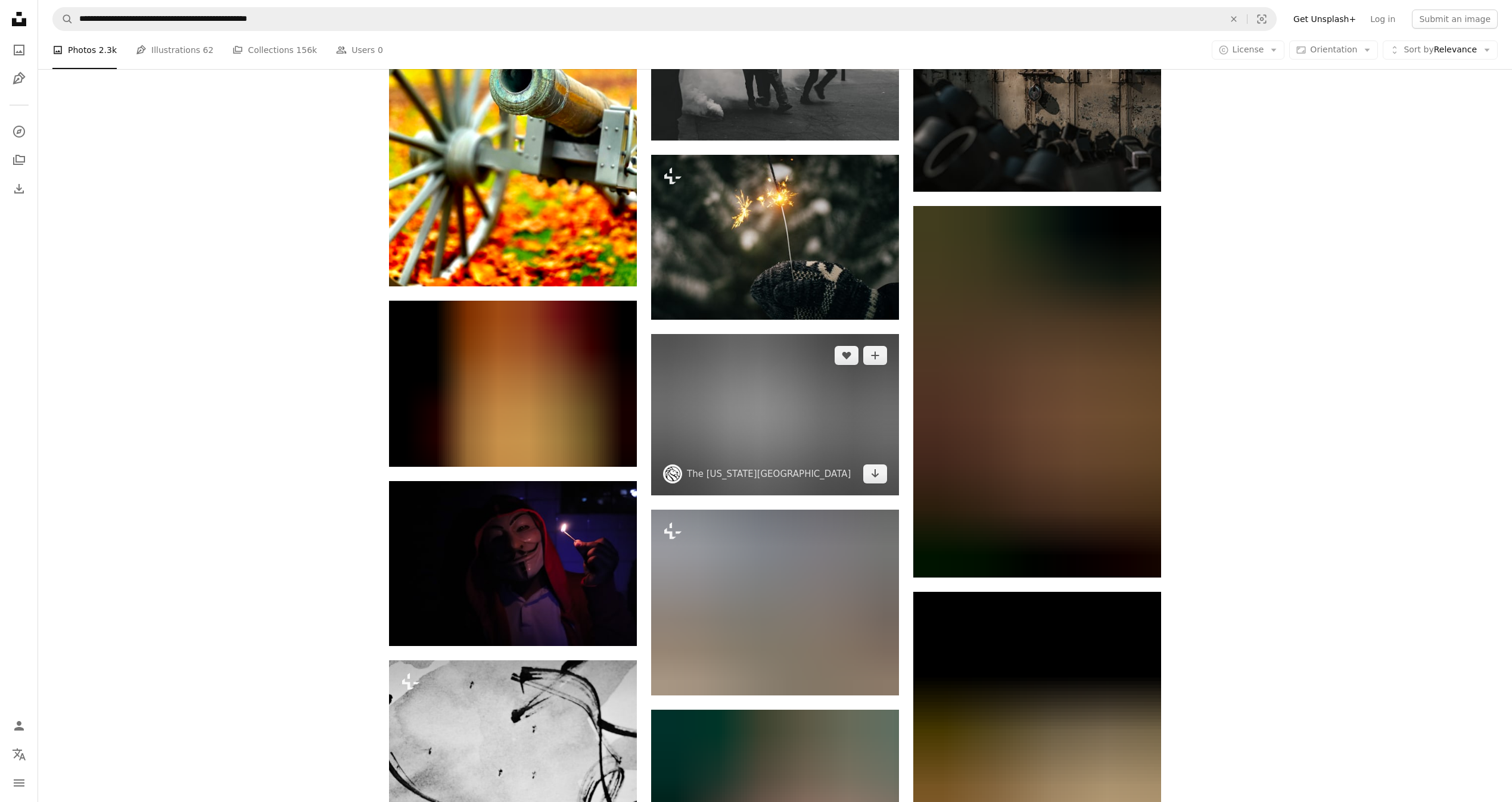
scroll to position [38123, 0]
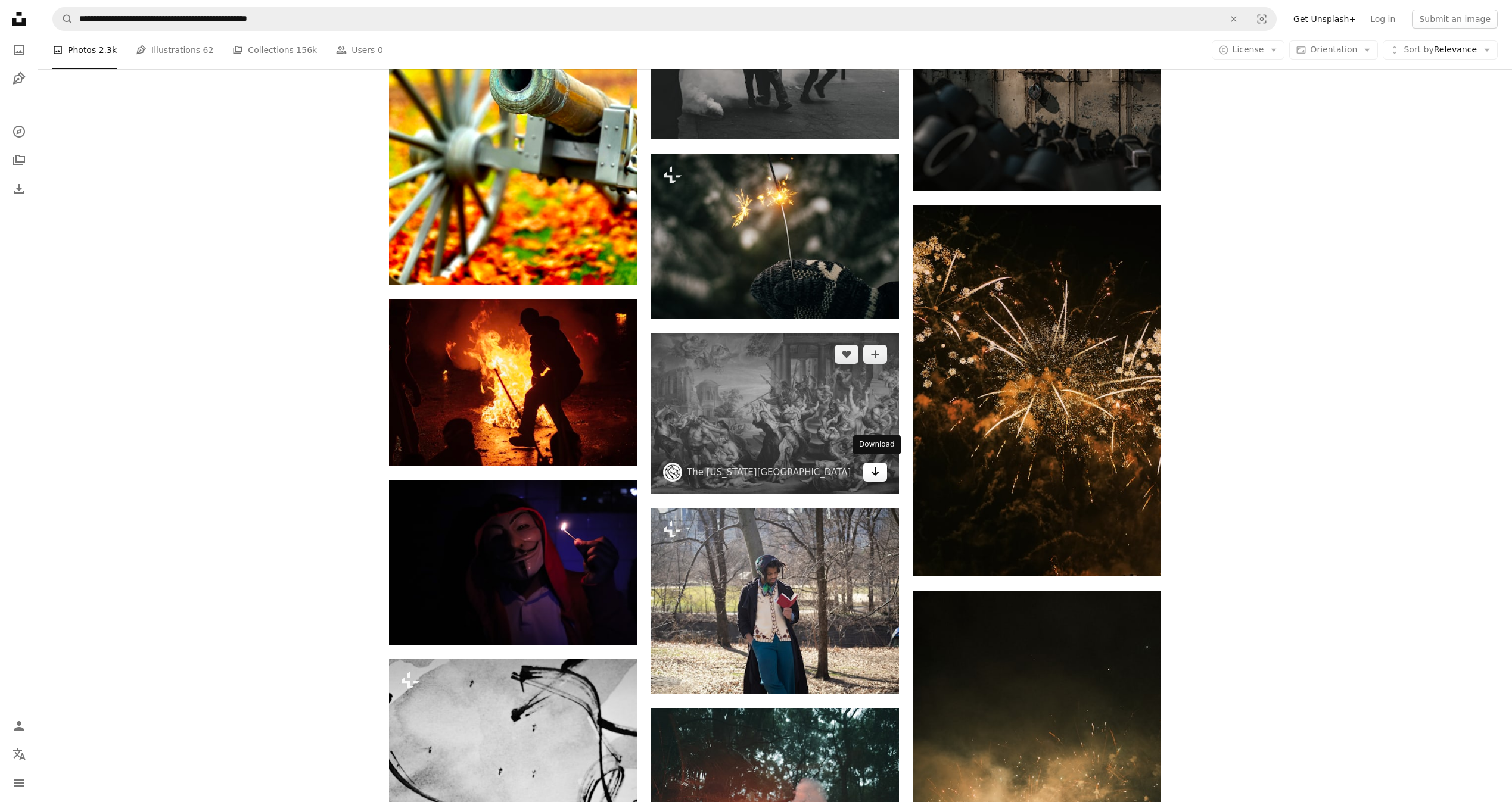
click at [873, 468] on icon "Arrow pointing down" at bounding box center [875, 472] width 10 height 14
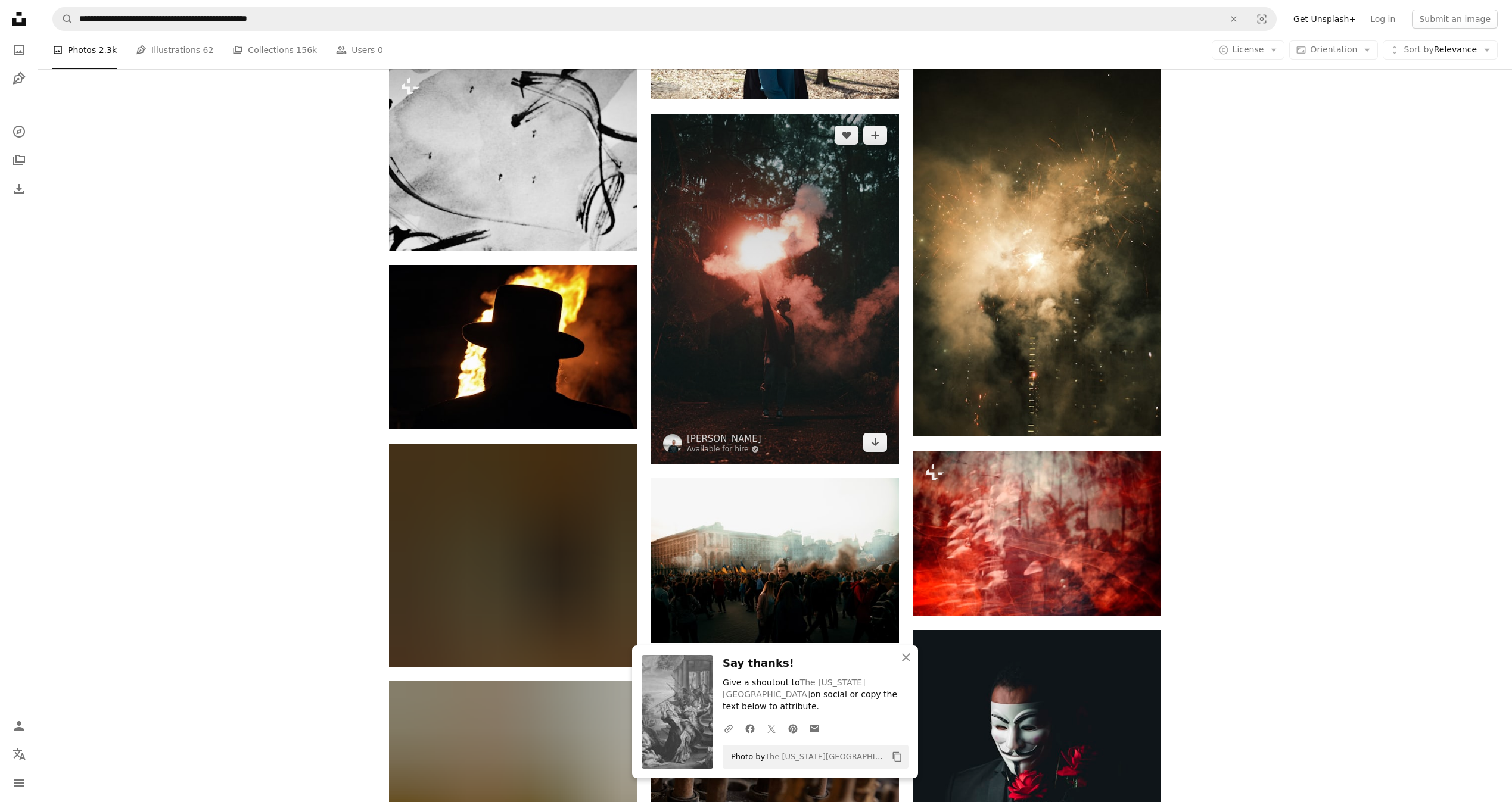
scroll to position [38837, 0]
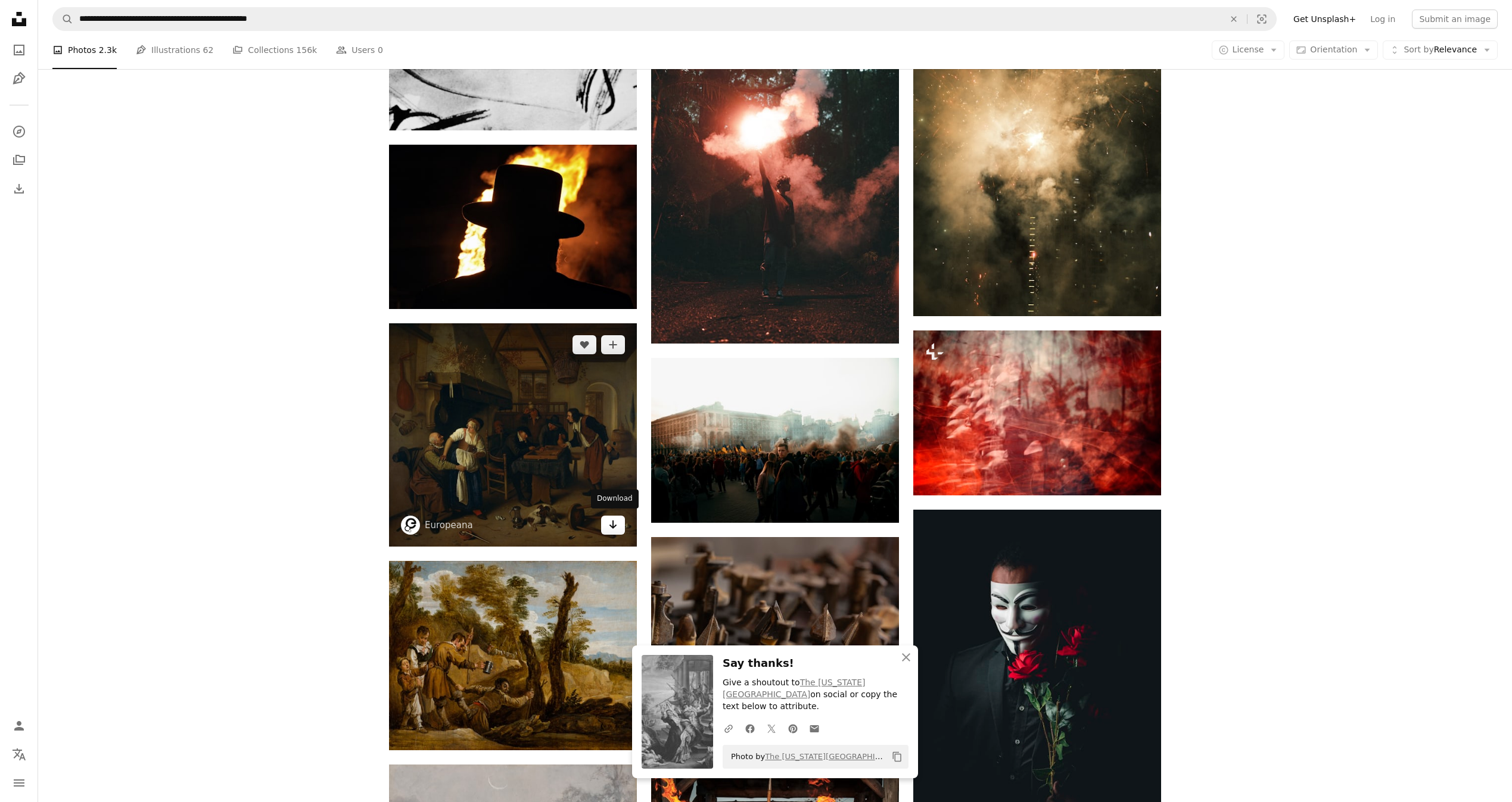
click at [615, 520] on icon "Arrow pointing down" at bounding box center [613, 525] width 10 height 14
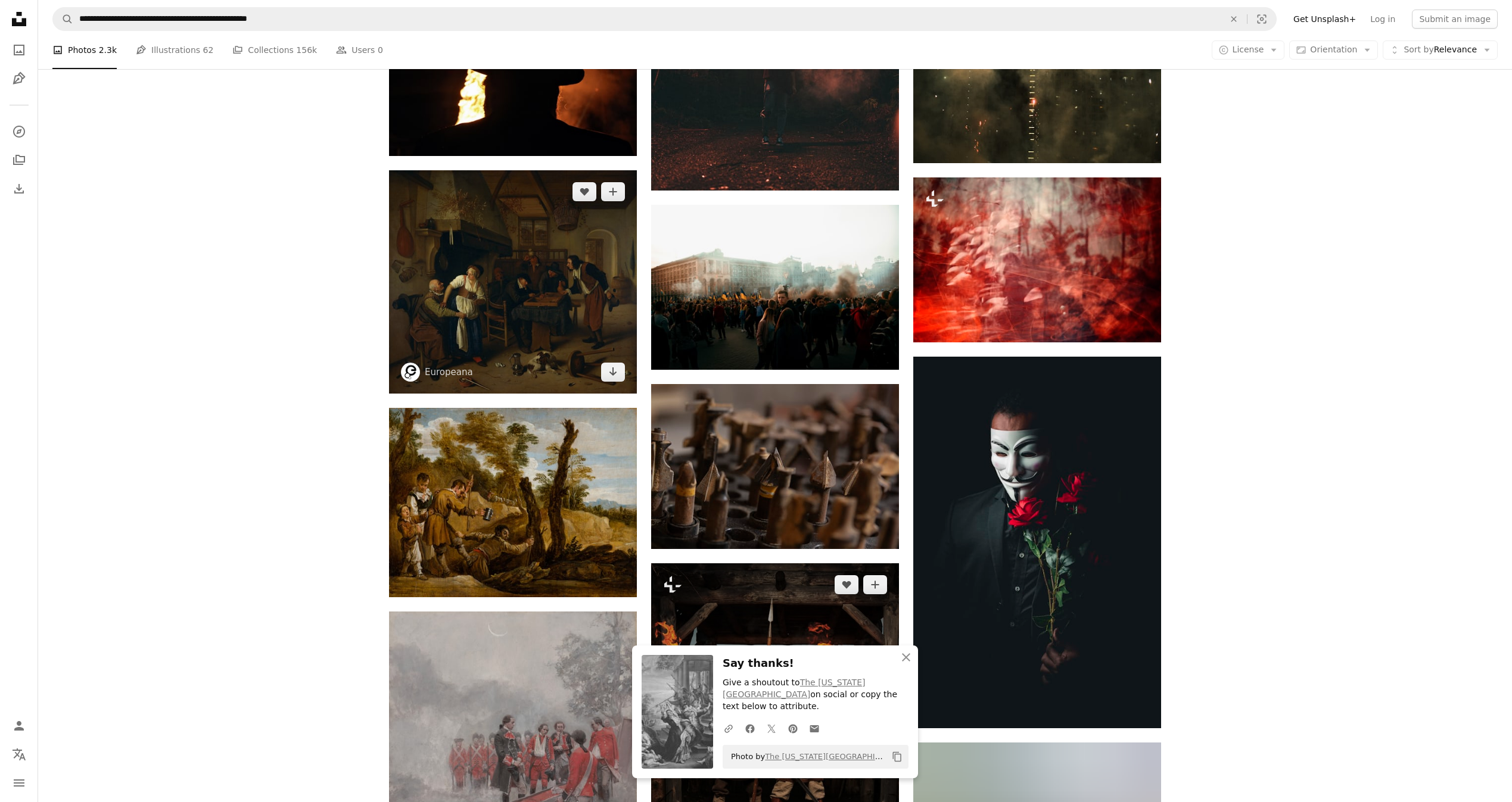
scroll to position [39105, 0]
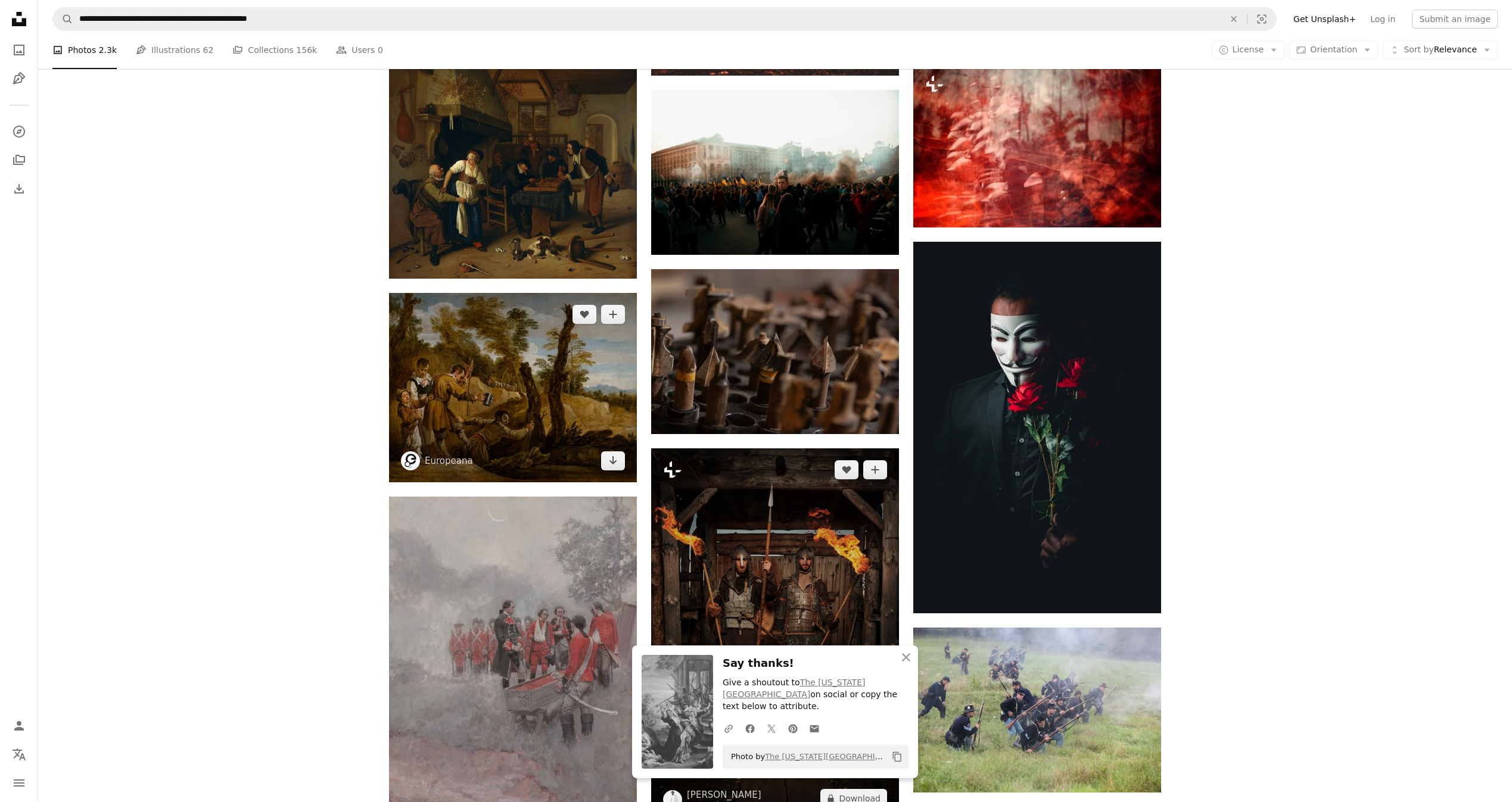
click at [605, 452] on link "Arrow pointing down" at bounding box center [613, 461] width 24 height 19
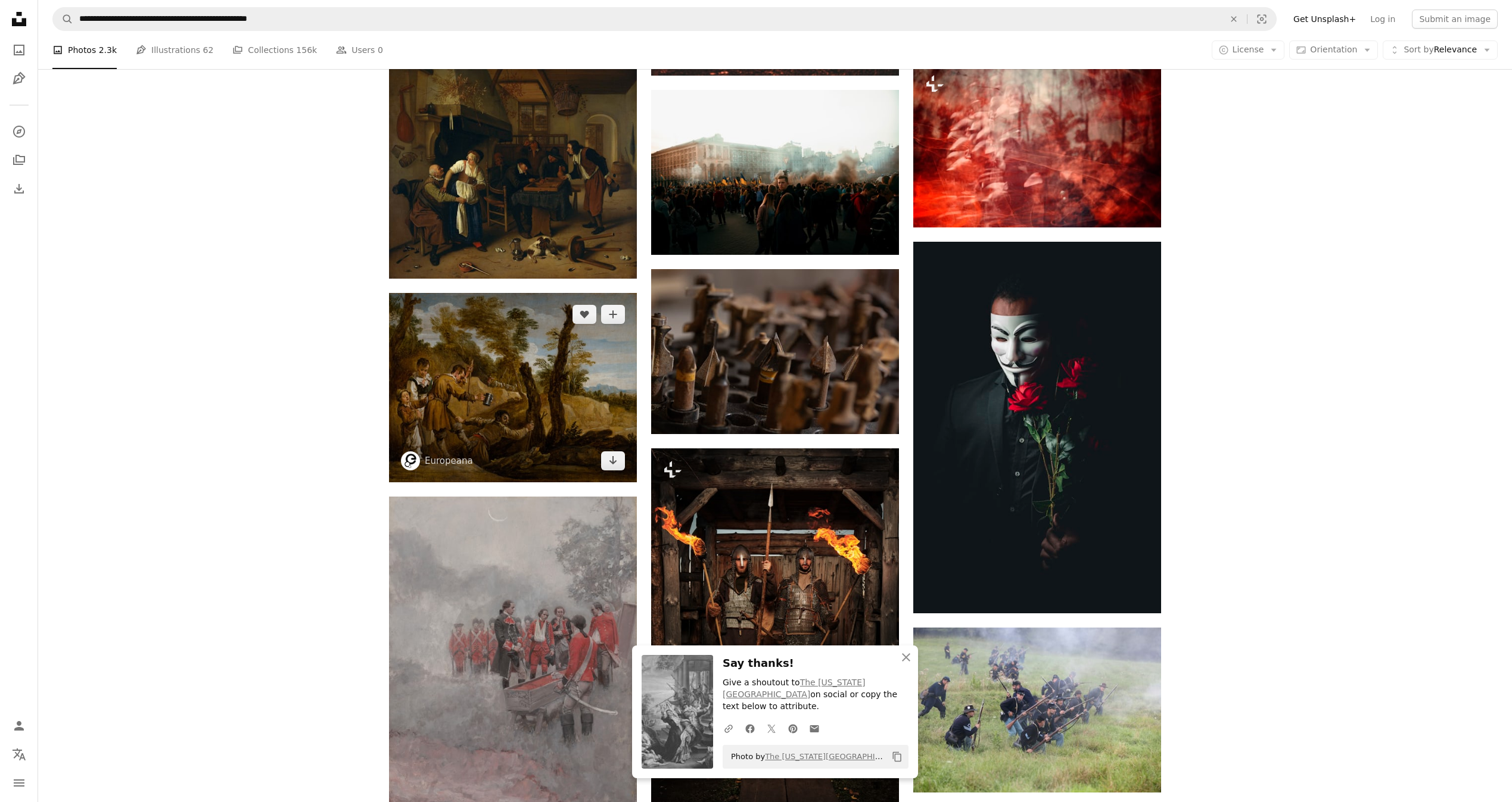
scroll to position [39552, 0]
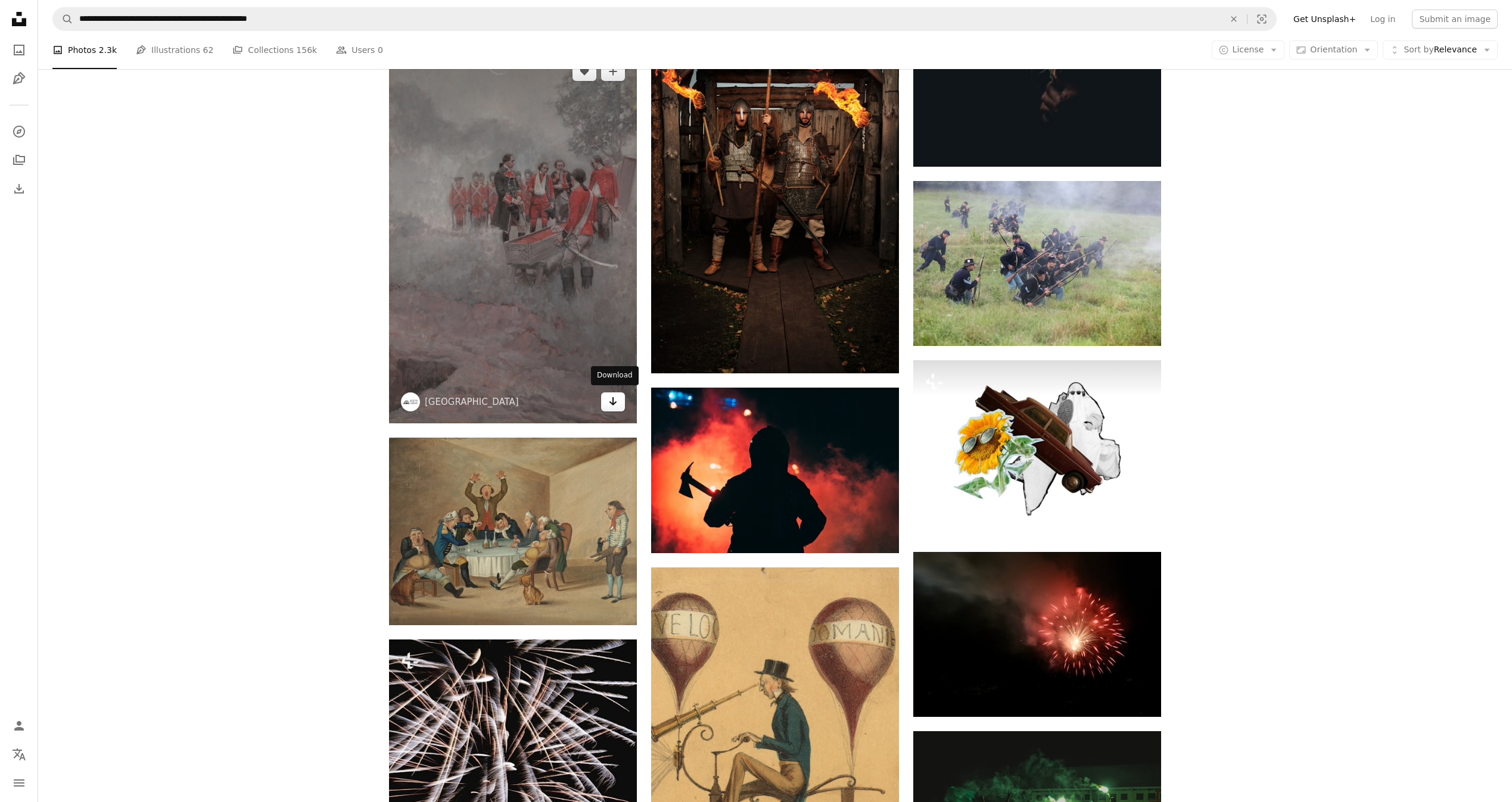
click at [611, 403] on icon "Arrow pointing down" at bounding box center [613, 401] width 10 height 14
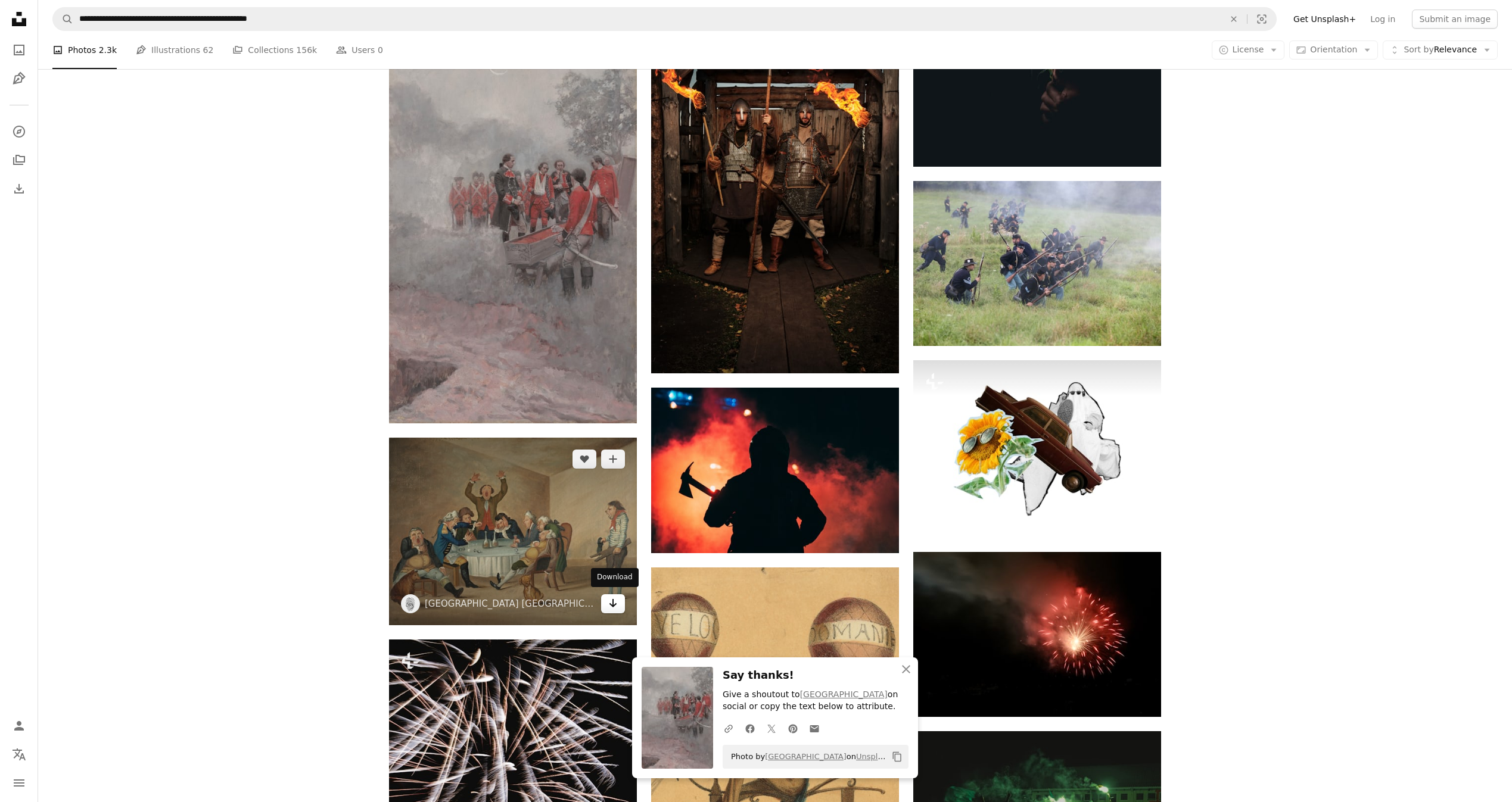
click at [613, 601] on icon "Download" at bounding box center [613, 603] width 8 height 8
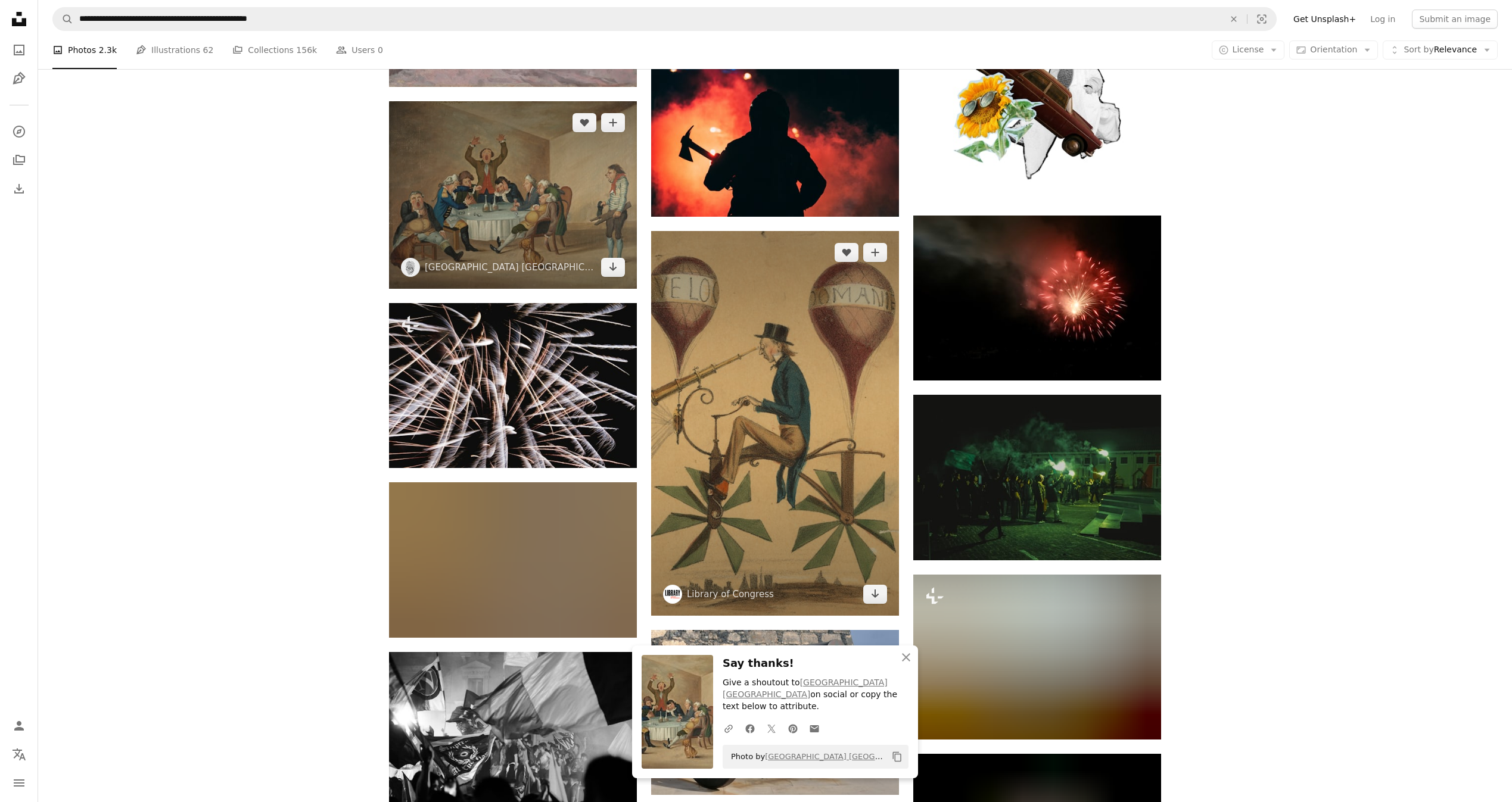
scroll to position [39998, 0]
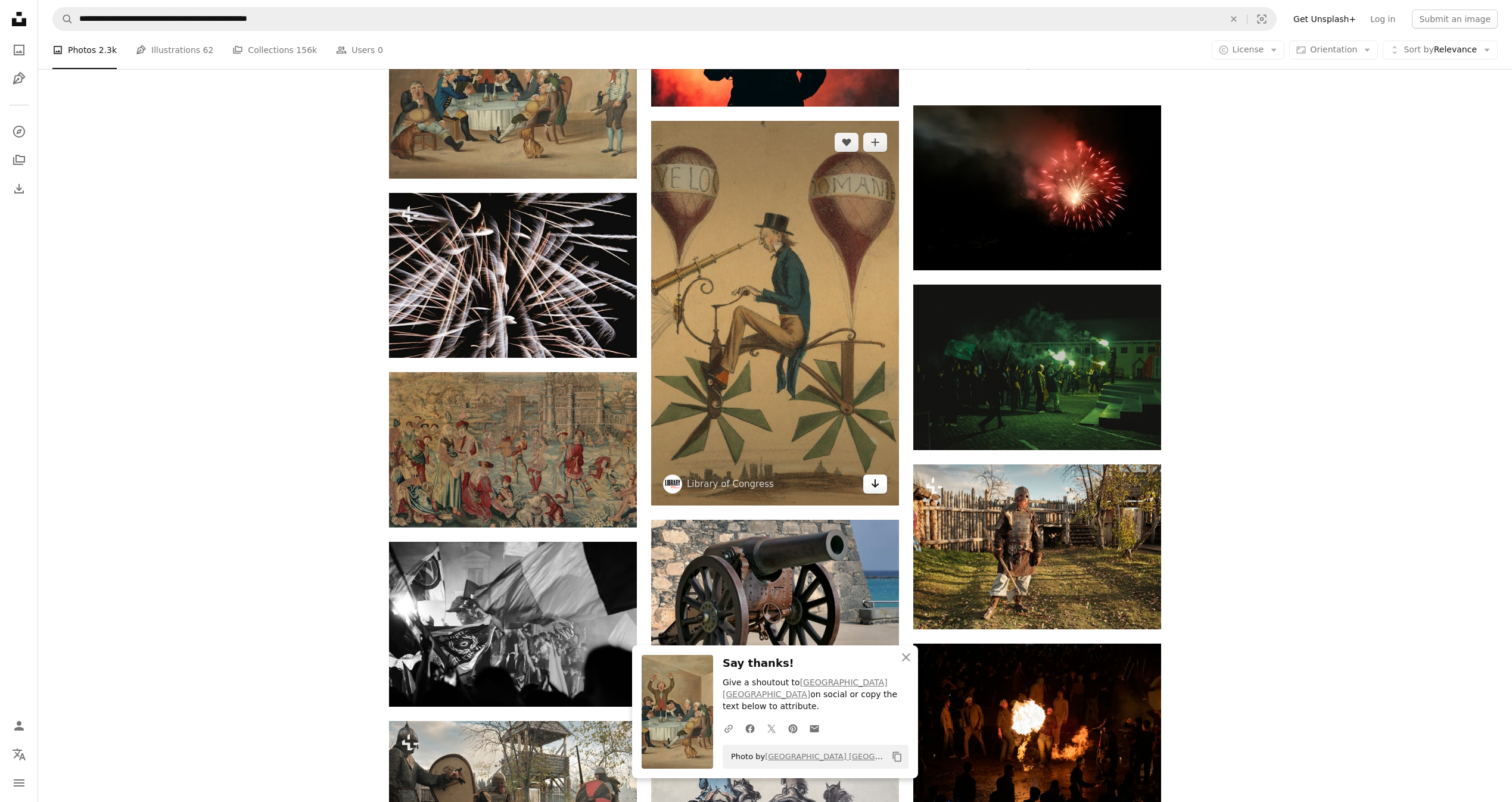
click at [881, 482] on link "Arrow pointing down" at bounding box center [875, 484] width 24 height 19
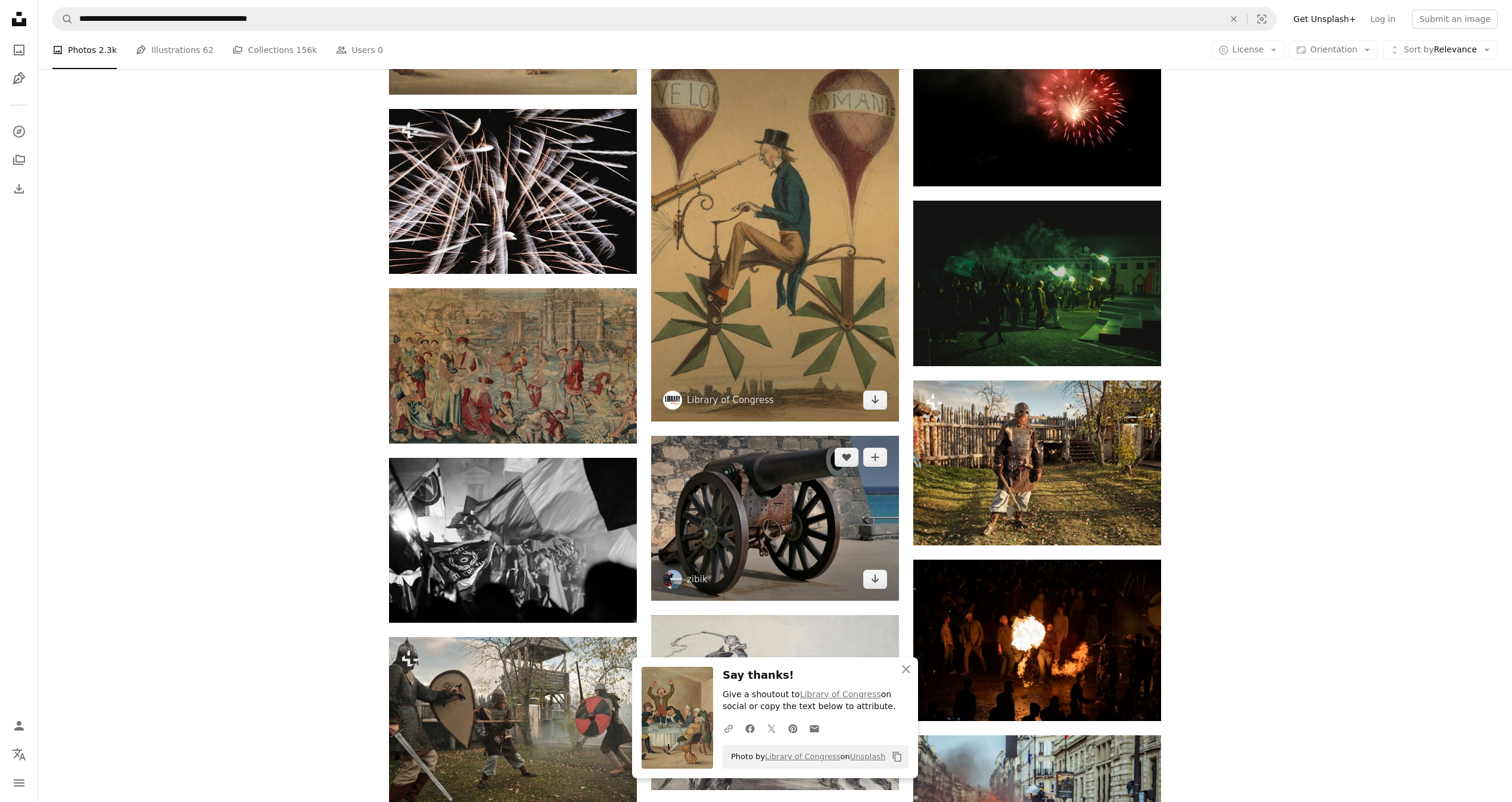
scroll to position [40177, 0]
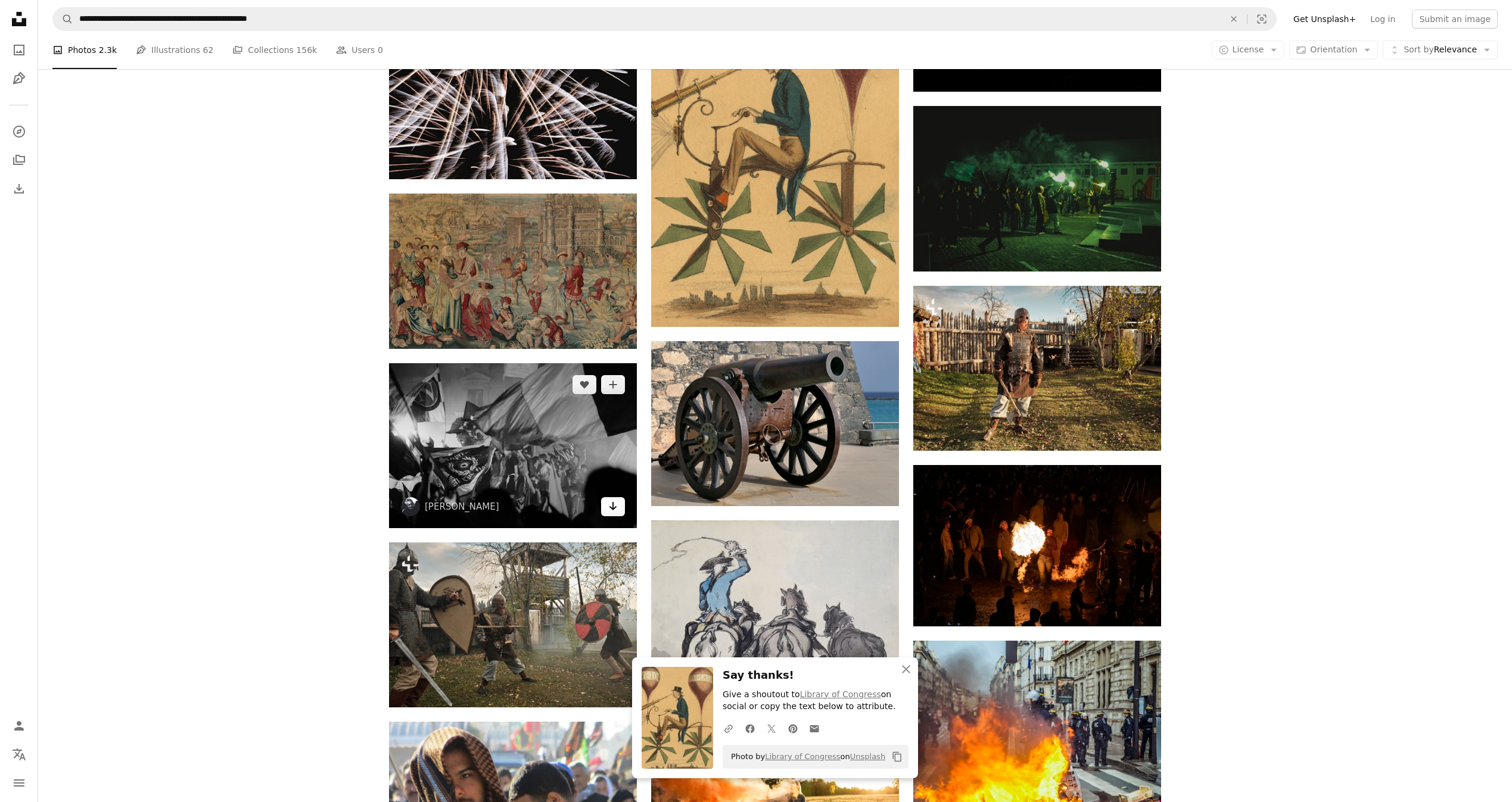
drag, startPoint x: 616, startPoint y: 508, endPoint x: 620, endPoint y: 503, distance: 6.4
click at [616, 508] on icon "Arrow pointing down" at bounding box center [613, 506] width 10 height 14
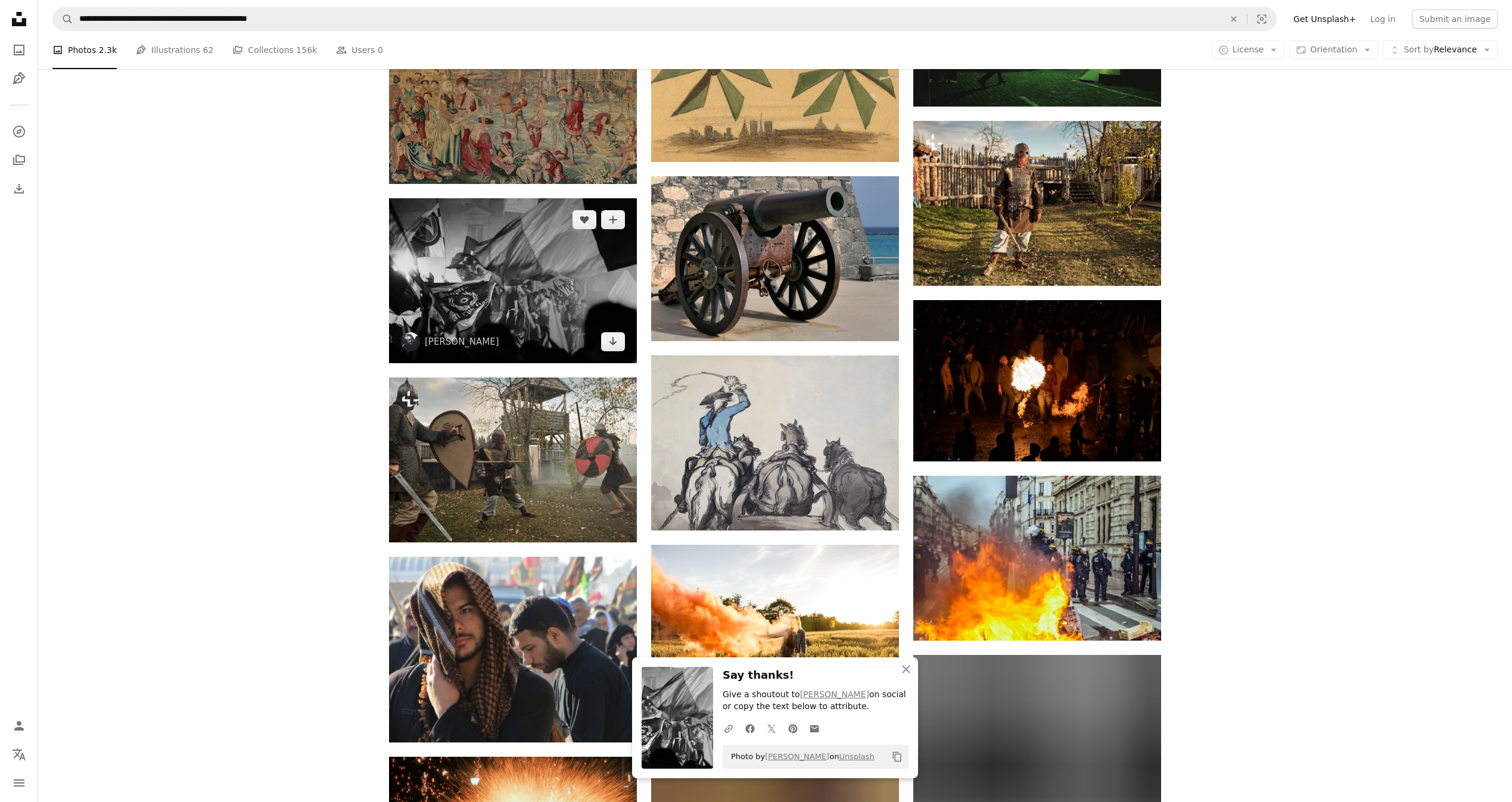
scroll to position [40356, 0]
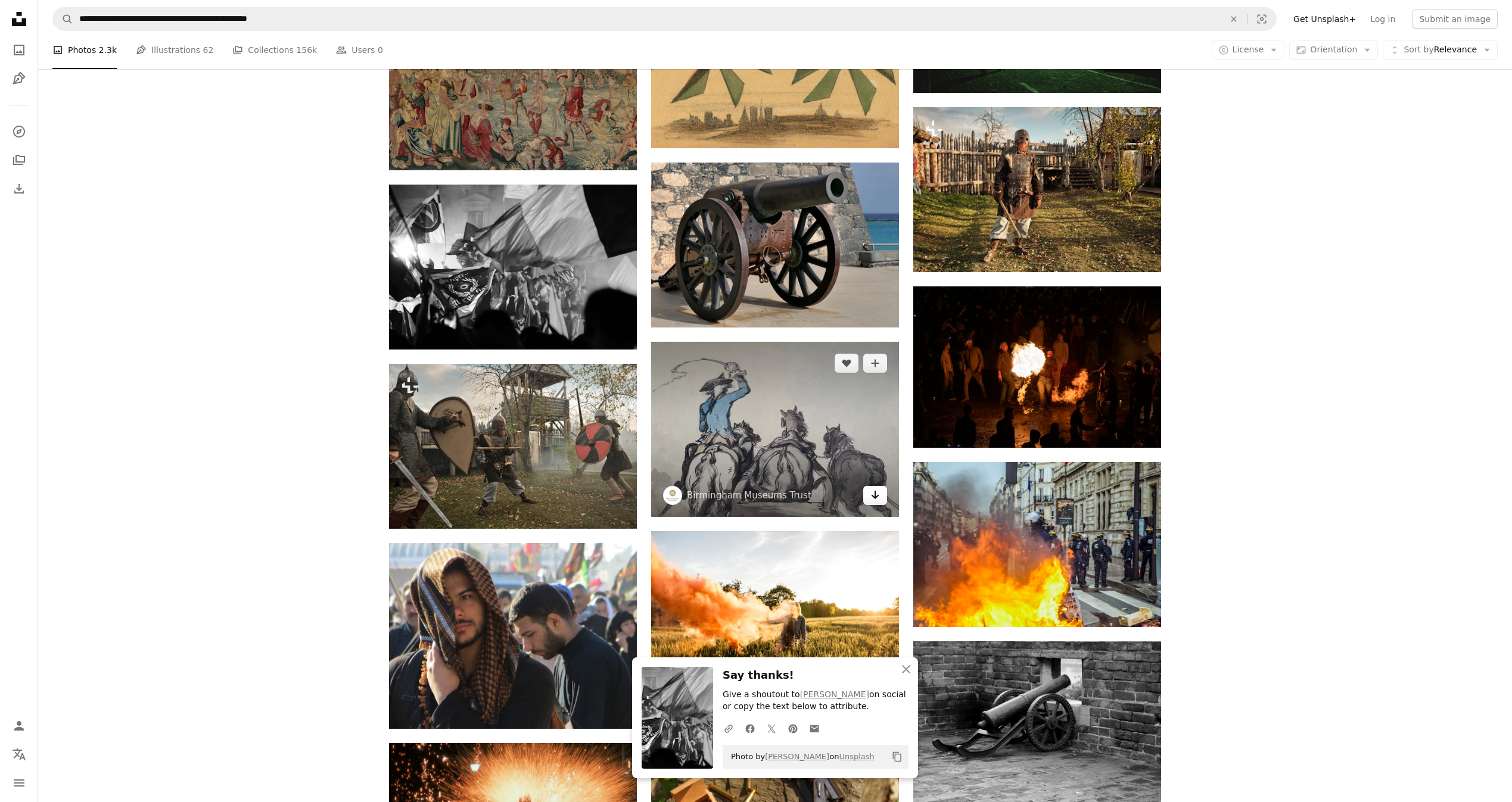
click at [870, 490] on icon "Arrow pointing down" at bounding box center [875, 495] width 10 height 14
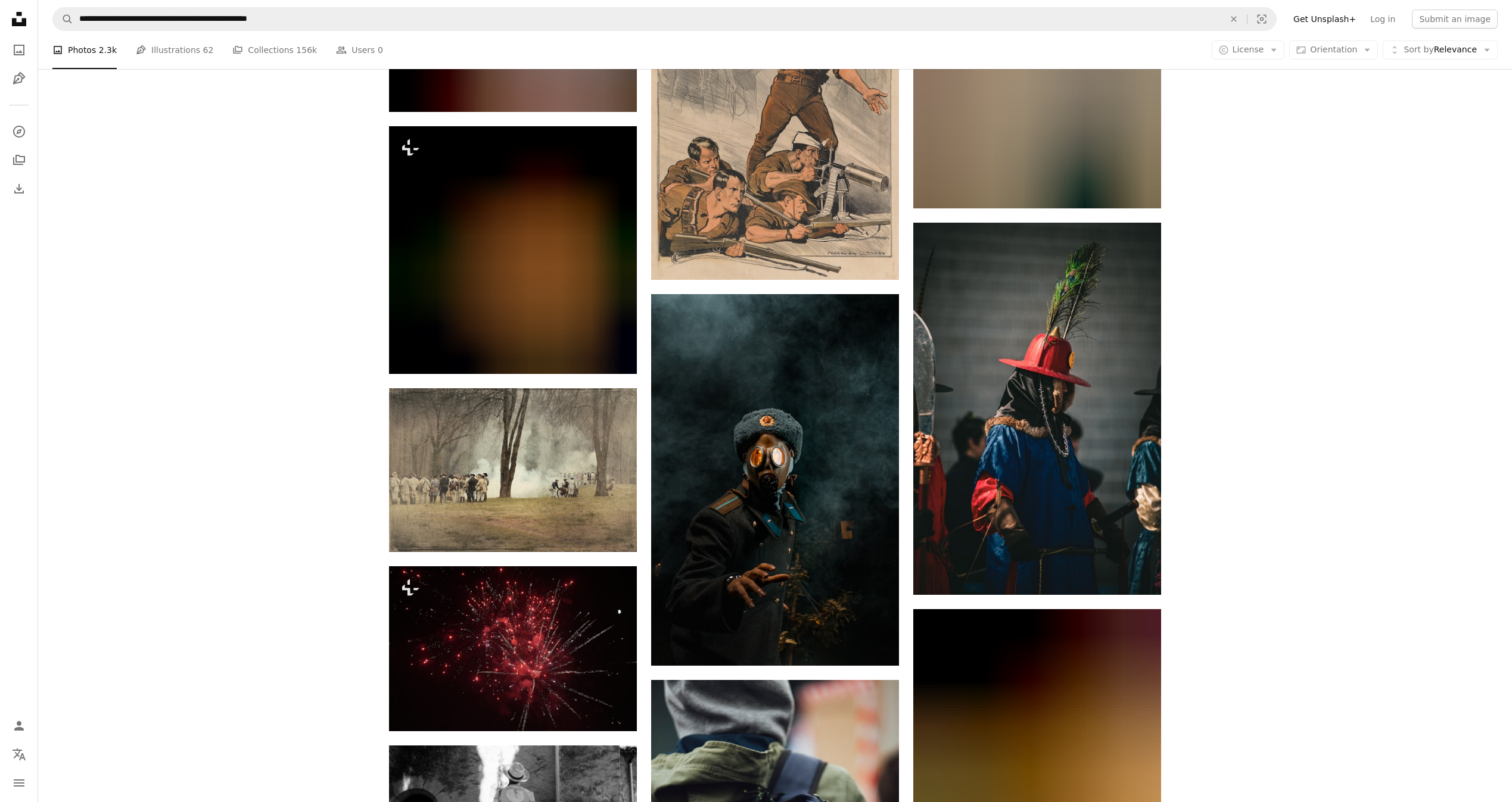
scroll to position [42856, 0]
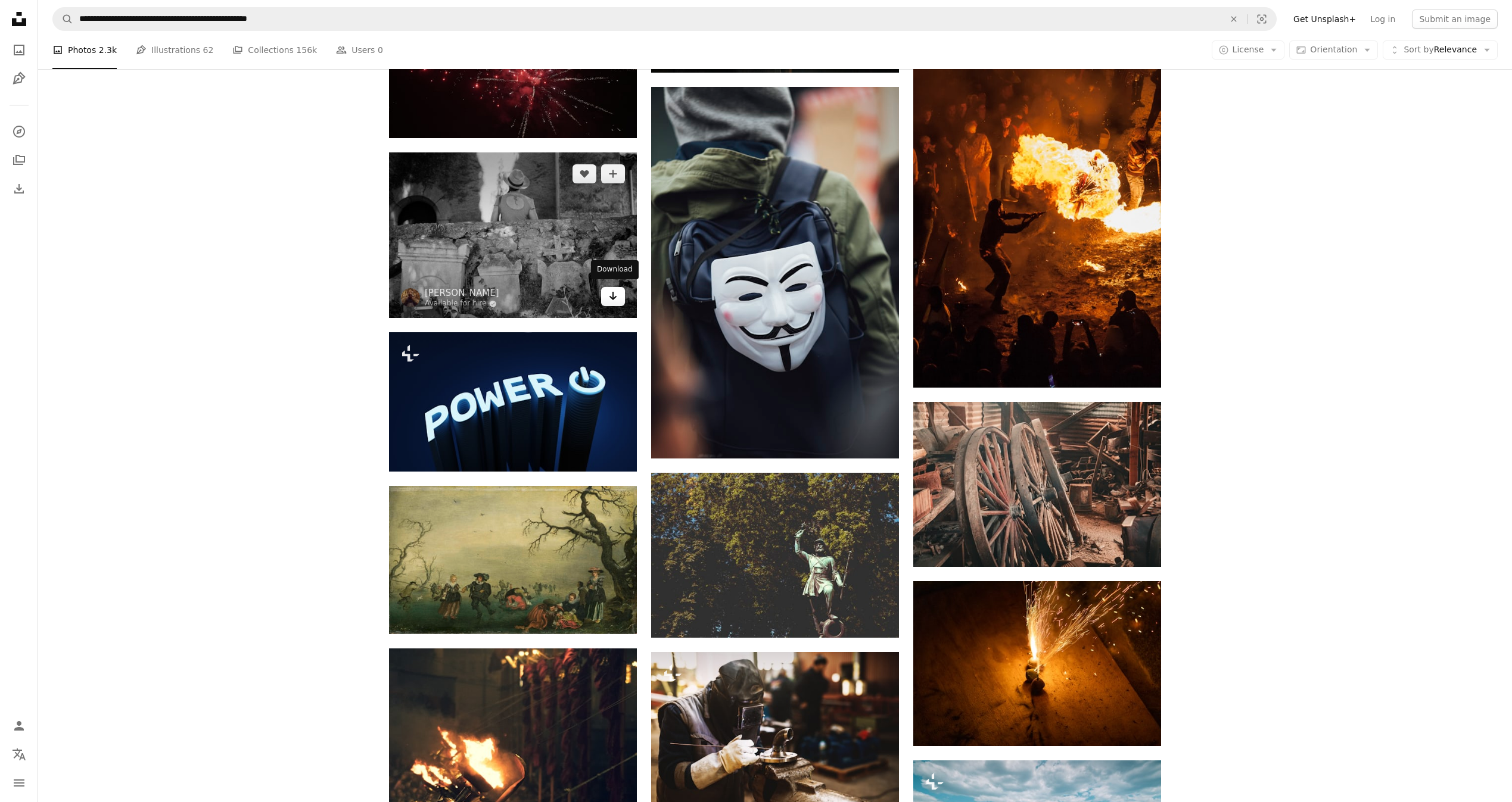
click at [615, 296] on icon "Arrow pointing down" at bounding box center [613, 296] width 10 height 14
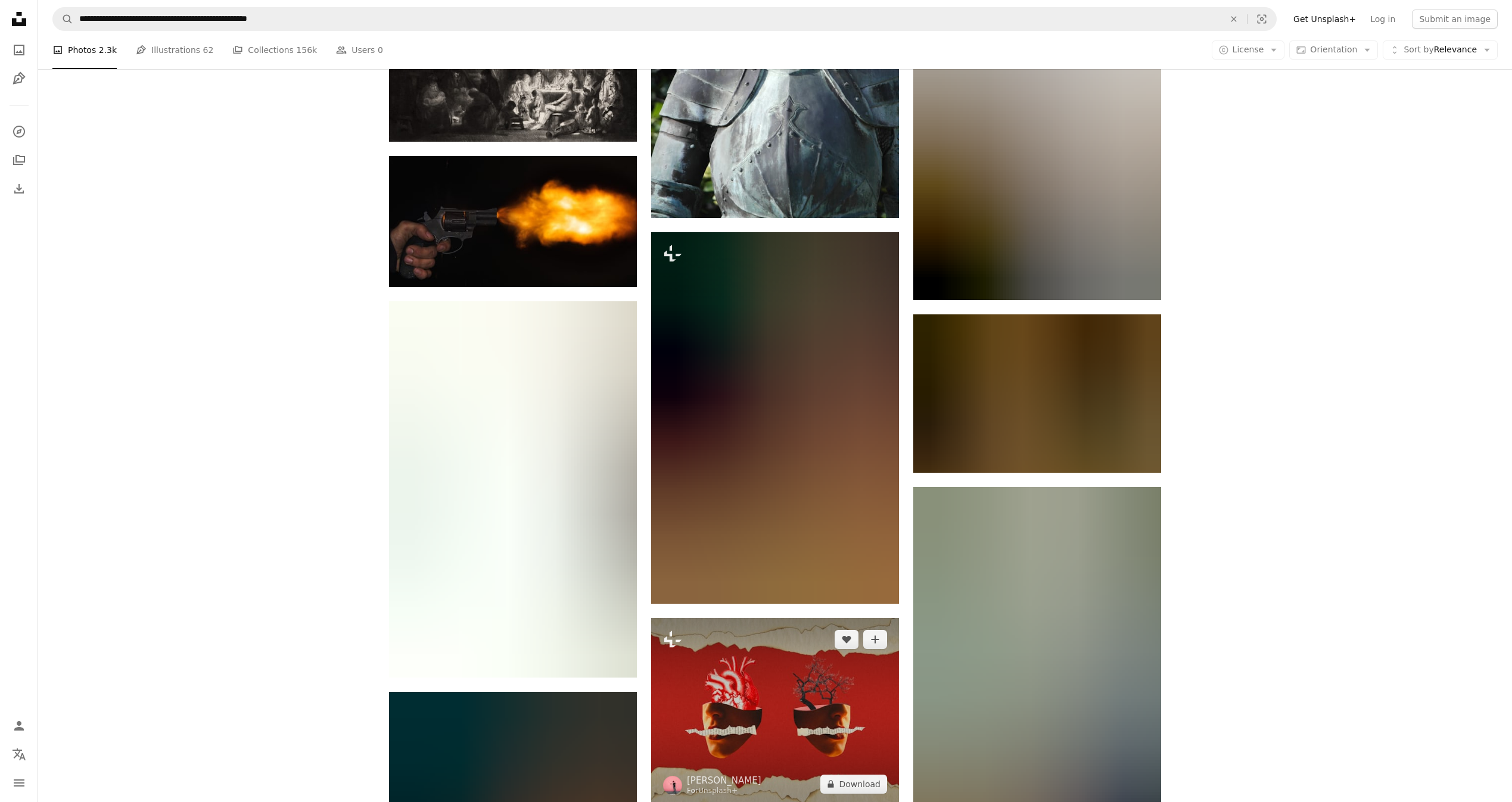
scroll to position [44642, 0]
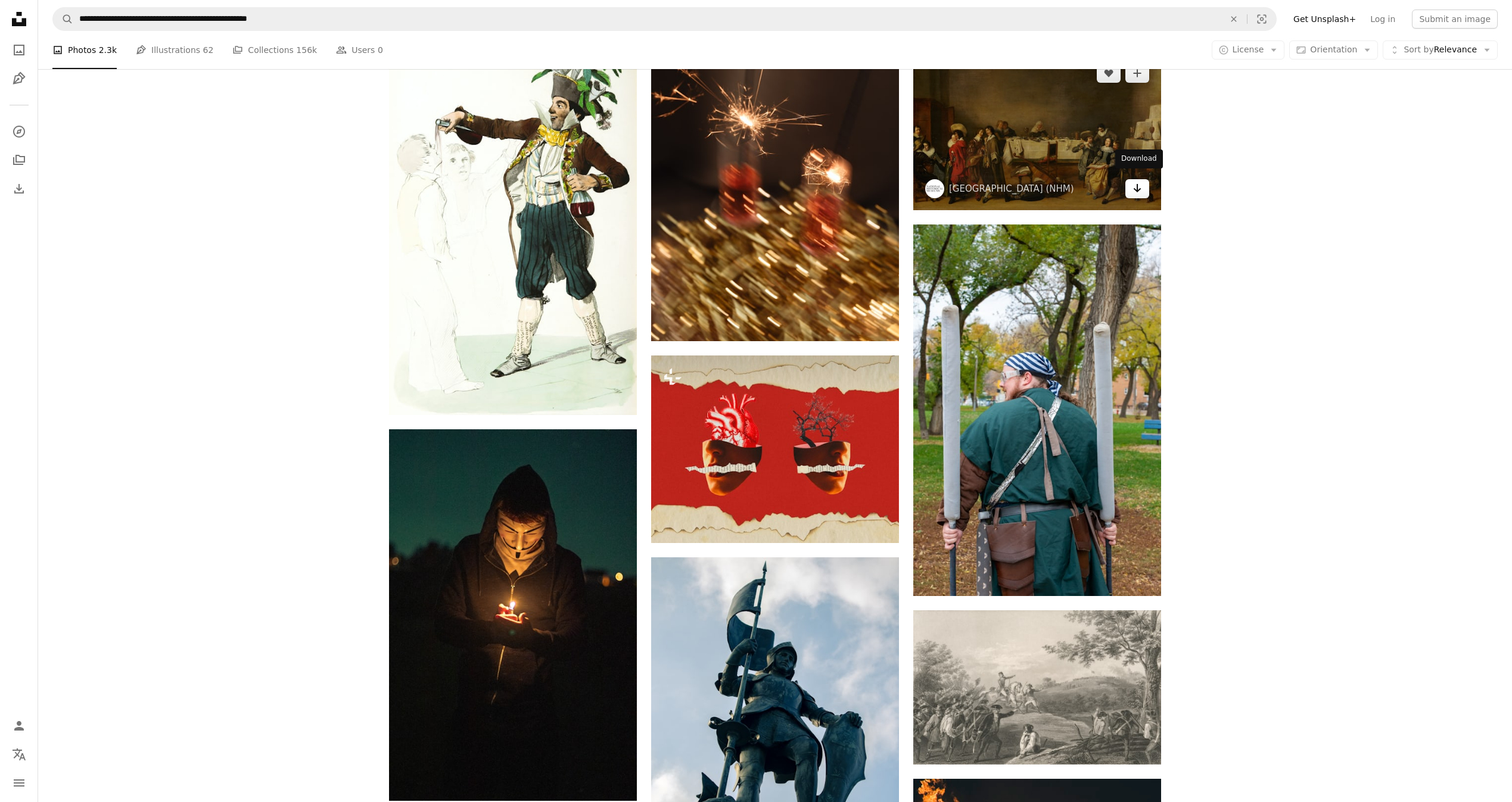
click at [1141, 181] on icon "Arrow pointing down" at bounding box center [1137, 188] width 10 height 14
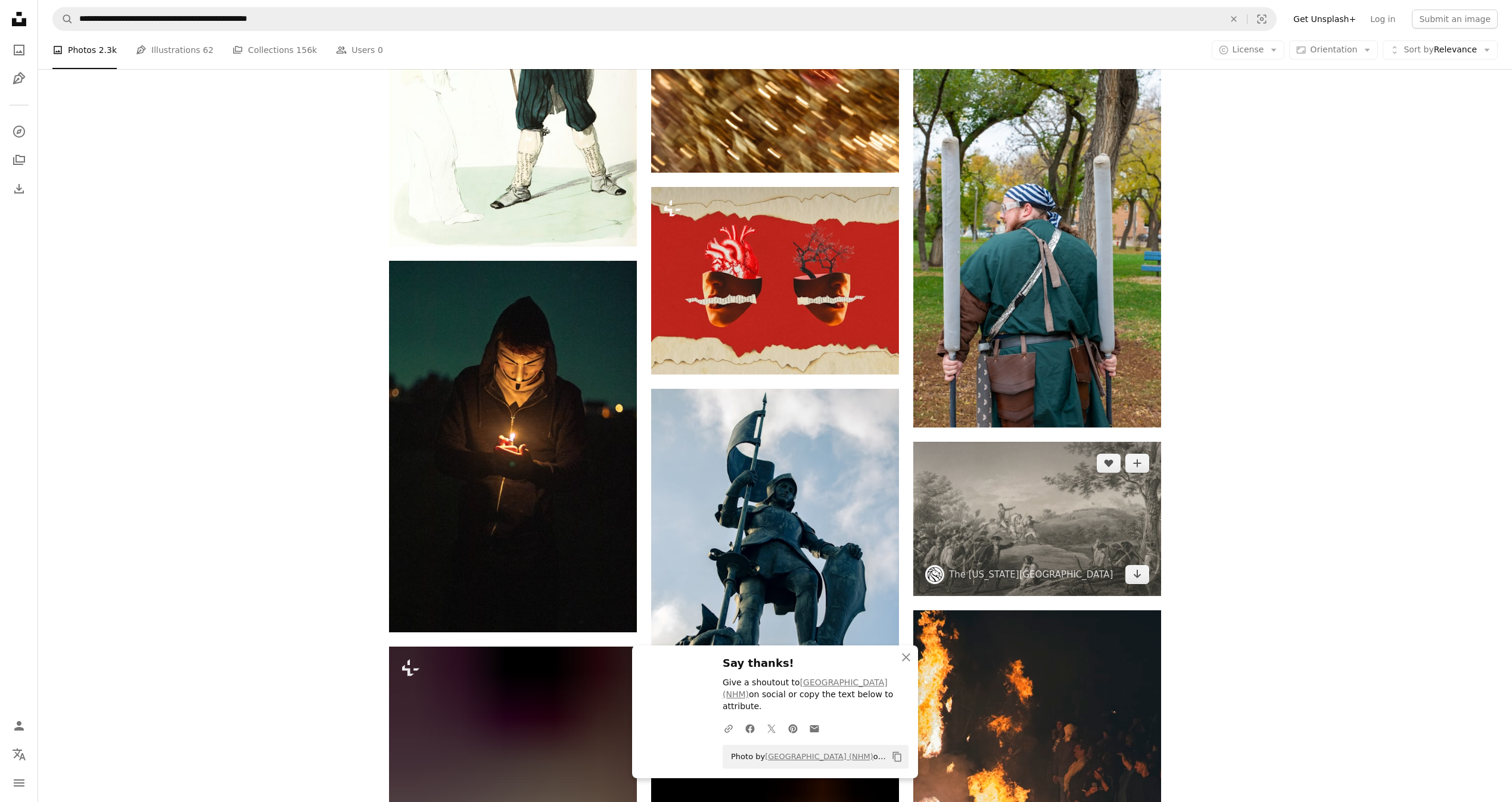
scroll to position [44999, 0]
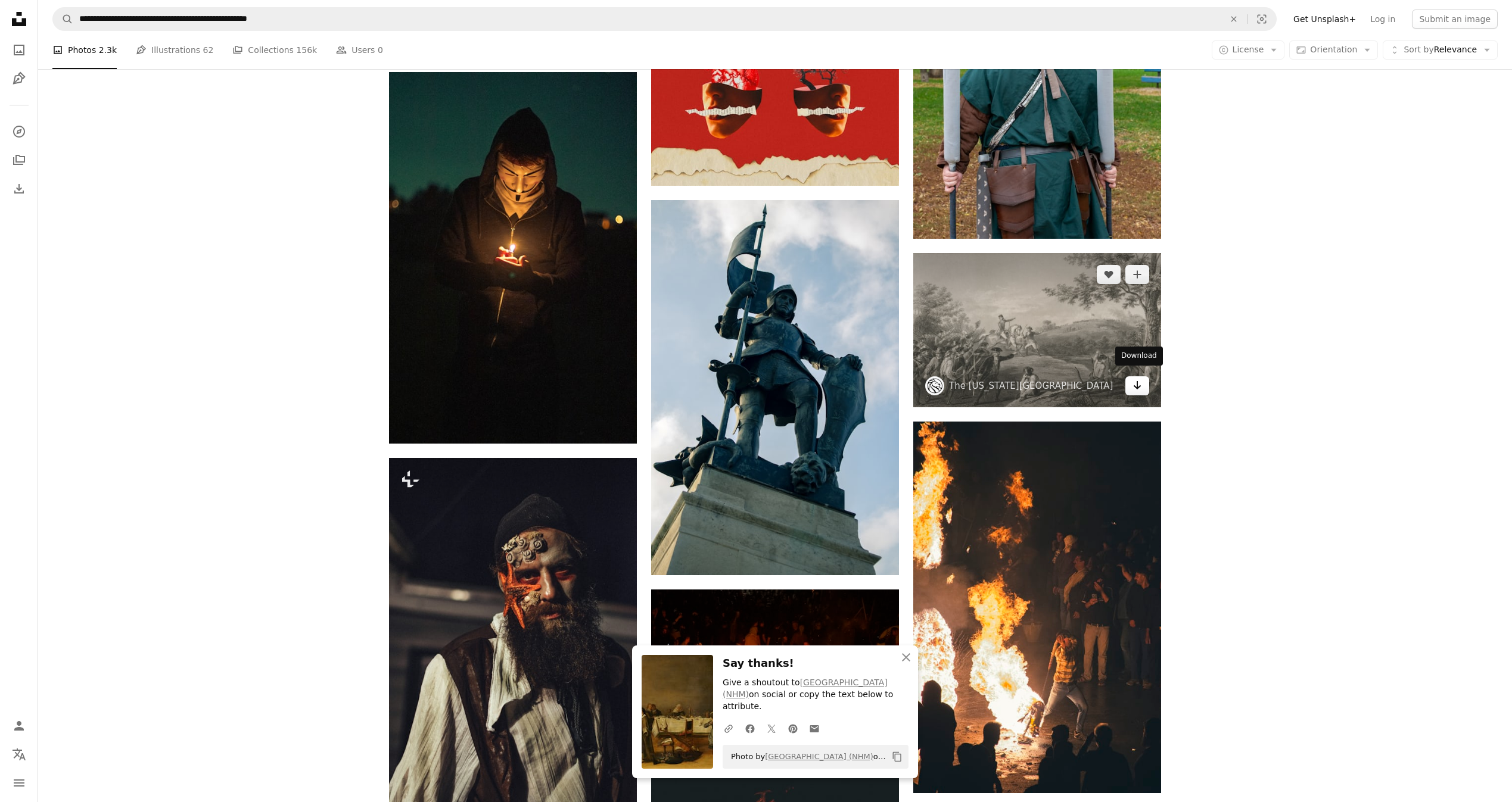
click at [1130, 376] on link "Arrow pointing down" at bounding box center [1137, 386] width 24 height 19
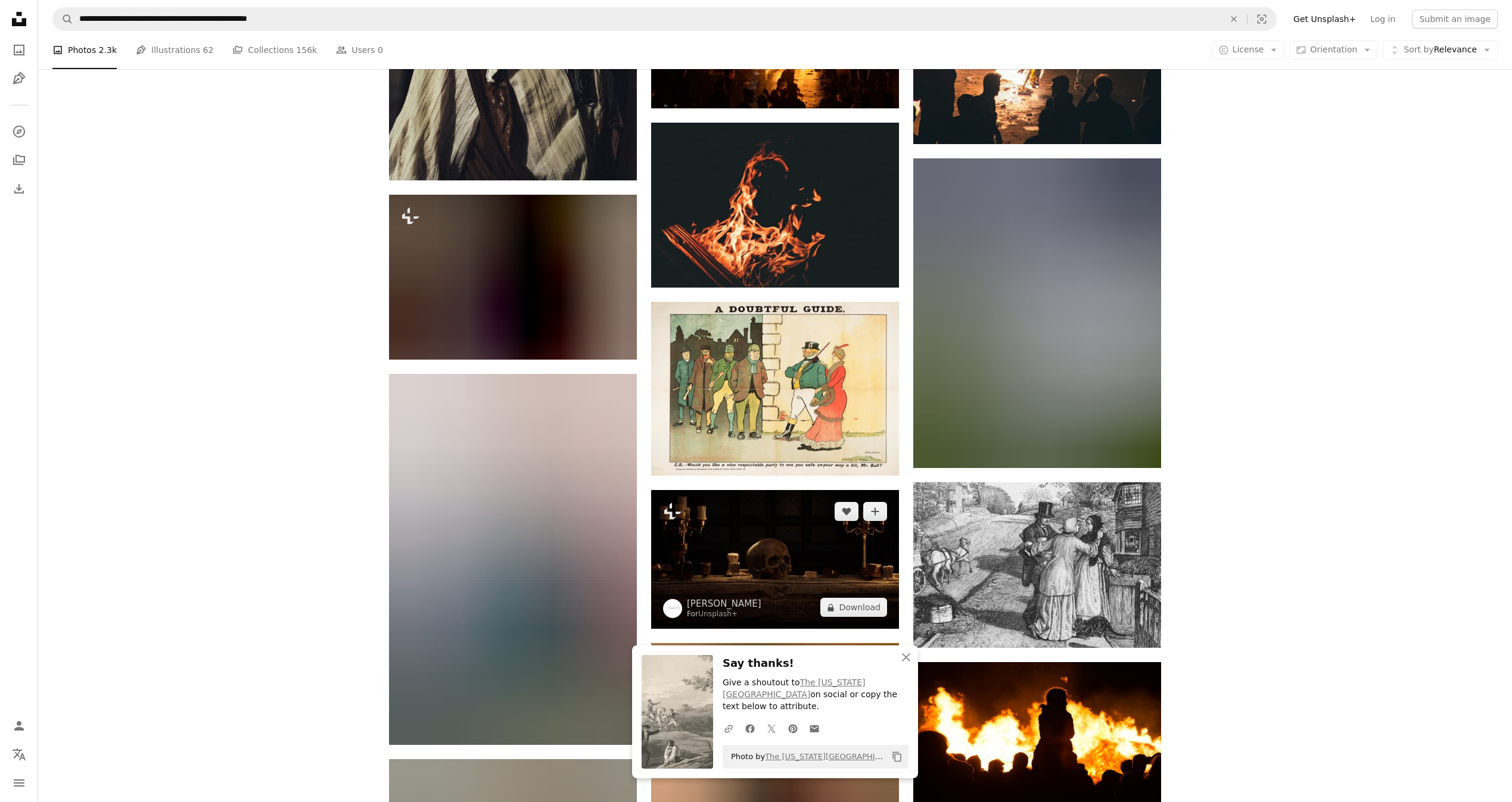
scroll to position [45803, 0]
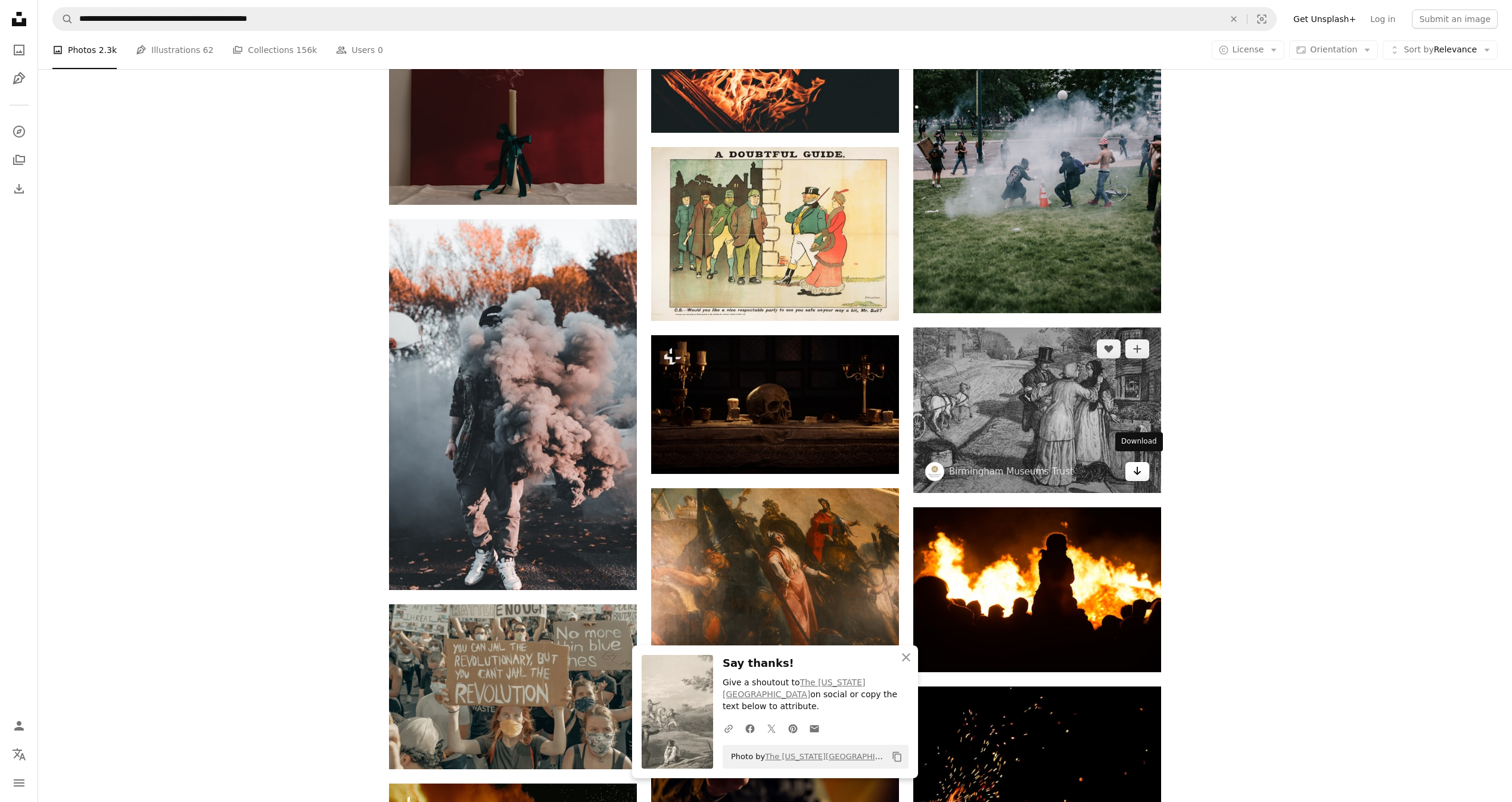
click at [1131, 463] on link "Arrow pointing down" at bounding box center [1137, 472] width 24 height 19
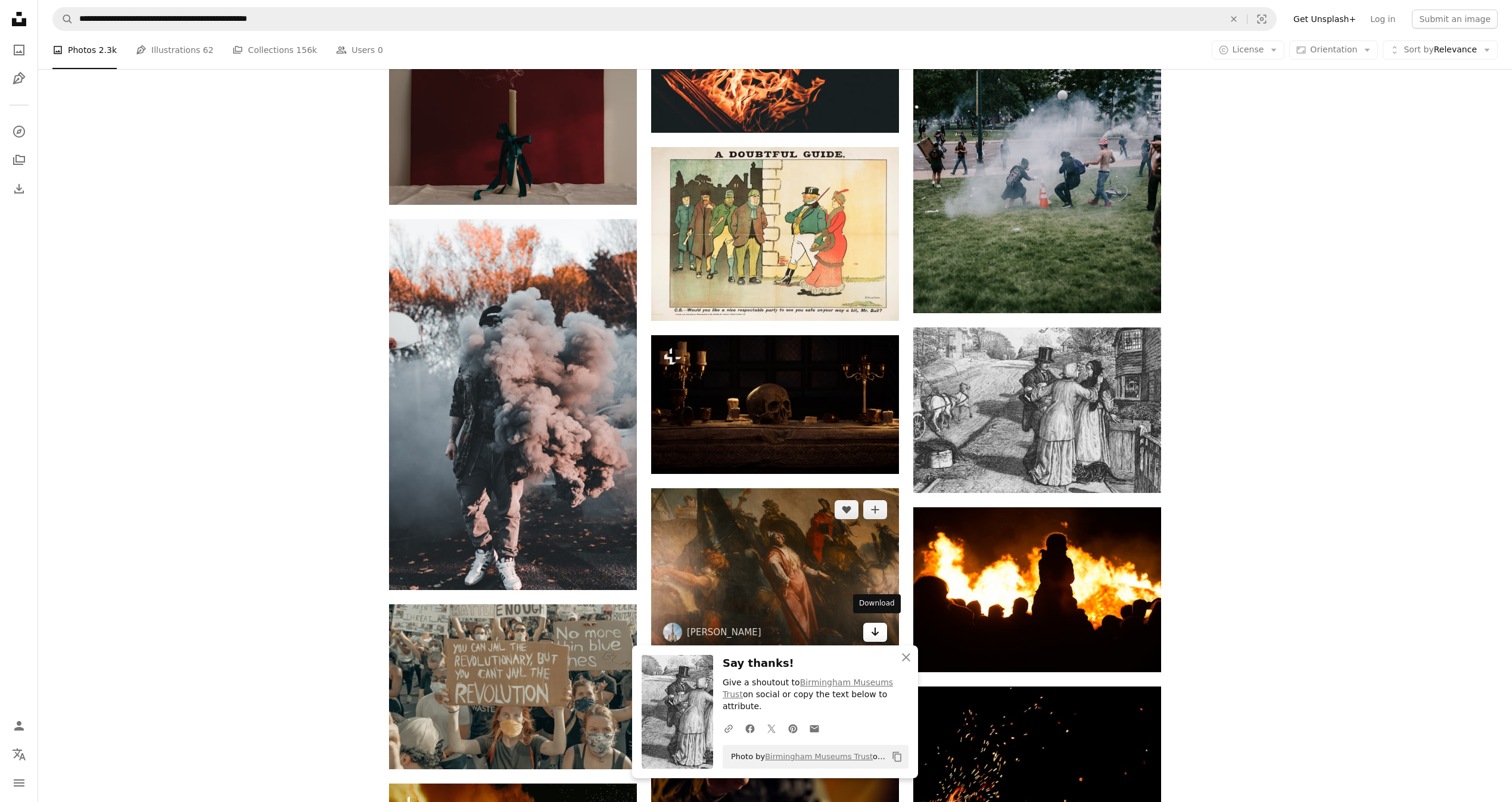
click at [879, 625] on icon "Arrow pointing down" at bounding box center [875, 632] width 10 height 14
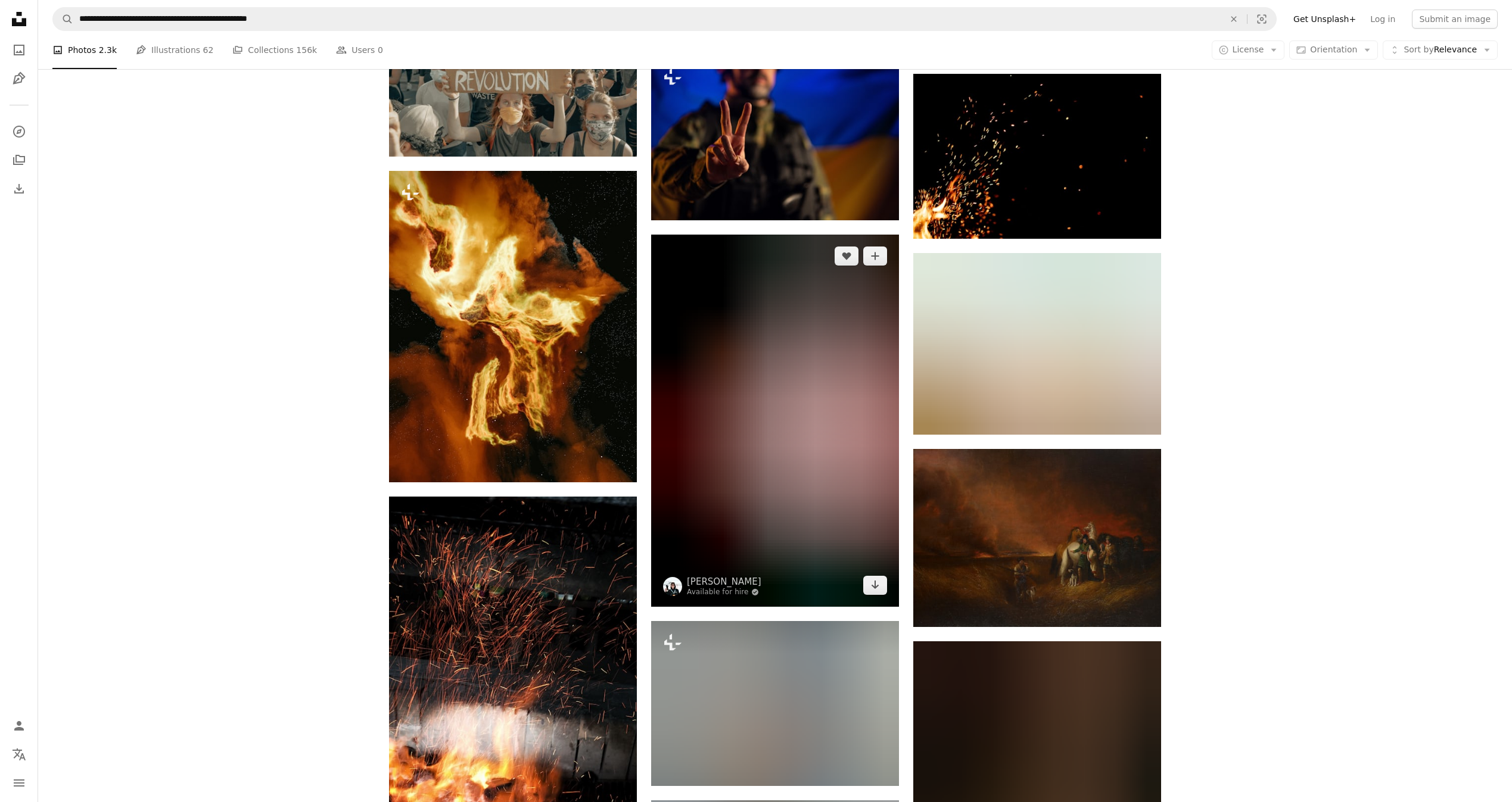
scroll to position [46517, 0]
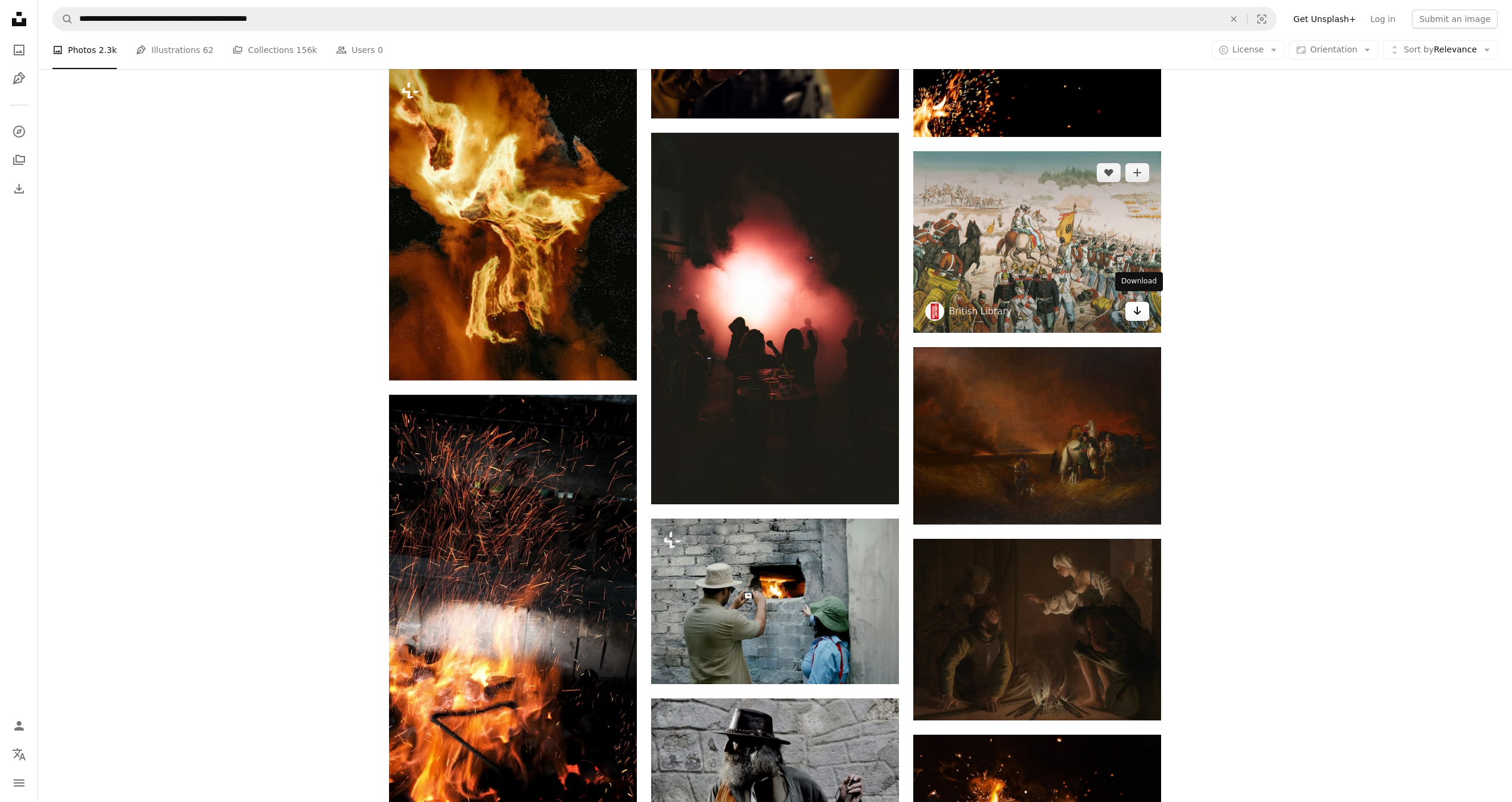
click at [1133, 306] on icon "Arrow pointing down" at bounding box center [1137, 311] width 10 height 14
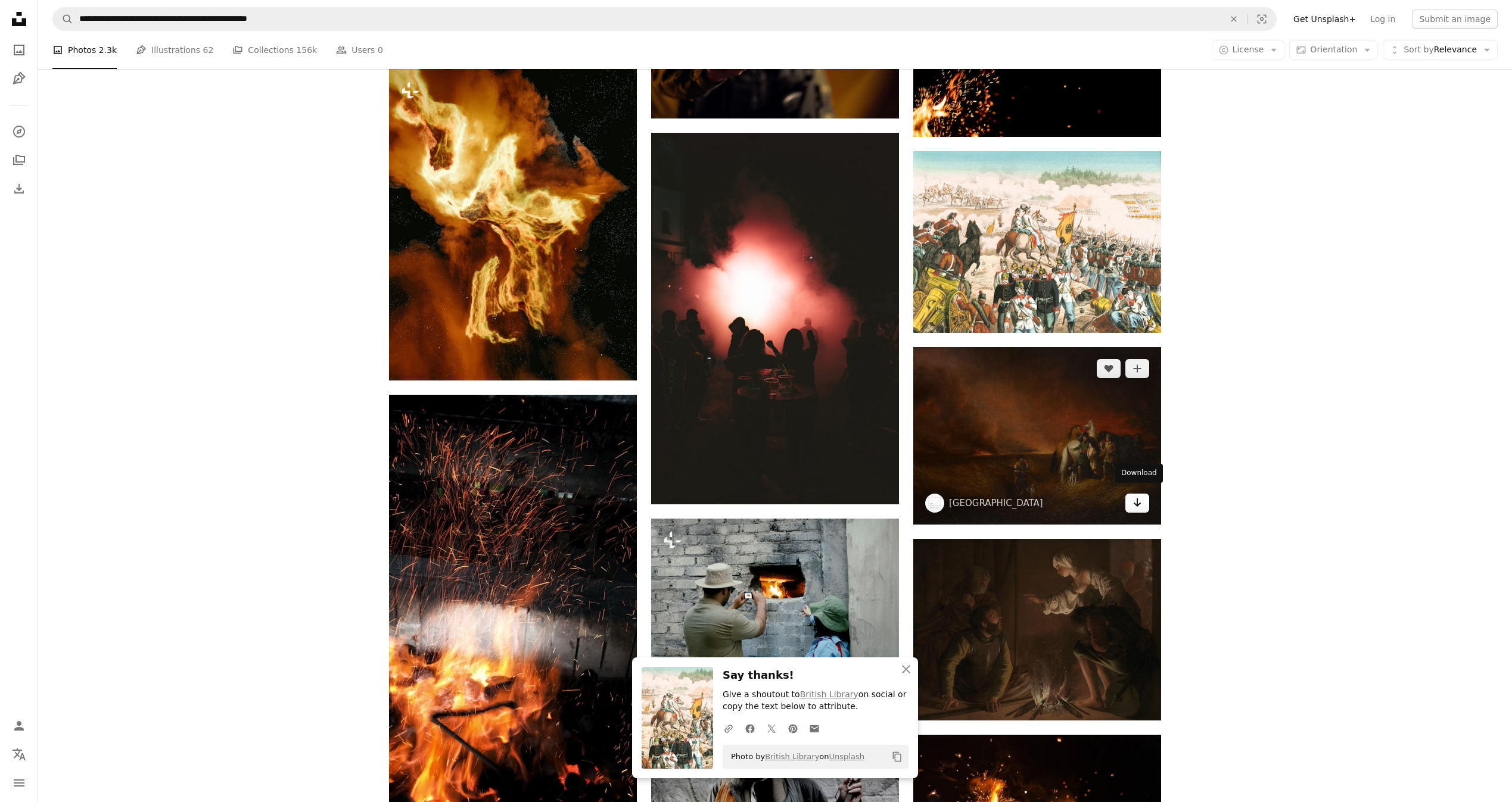
click at [1132, 494] on link "Arrow pointing down" at bounding box center [1137, 503] width 24 height 19
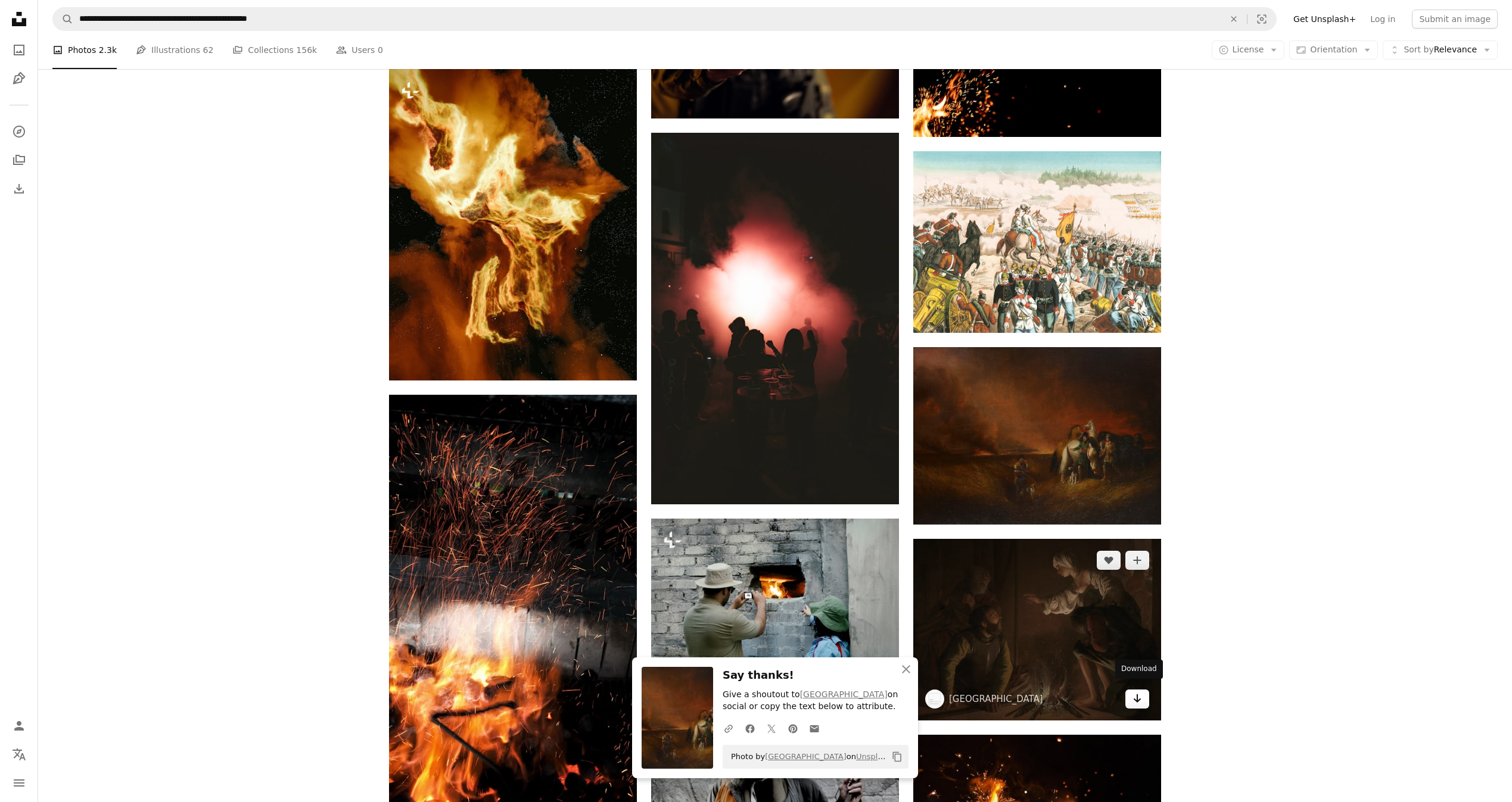
click at [1138, 695] on icon "Download" at bounding box center [1138, 698] width 8 height 8
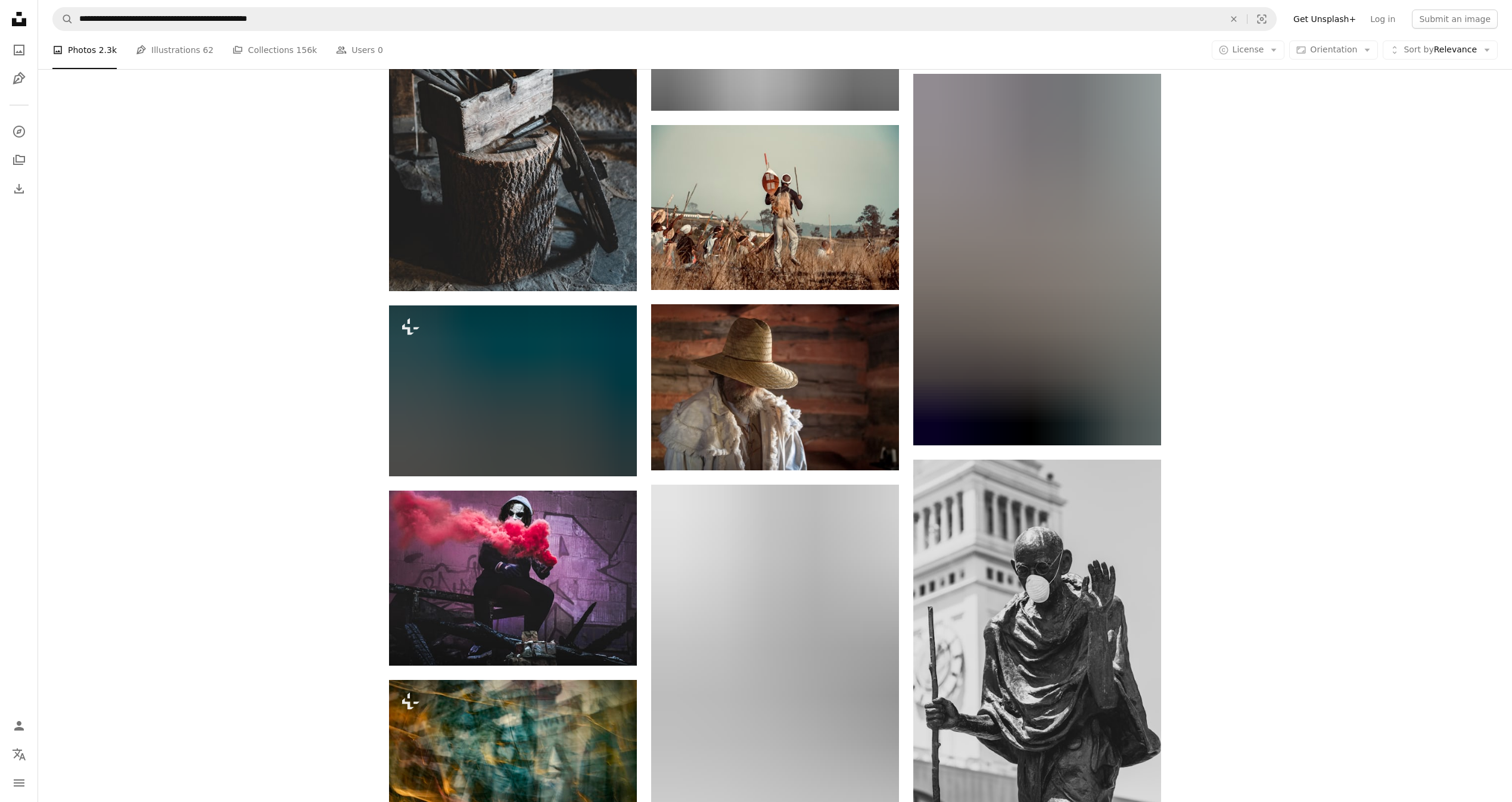
scroll to position [50714, 0]
